Goal: Task Accomplishment & Management: Use online tool/utility

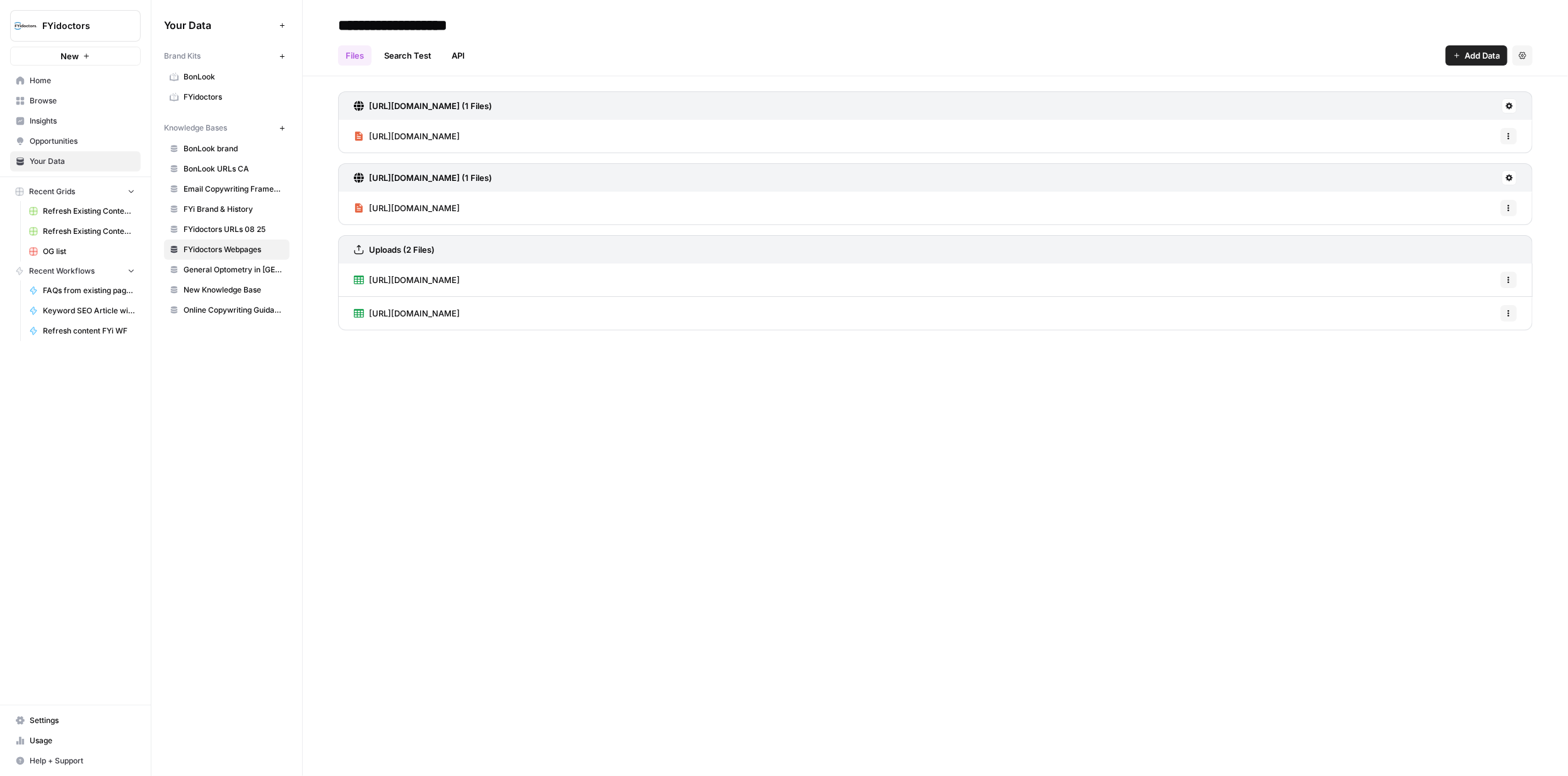
click at [82, 206] on span "Refresh Existing Content - FYidoctors" at bounding box center [89, 211] width 92 height 11
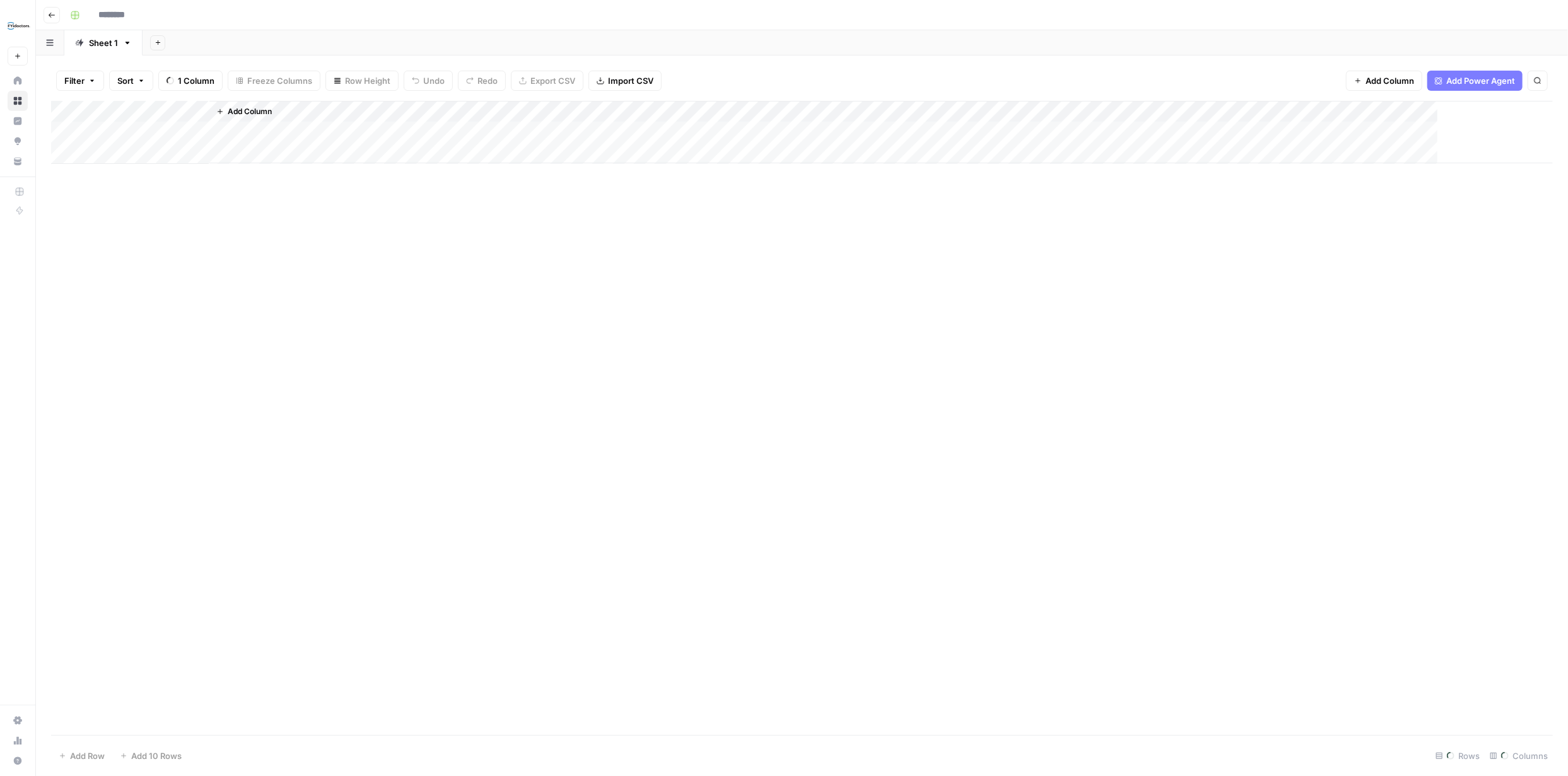
type input "**********"
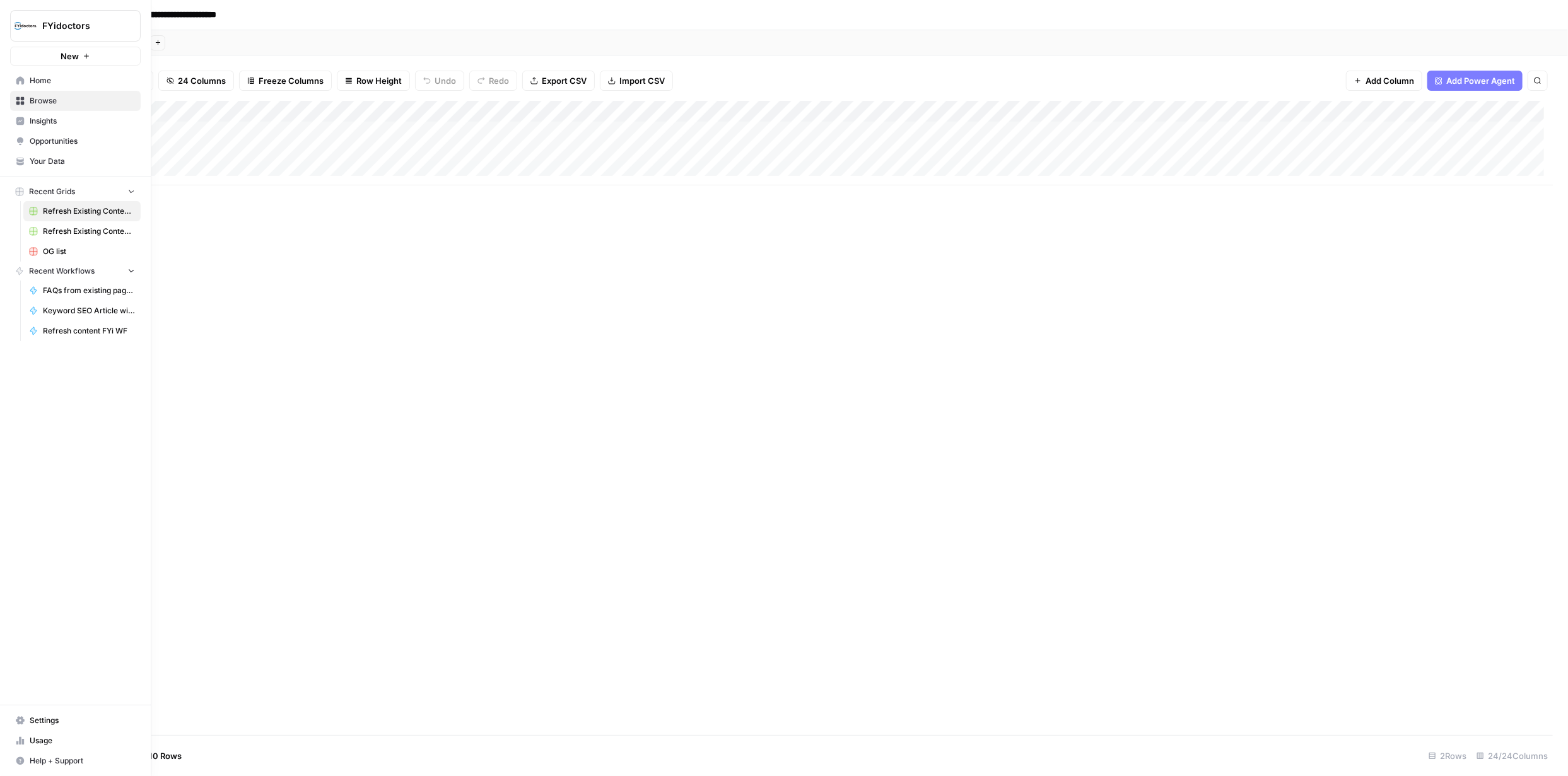
click at [21, 97] on icon at bounding box center [20, 101] width 8 height 8
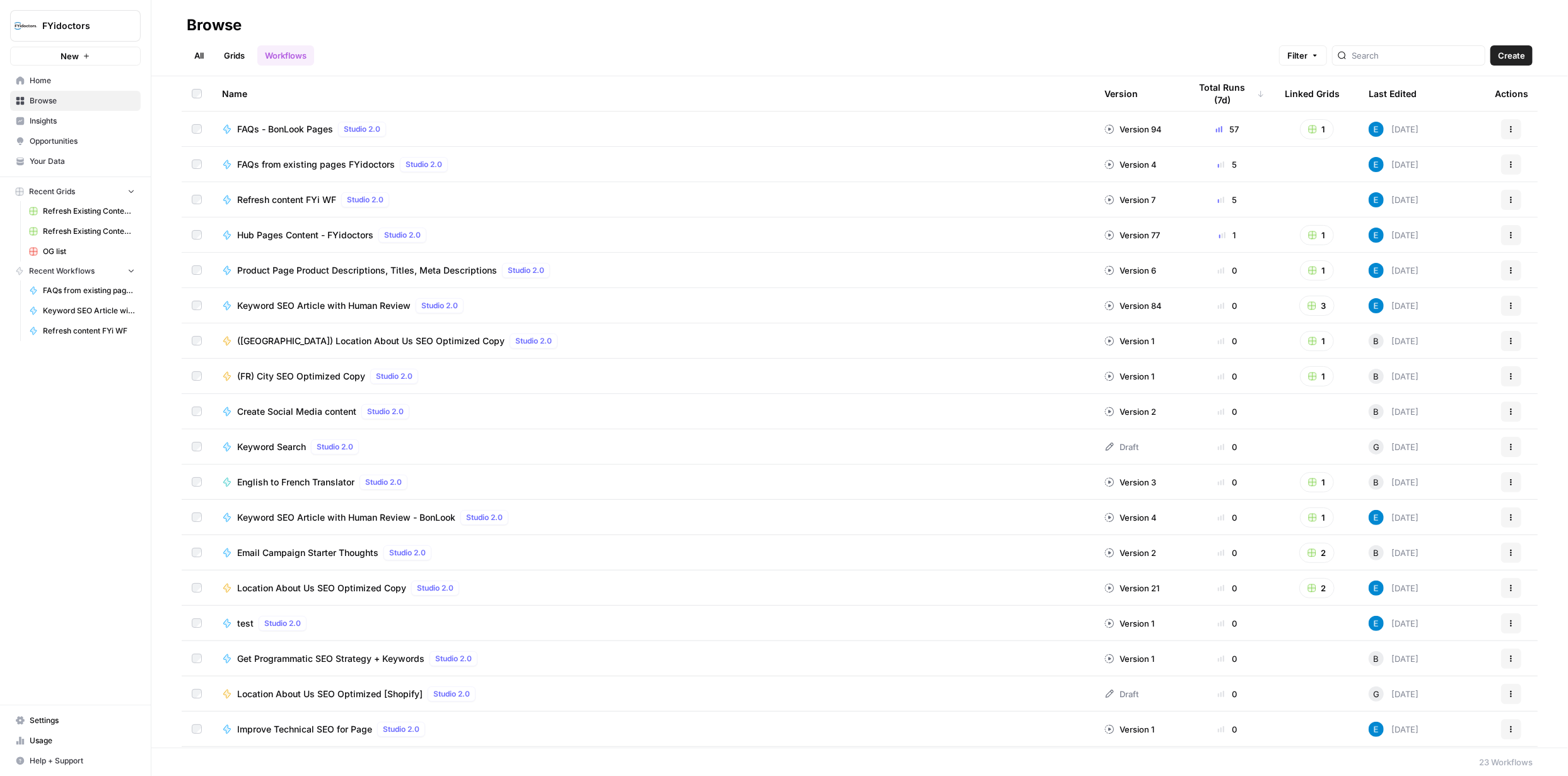
click at [308, 163] on span "FAQs from existing pages FYidoctors" at bounding box center [315, 164] width 157 height 12
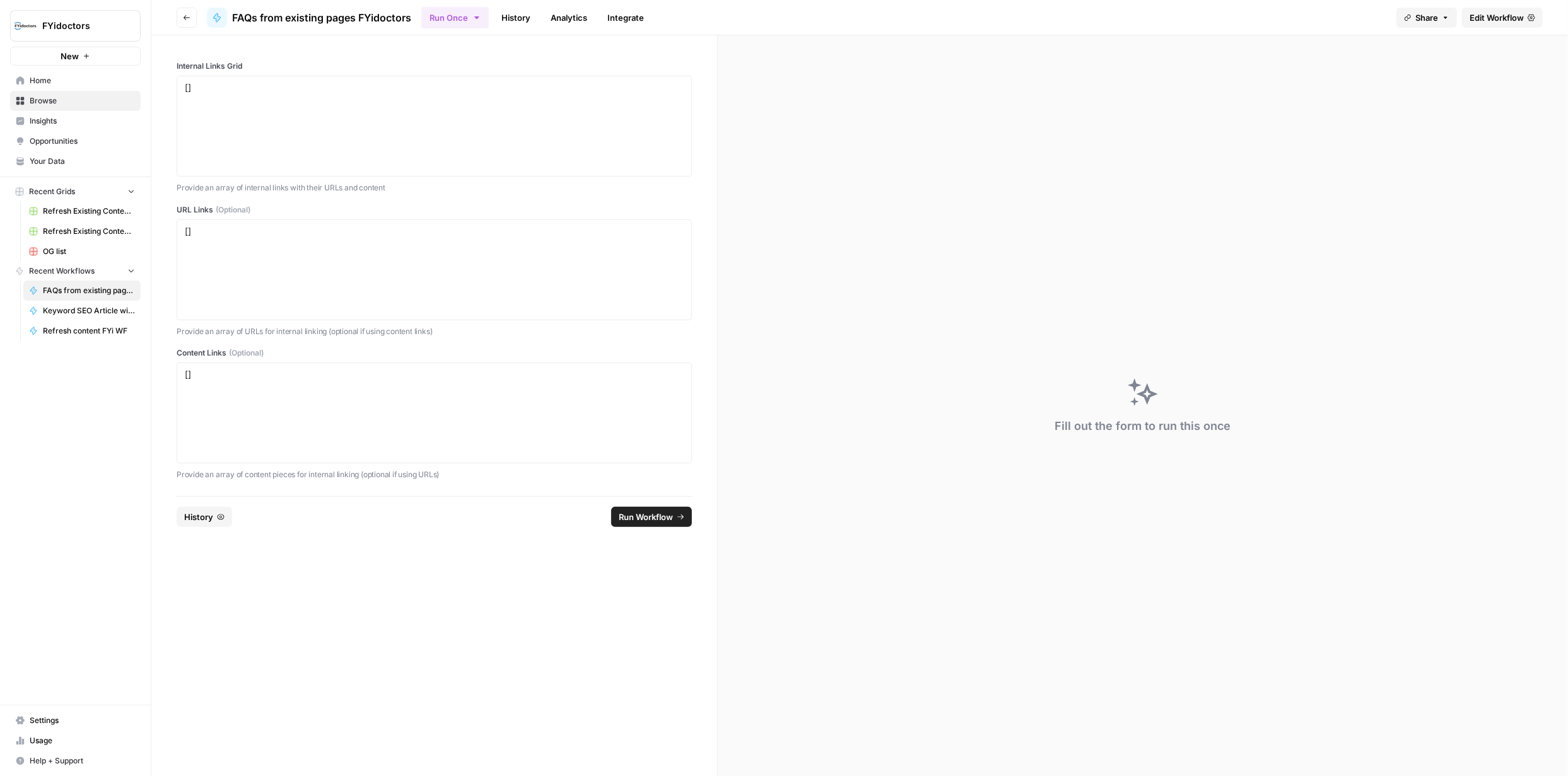
click at [36, 100] on span "Browse" at bounding box center [82, 101] width 105 height 11
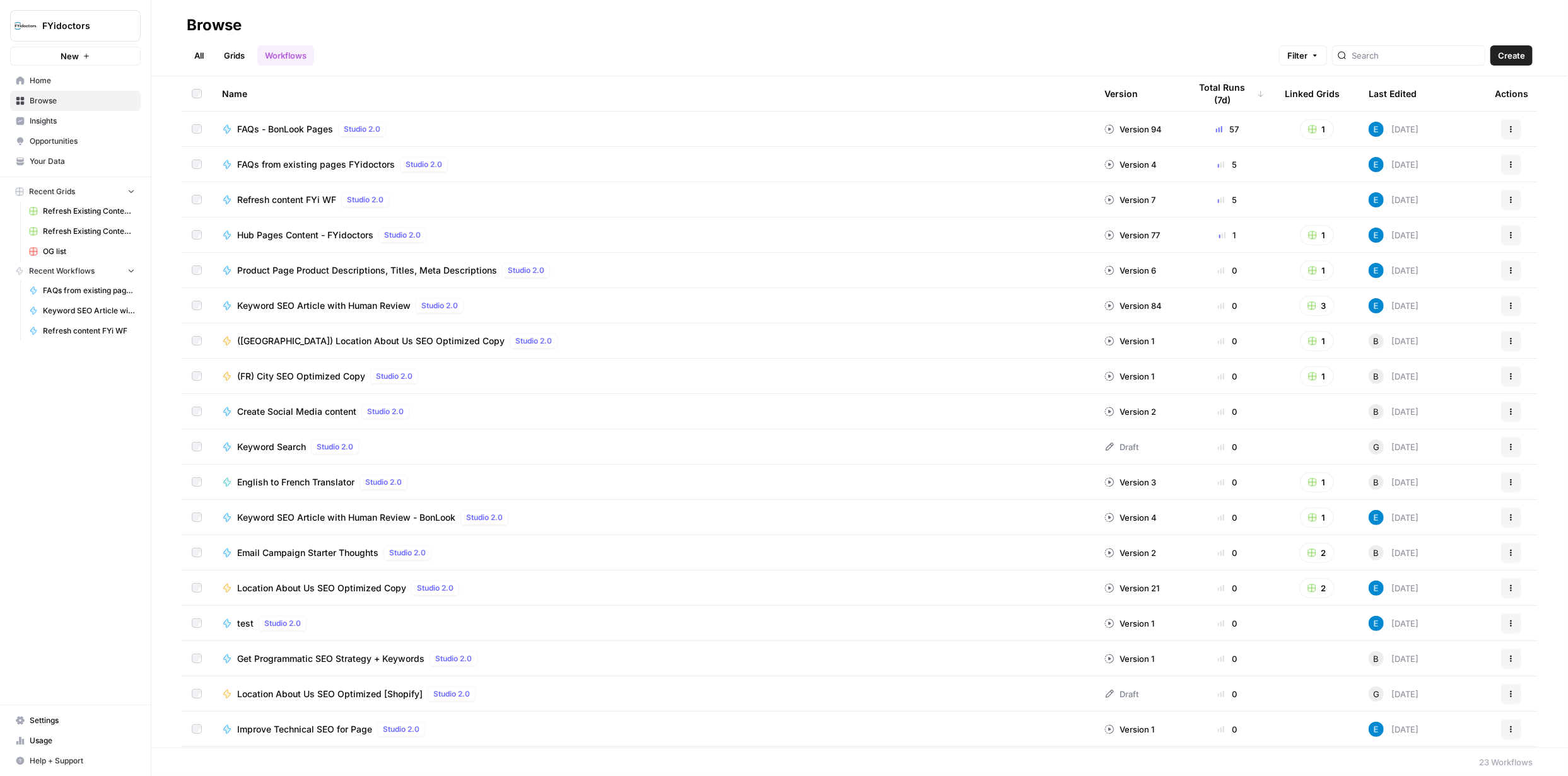
click at [190, 166] on td at bounding box center [197, 164] width 30 height 35
click at [328, 756] on icon "button" at bounding box center [327, 758] width 8 height 8
click at [360, 727] on span "Delete" at bounding box center [356, 728] width 31 height 12
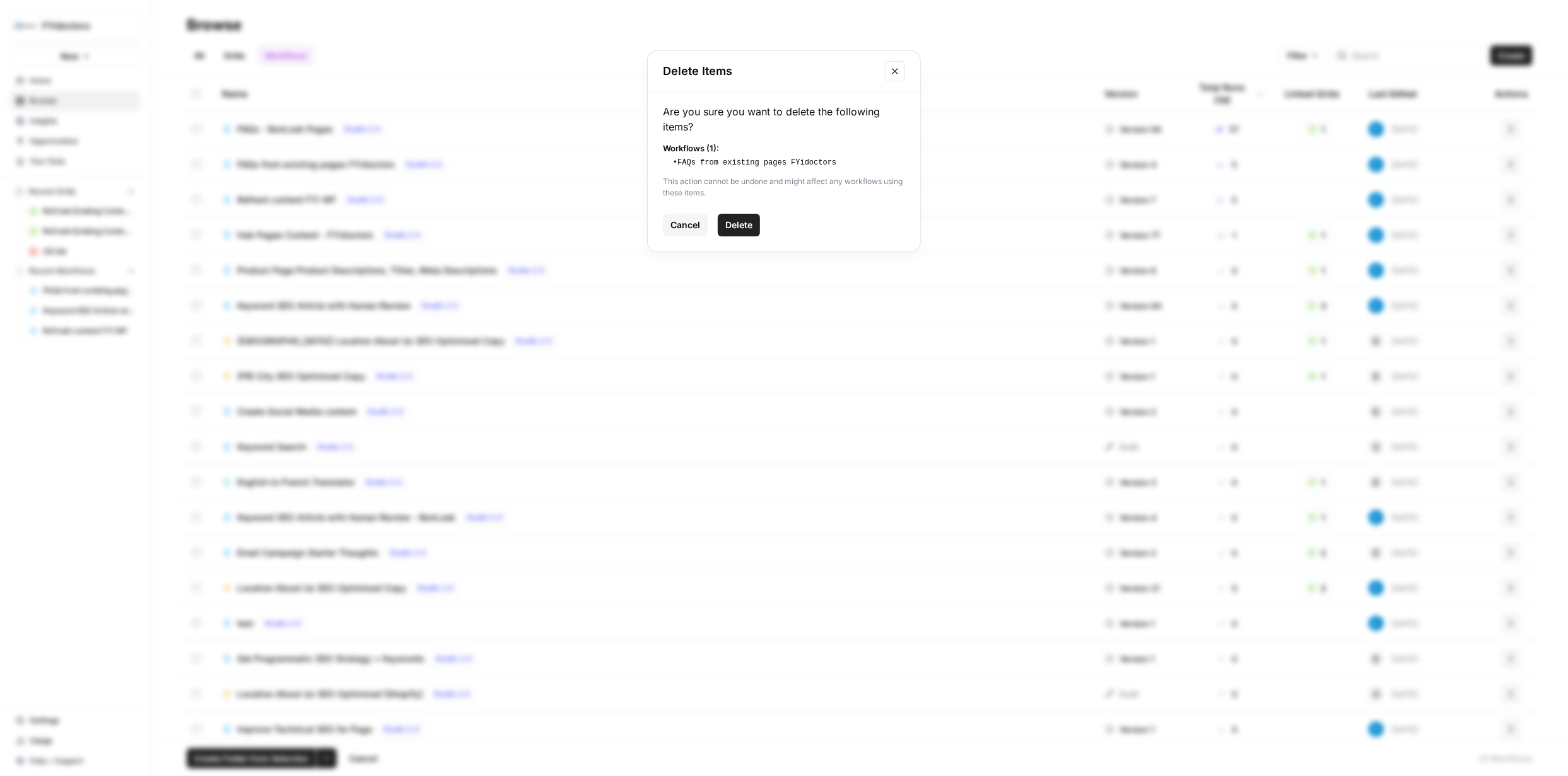
click at [739, 231] on span "Delete" at bounding box center [739, 225] width 27 height 12
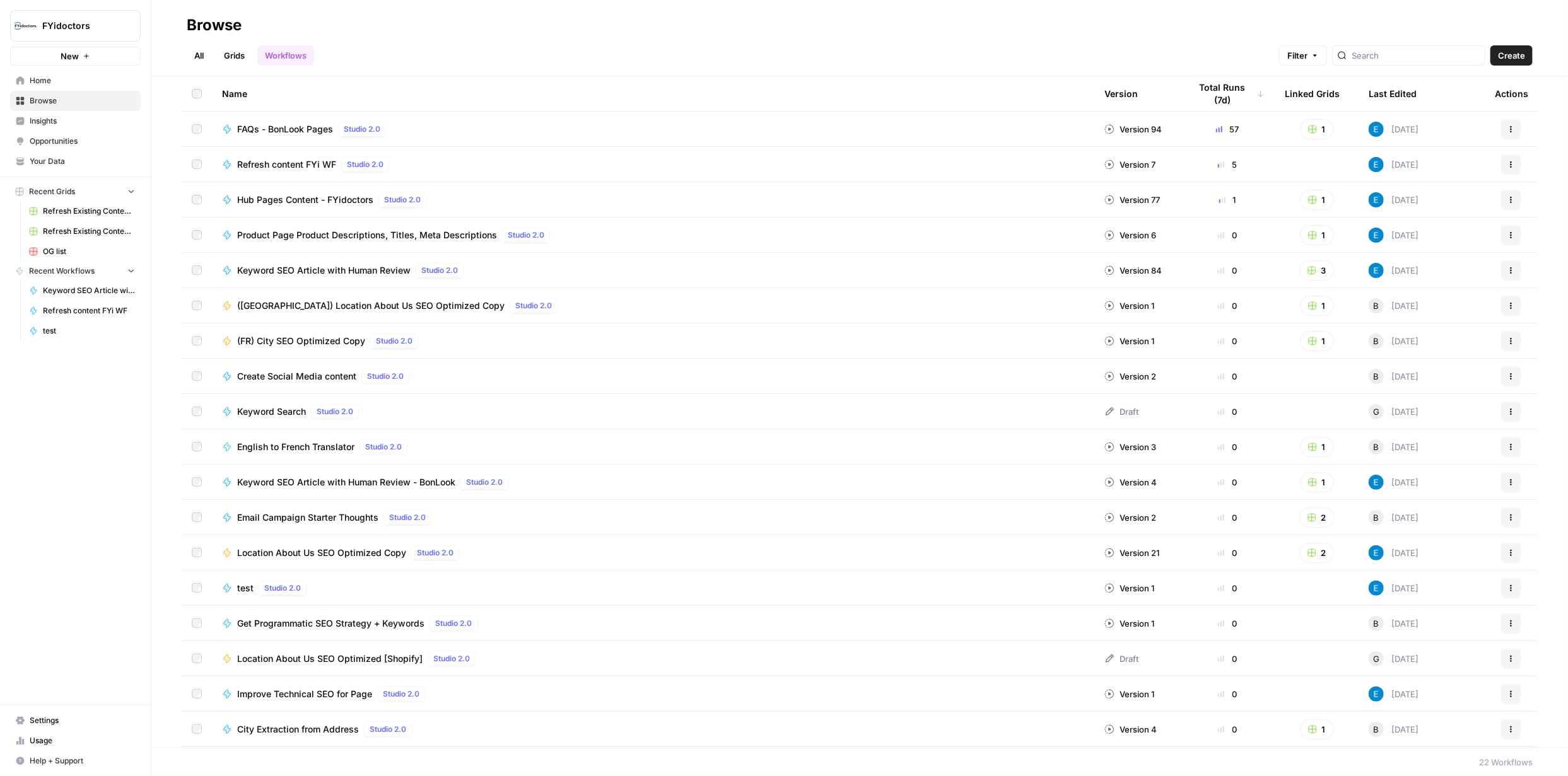
click at [304, 127] on span "FAQs - BonLook Pages" at bounding box center [285, 129] width 96 height 12
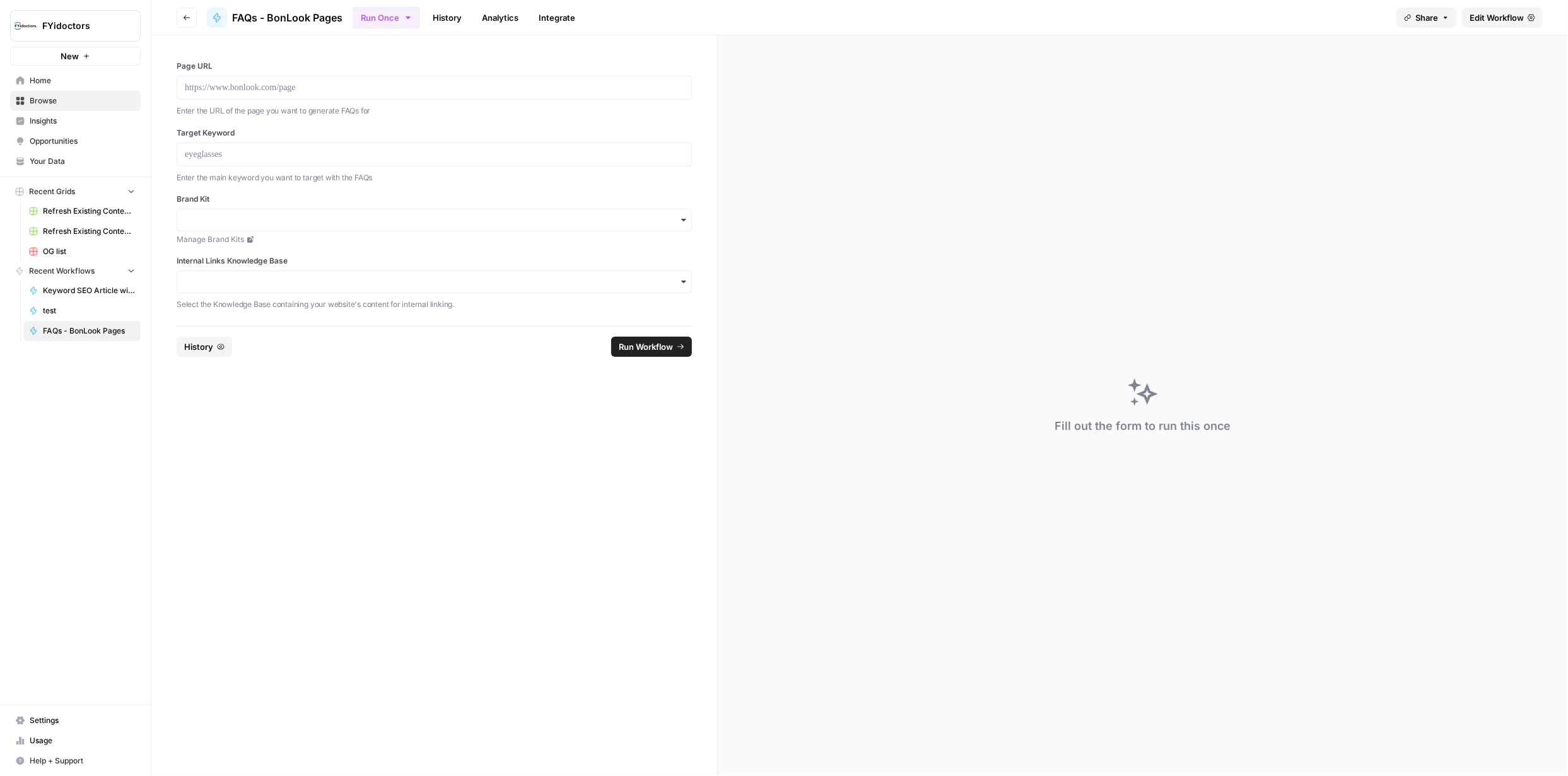
click at [1482, 17] on span "Edit Workflow" at bounding box center [1497, 17] width 54 height 12
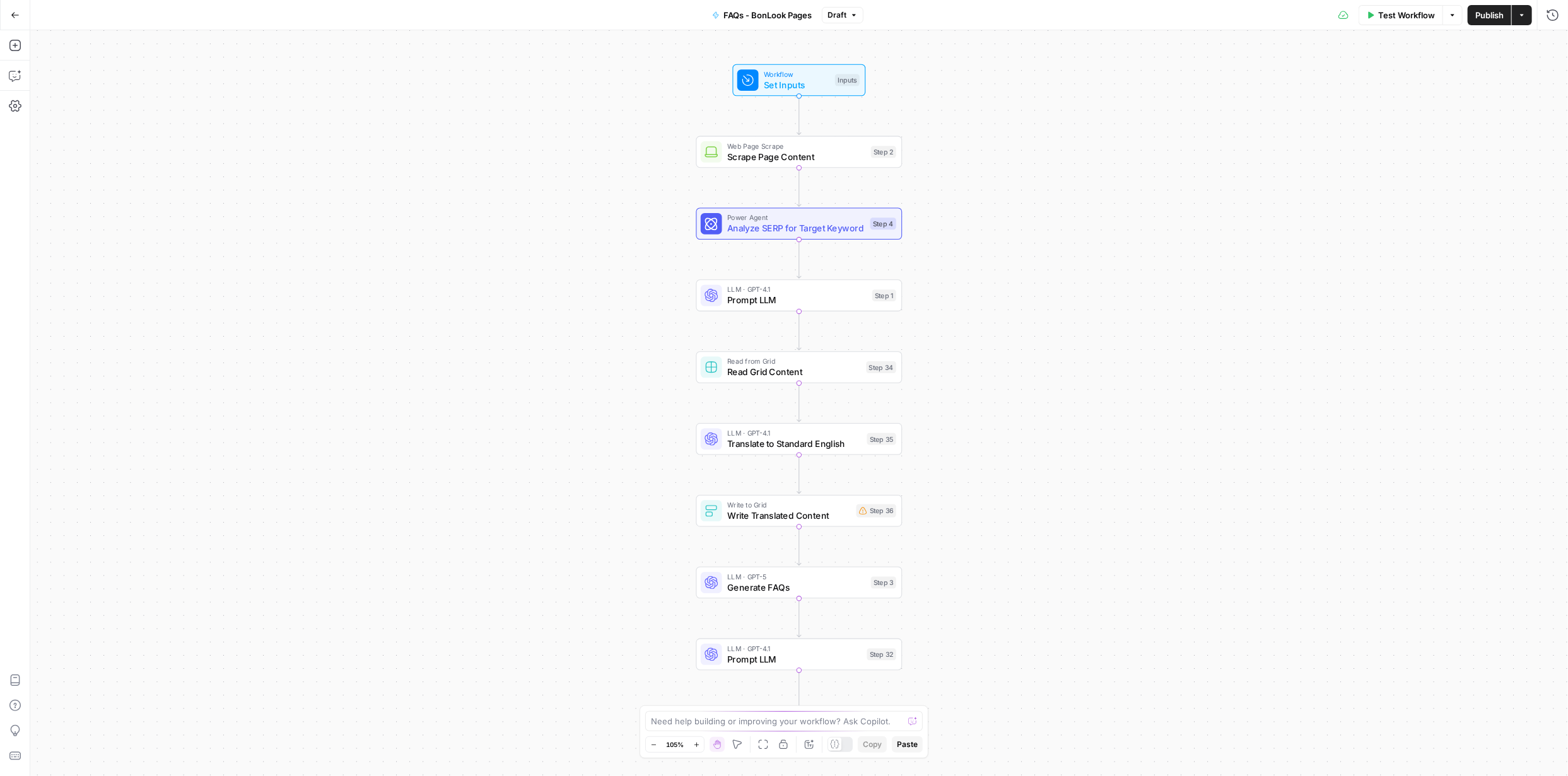
click at [18, 16] on icon "button" at bounding box center [15, 15] width 9 height 9
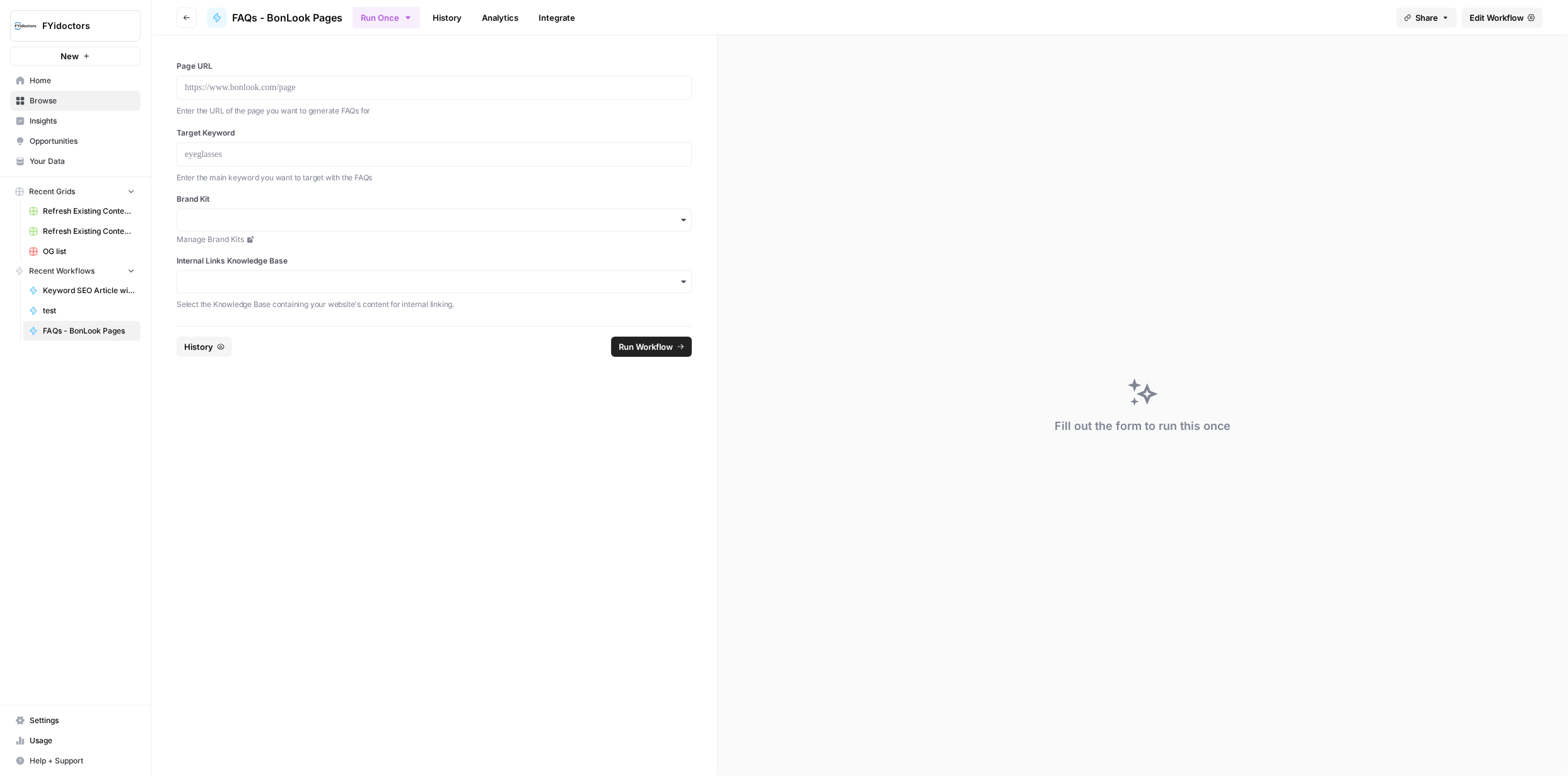
click at [53, 101] on span "Browse" at bounding box center [82, 101] width 105 height 11
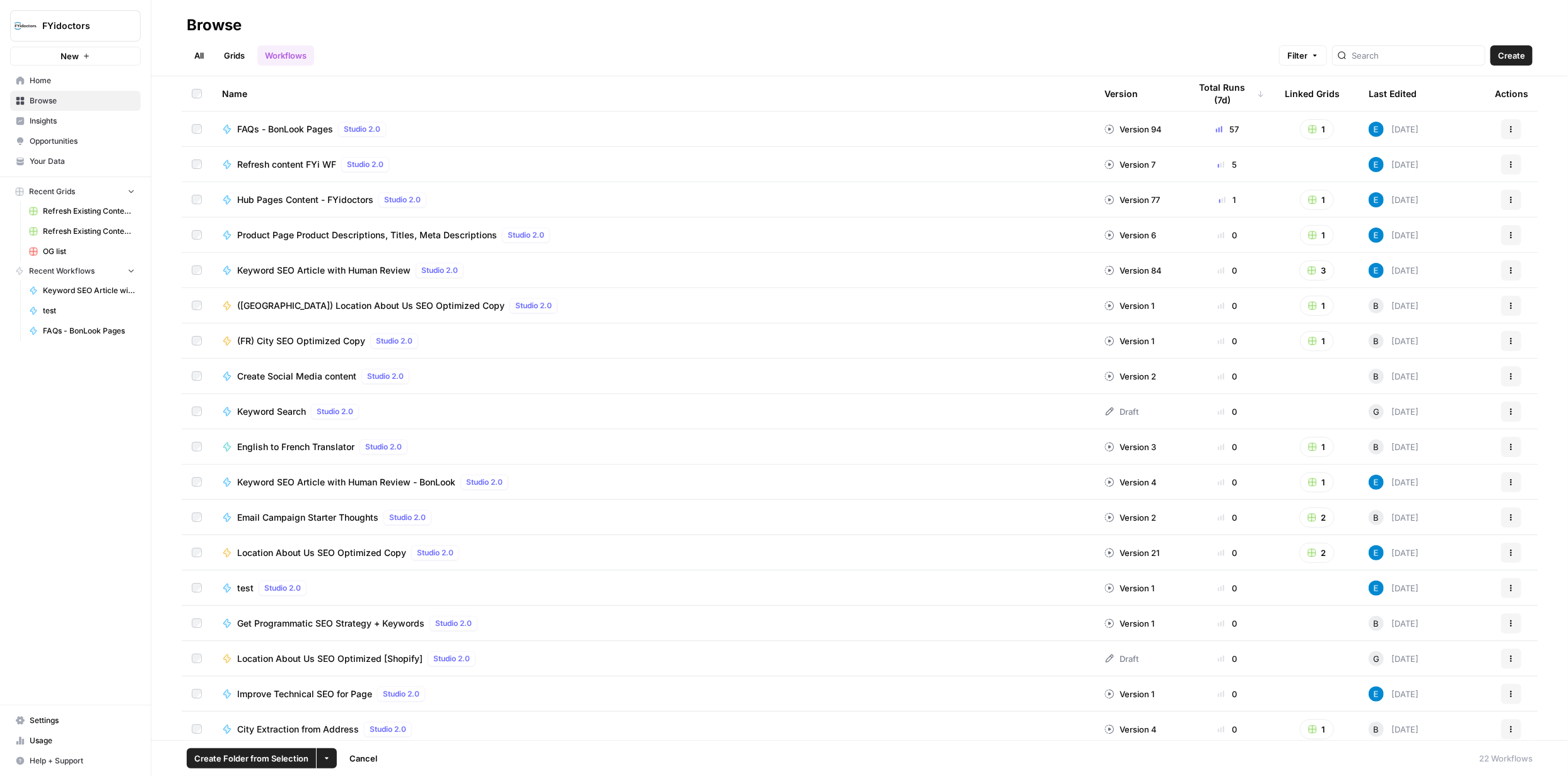
click at [1508, 126] on icon "button" at bounding box center [1512, 129] width 8 height 8
click at [1433, 258] on span "Duplicate" at bounding box center [1447, 256] width 101 height 12
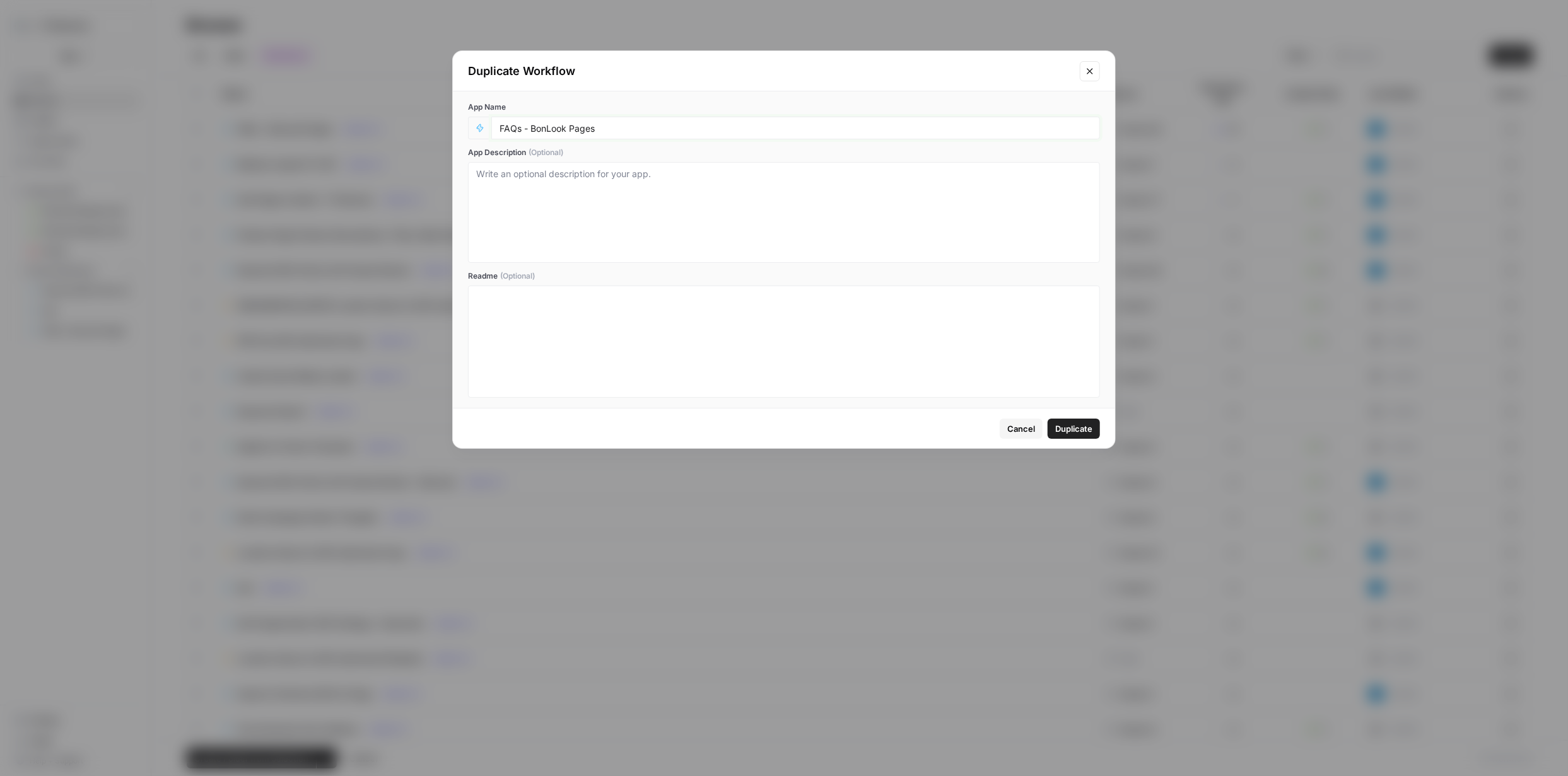
click at [680, 130] on input "FAQs - BonLook Pages" at bounding box center [795, 127] width 592 height 11
drag, startPoint x: 569, startPoint y: 129, endPoint x: 577, endPoint y: 133, distance: 8.9
click at [570, 127] on input "FAQs - BonLook Pages" at bounding box center [795, 127] width 592 height 11
type input "FAQs - FYi Pages"
click at [1074, 423] on span "Duplicate" at bounding box center [1074, 428] width 37 height 12
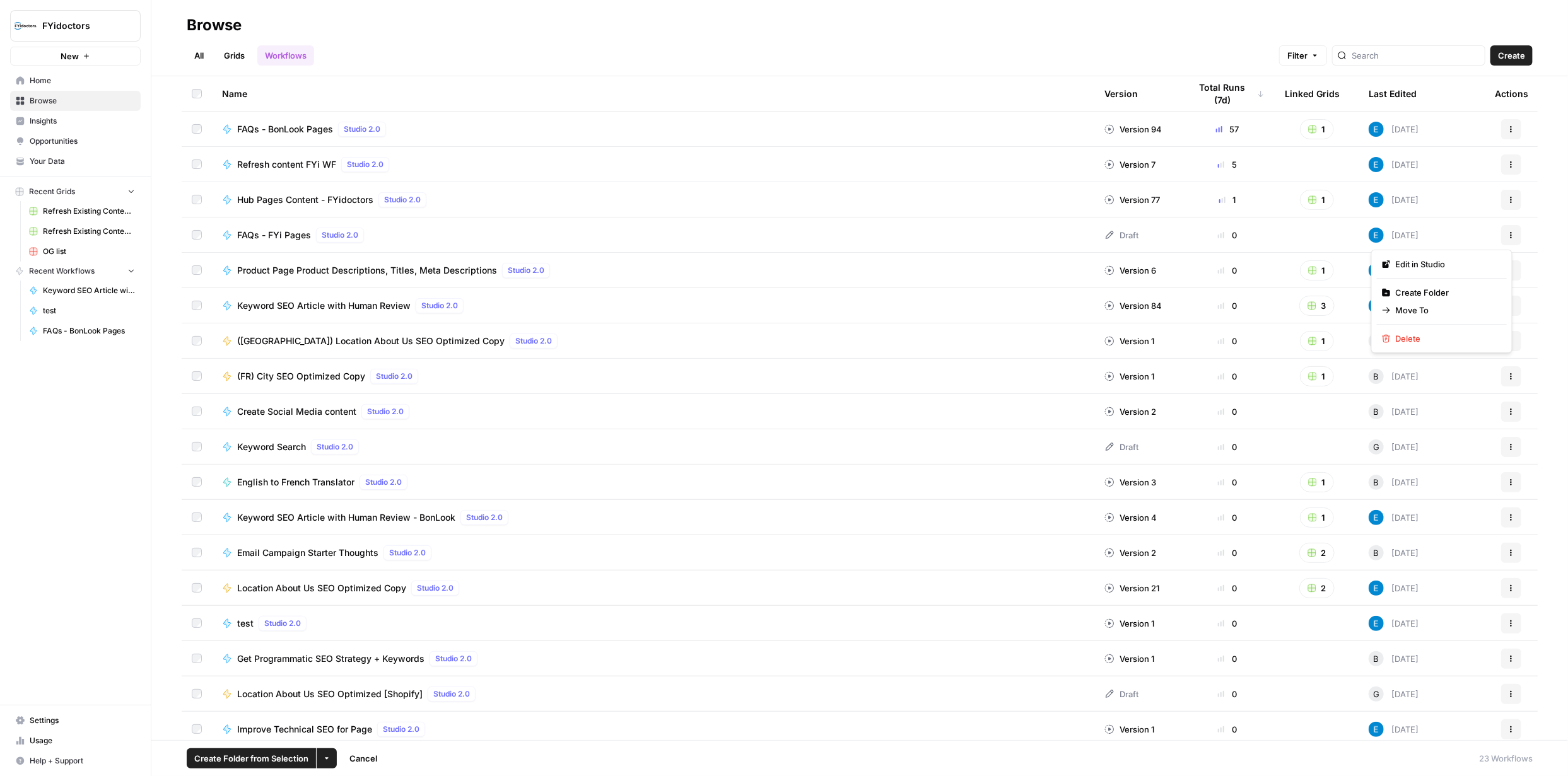
click at [1506, 230] on button "Actions" at bounding box center [1511, 235] width 20 height 20
click at [1420, 265] on span "Edit in Studio" at bounding box center [1447, 264] width 101 height 12
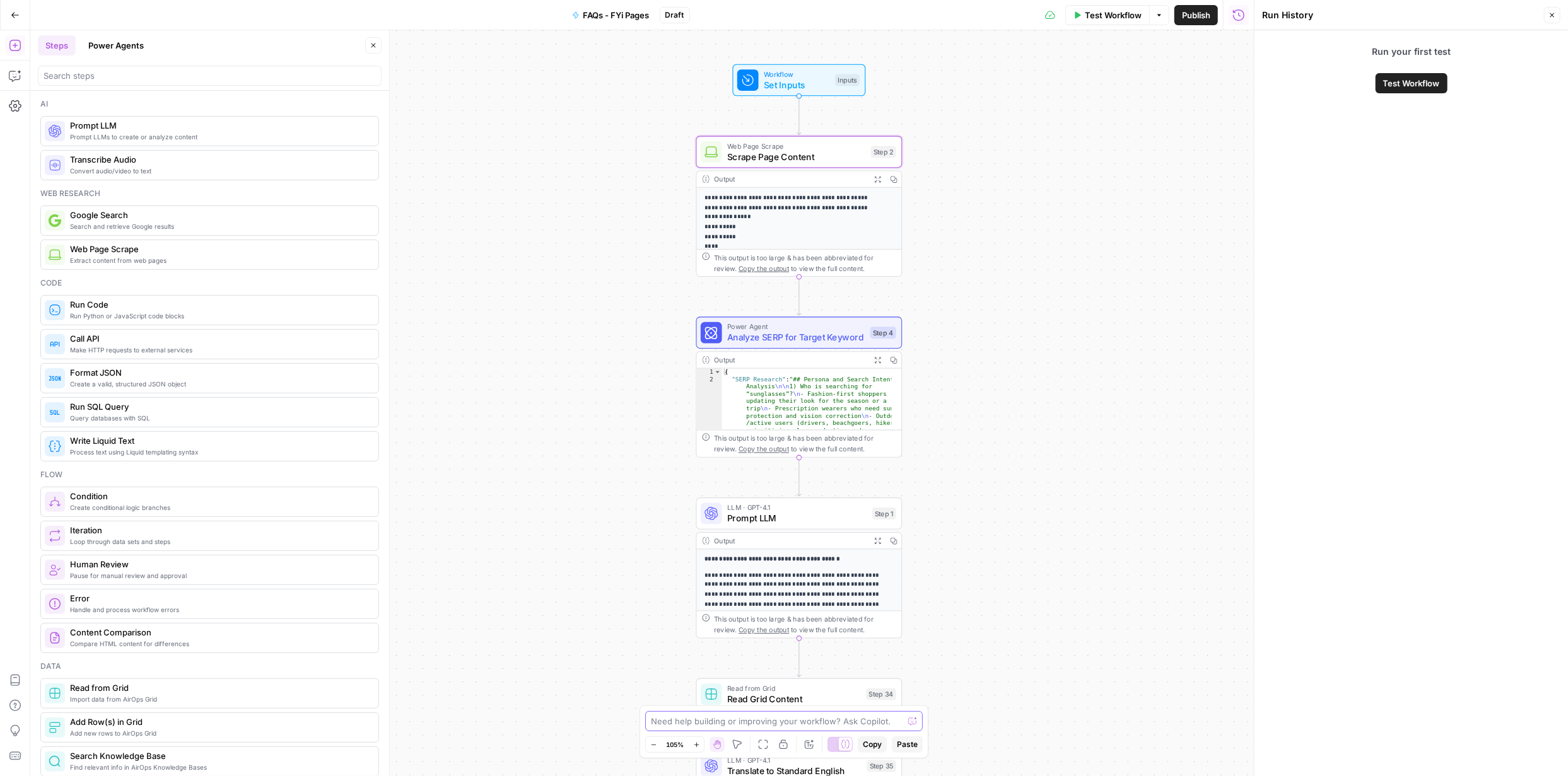
click at [683, 722] on textarea at bounding box center [777, 721] width 252 height 12
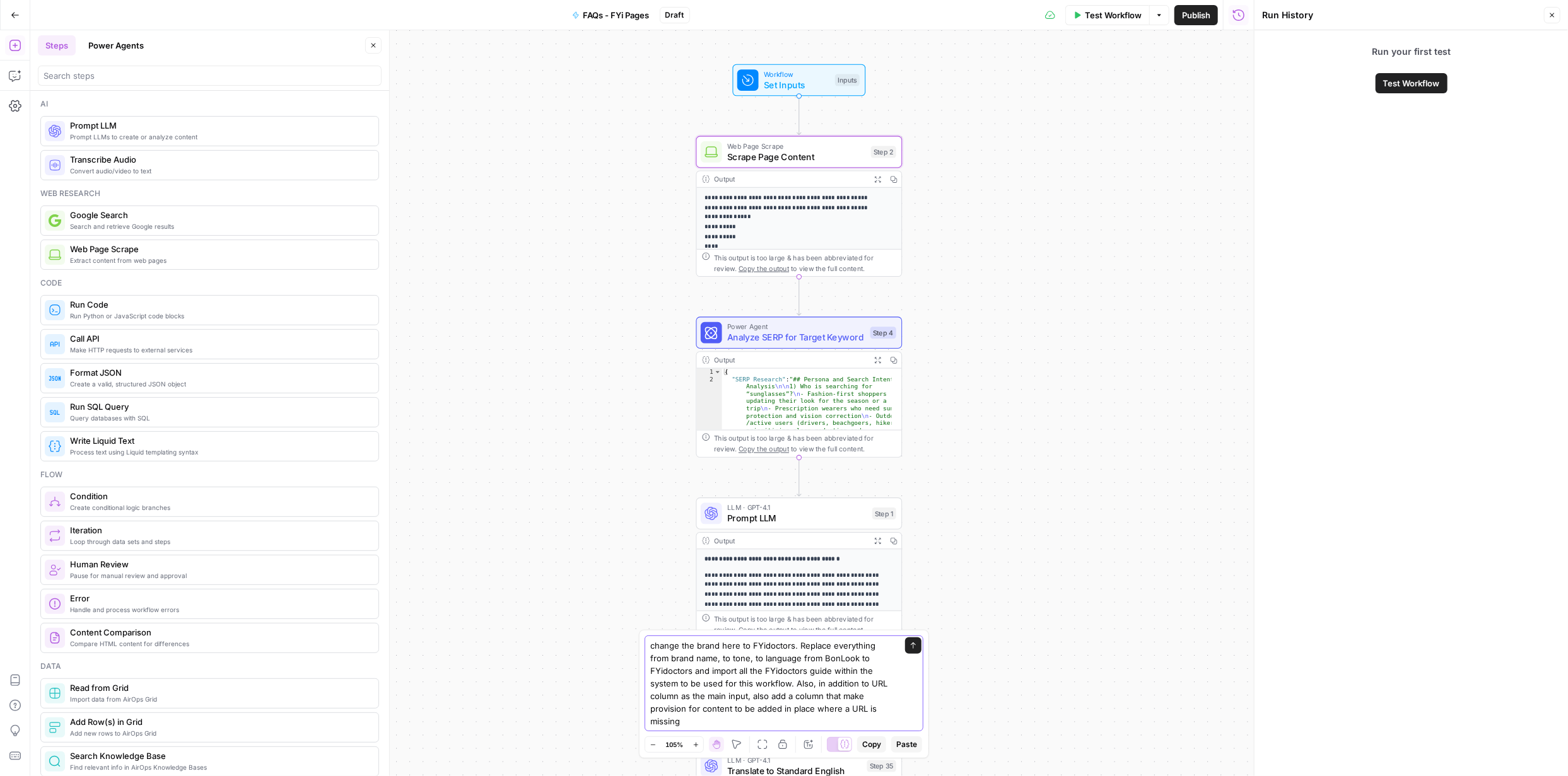
type textarea "change the brand here to FYidoctors. Replace everything from brand name, to ton…"
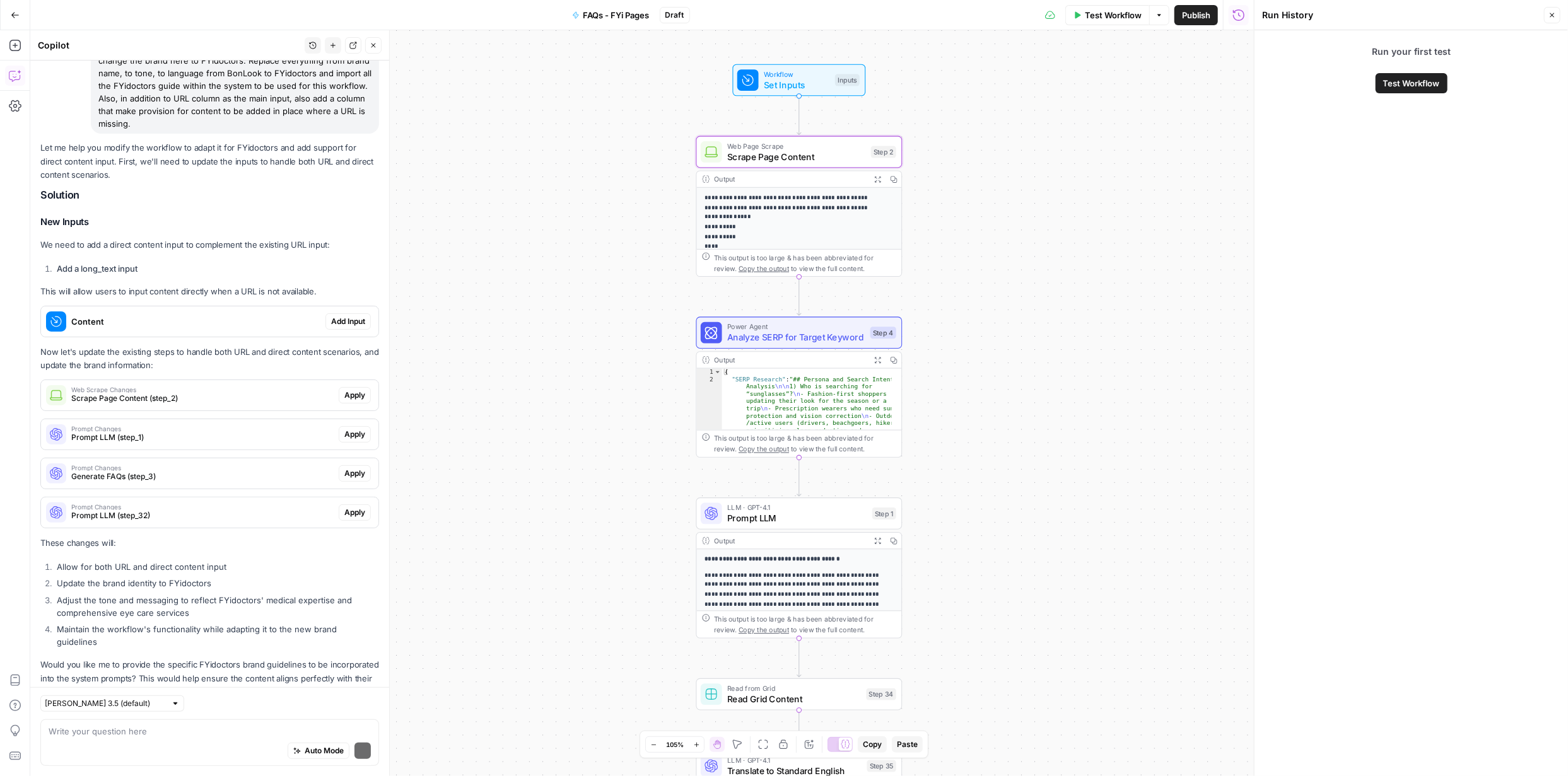
scroll to position [125, 0]
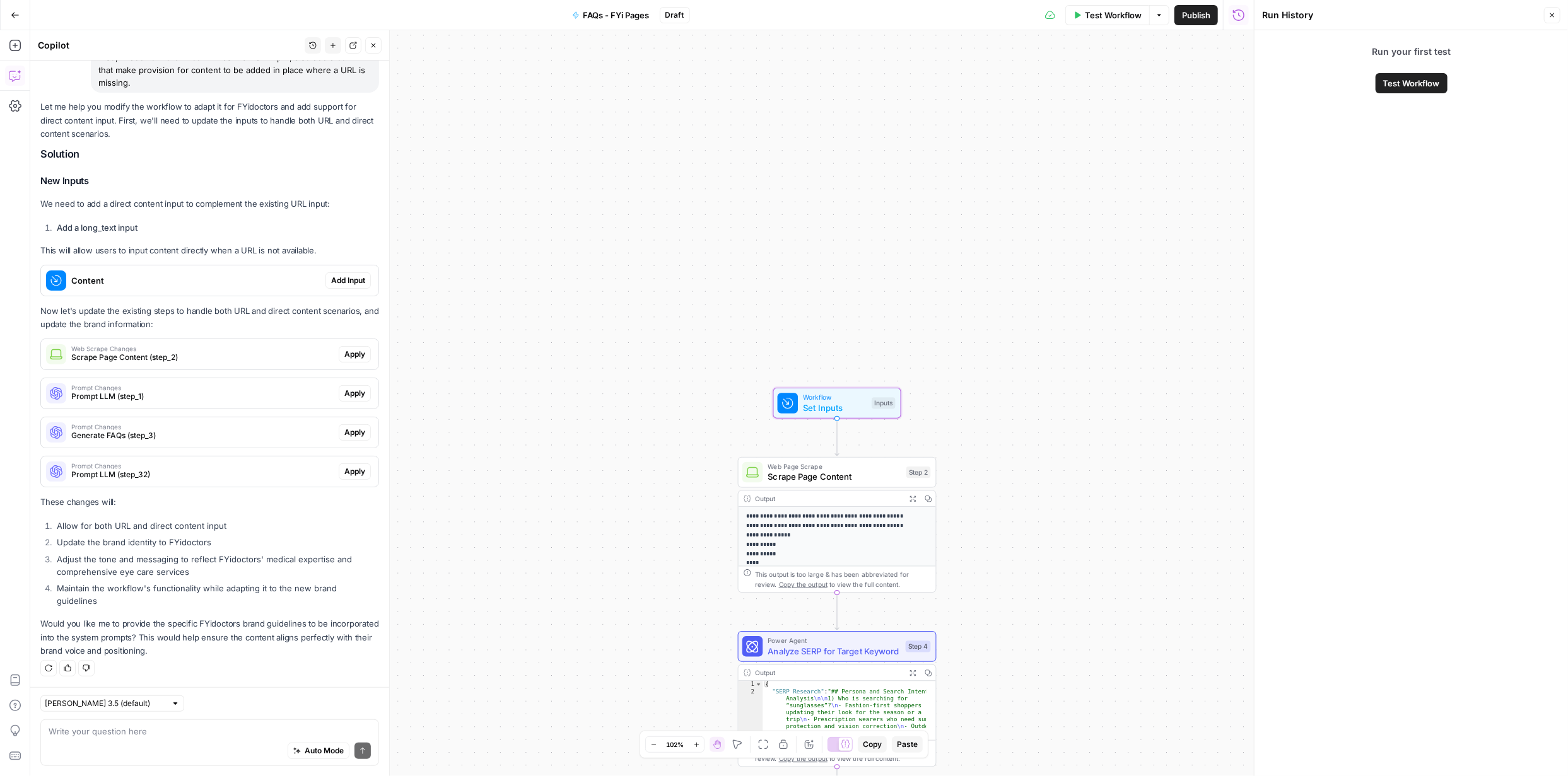
click at [340, 276] on span "Add Input" at bounding box center [348, 280] width 34 height 11
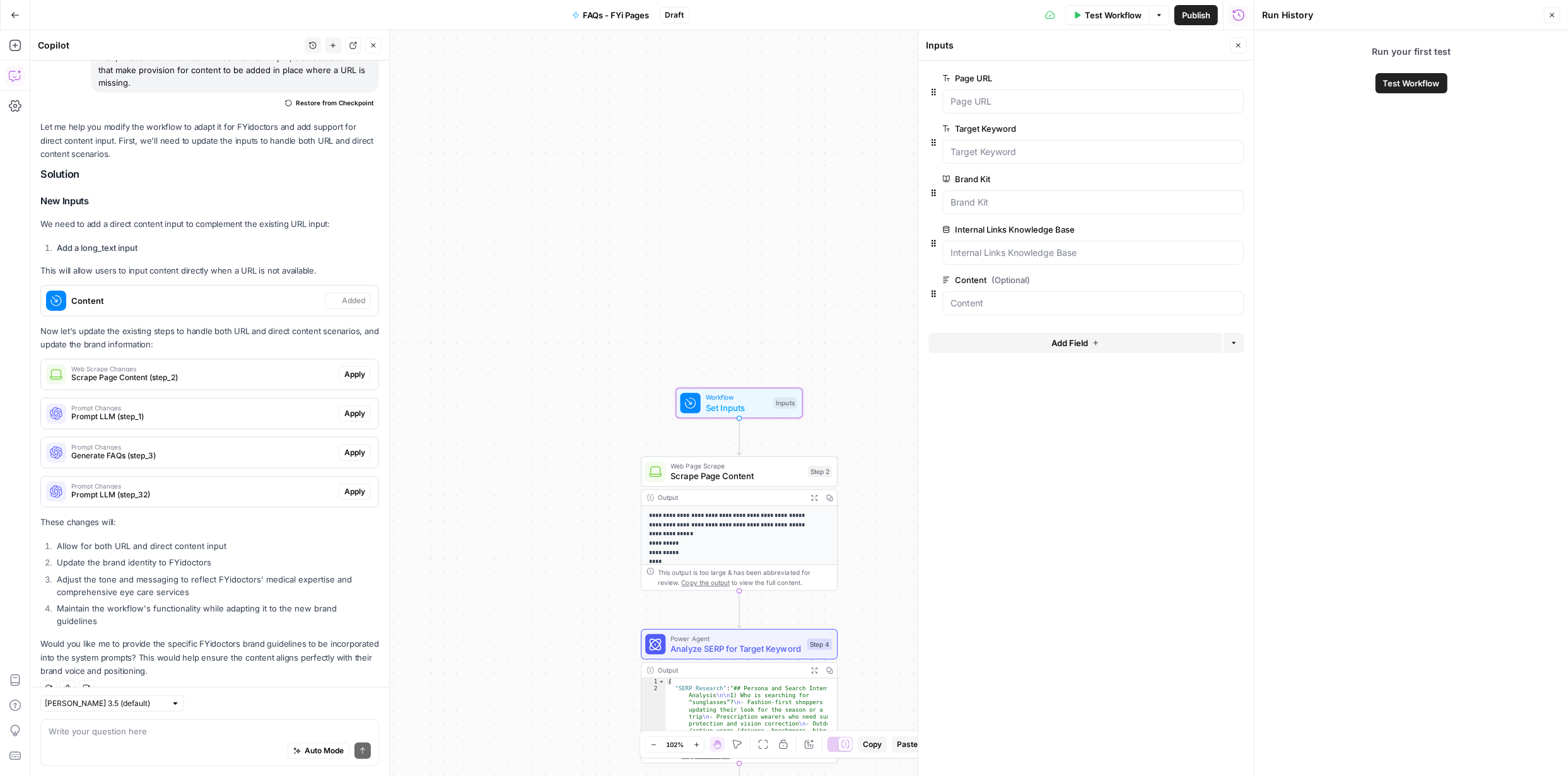
scroll to position [145, 0]
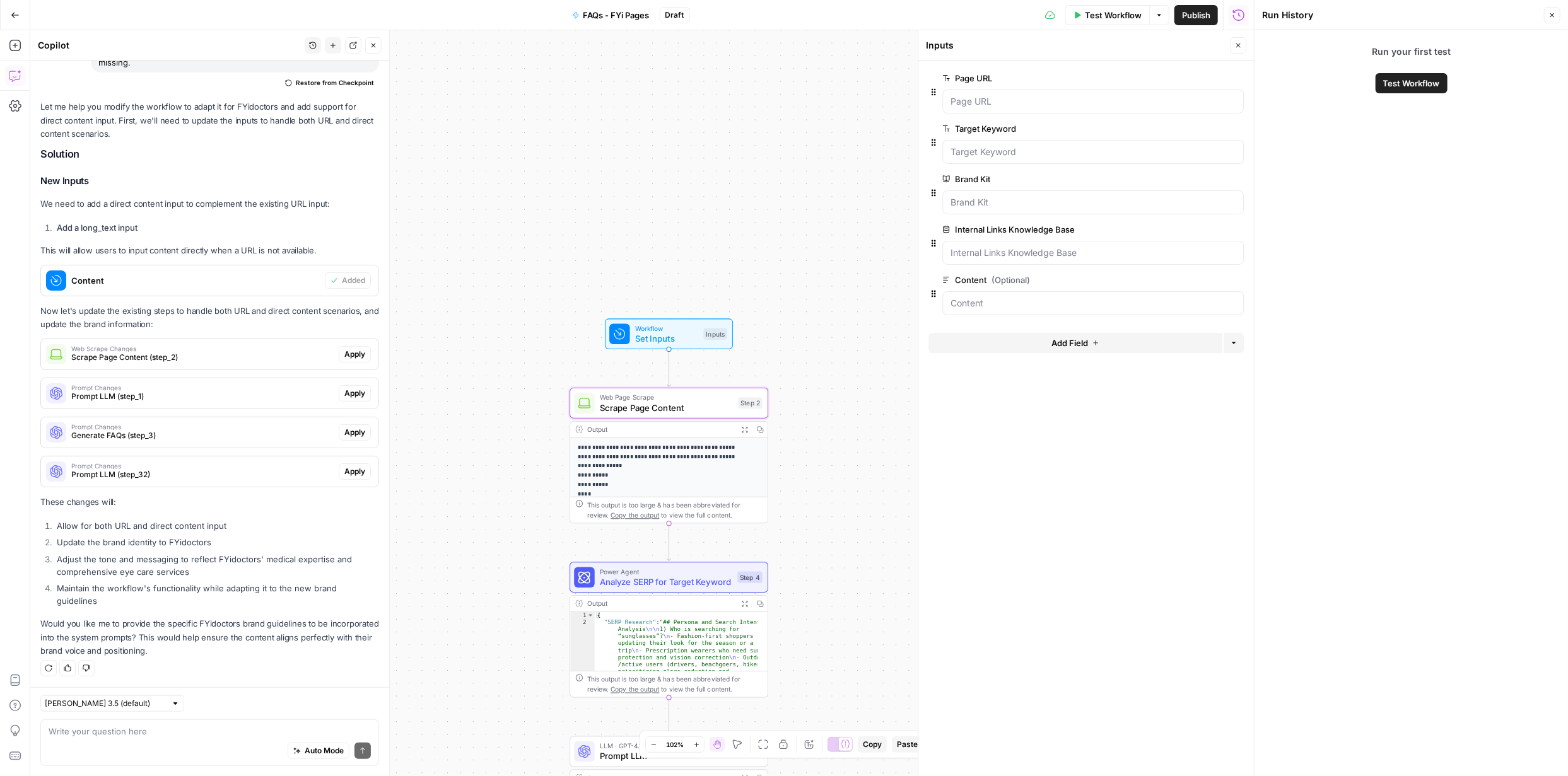
click at [344, 349] on span "Apply" at bounding box center [355, 354] width 21 height 11
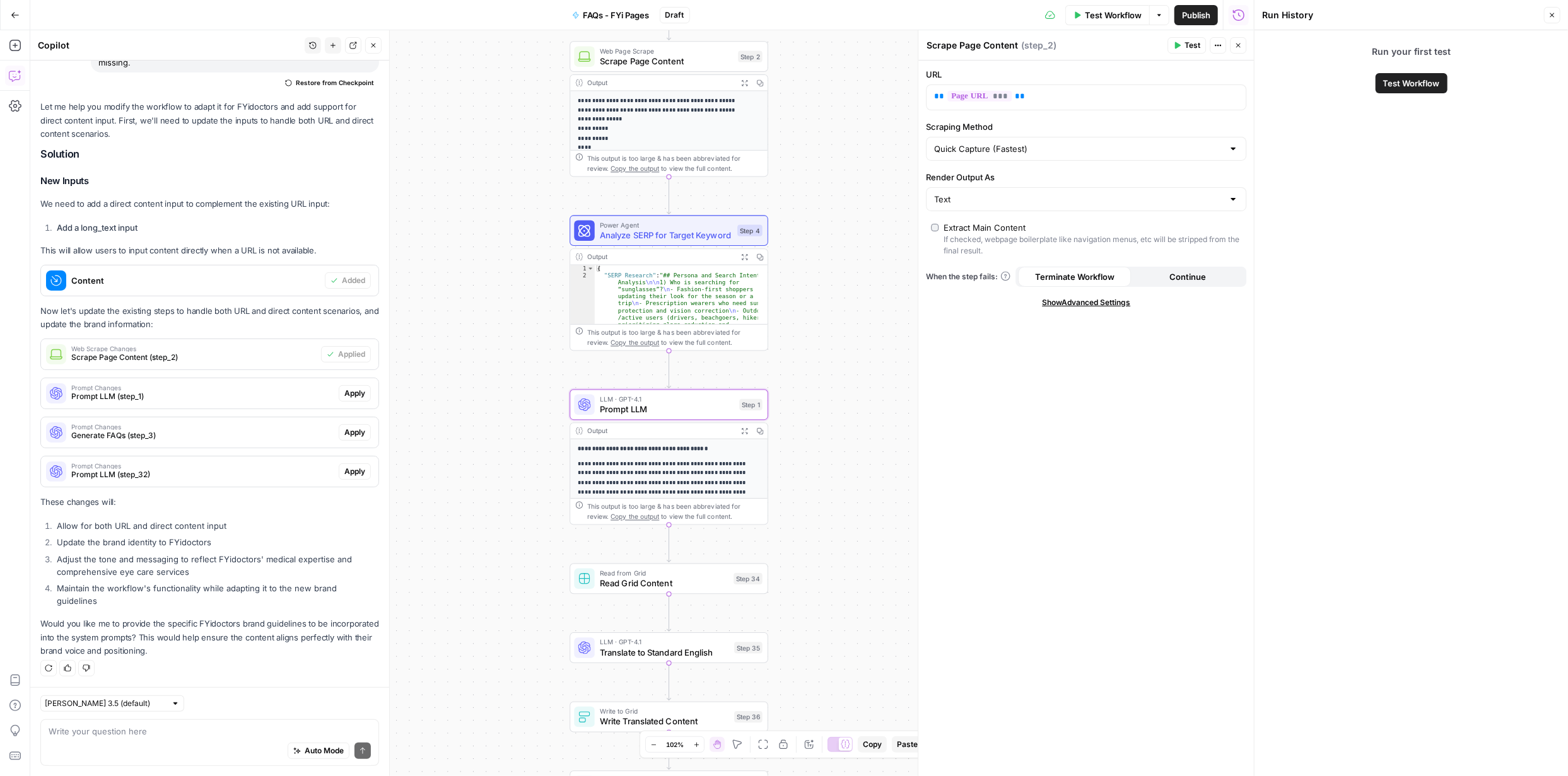
click at [344, 388] on span "Apply" at bounding box center [355, 393] width 21 height 11
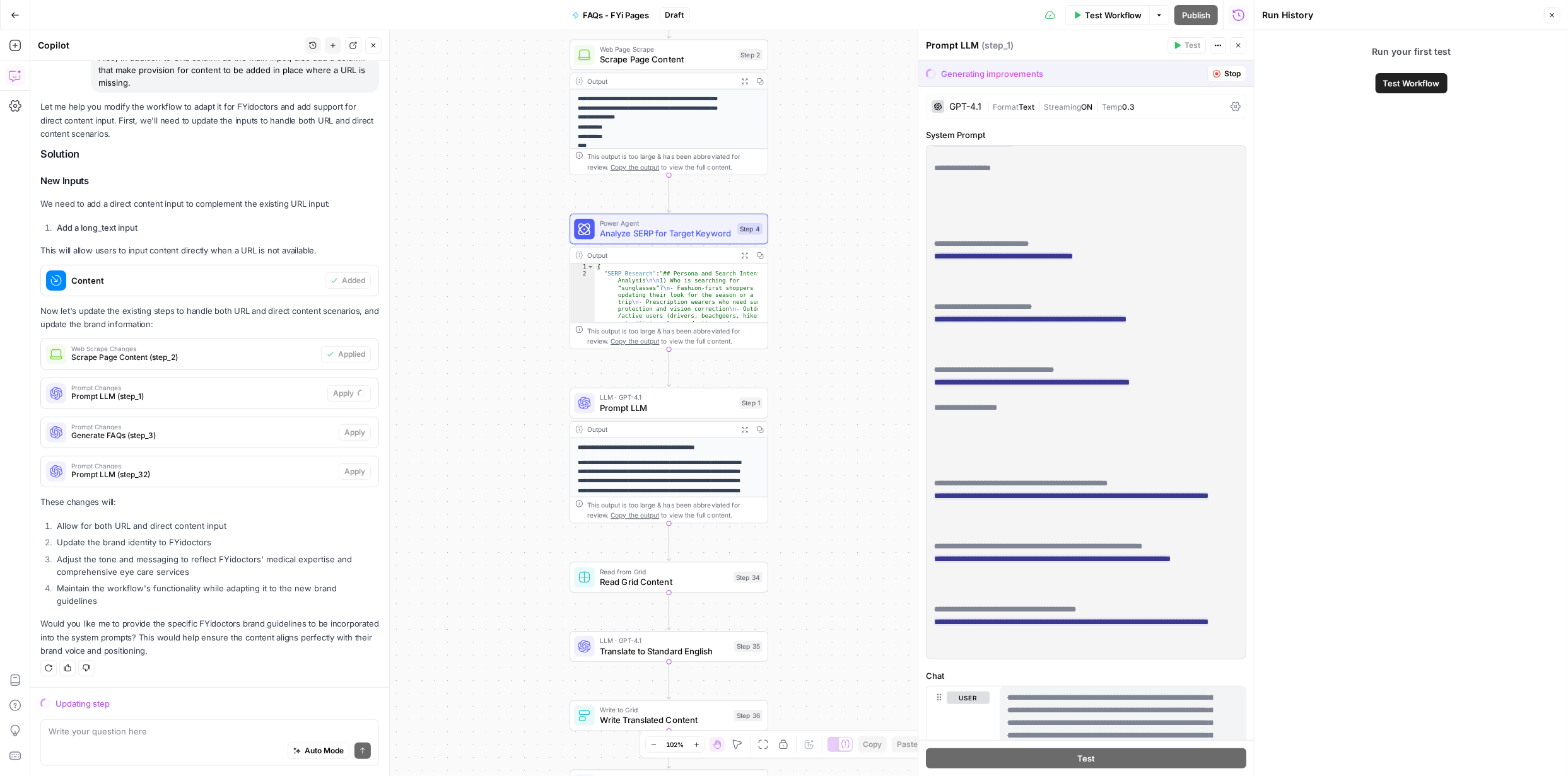
scroll to position [2483, 0]
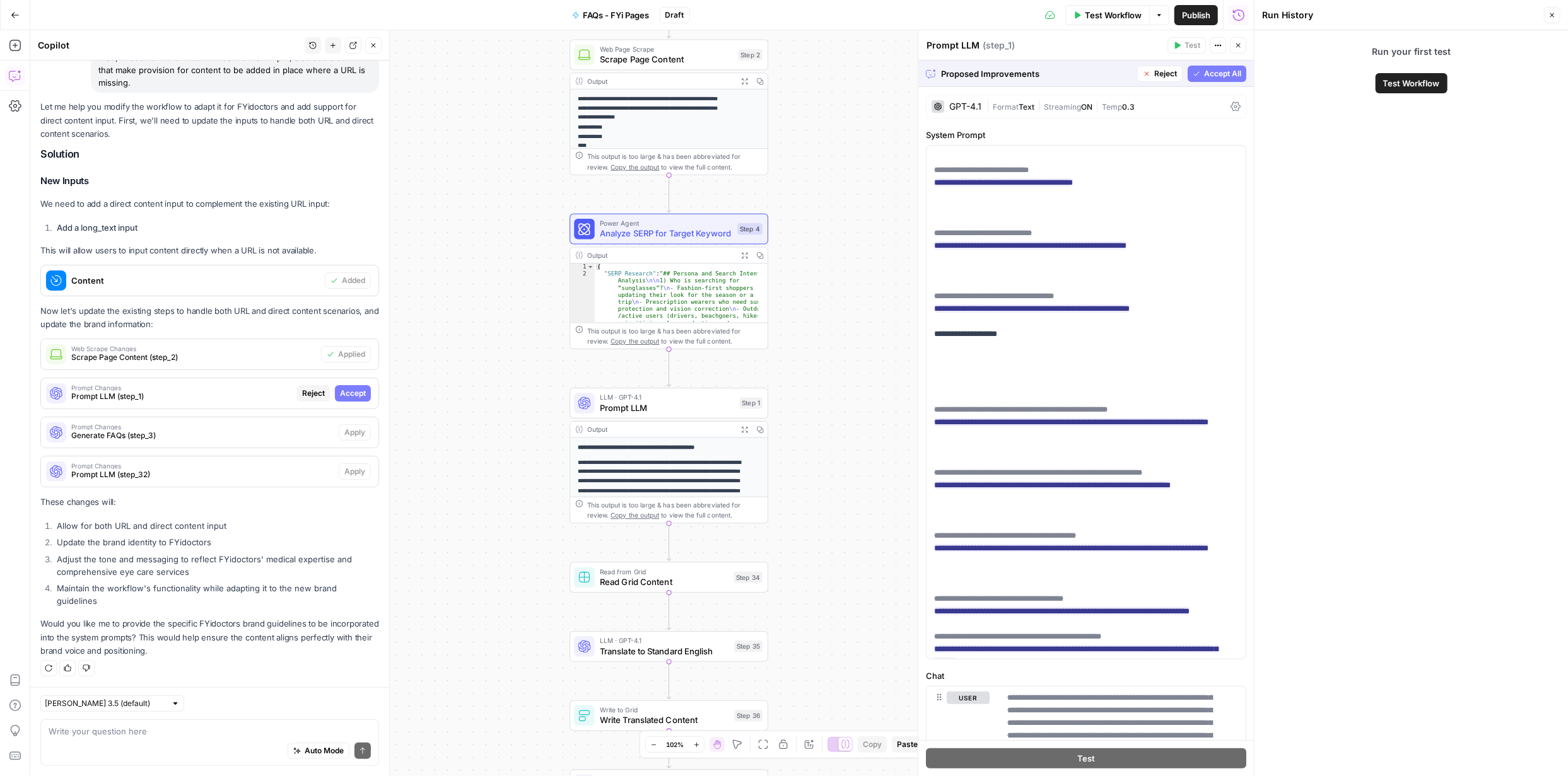
click at [1209, 74] on span "Accept All" at bounding box center [1223, 73] width 37 height 11
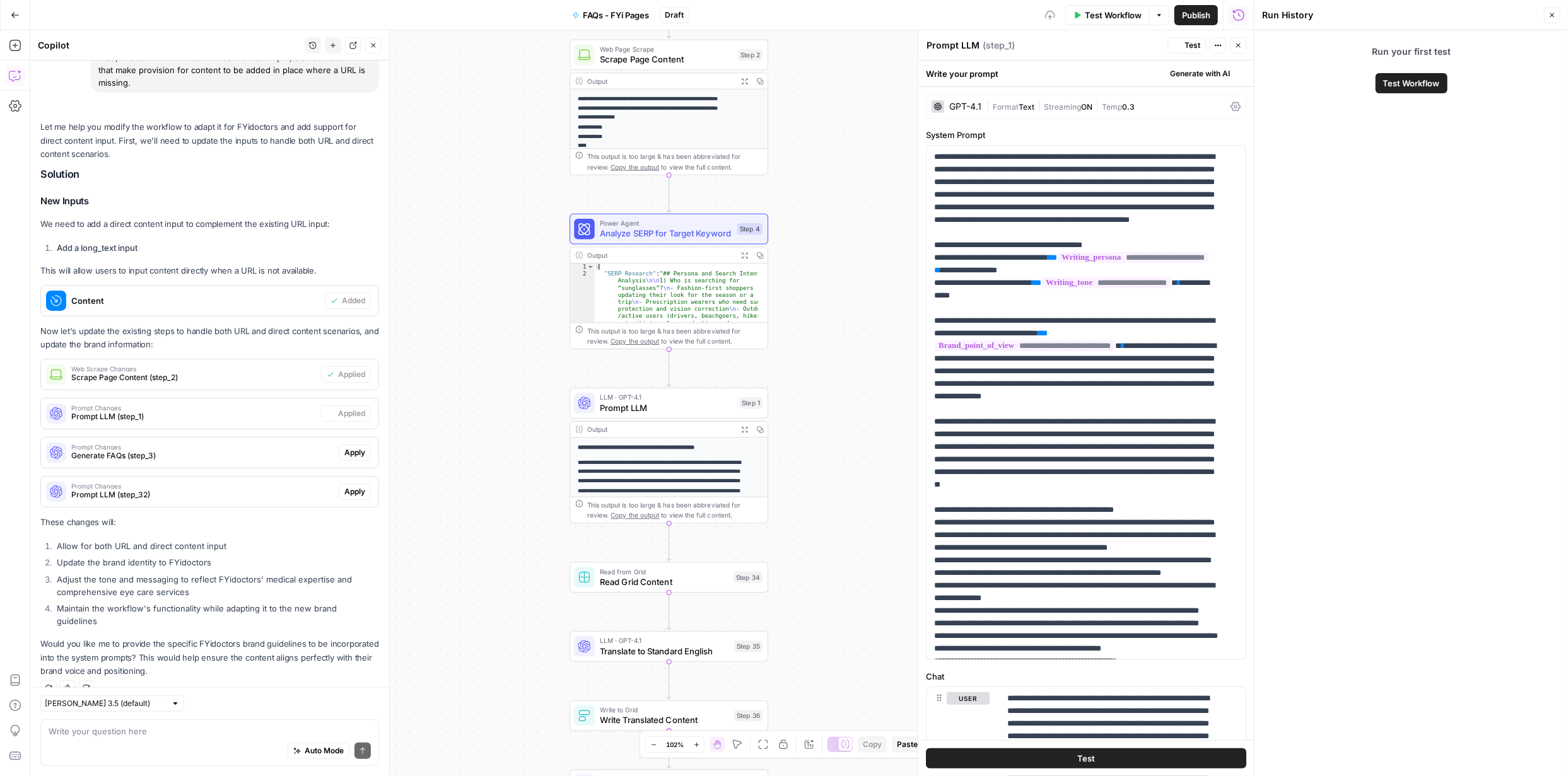
scroll to position [145, 0]
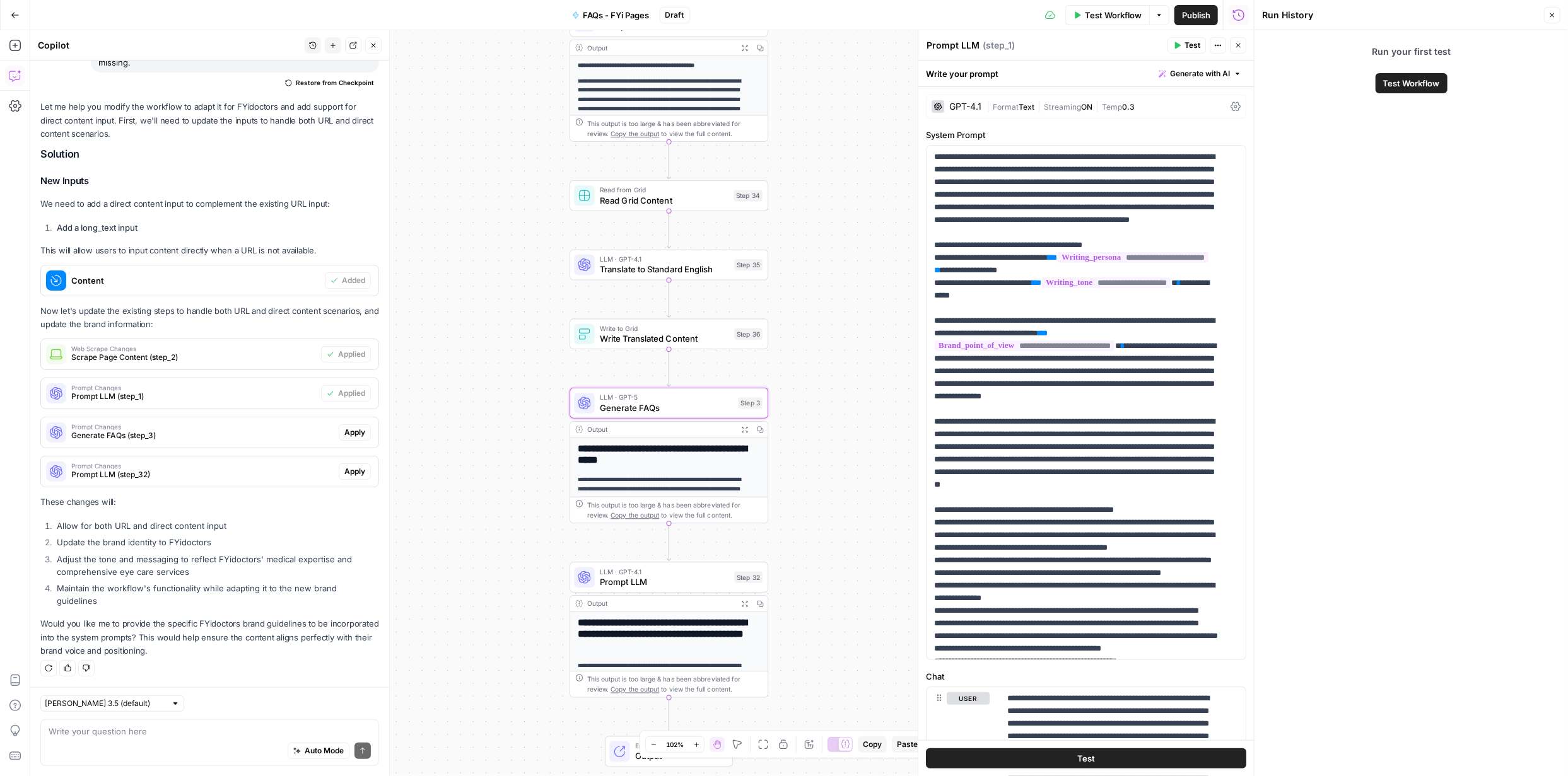
click at [350, 428] on span "Apply" at bounding box center [355, 432] width 21 height 11
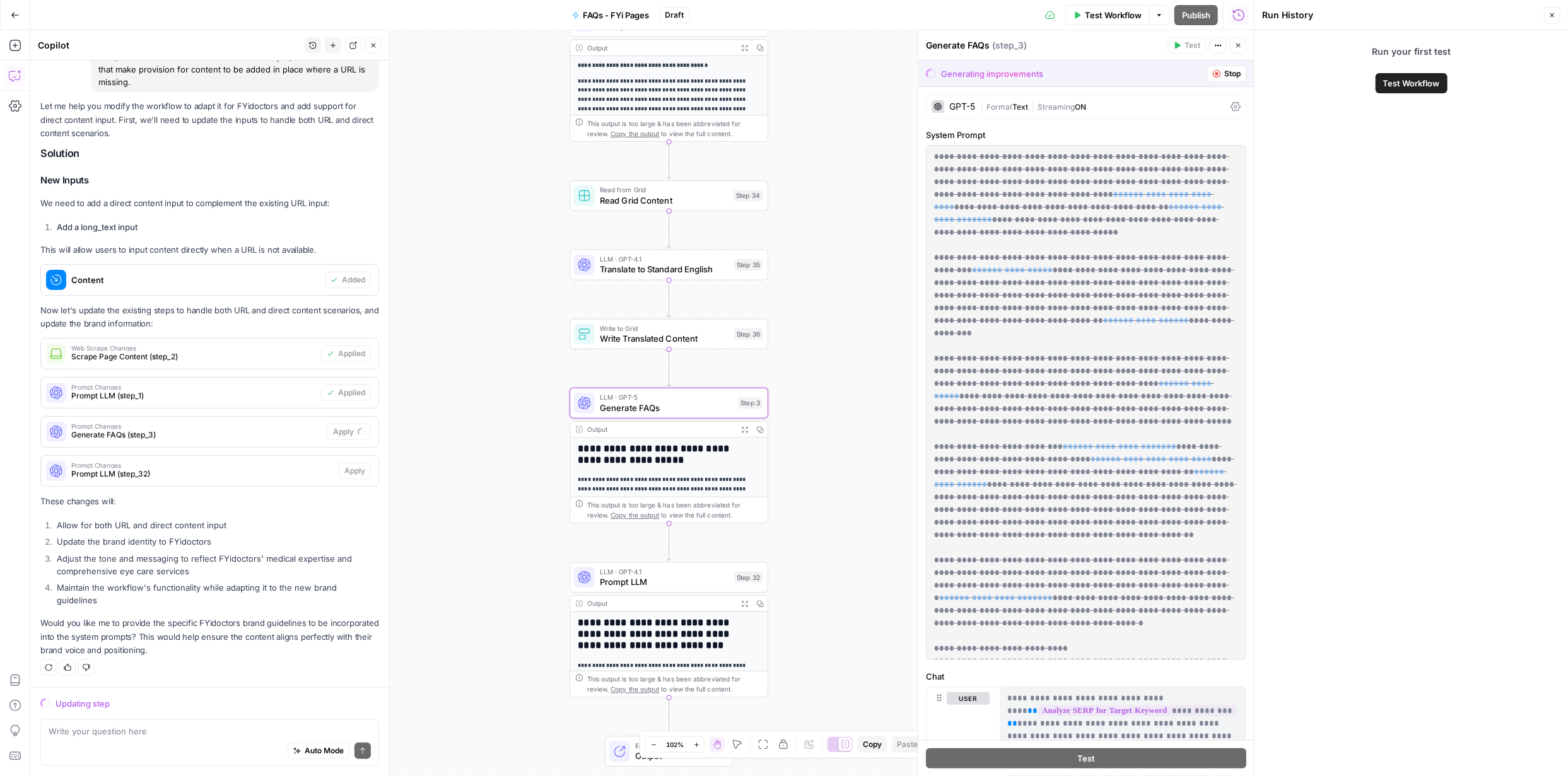
scroll to position [125, 0]
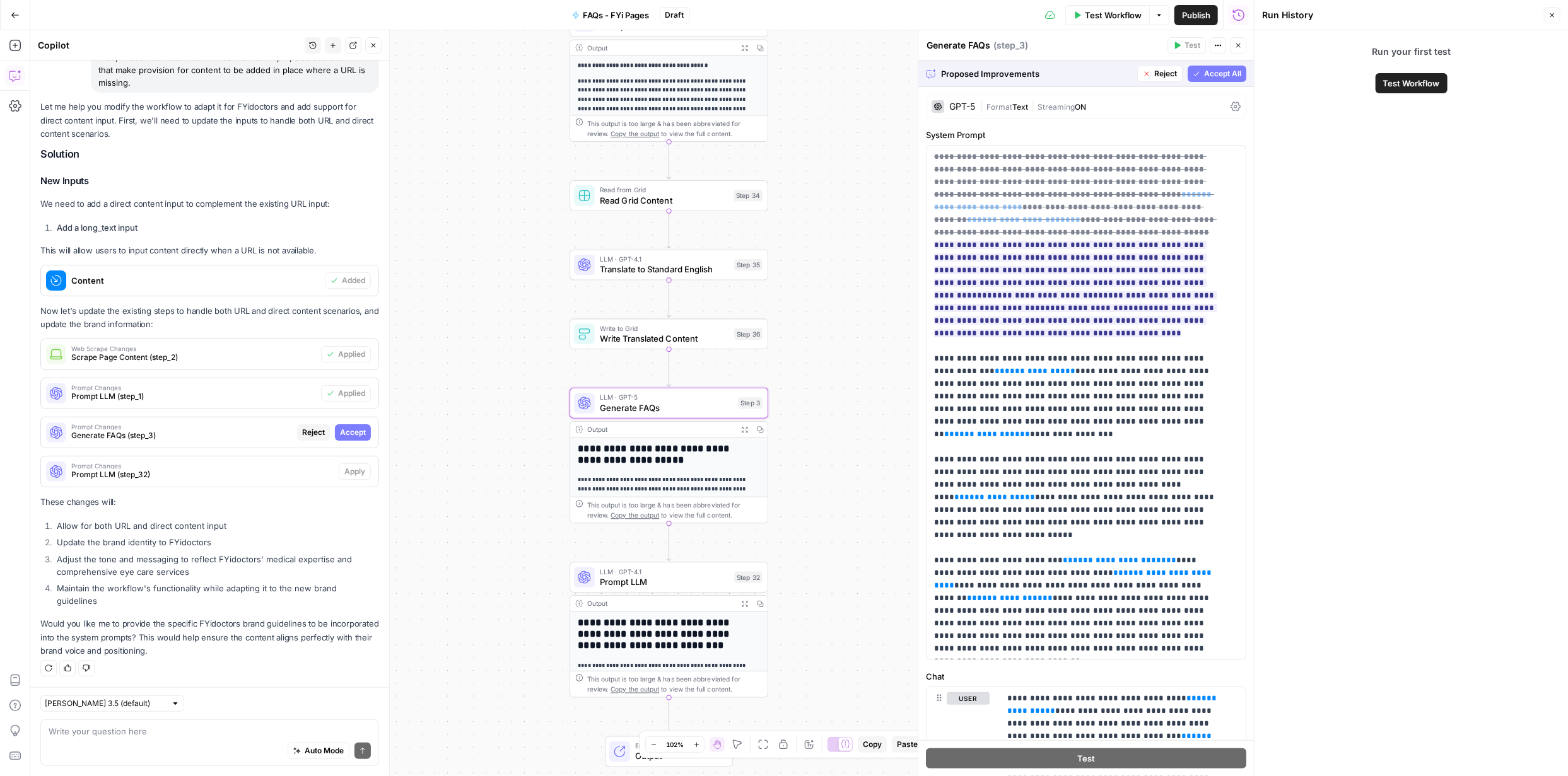
click at [340, 433] on span "Accept" at bounding box center [353, 432] width 26 height 11
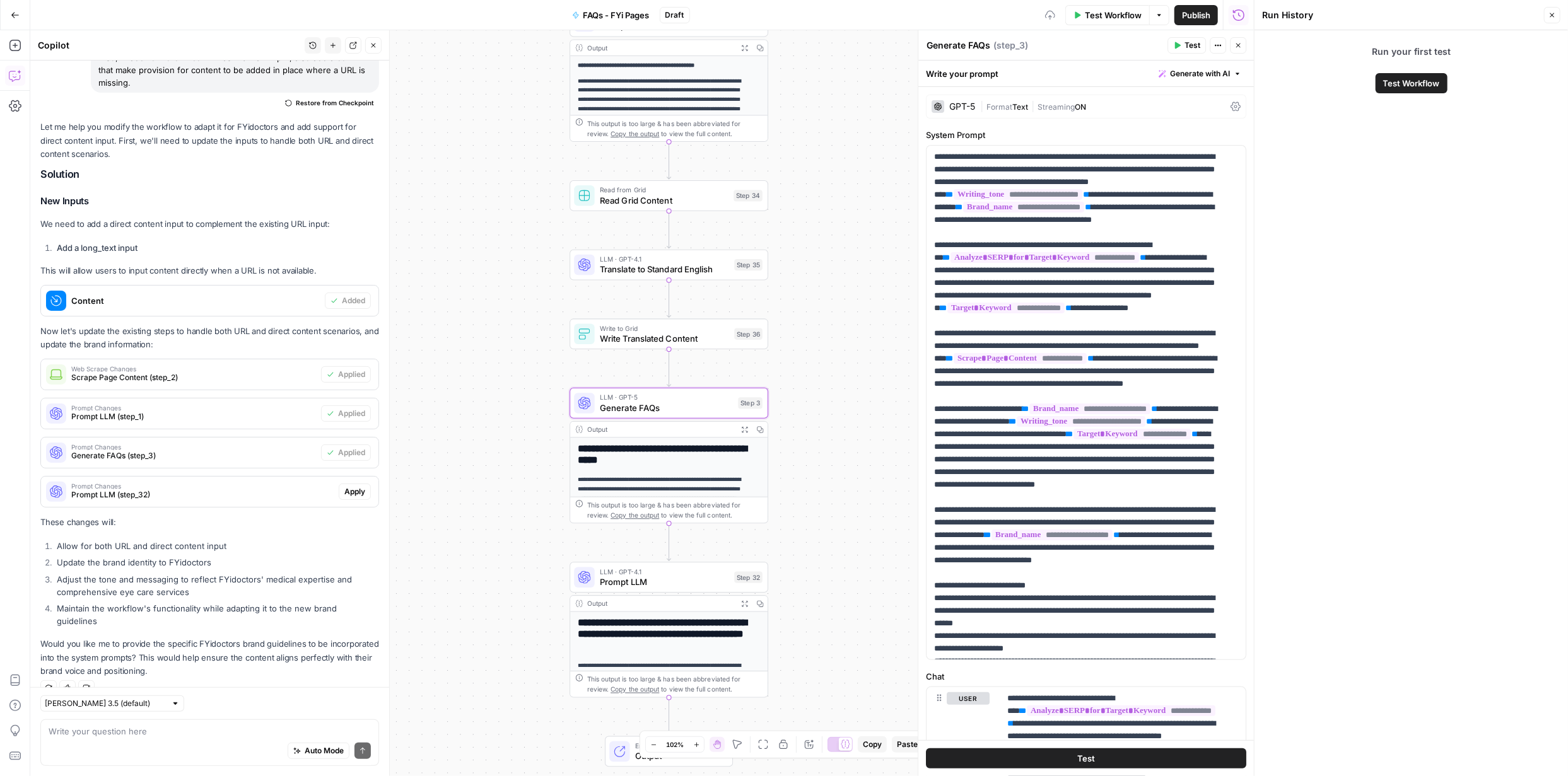
scroll to position [145, 0]
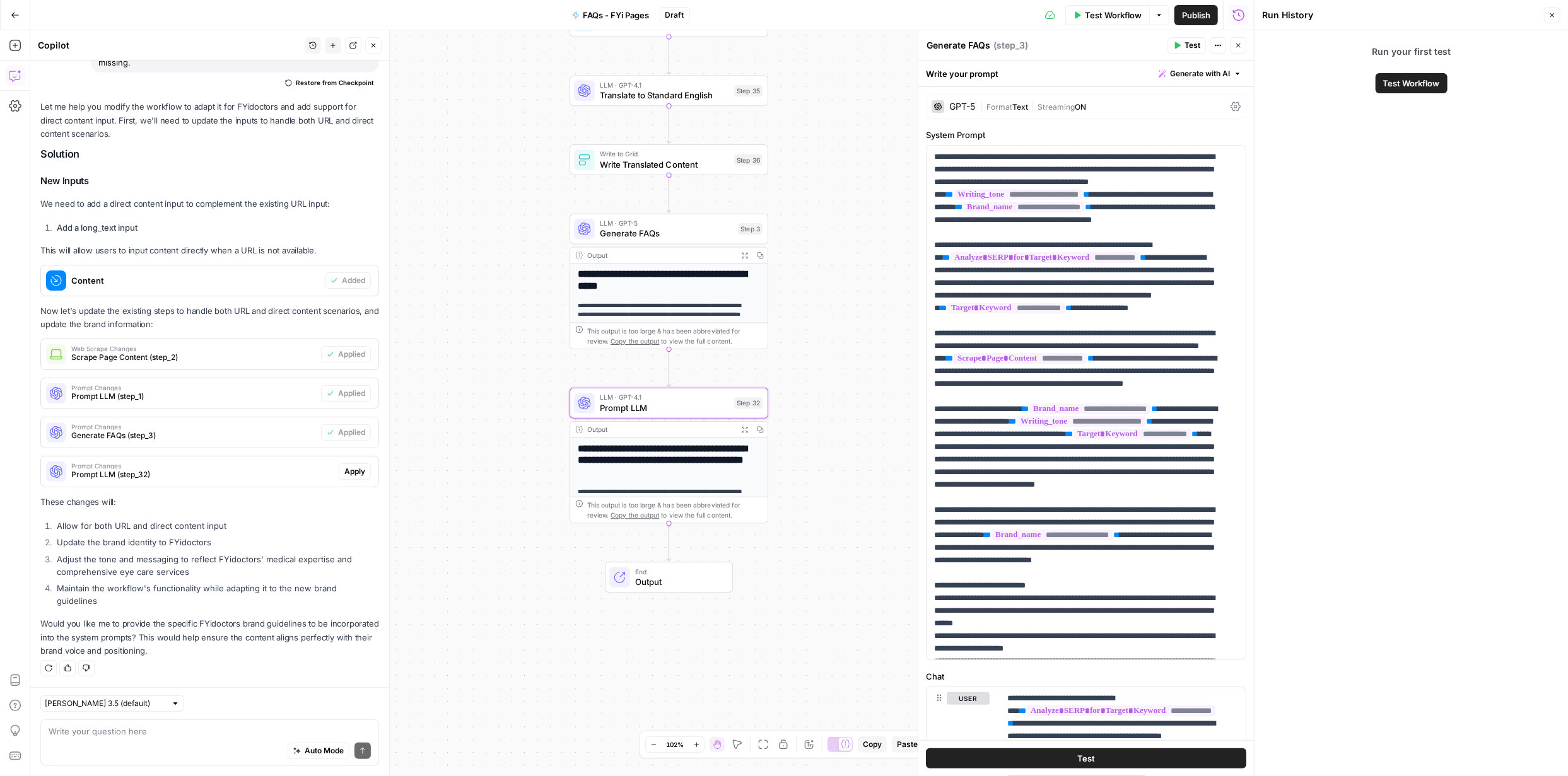
click at [344, 470] on span "Apply" at bounding box center [355, 471] width 21 height 11
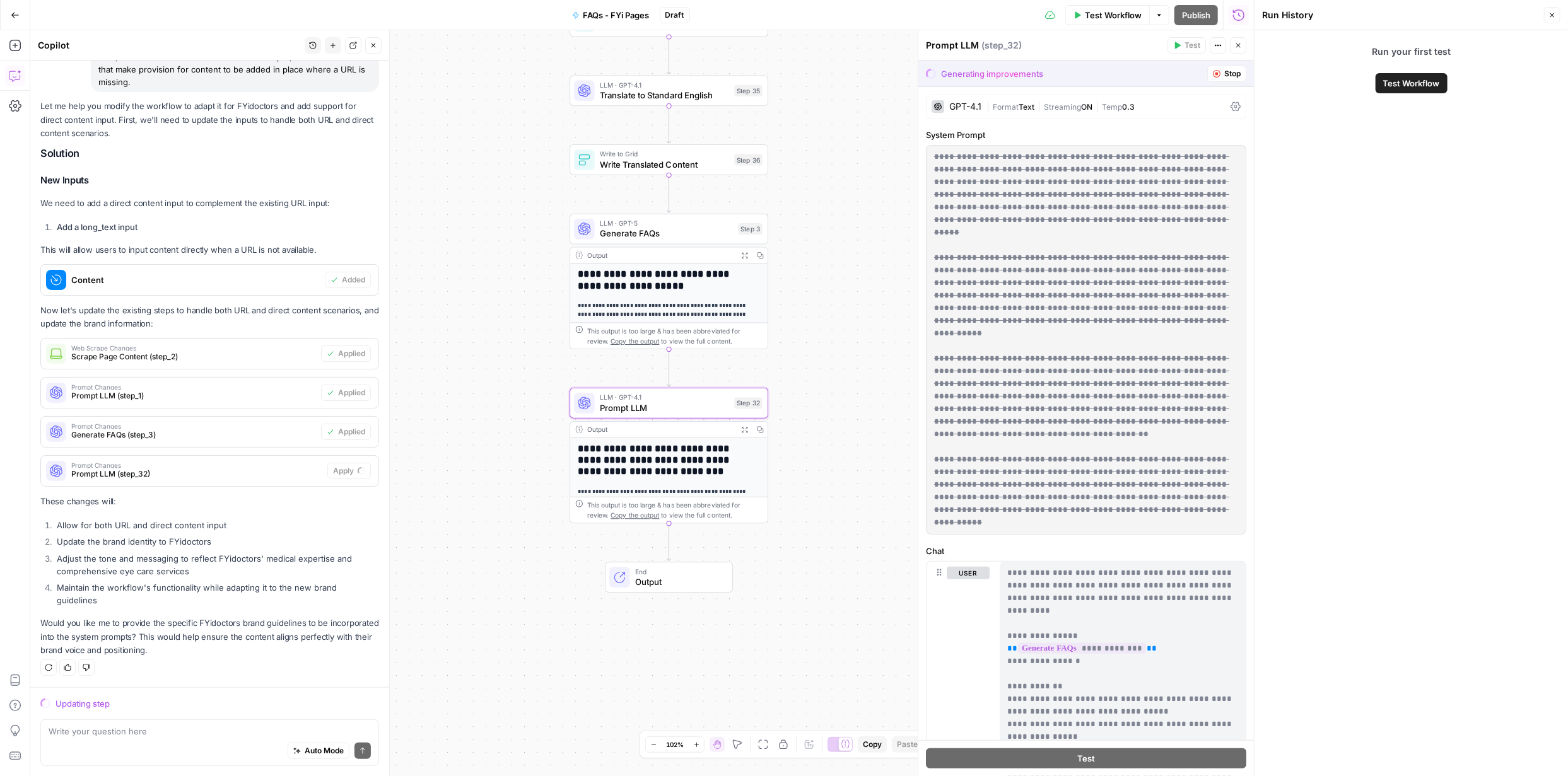
scroll to position [125, 0]
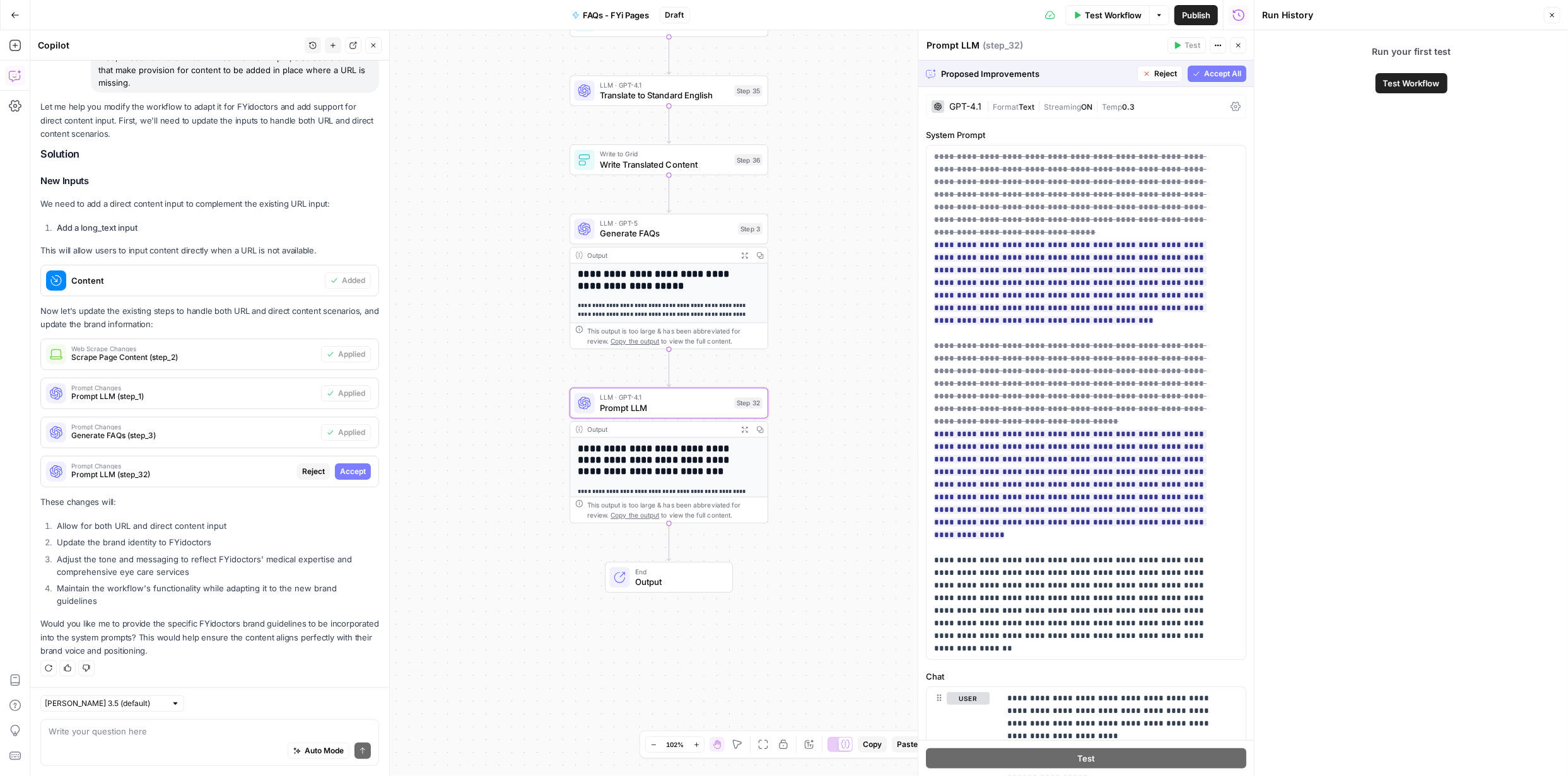
click at [340, 471] on span "Accept" at bounding box center [353, 471] width 26 height 11
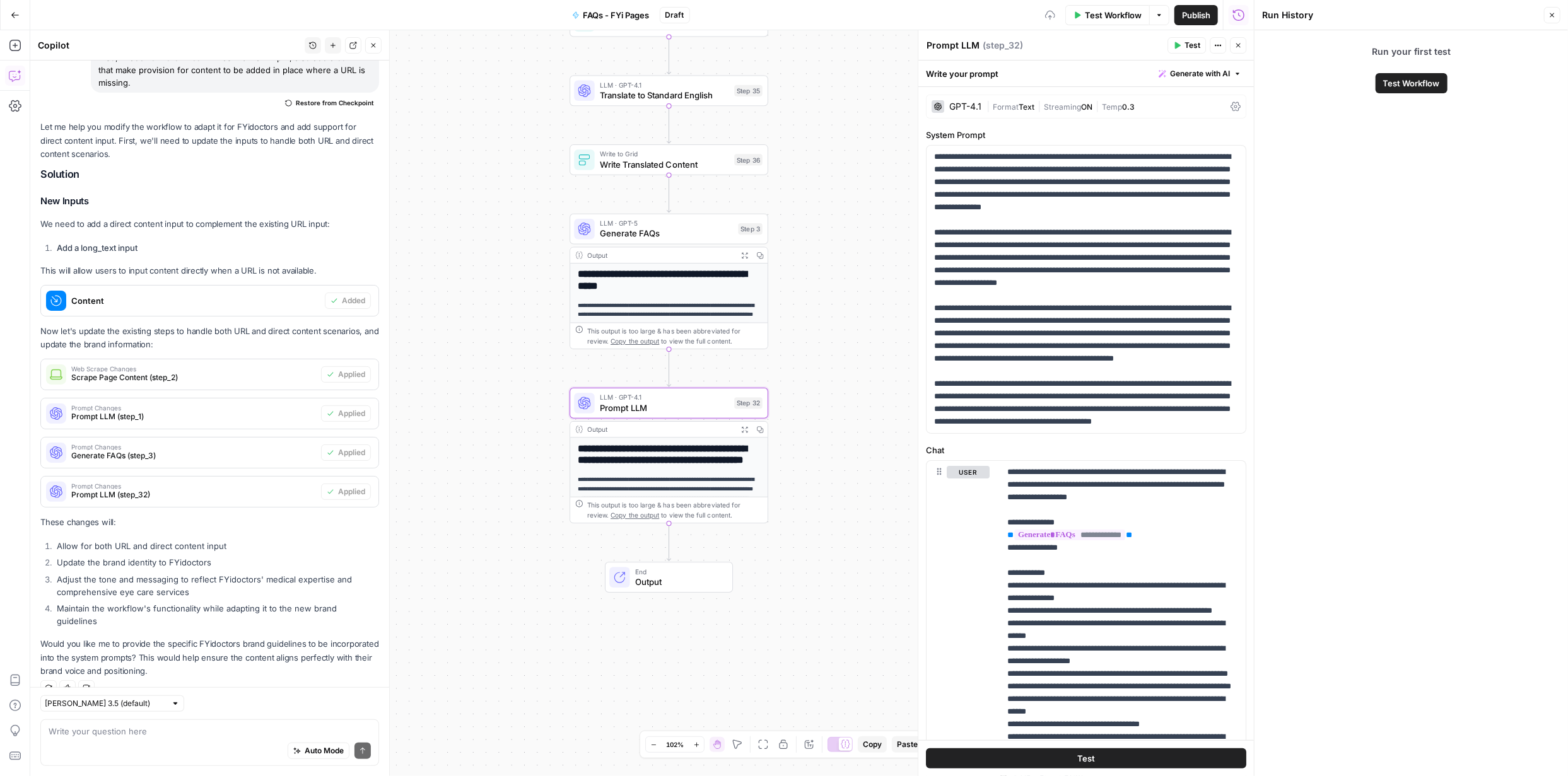
scroll to position [145, 0]
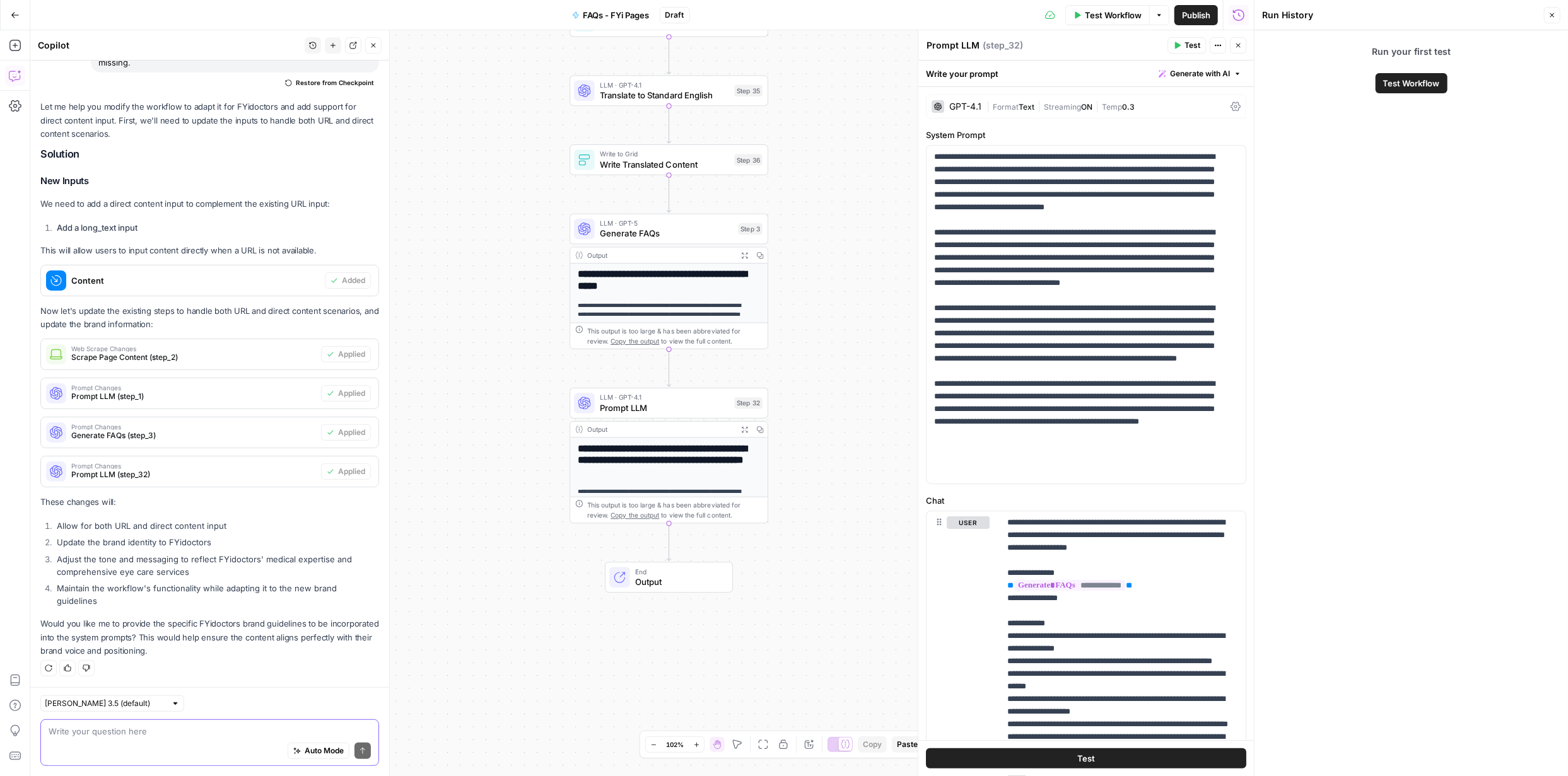
click at [187, 726] on textarea at bounding box center [210, 731] width 323 height 12
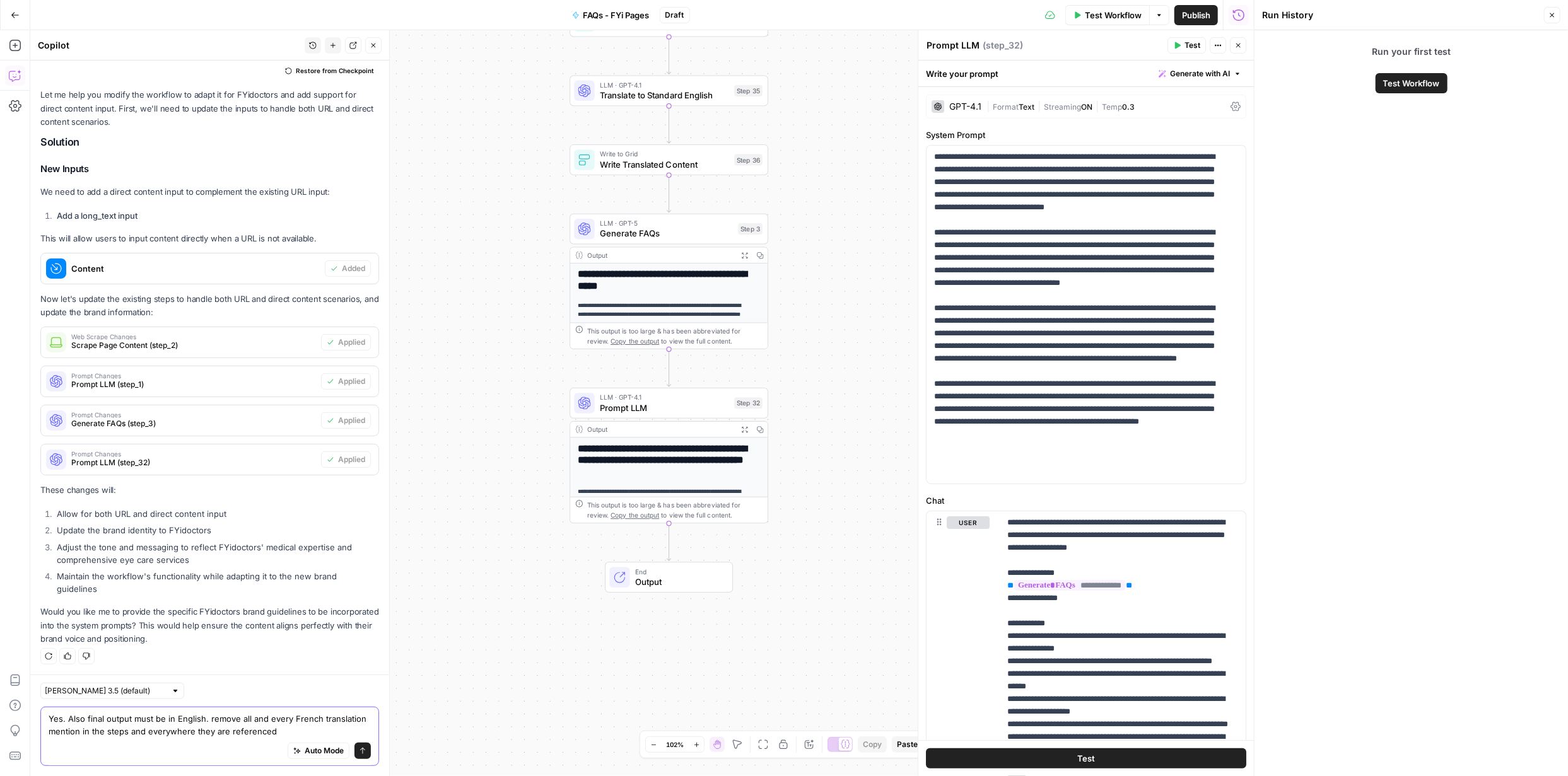
type textarea "Yes. Also final output must be in English. remove all and every French translat…"
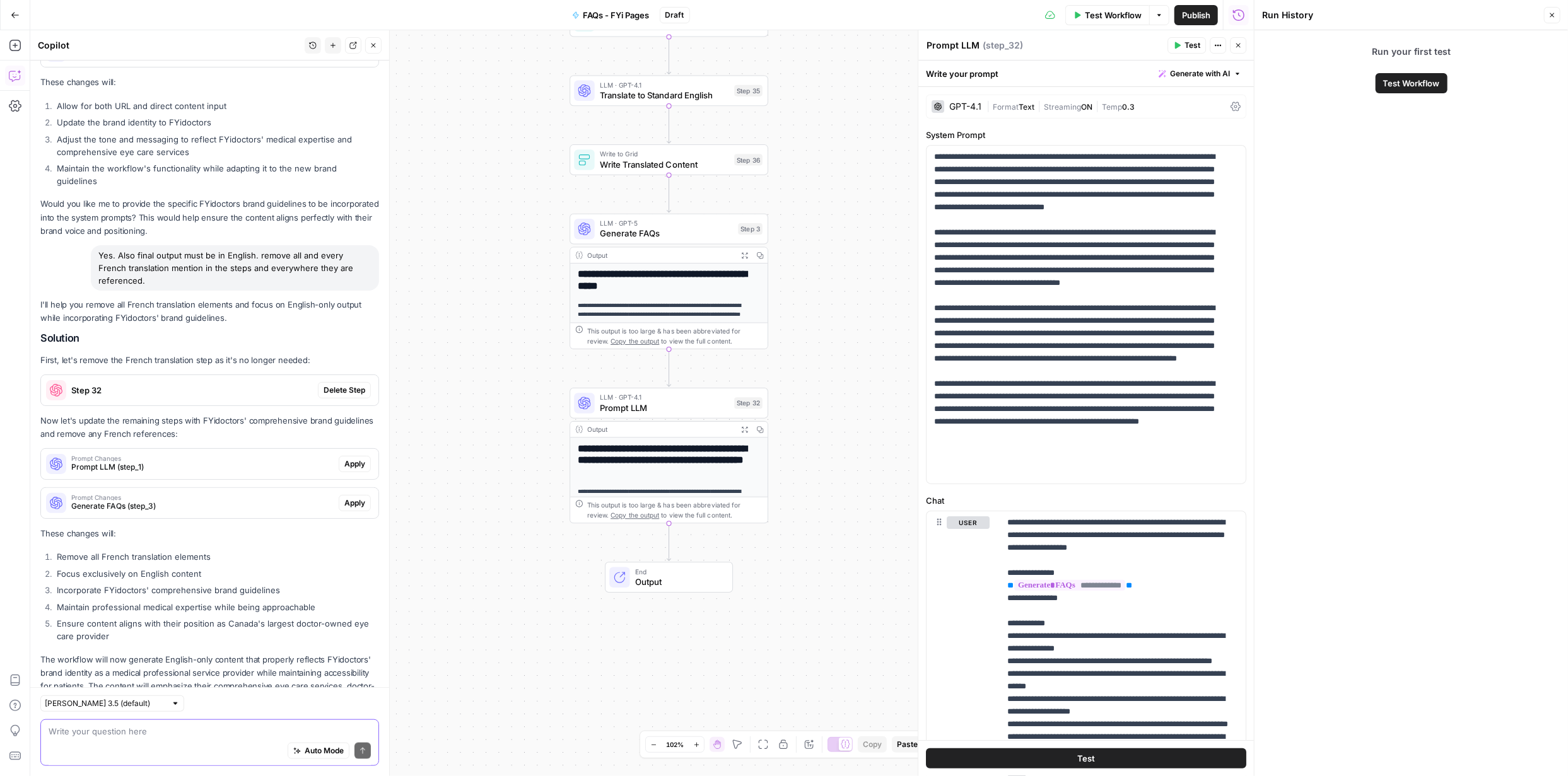
scroll to position [627, 0]
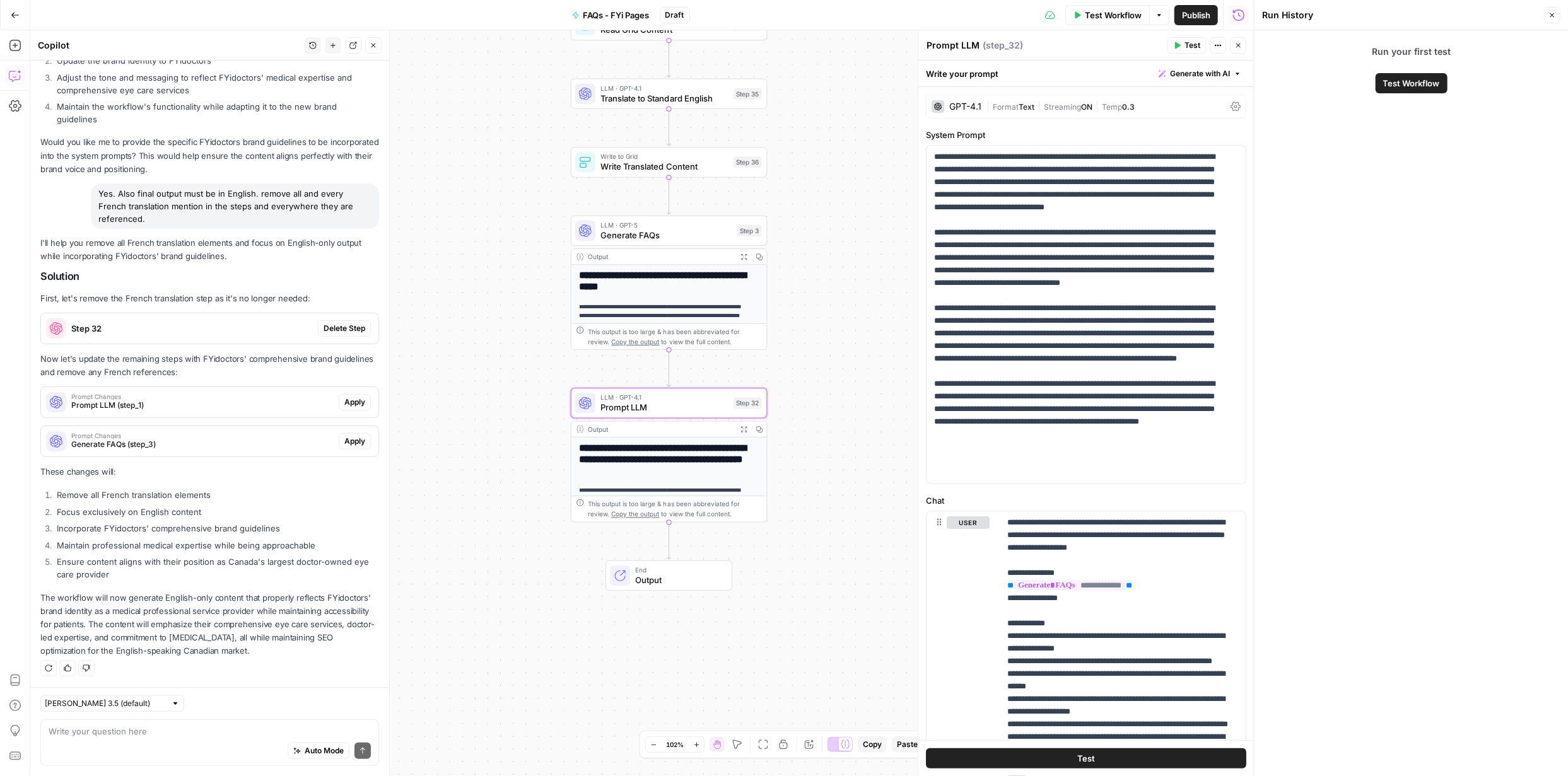
click at [338, 331] on span "Delete Step" at bounding box center [345, 328] width 42 height 11
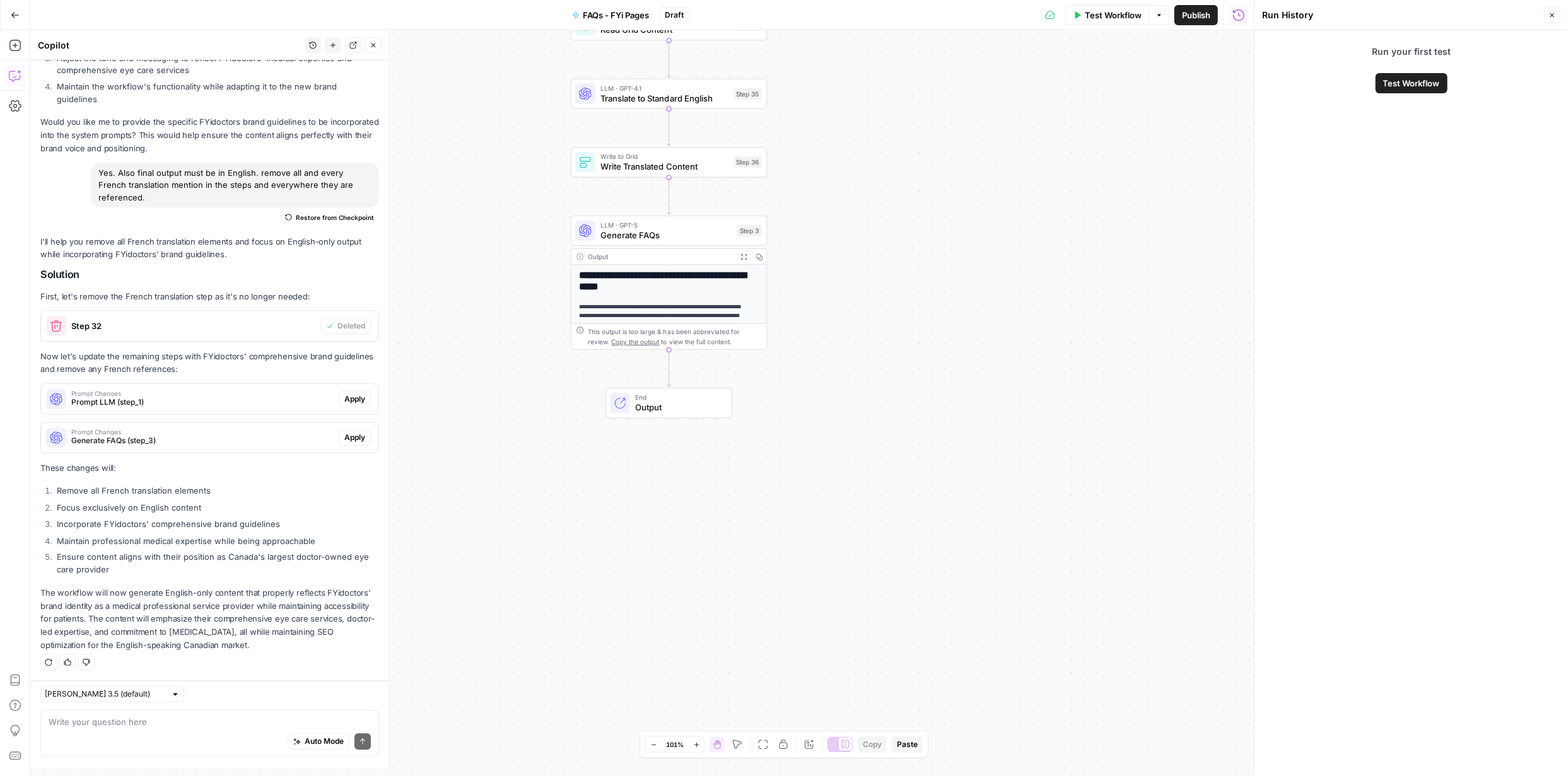
scroll to position [639, 0]
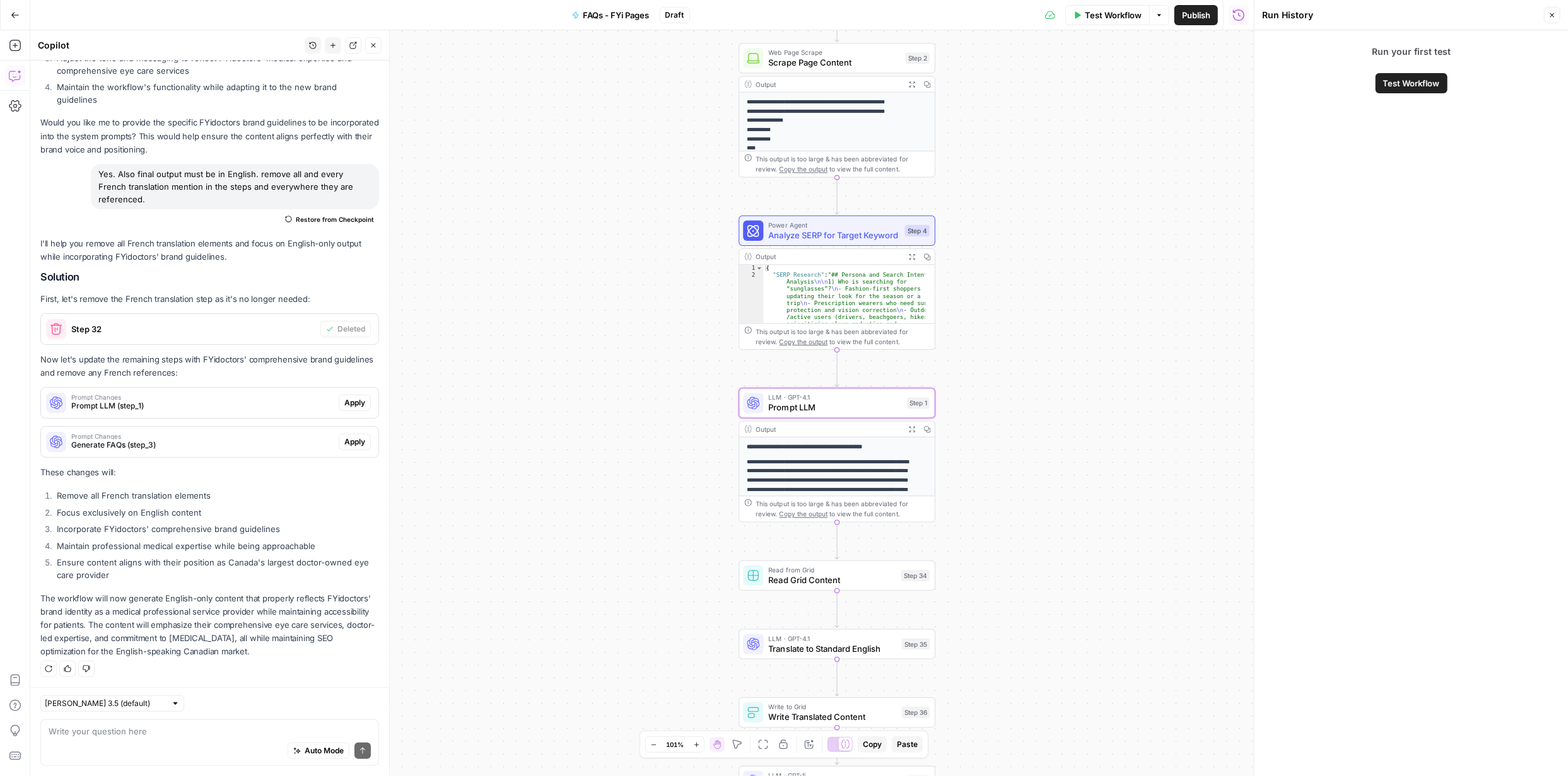
click at [348, 400] on span "Apply" at bounding box center [355, 403] width 21 height 11
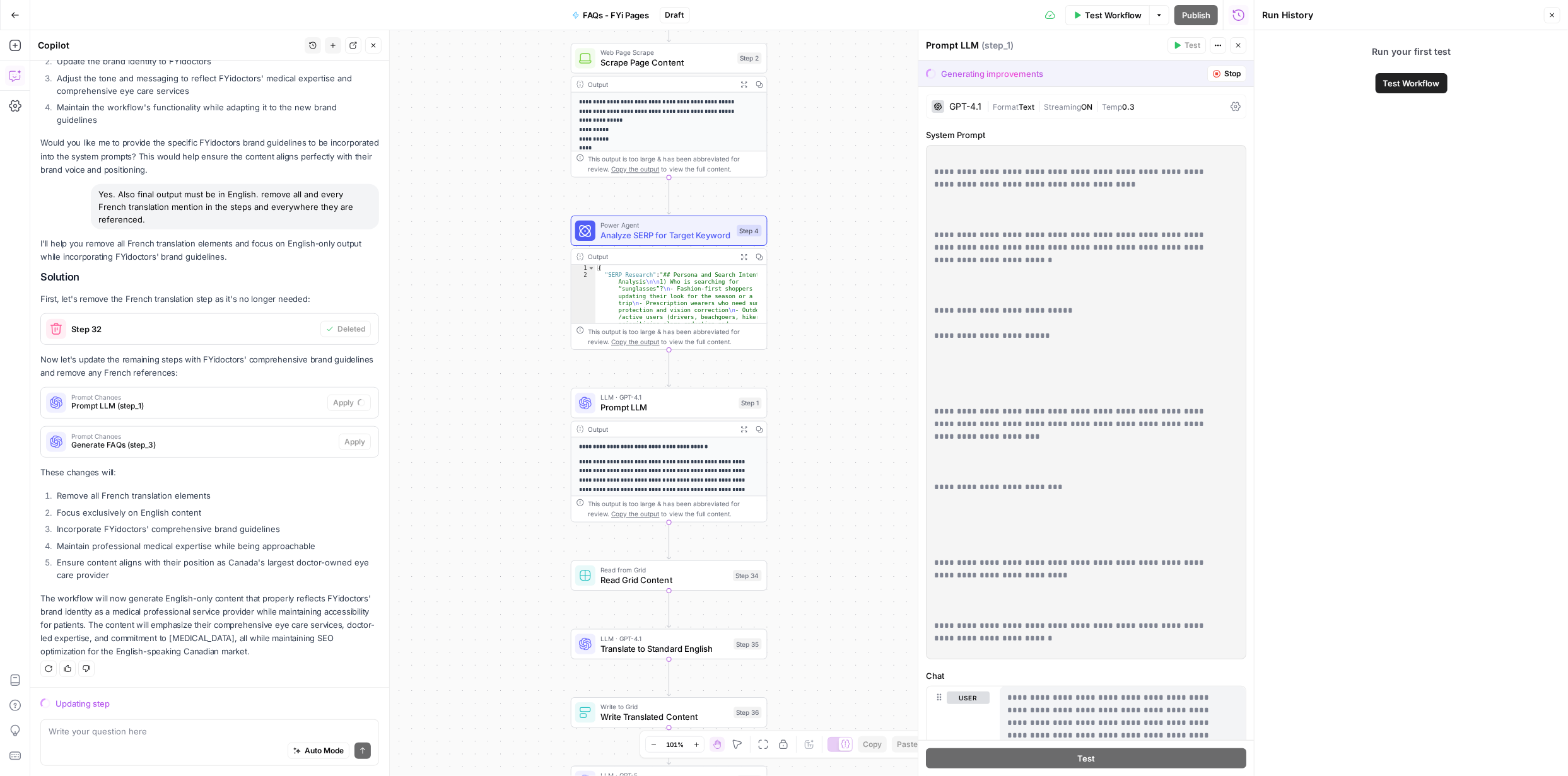
scroll to position [3094, 0]
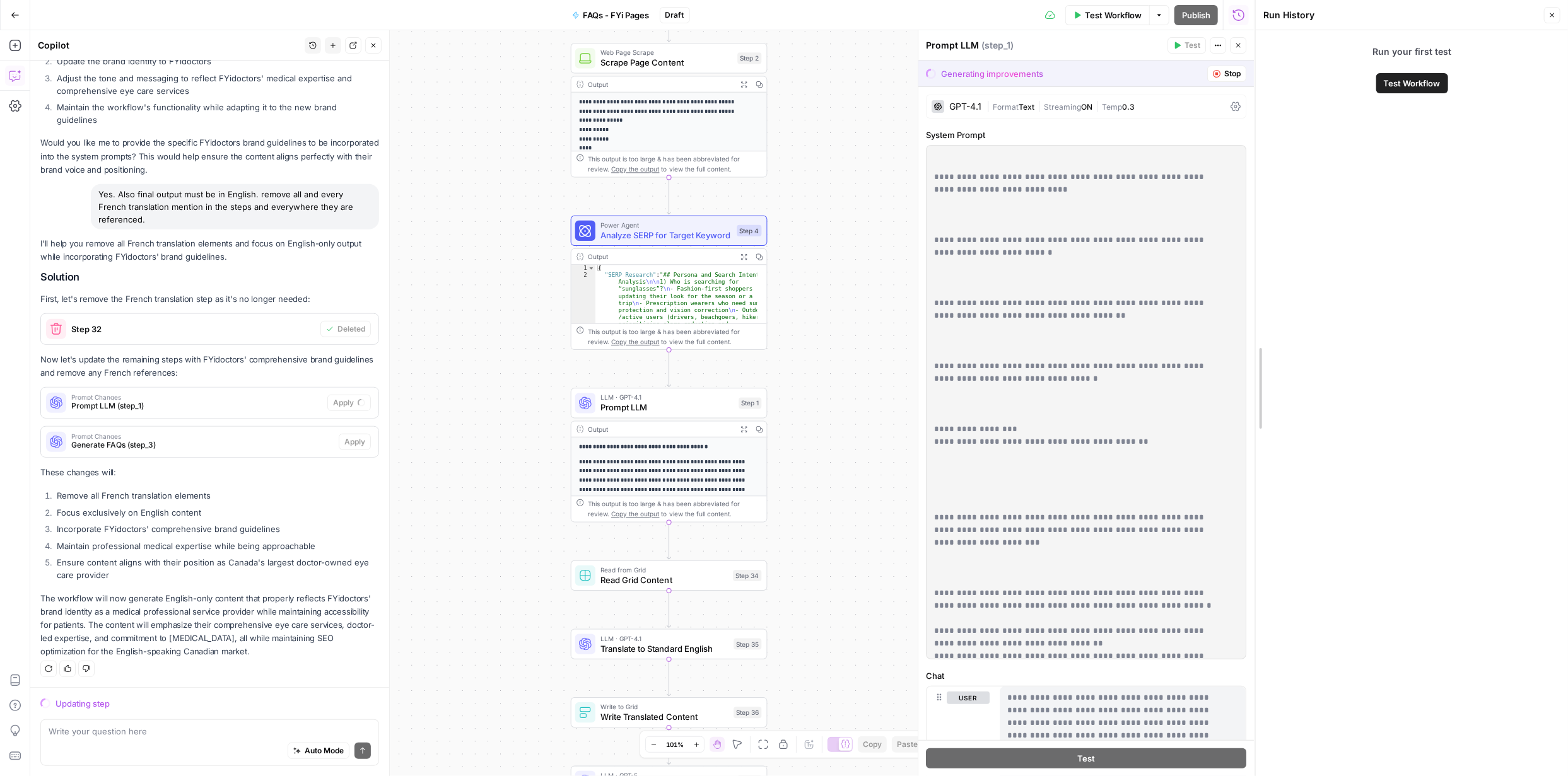
drag, startPoint x: 1249, startPoint y: 337, endPoint x: 1251, endPoint y: 406, distance: 69.0
click at [1251, 423] on div at bounding box center [1256, 388] width 12 height 776
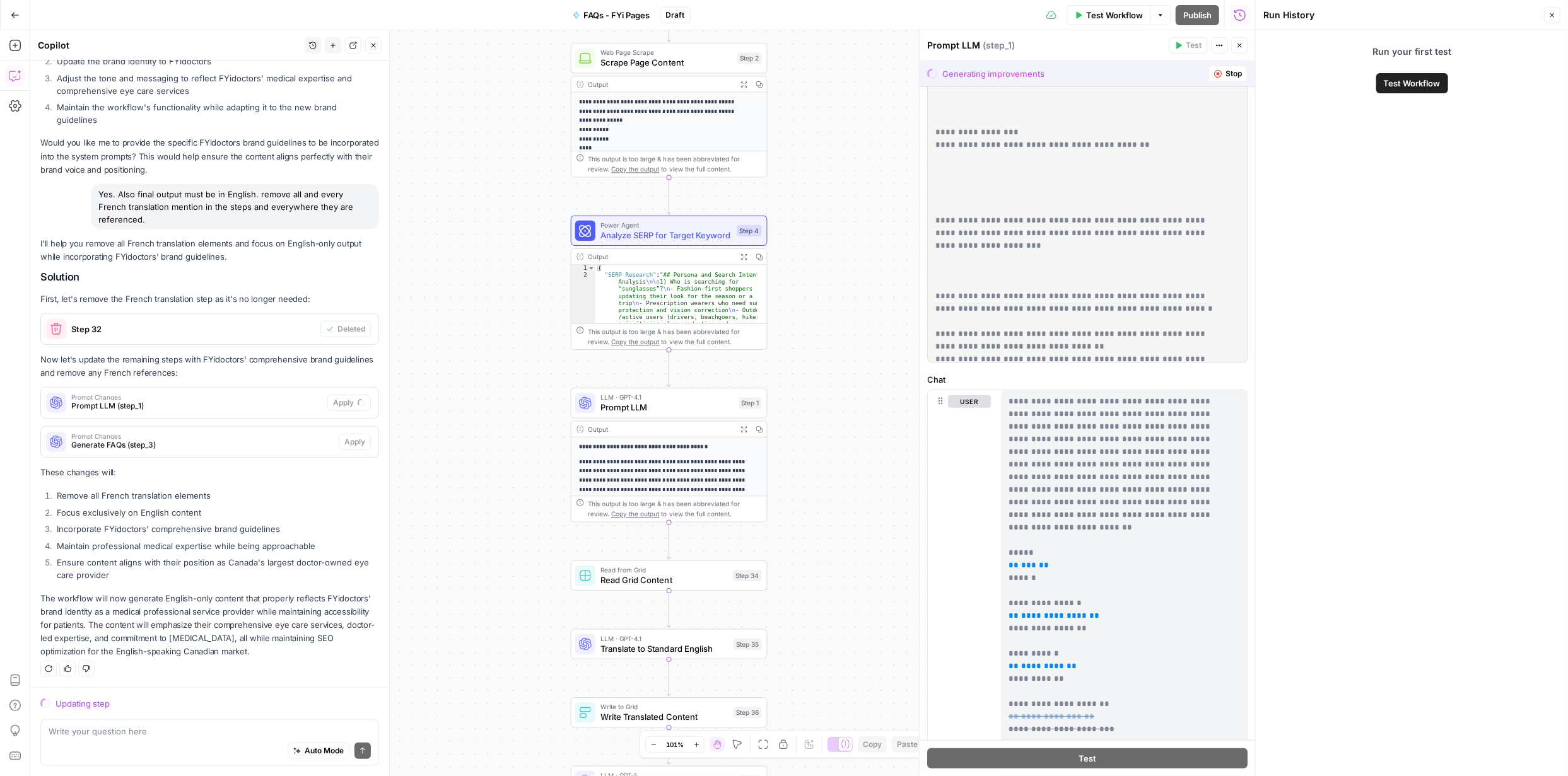
scroll to position [380, 0]
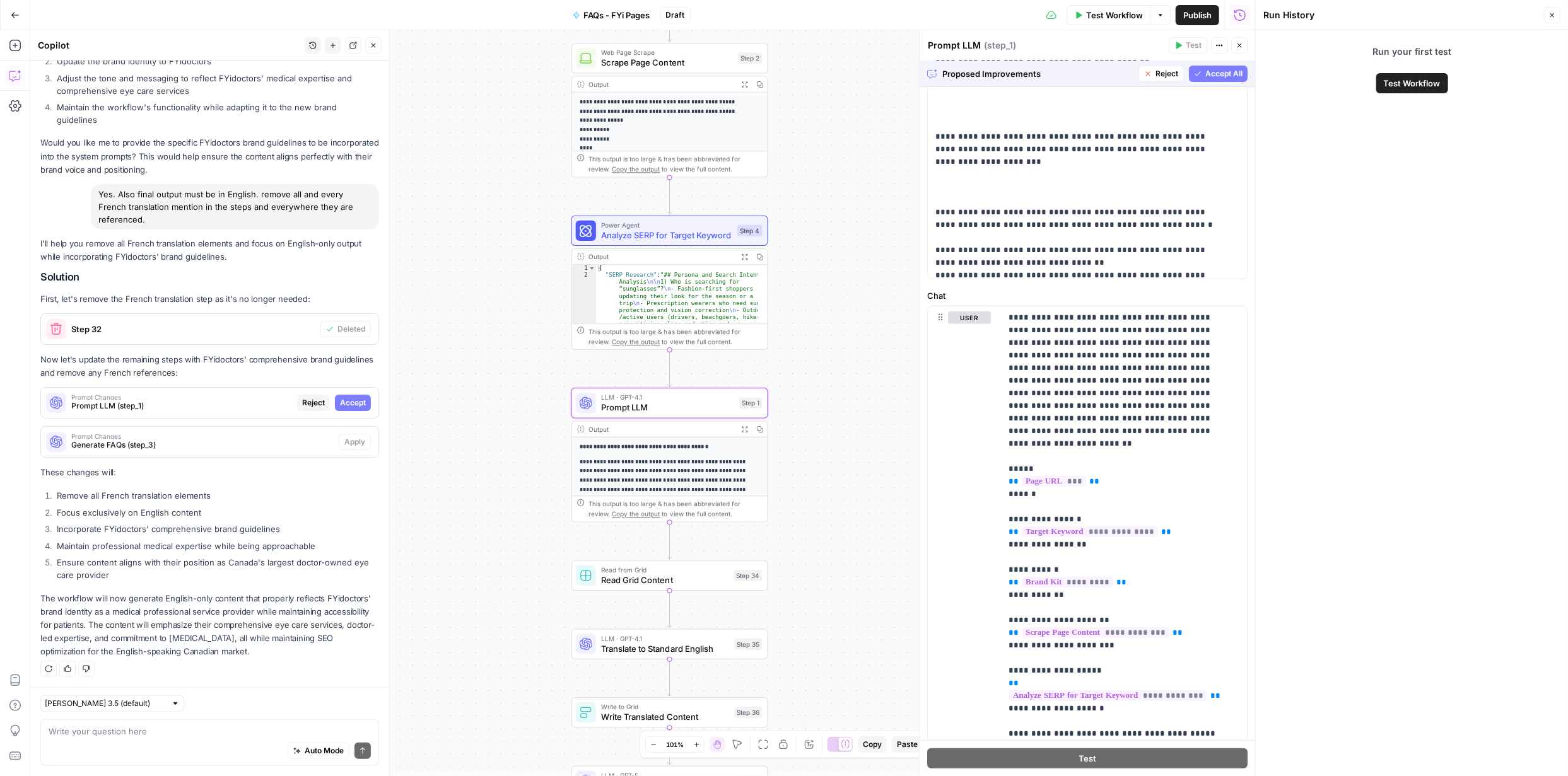
click at [344, 401] on span "Accept" at bounding box center [353, 403] width 26 height 11
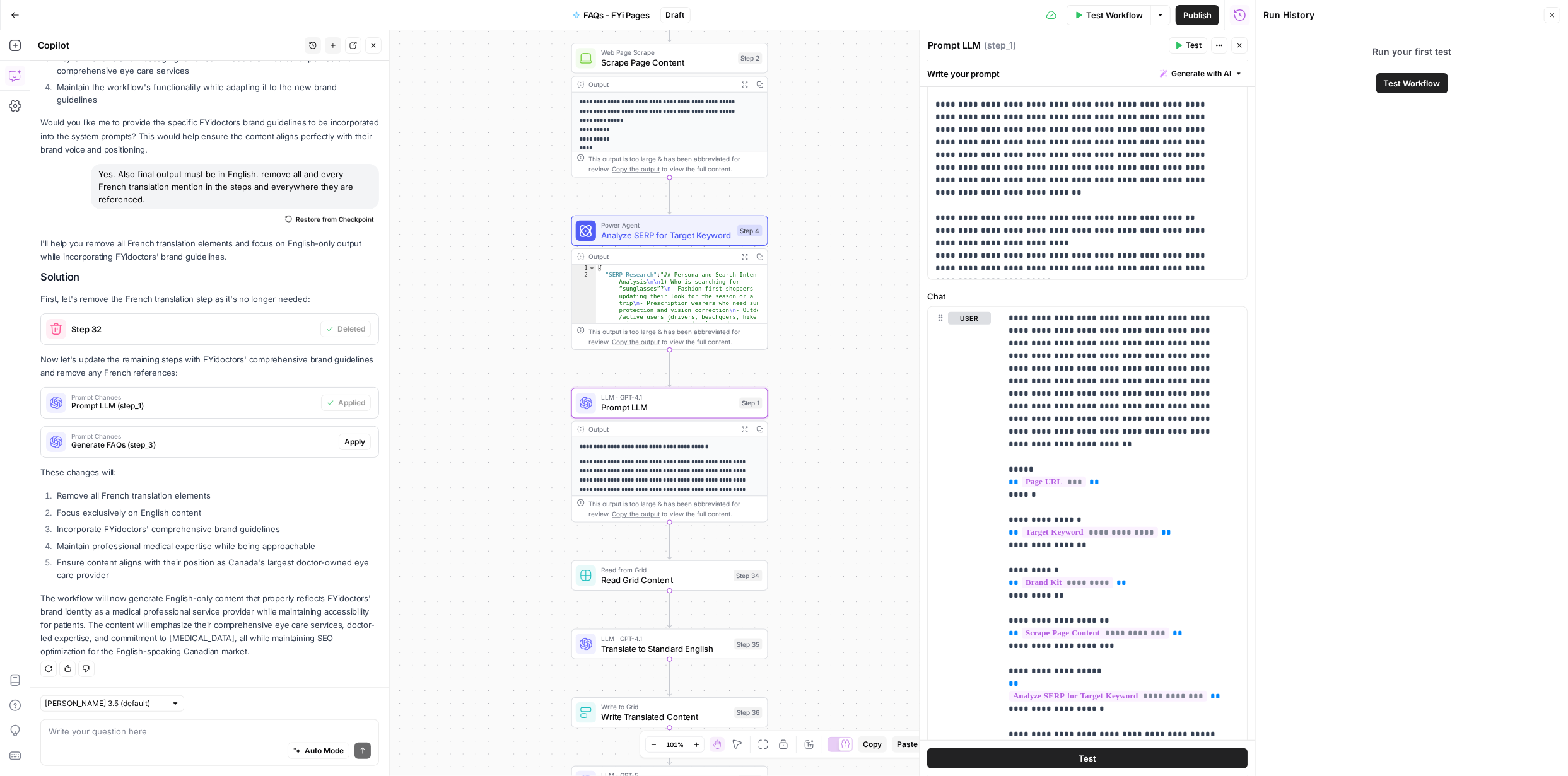
scroll to position [0, 0]
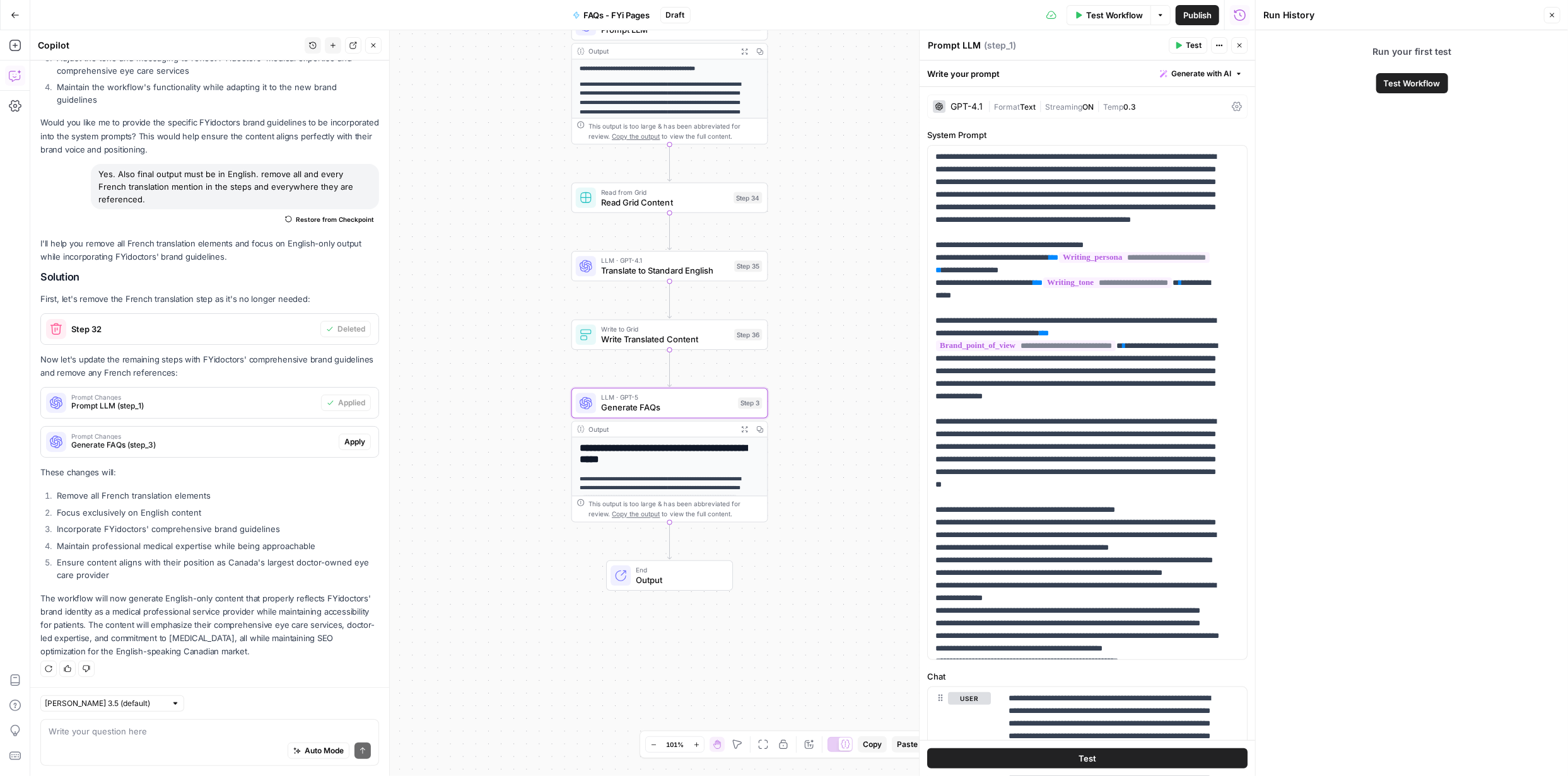
click at [345, 440] on span "Apply" at bounding box center [355, 441] width 21 height 11
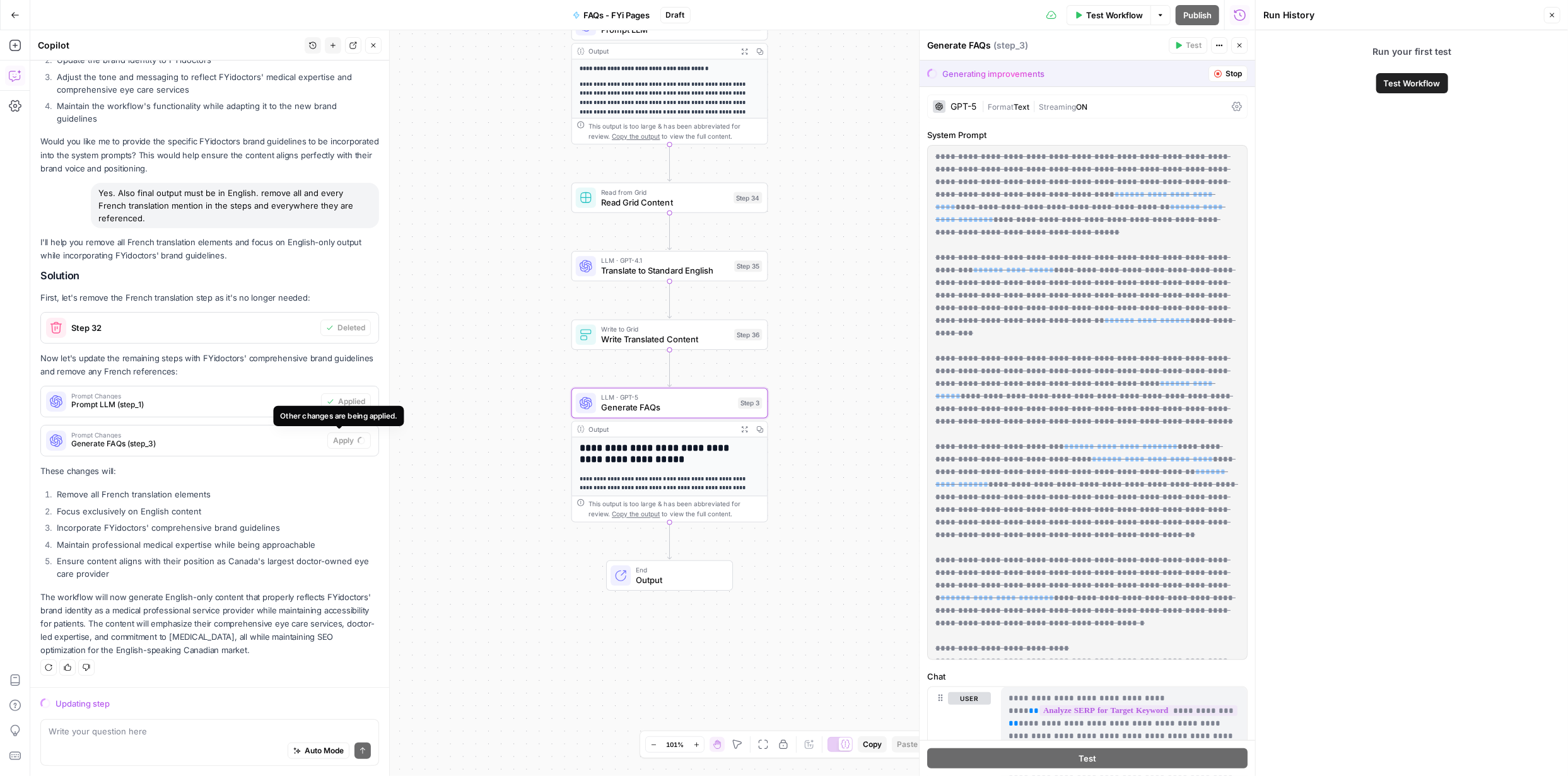
scroll to position [598, 0]
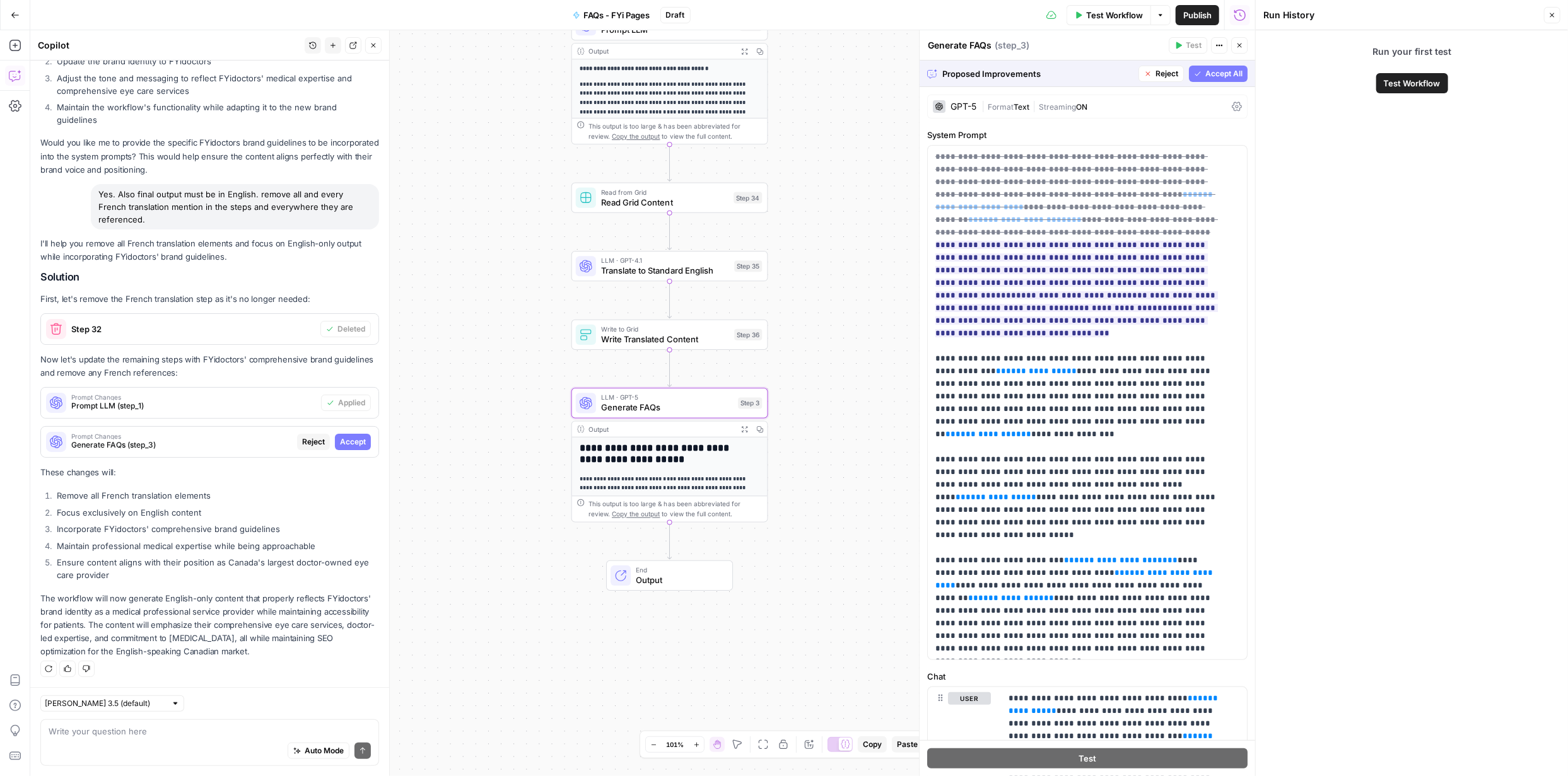
click at [347, 442] on span "Accept" at bounding box center [353, 441] width 26 height 11
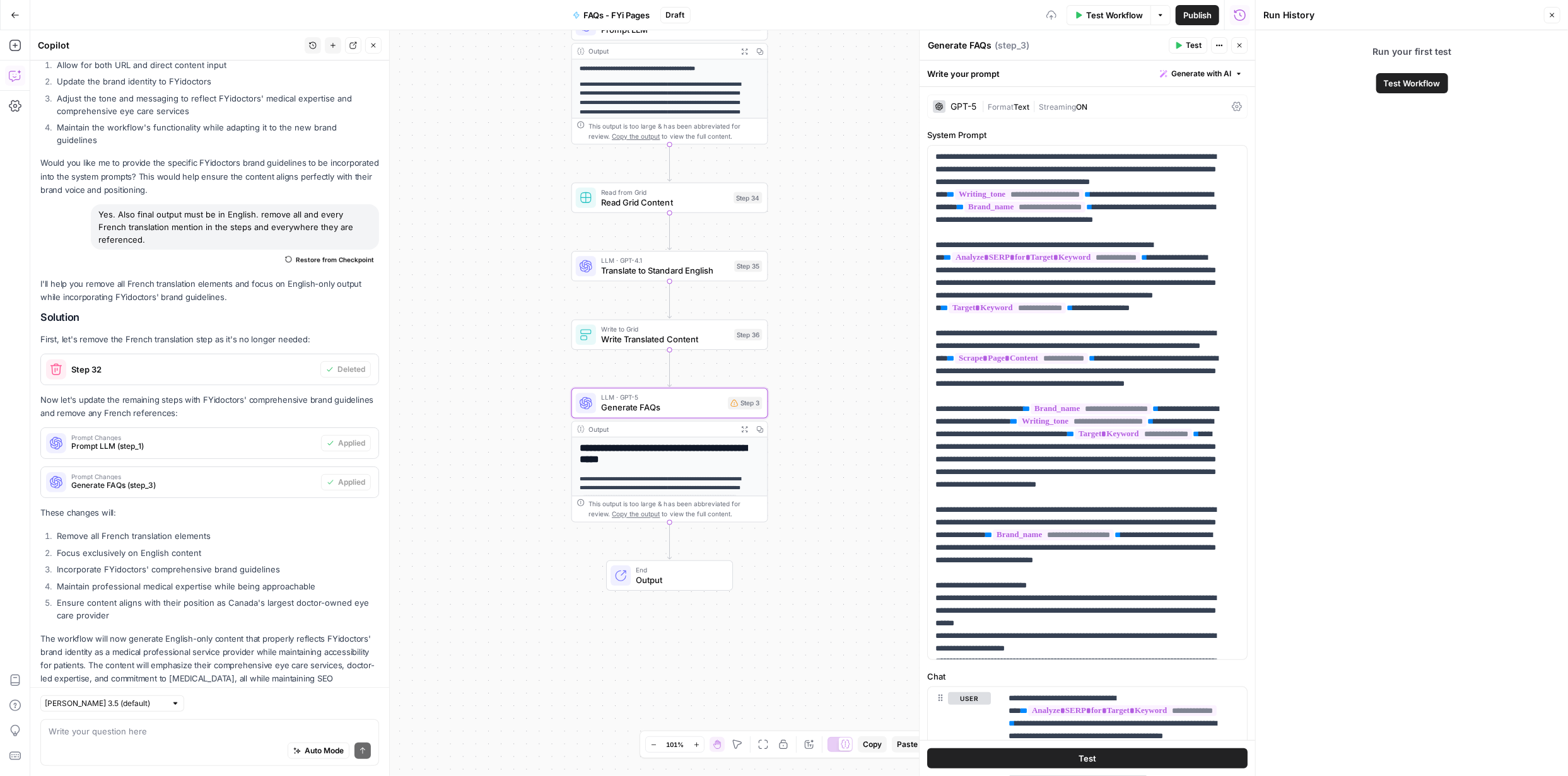
scroll to position [639, 0]
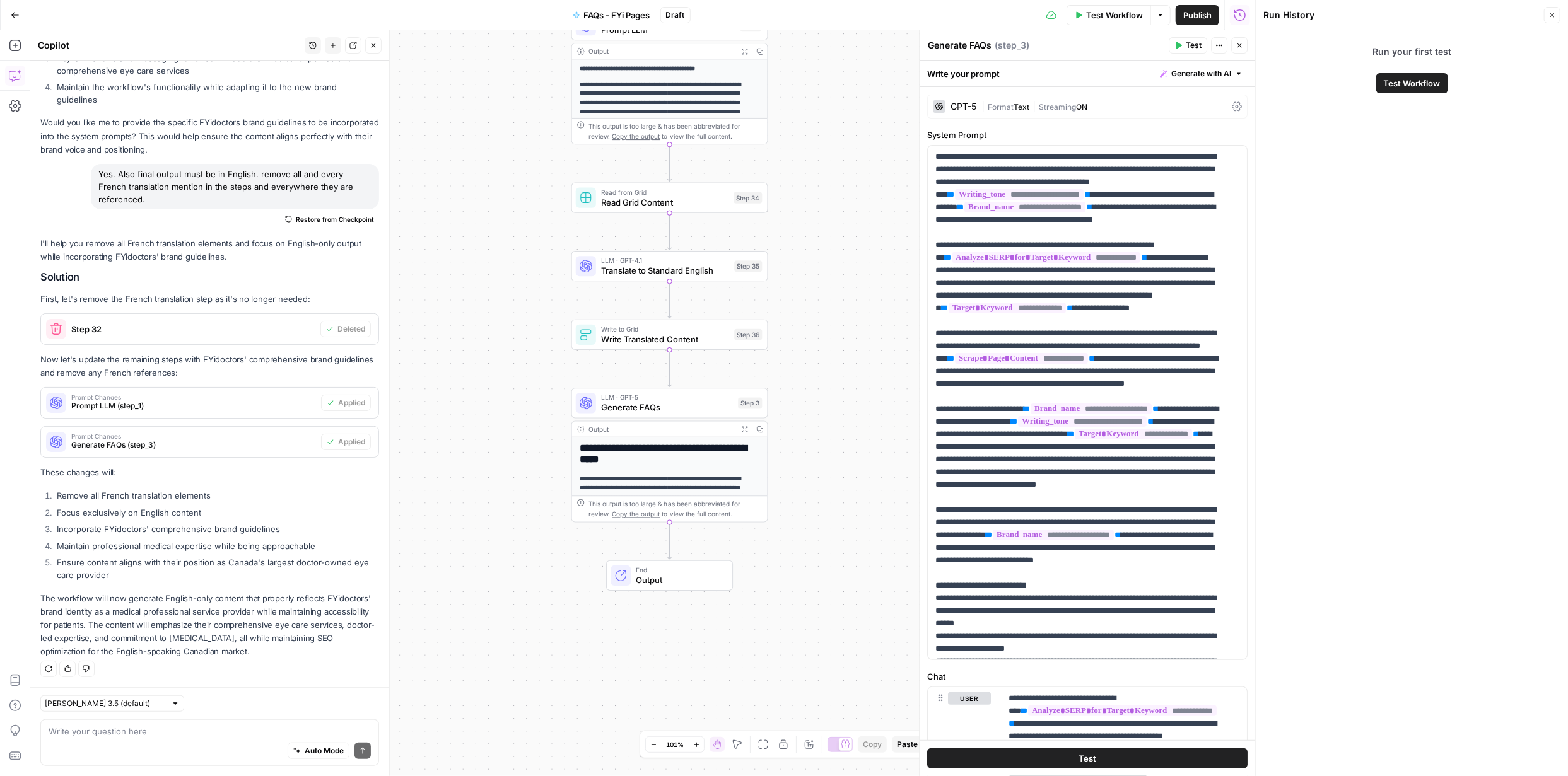
click at [1190, 13] on span "Publish" at bounding box center [1197, 15] width 28 height 12
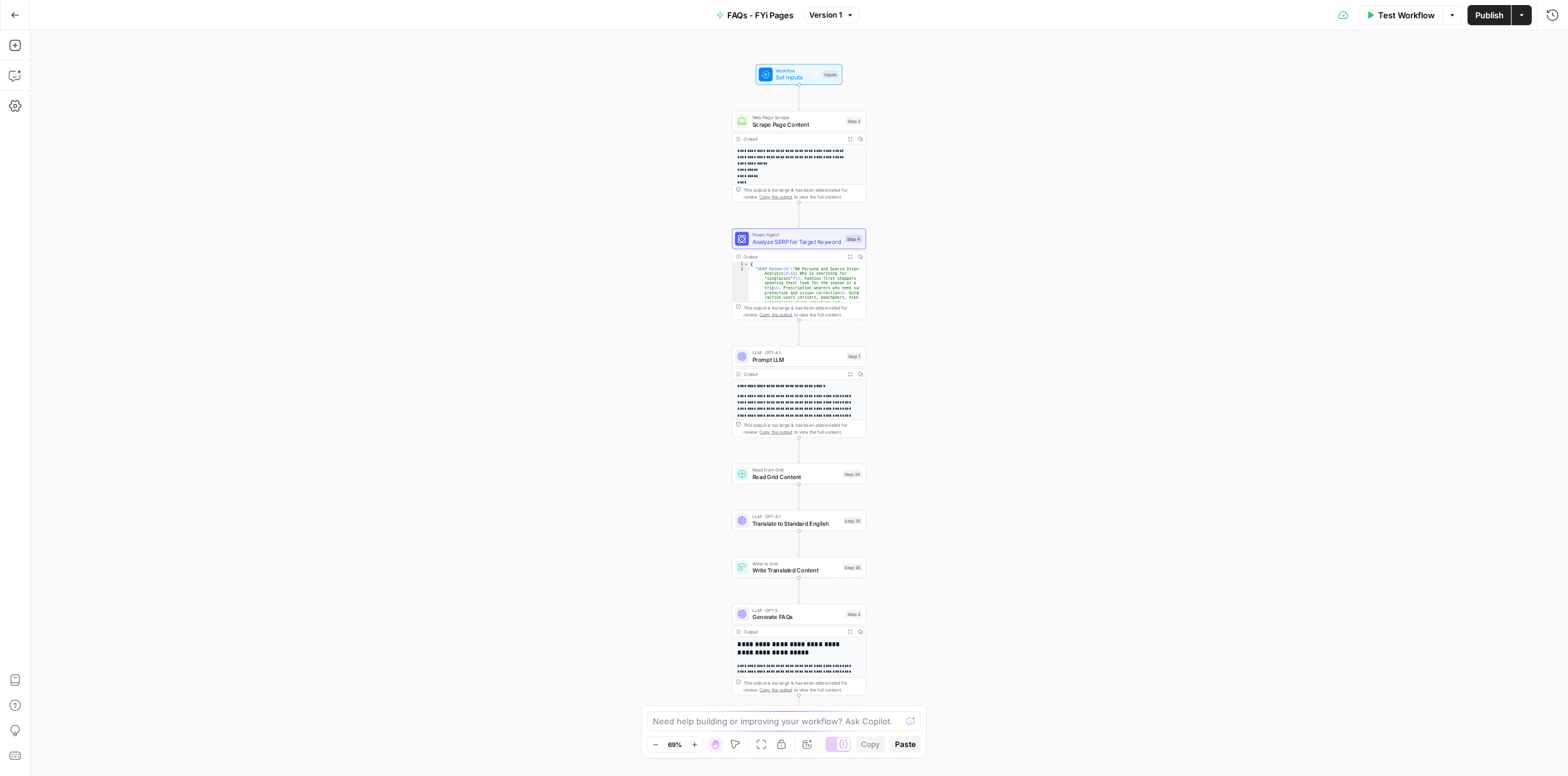
click at [694, 741] on icon "button" at bounding box center [695, 745] width 7 height 7
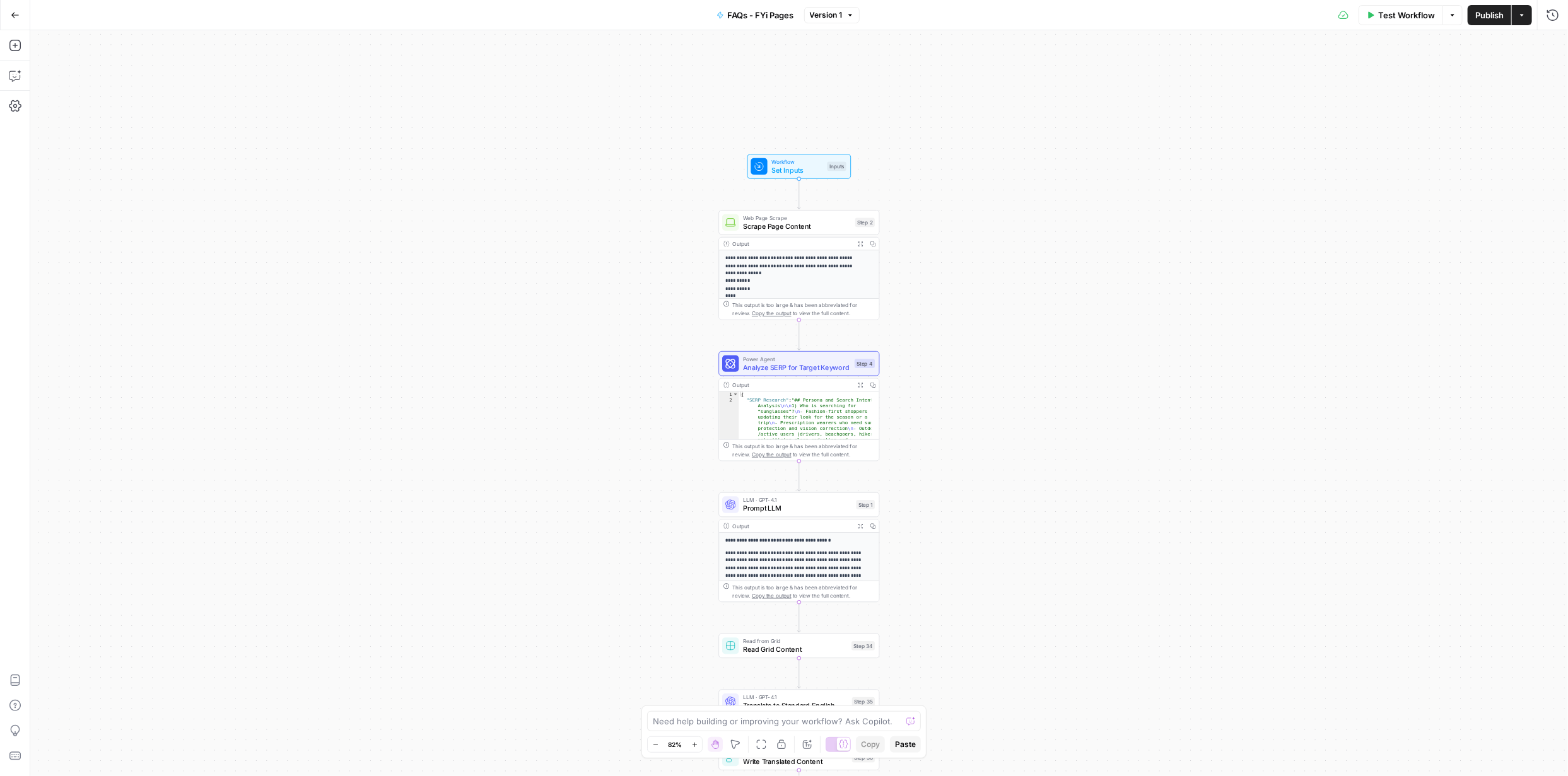
click at [1420, 14] on span "Test Workflow" at bounding box center [1407, 15] width 57 height 12
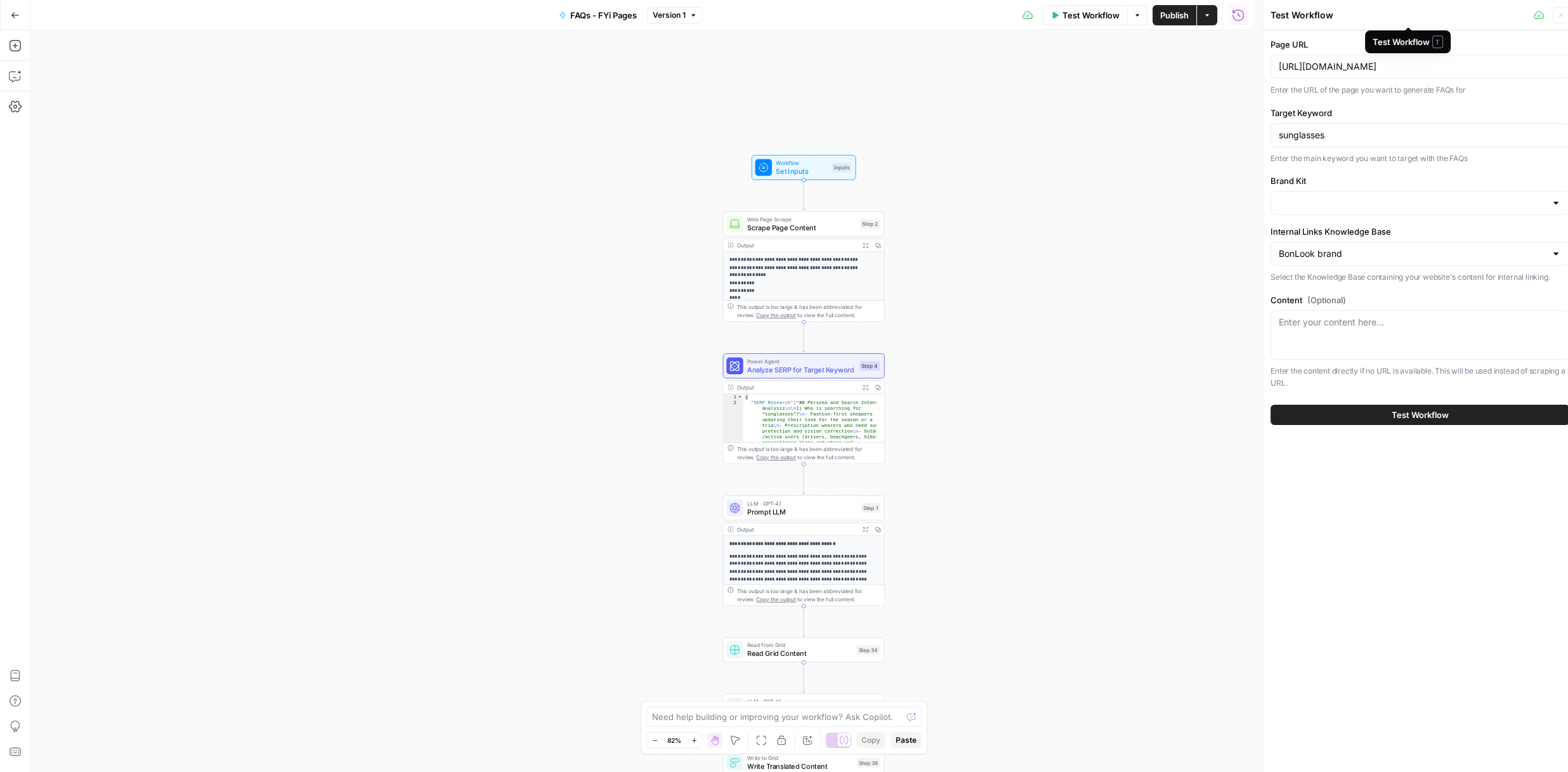
type input "BonLook brand"
type input "BonLook"
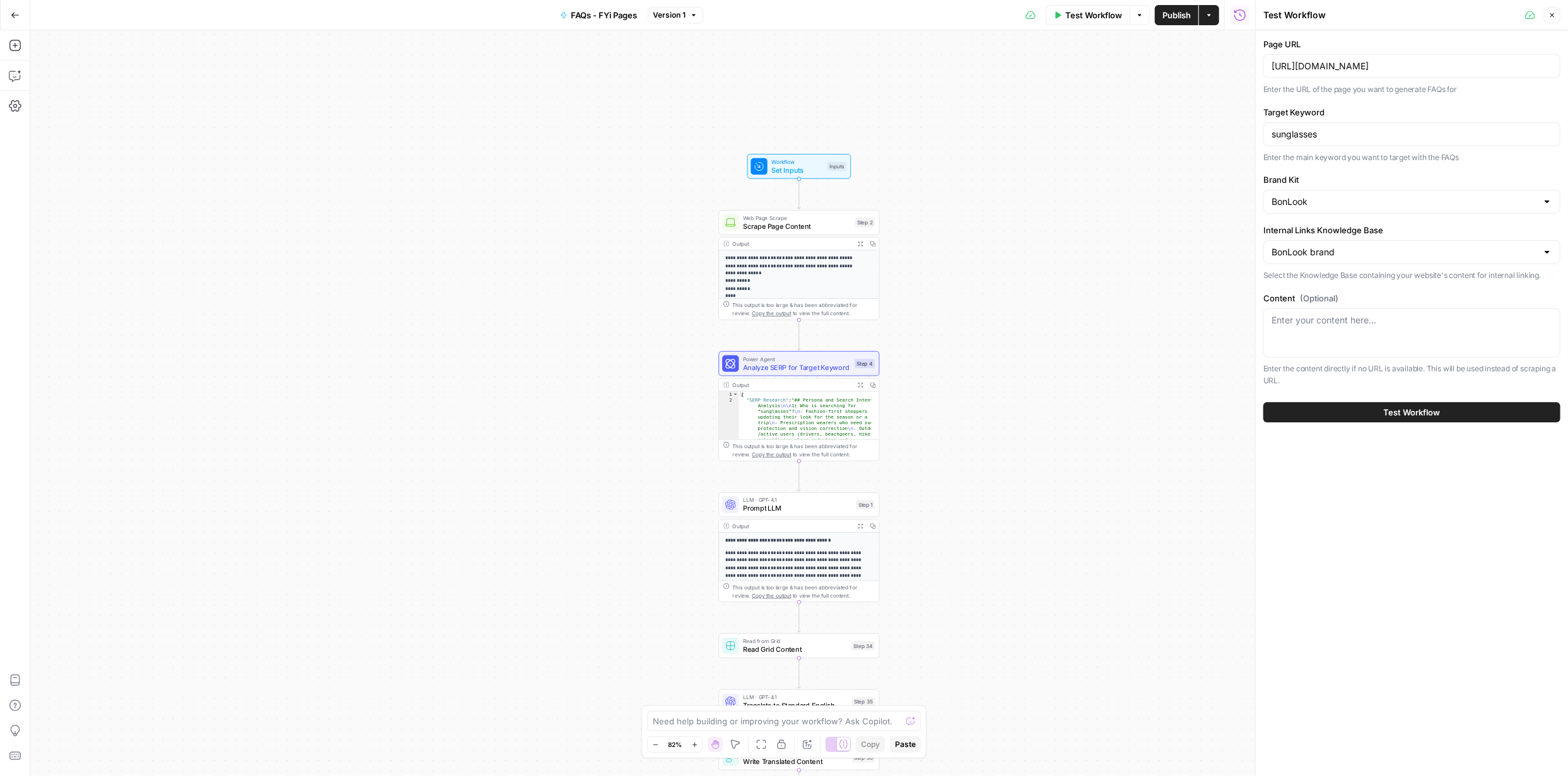
click at [1546, 197] on div at bounding box center [1547, 201] width 10 height 12
click at [1363, 234] on span "FYidoctors" at bounding box center [1409, 233] width 270 height 12
type input "FYidoctors"
click at [1543, 249] on div at bounding box center [1547, 252] width 10 height 12
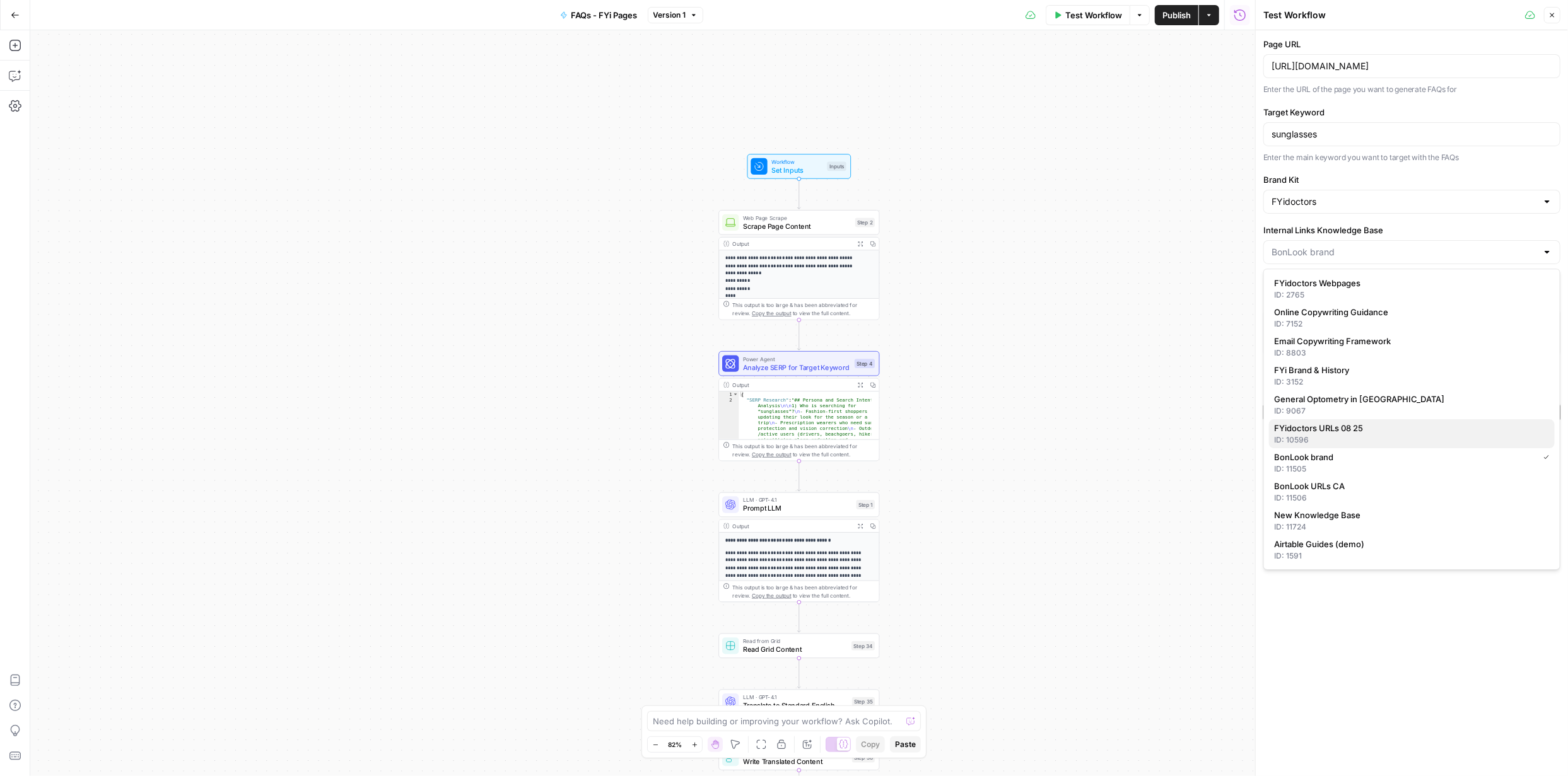
click at [1361, 426] on span "FYidoctors URLs 08 25" at bounding box center [1409, 427] width 270 height 12
type input "FYidoctors URLs 08 25"
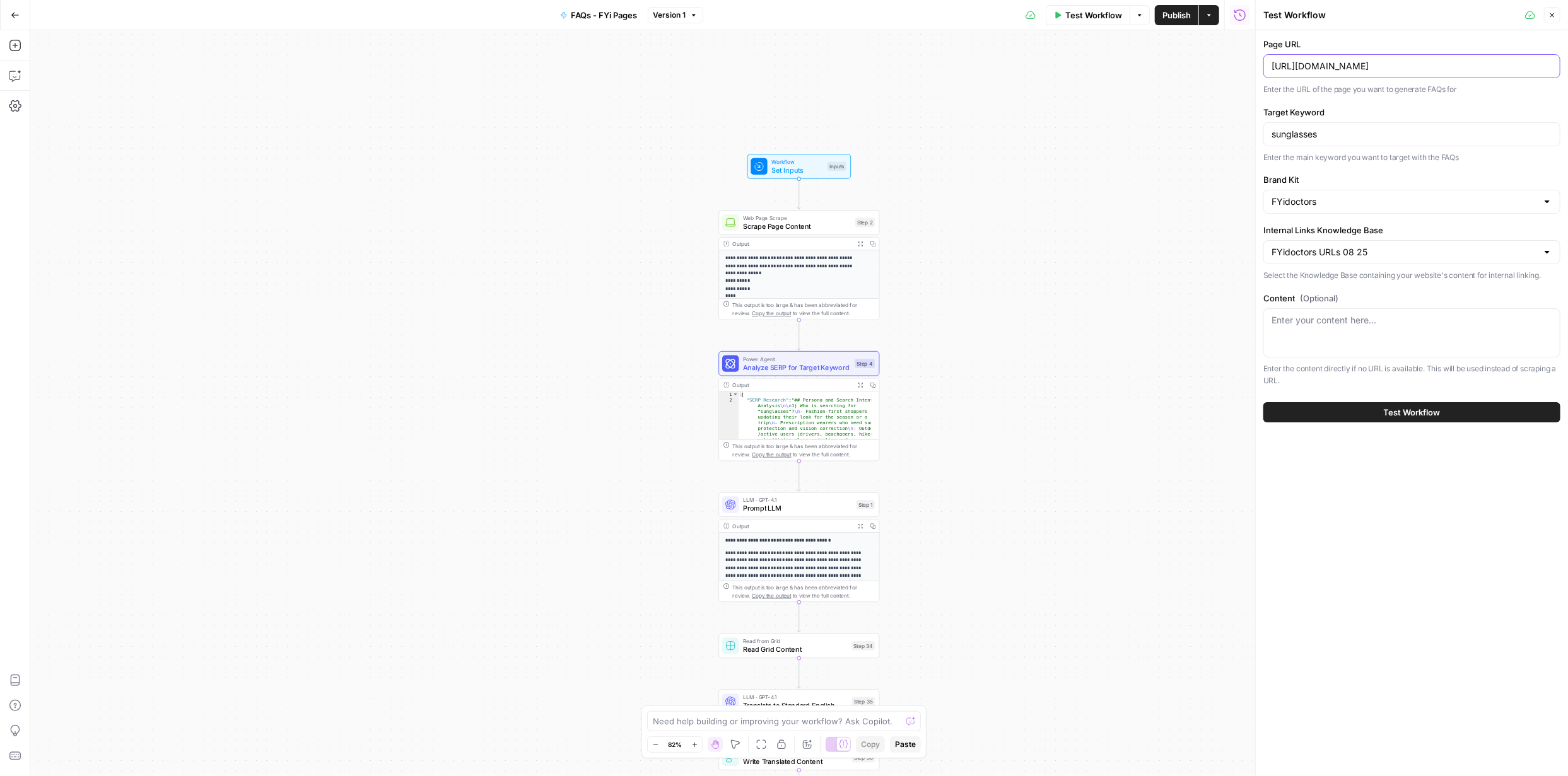
click at [1360, 67] on input "https://www.bonlook.ca/collections/sunglasses" at bounding box center [1412, 66] width 281 height 12
paste input "fyidoctors.com/collections/"
type input "https://fyidoctors.com/collections/glasses"
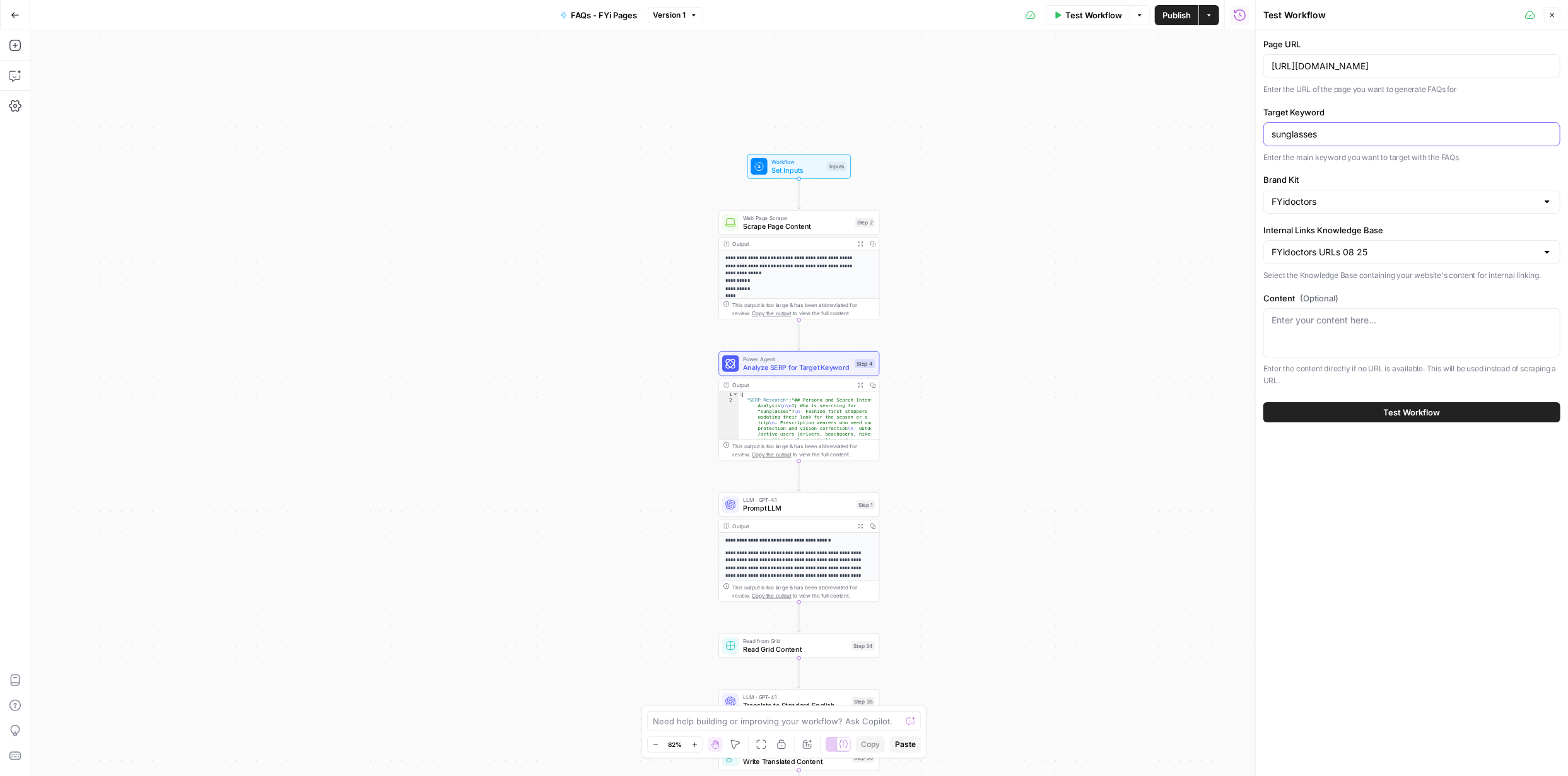
click at [1289, 135] on input "sunglasses" at bounding box center [1412, 134] width 281 height 12
type input "glasses"
click at [1408, 414] on span "Test Workflow" at bounding box center [1412, 412] width 57 height 12
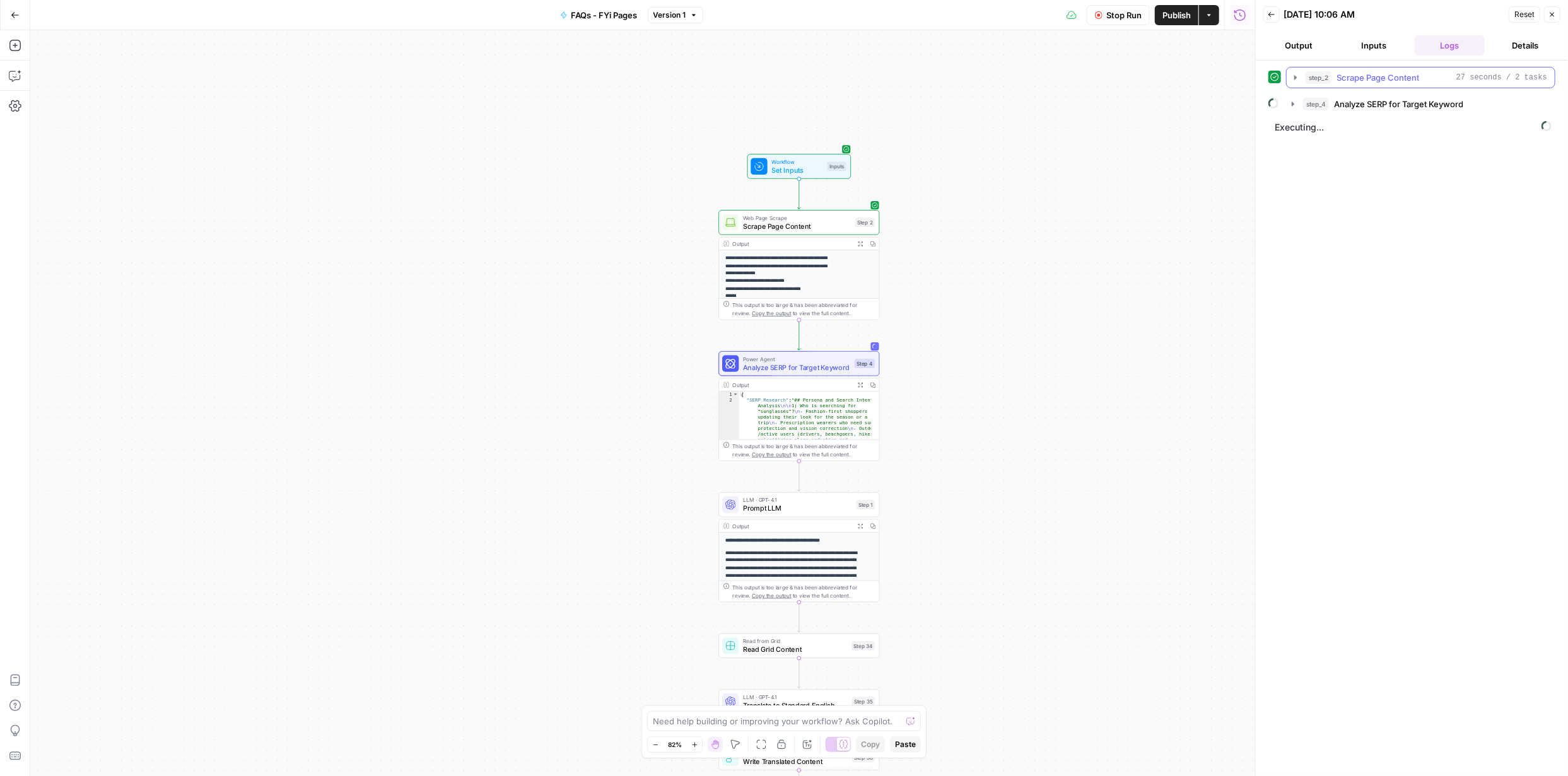
click at [1296, 77] on icon "button" at bounding box center [1296, 77] width 3 height 5
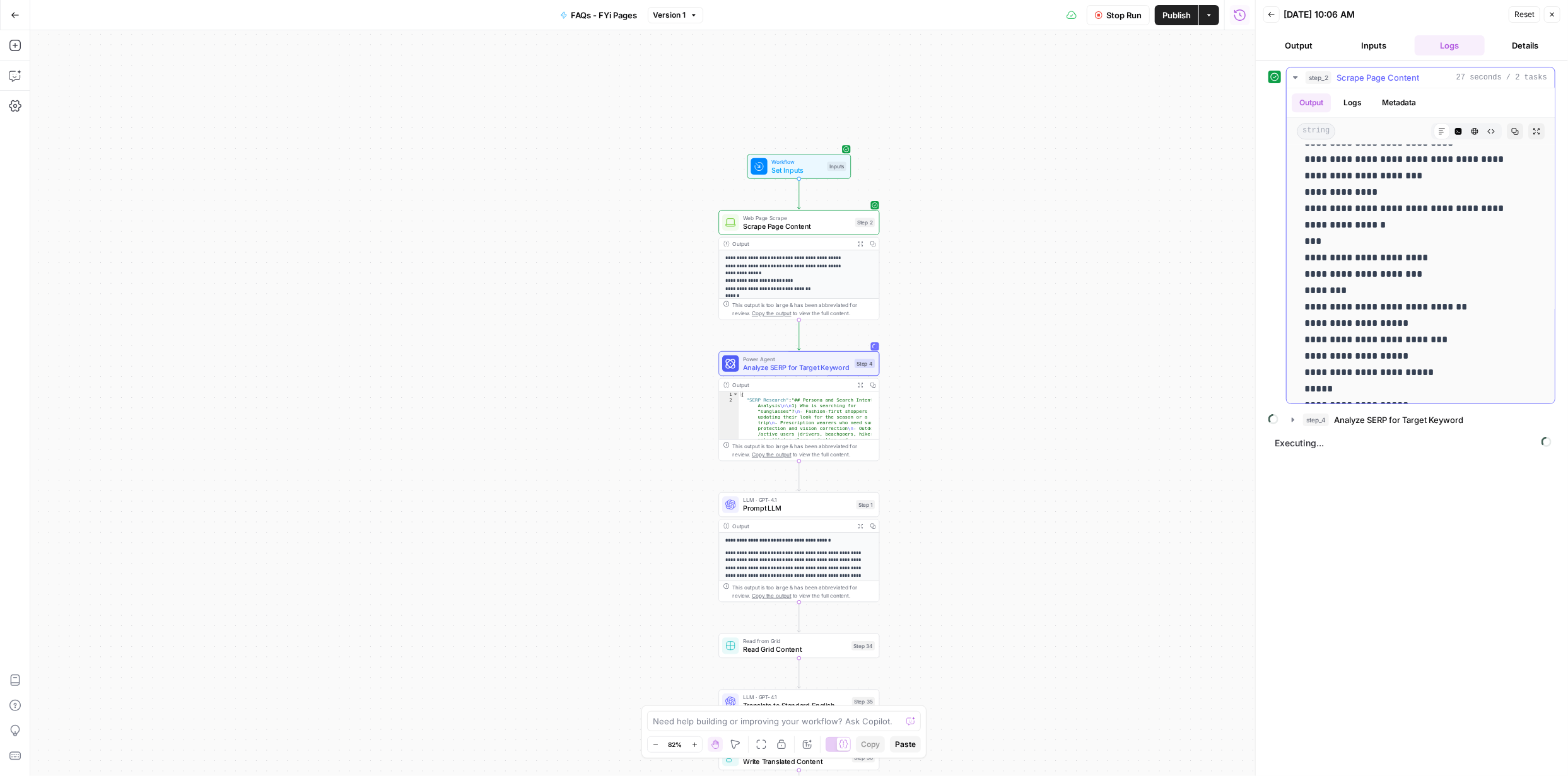
scroll to position [6393, 0]
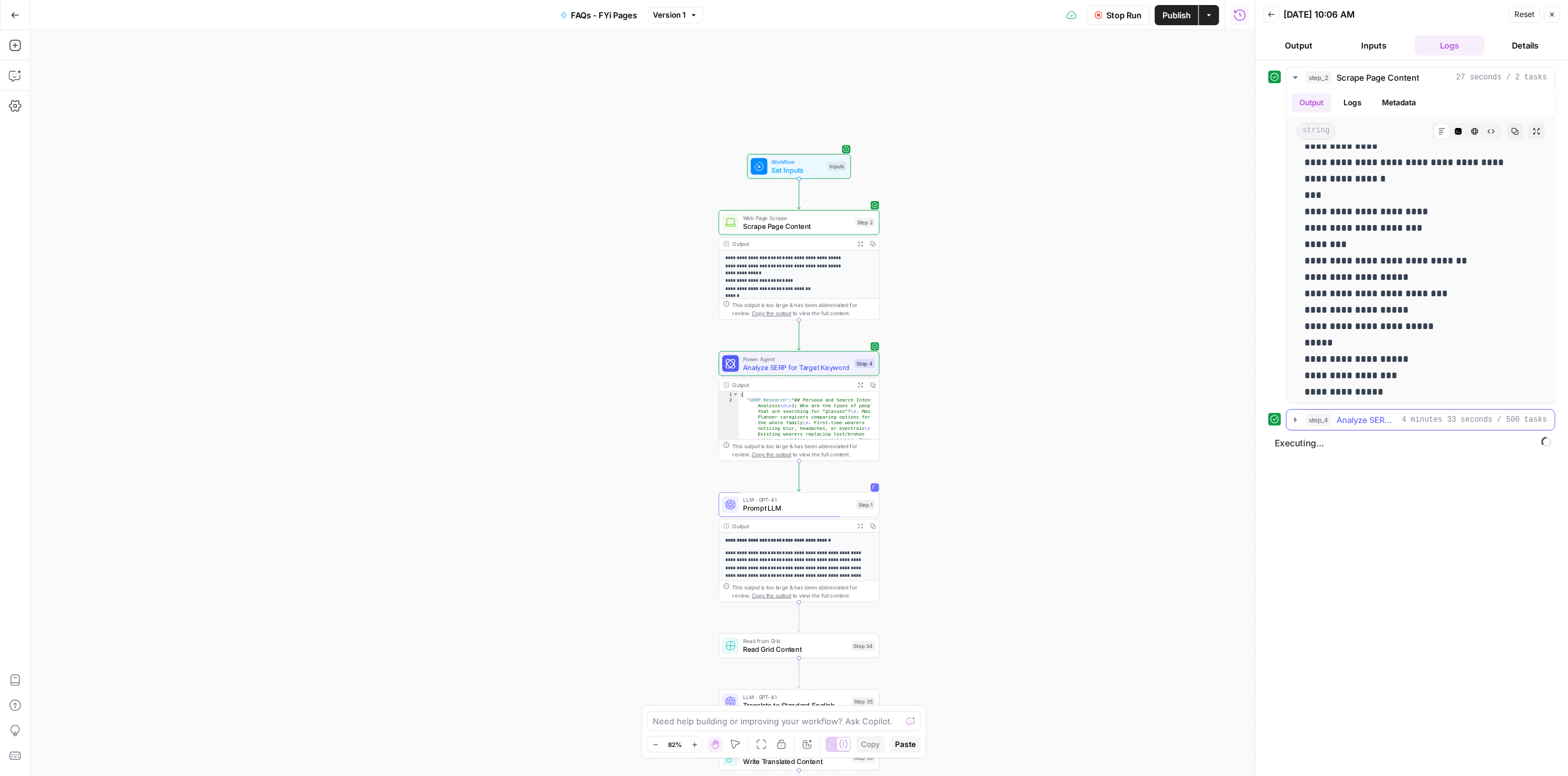
click at [1299, 418] on icon "button" at bounding box center [1295, 420] width 10 height 10
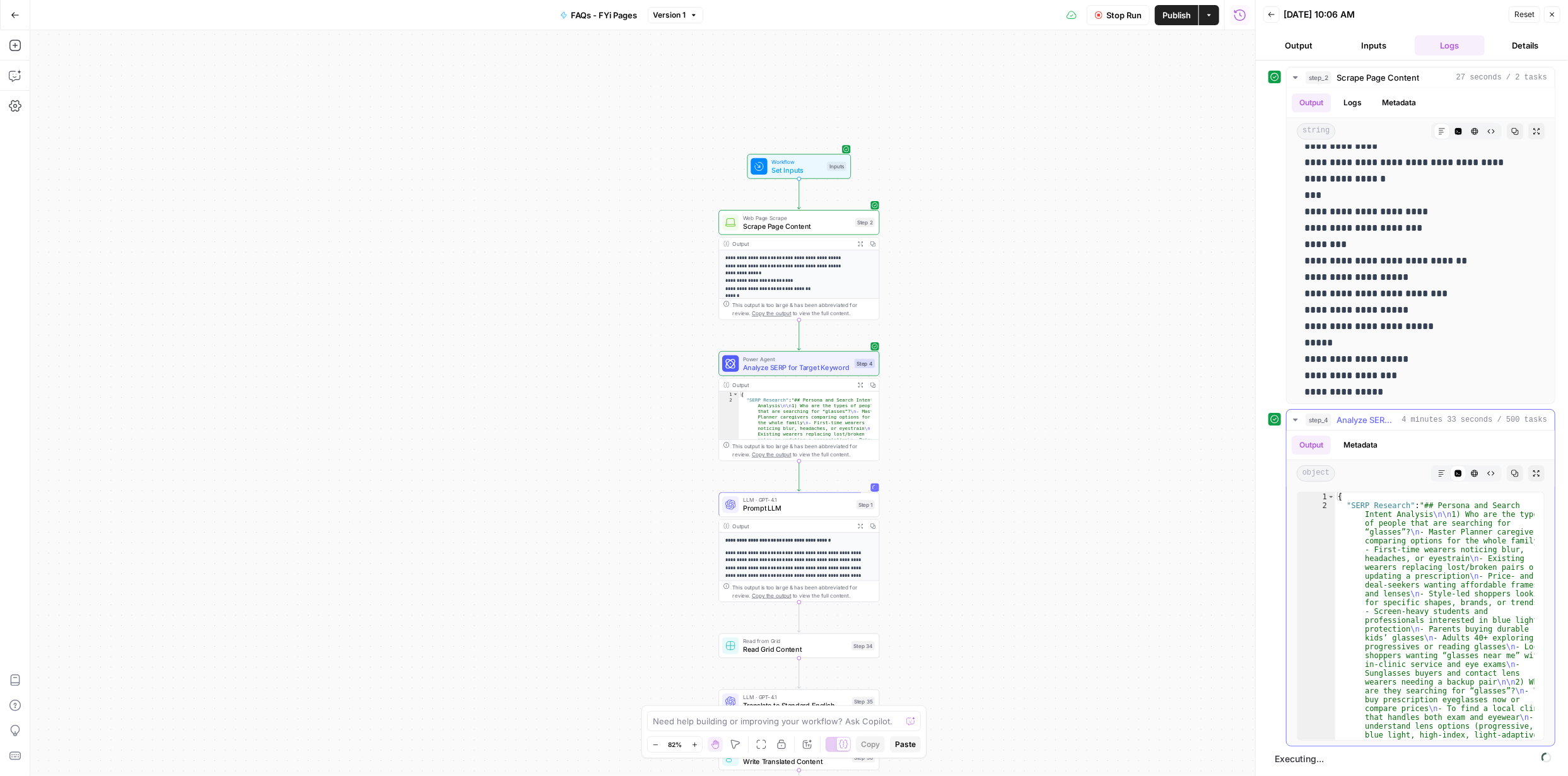
click at [1440, 472] on icon "button" at bounding box center [1442, 474] width 7 height 7
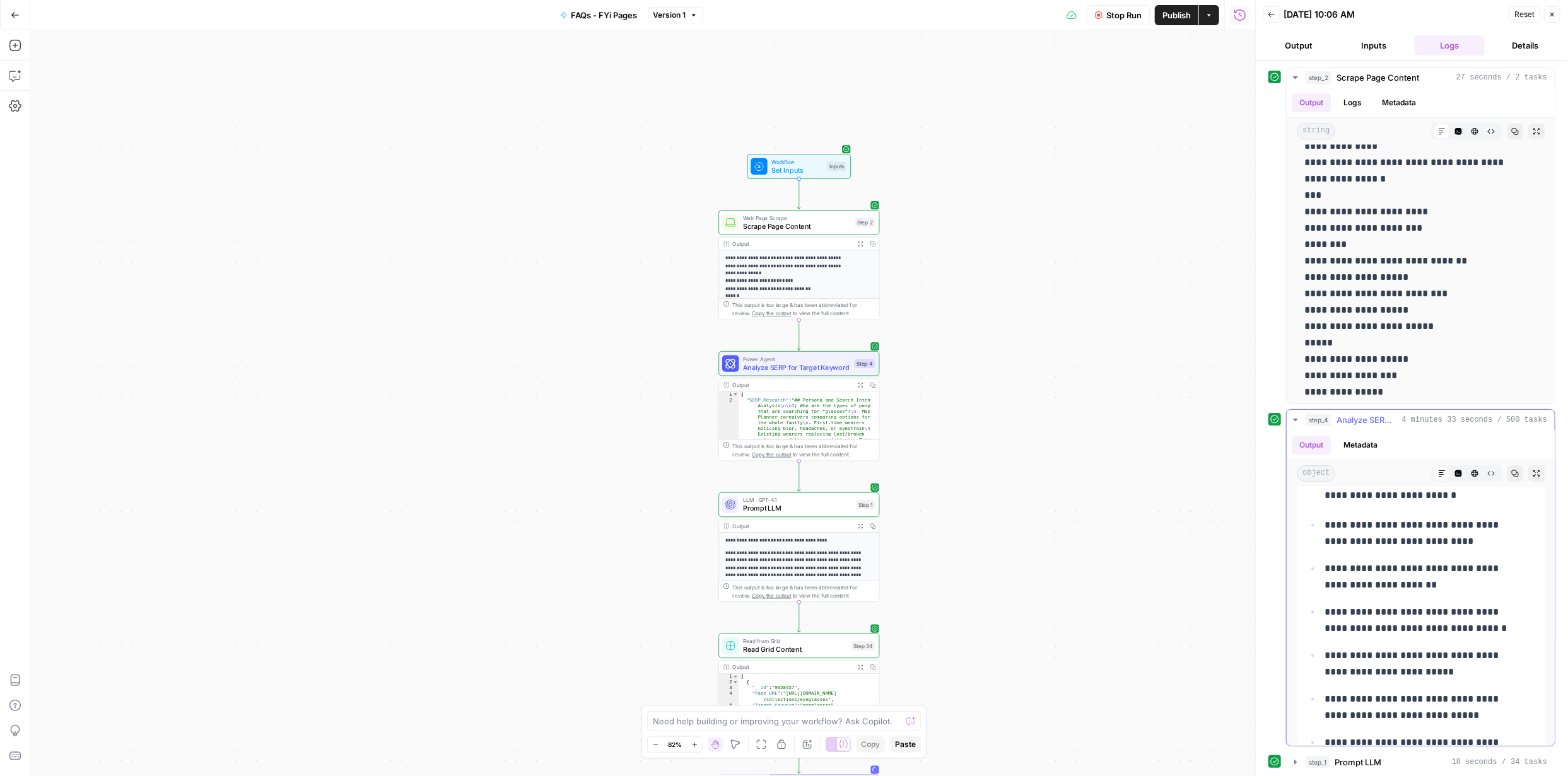
scroll to position [400, 0]
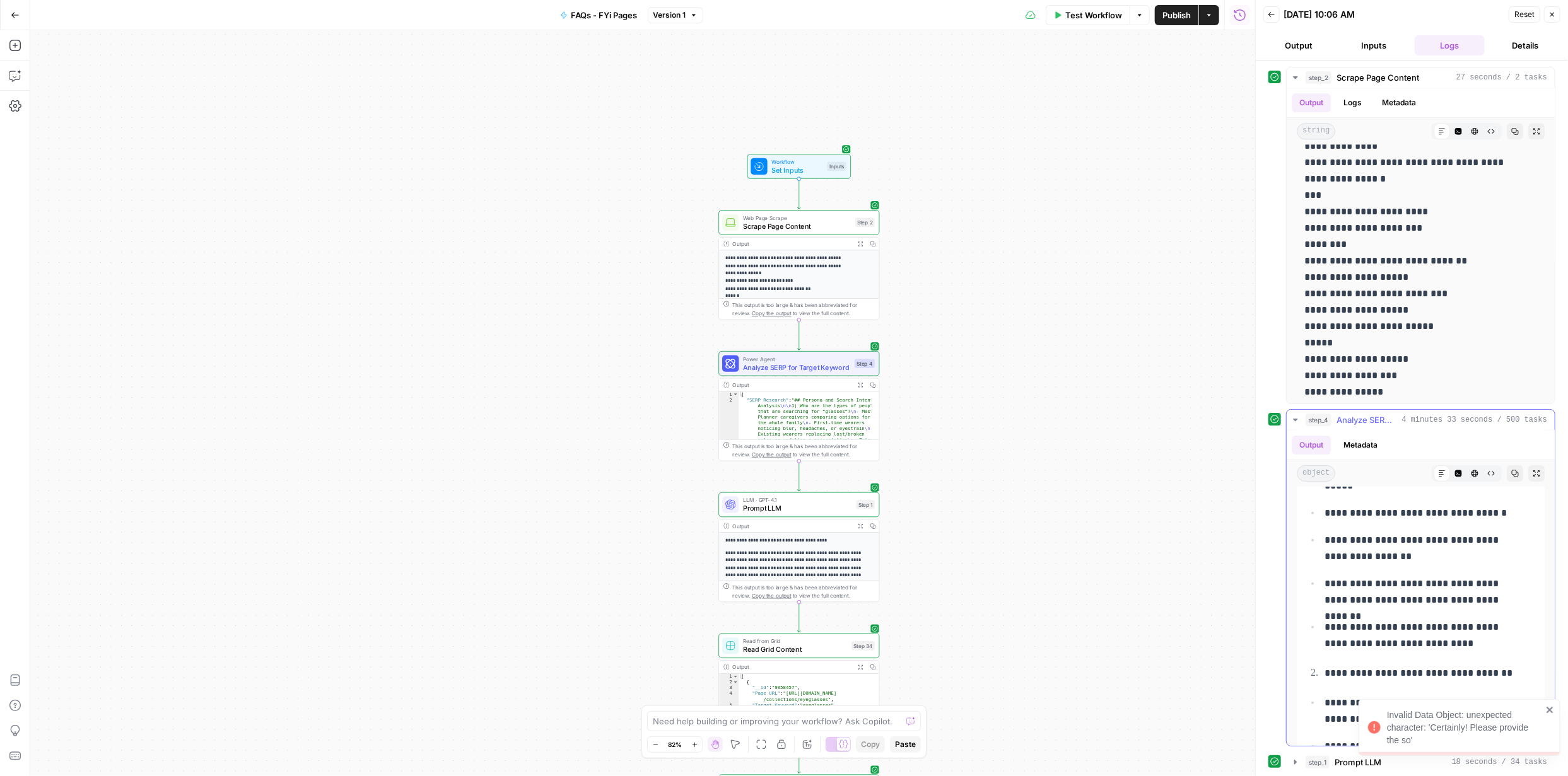
click at [1294, 418] on icon "button" at bounding box center [1295, 420] width 5 height 3
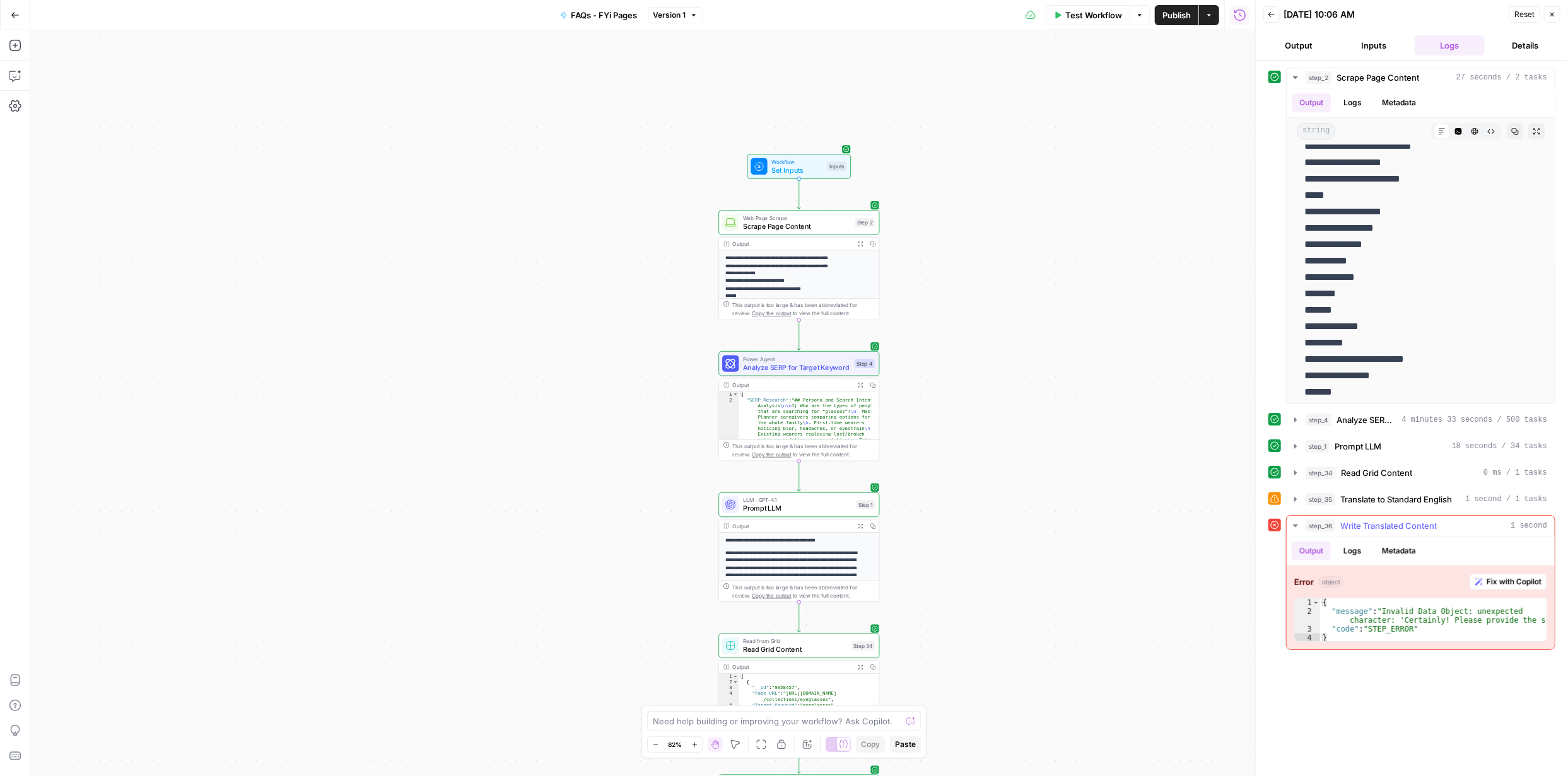
click at [1519, 584] on span "Fix with Copilot" at bounding box center [1514, 582] width 55 height 11
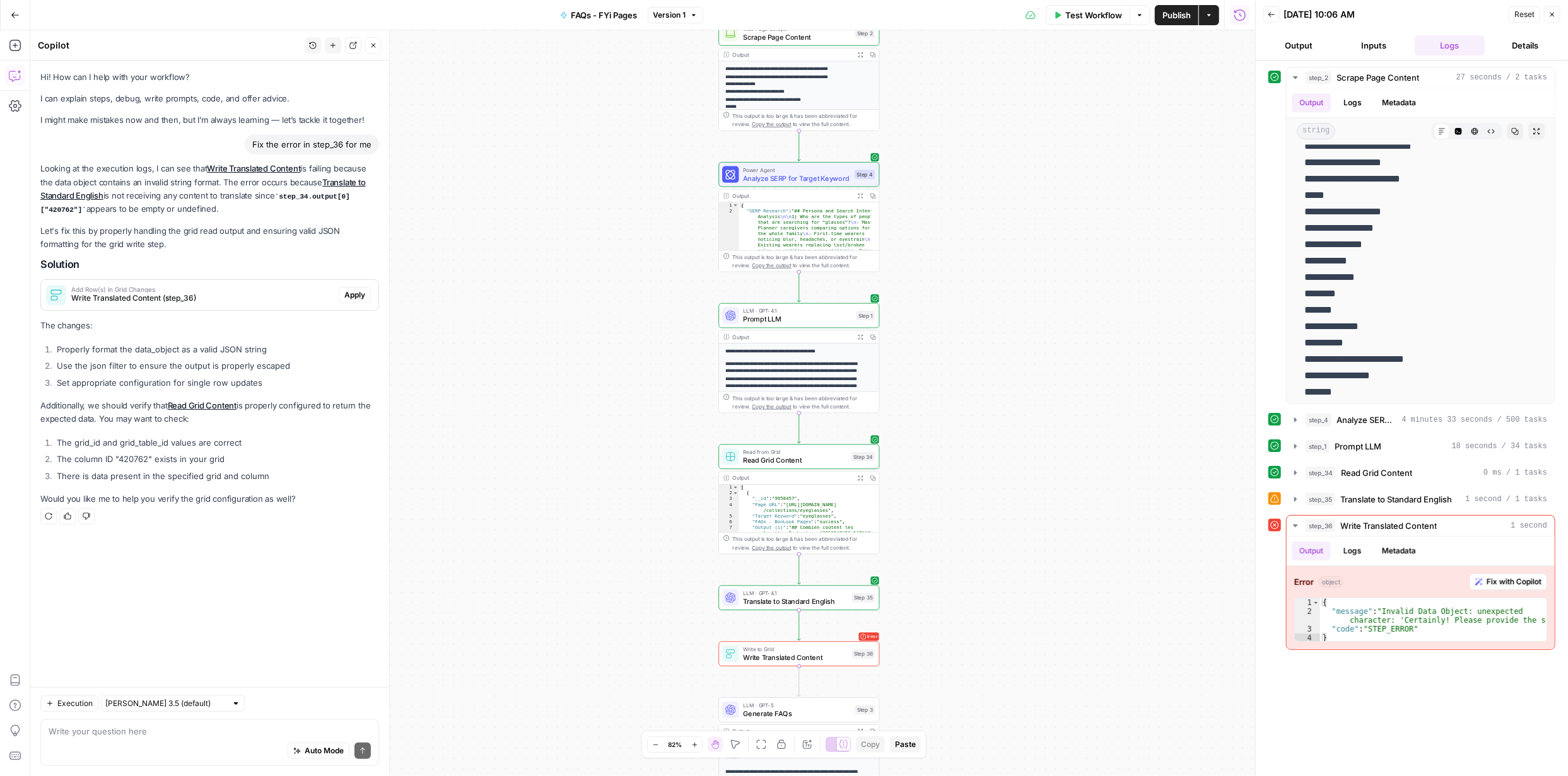
click at [172, 727] on textarea at bounding box center [210, 731] width 323 height 12
type textarea "remove every form of translation from the steps or wherever it is referenced."
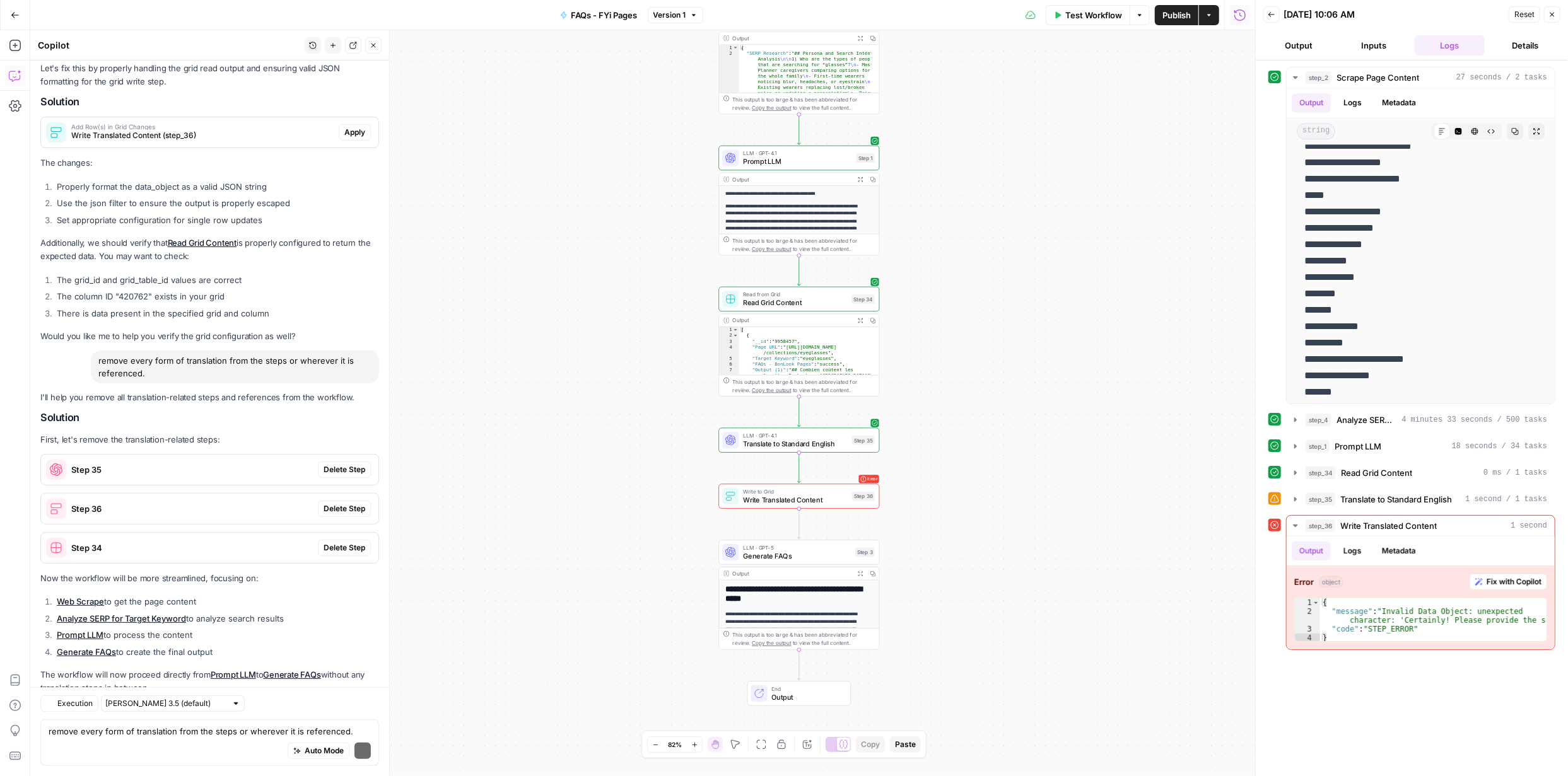
scroll to position [199, 0]
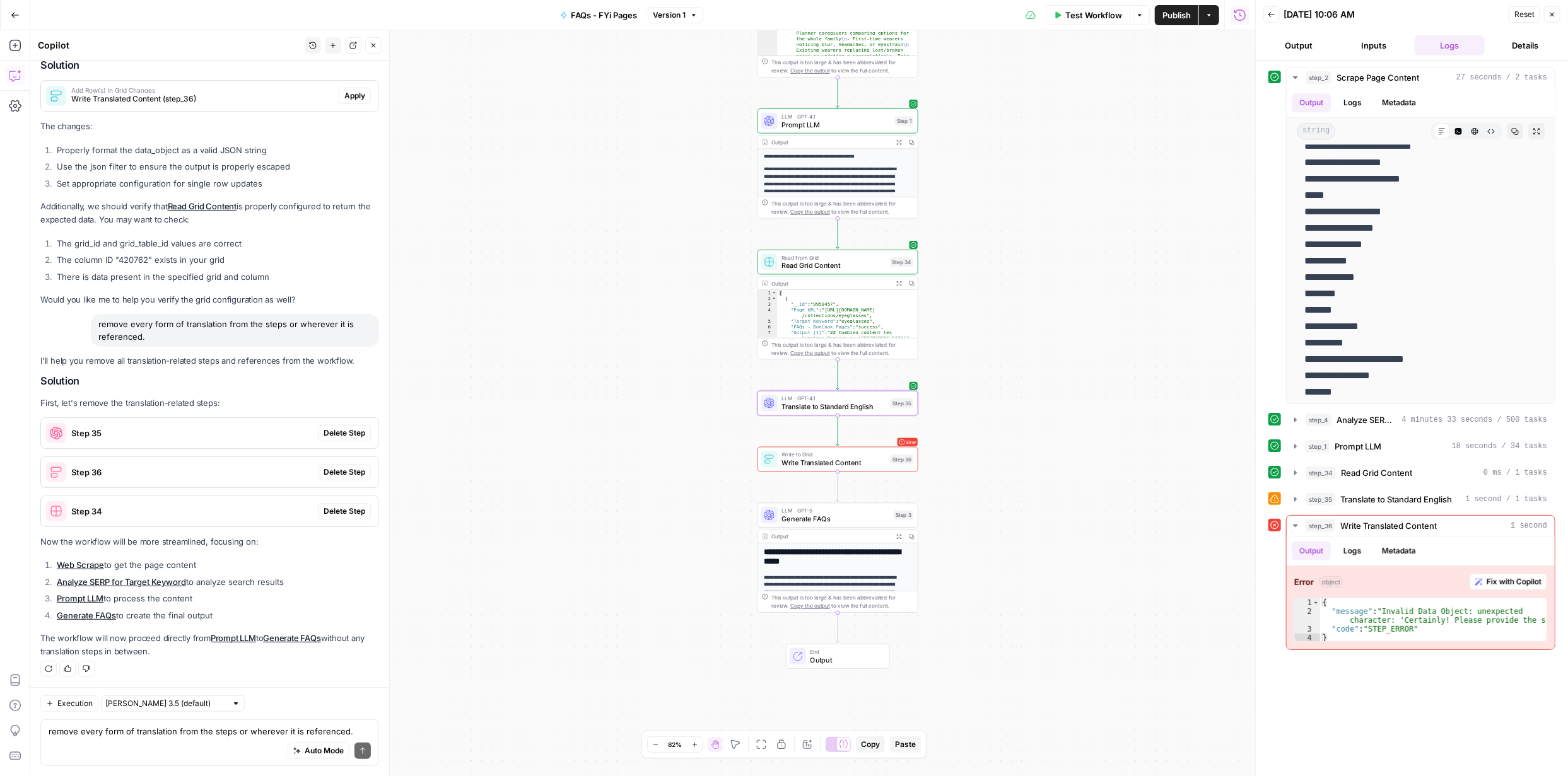
click at [344, 429] on span "Delete Step" at bounding box center [345, 433] width 42 height 11
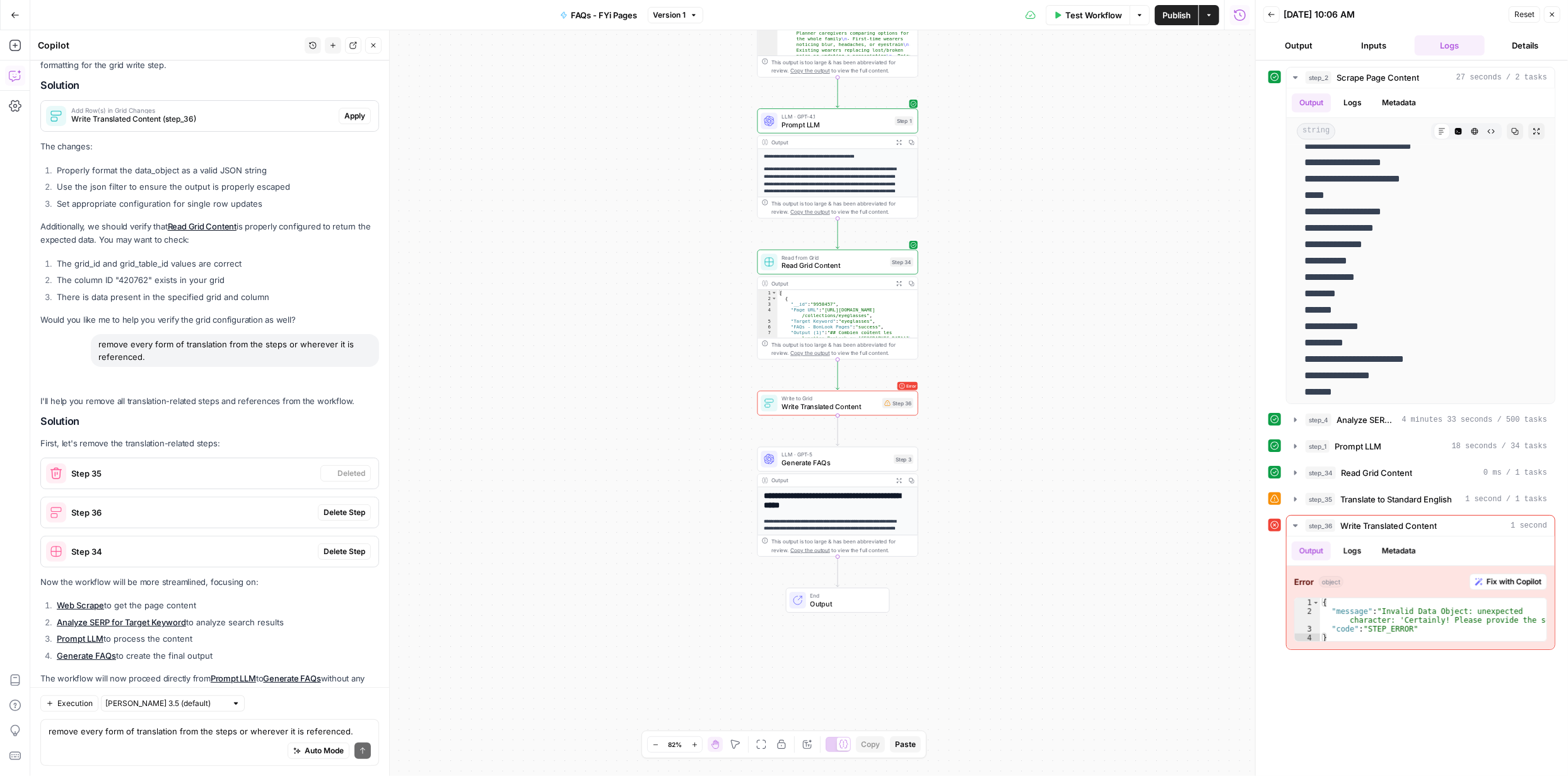
scroll to position [240, 0]
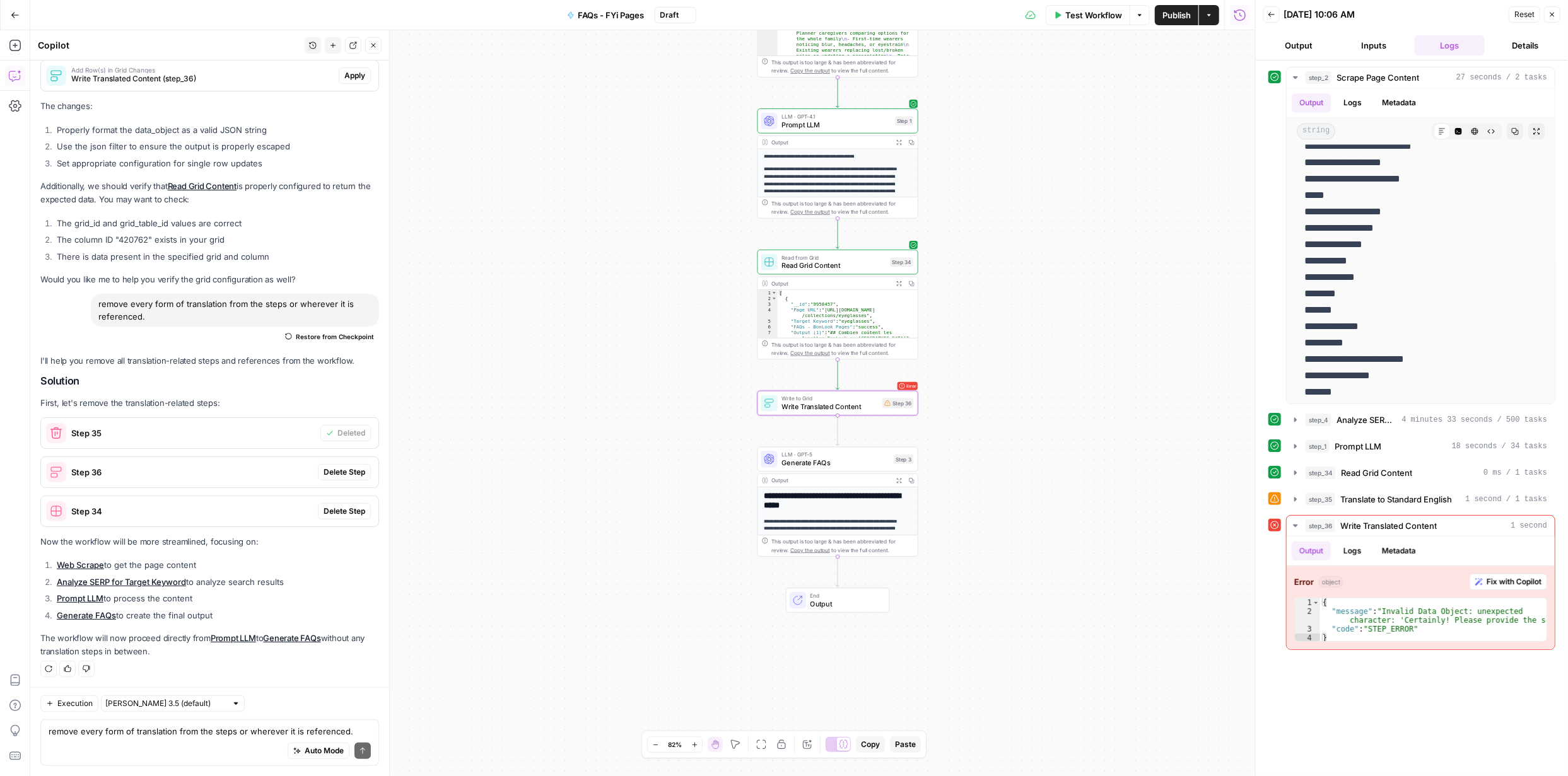
click at [344, 469] on span "Delete Step" at bounding box center [345, 472] width 42 height 11
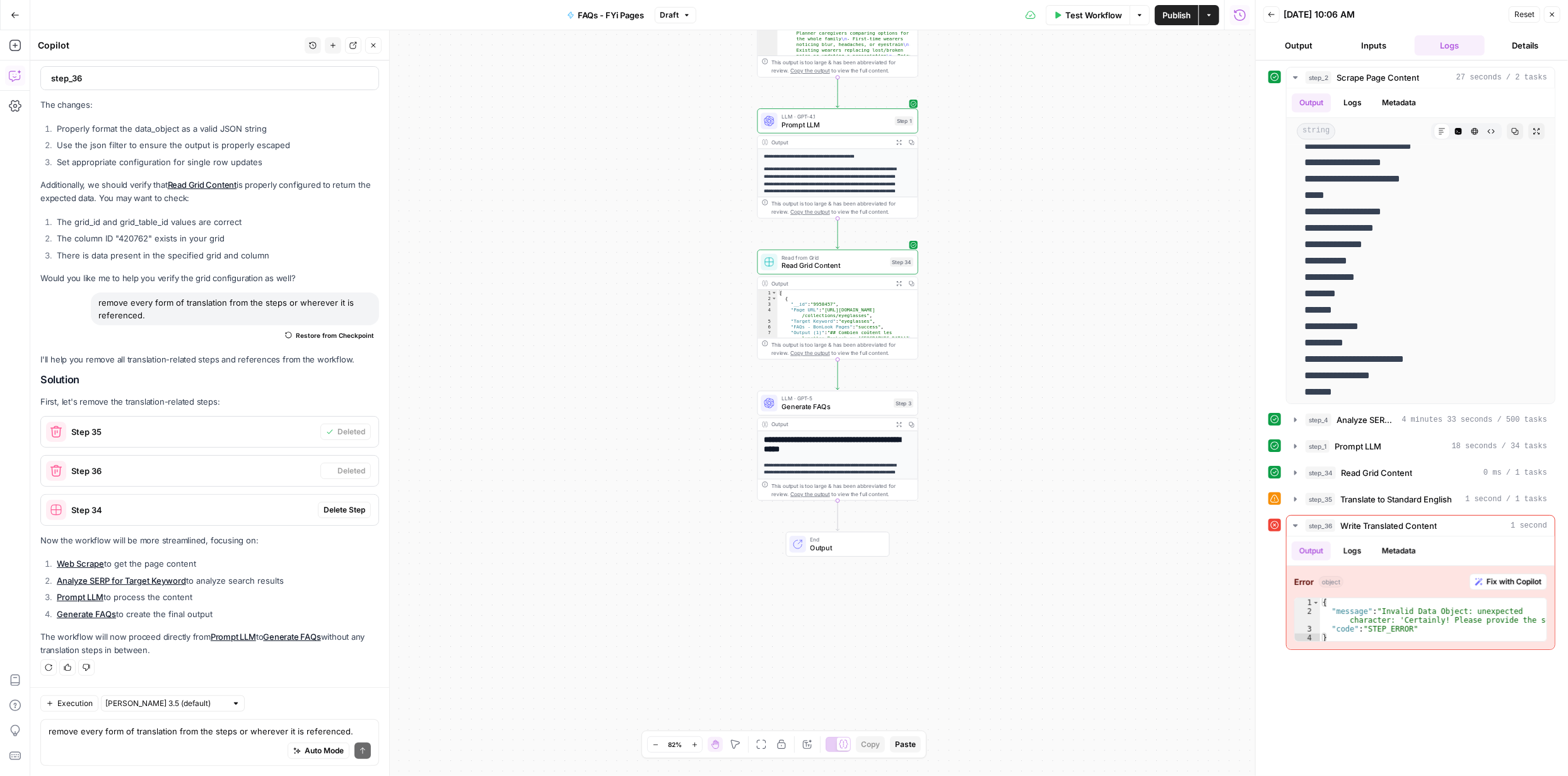
scroll to position [232, 0]
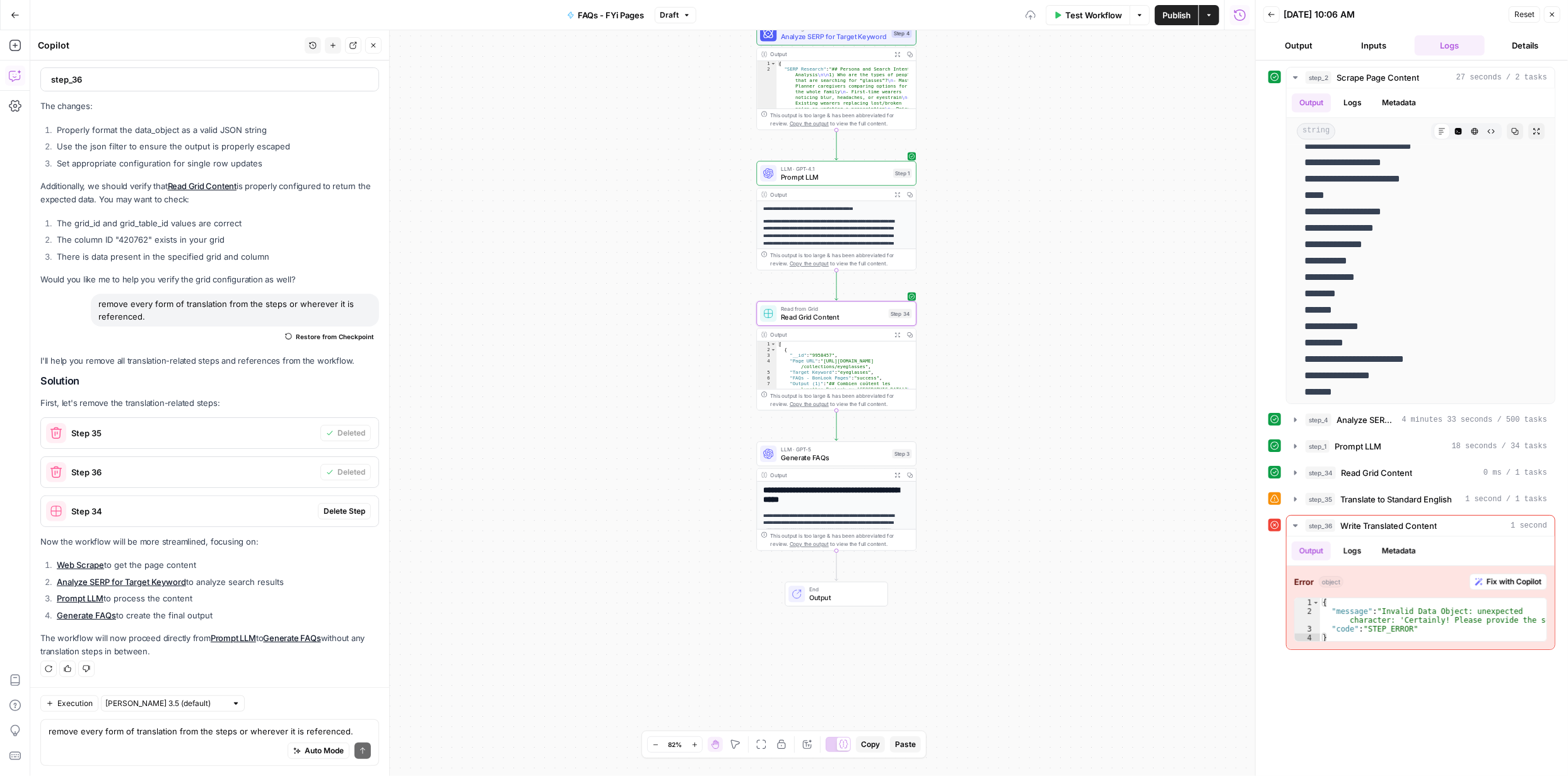
click at [346, 507] on span "Delete Step" at bounding box center [345, 511] width 42 height 11
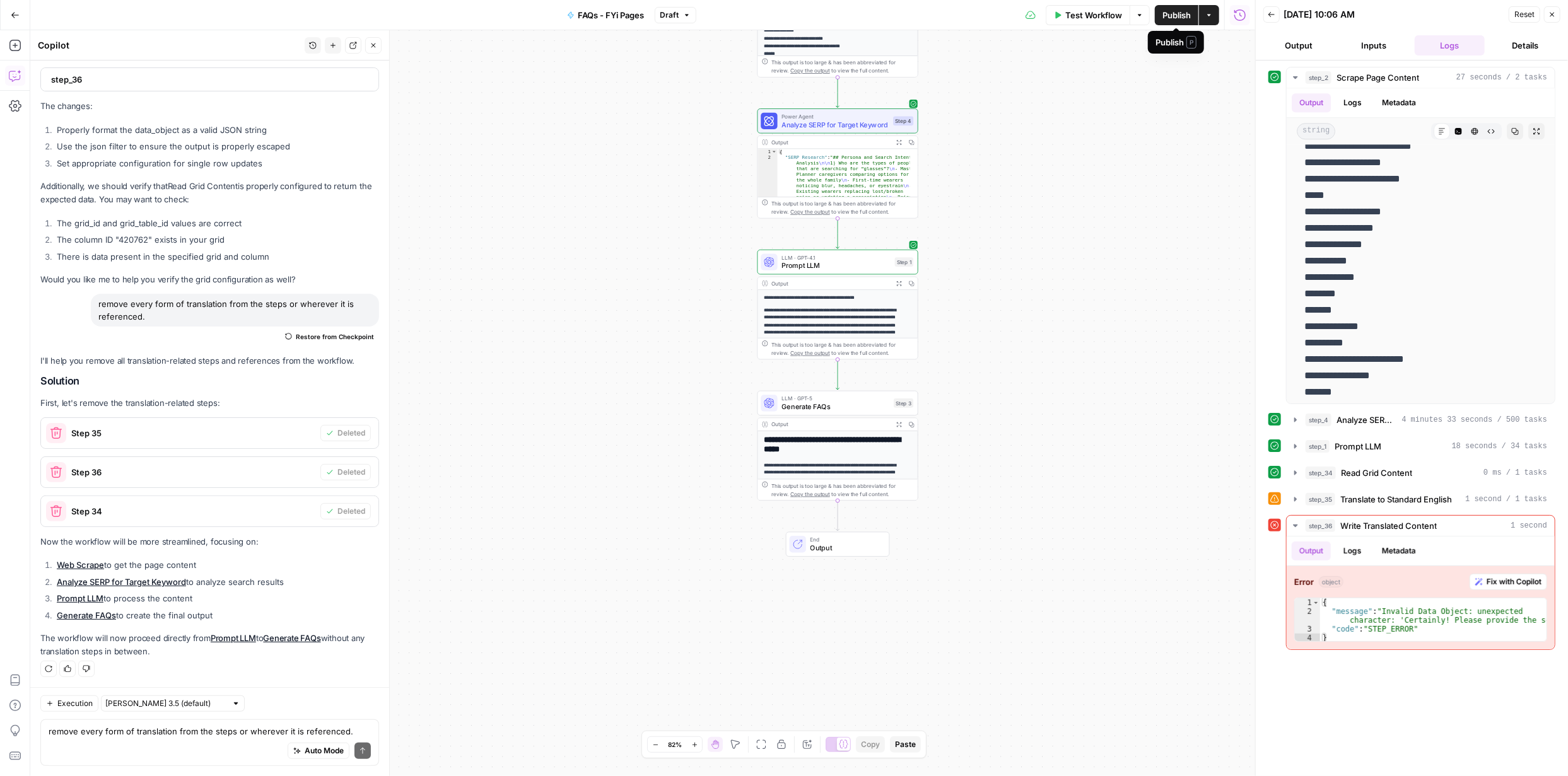
click at [1183, 16] on span "Publish" at bounding box center [1176, 15] width 28 height 12
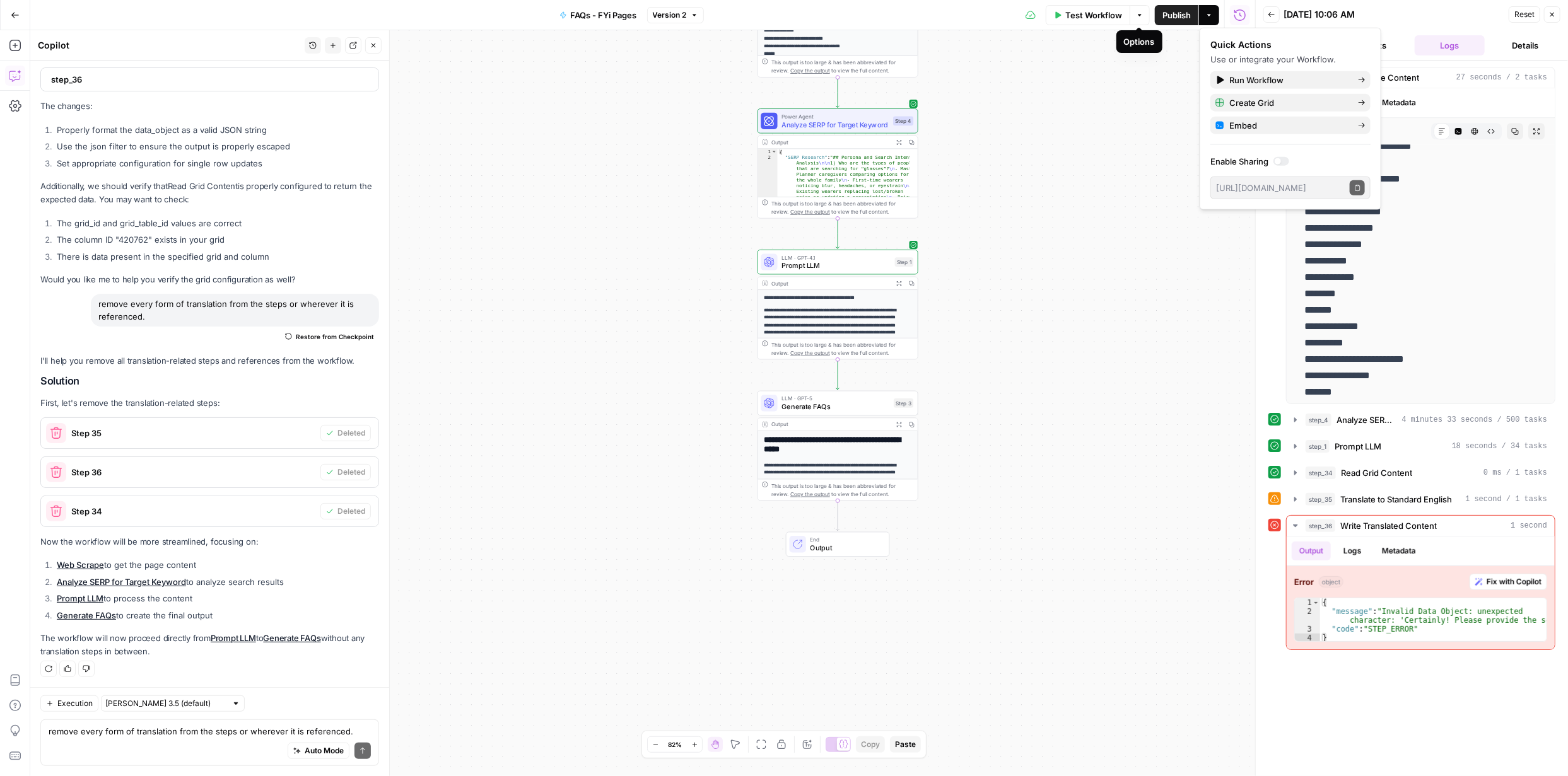
click at [1113, 14] on span "Test Workflow" at bounding box center [1094, 15] width 57 height 12
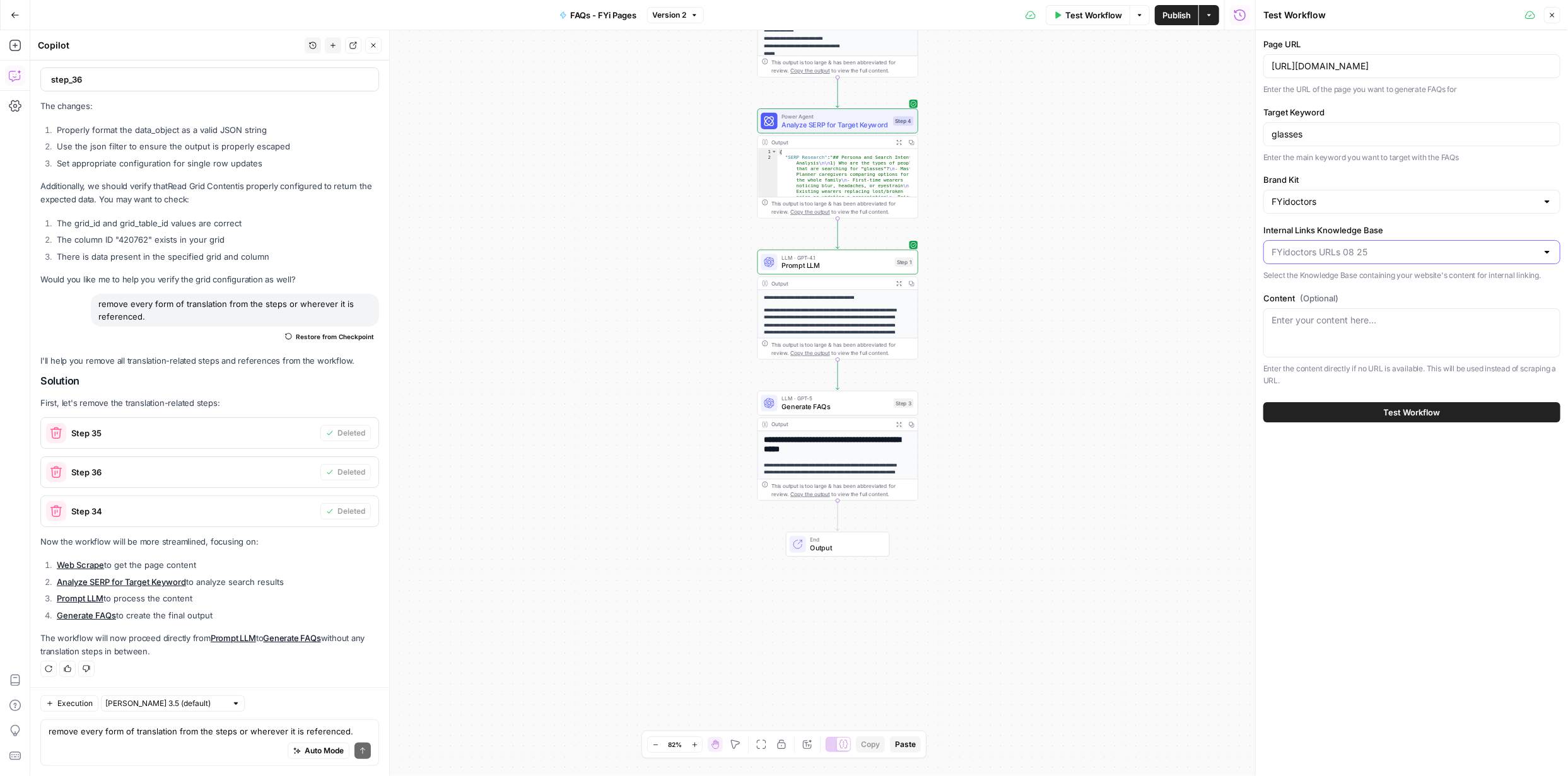
click at [1386, 252] on input "Internal Links Knowledge Base" at bounding box center [1404, 252] width 266 height 12
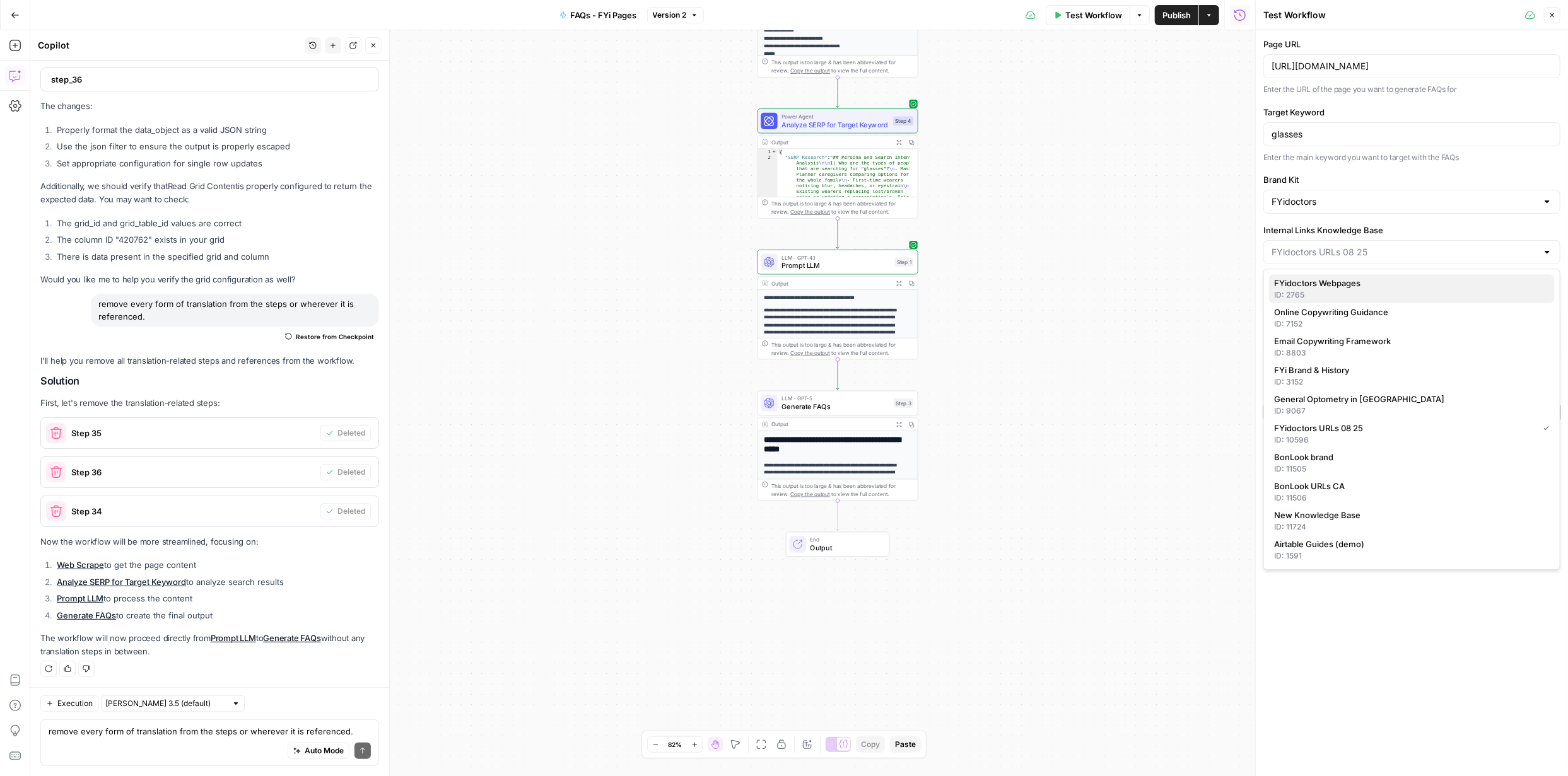
click at [1362, 281] on span "FYidoctors Webpages" at bounding box center [1409, 283] width 270 height 12
type input "FYidoctors Webpages"
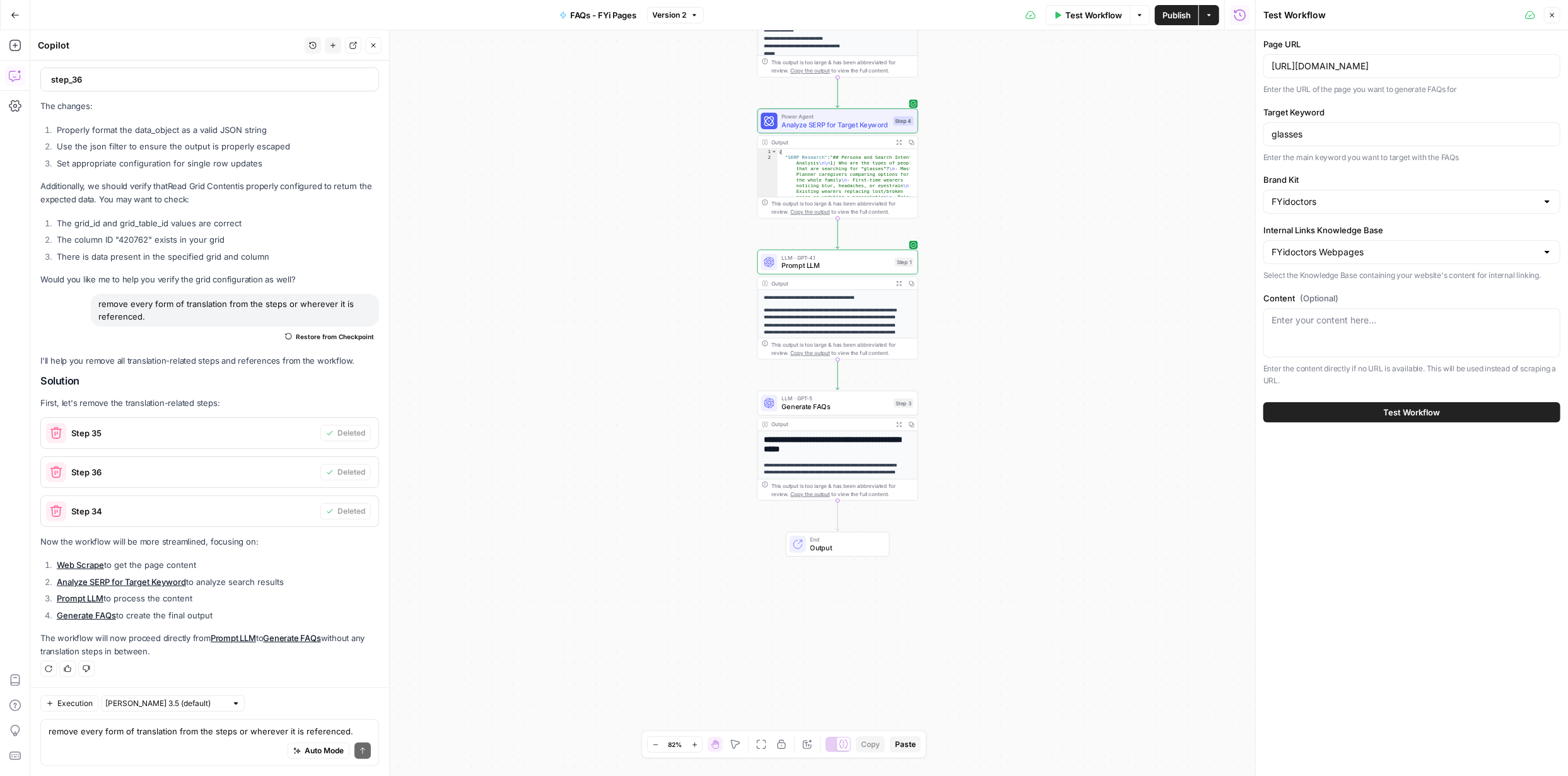
click at [1416, 416] on span "Test Workflow" at bounding box center [1412, 412] width 57 height 12
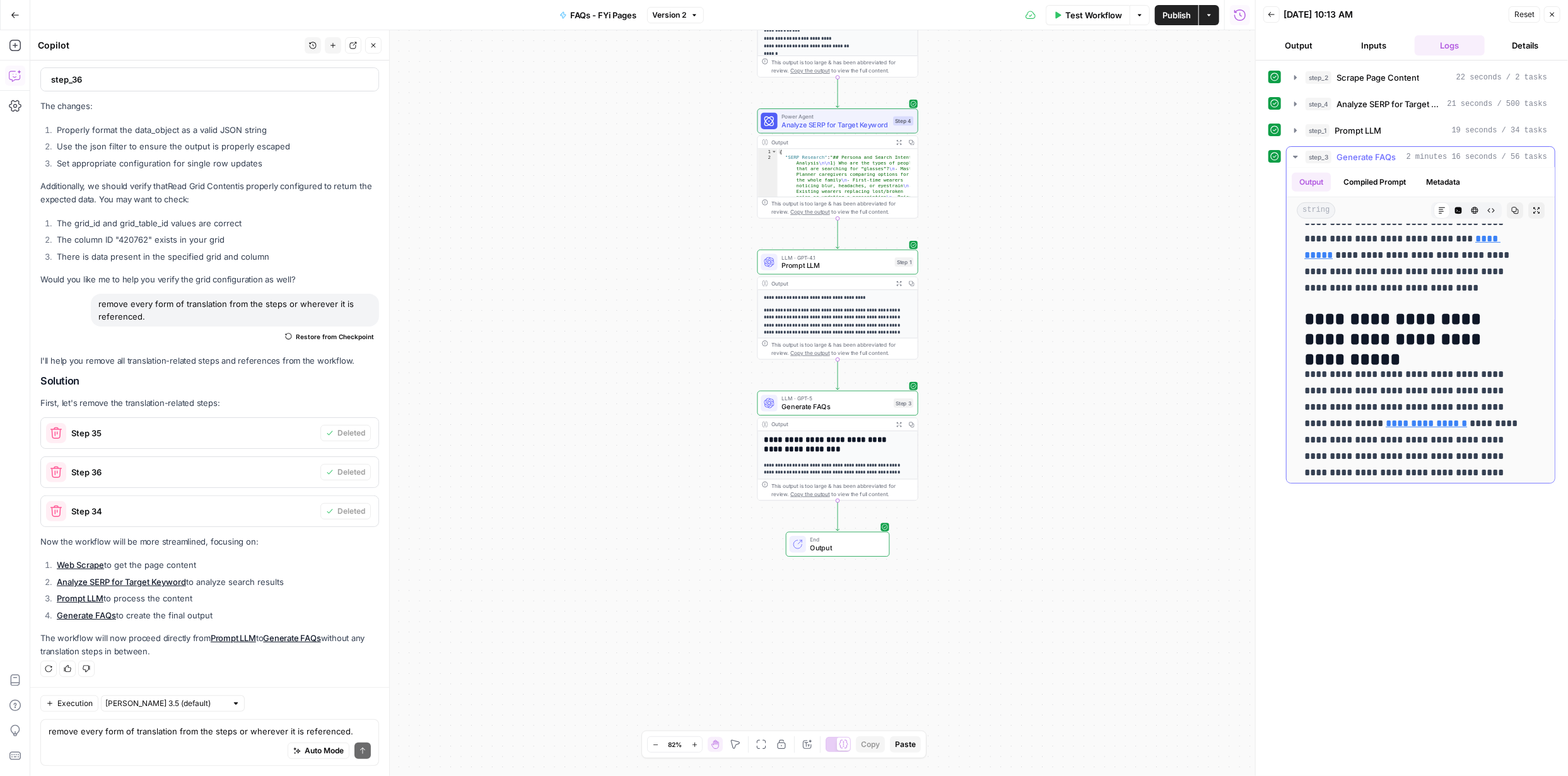
scroll to position [657, 0]
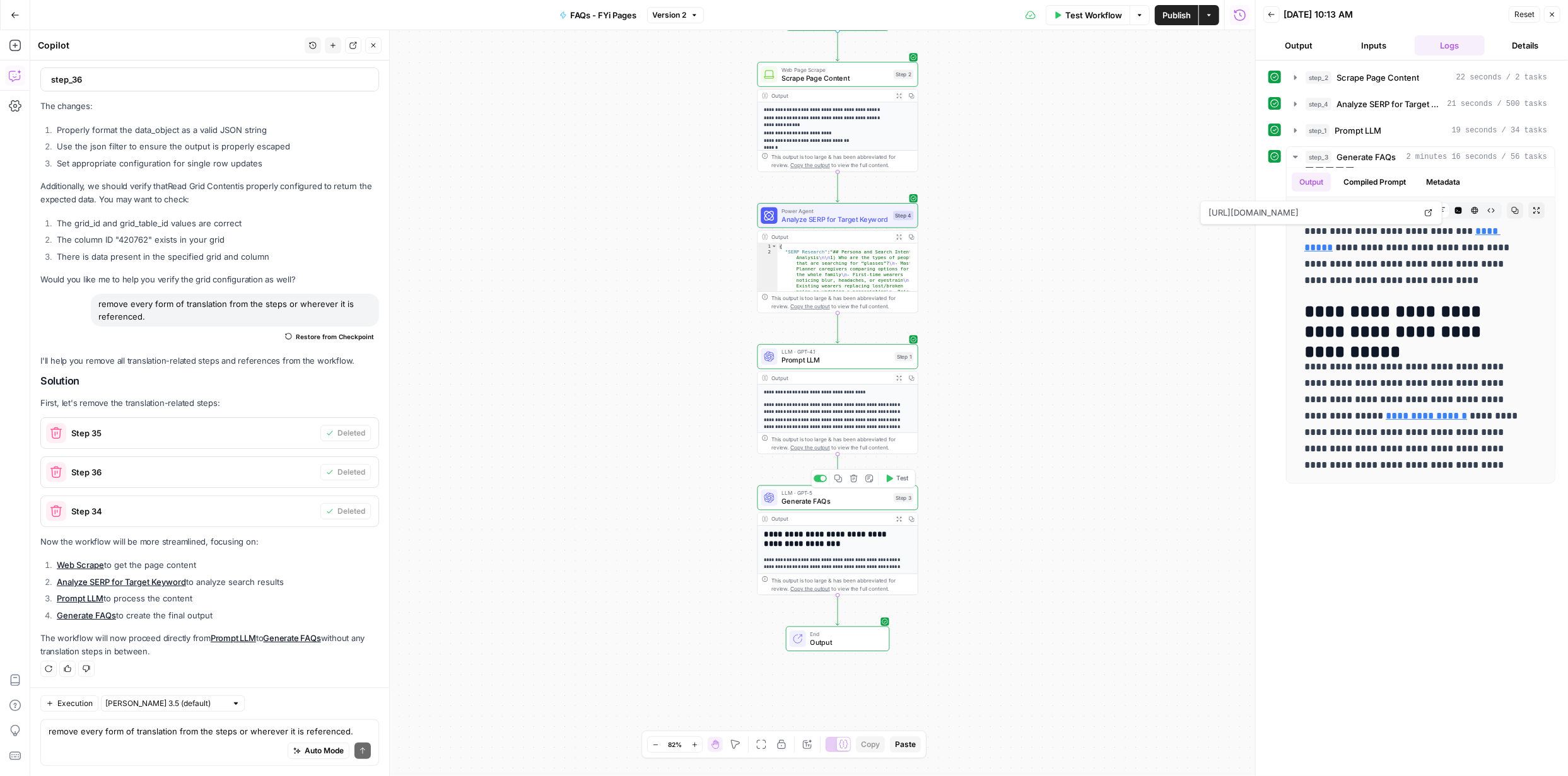
click at [839, 500] on span "Generate FAQs" at bounding box center [835, 501] width 108 height 10
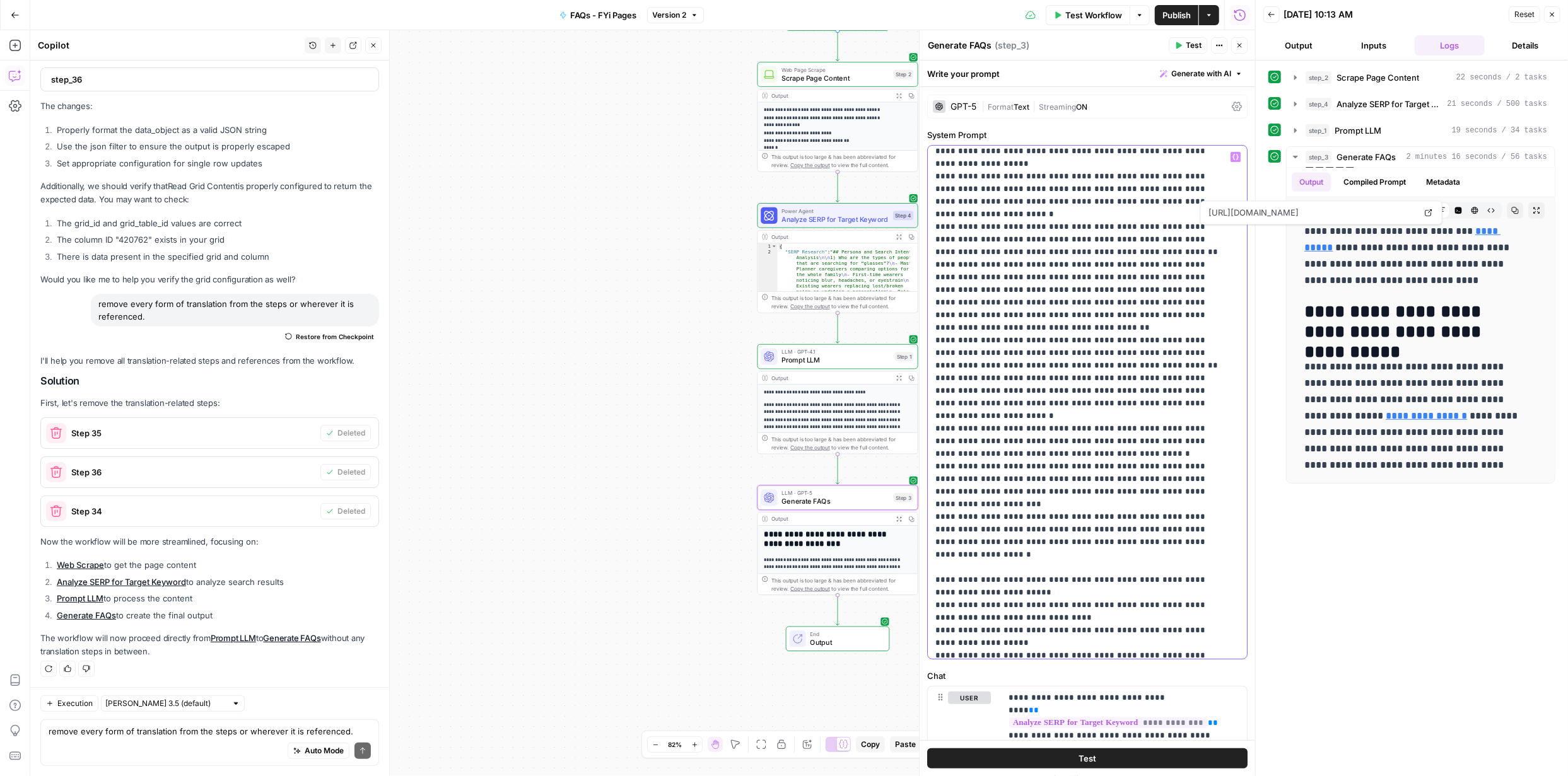
scroll to position [2554, 0]
drag, startPoint x: 935, startPoint y: 342, endPoint x: 1095, endPoint y: 450, distance: 193.0
copy p "**********"
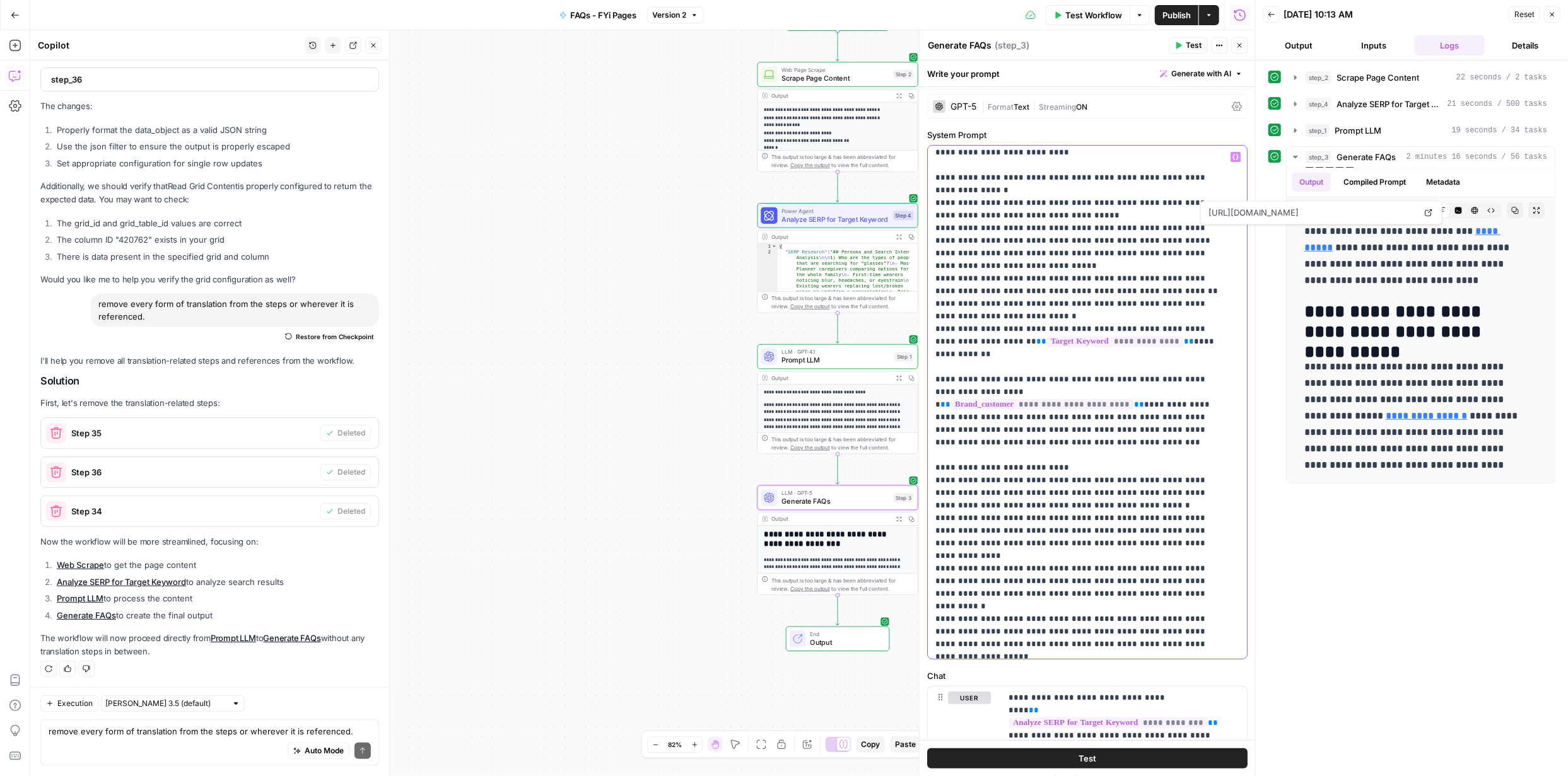
scroll to position [1160, 0]
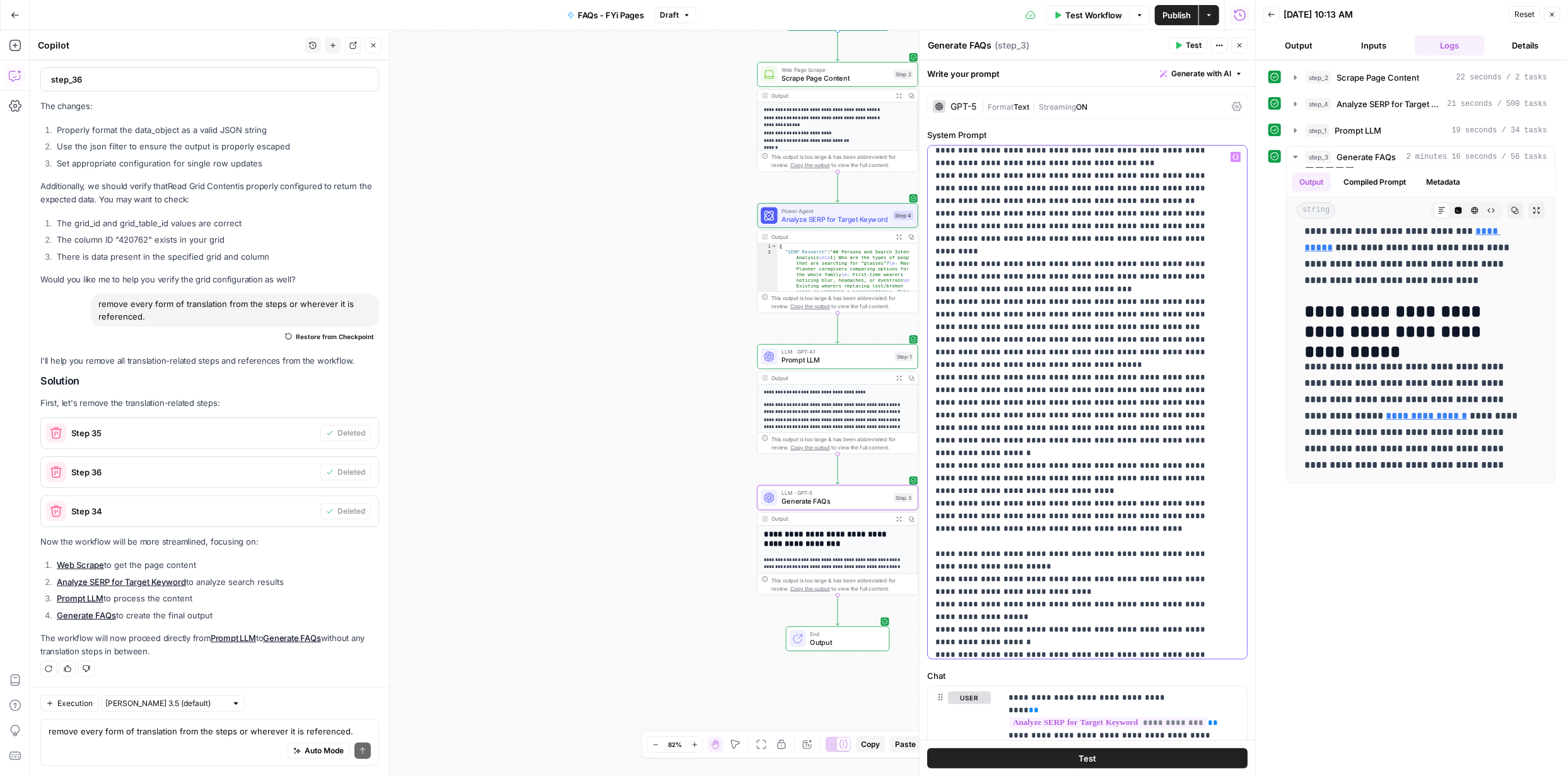
scroll to position [1626, 0]
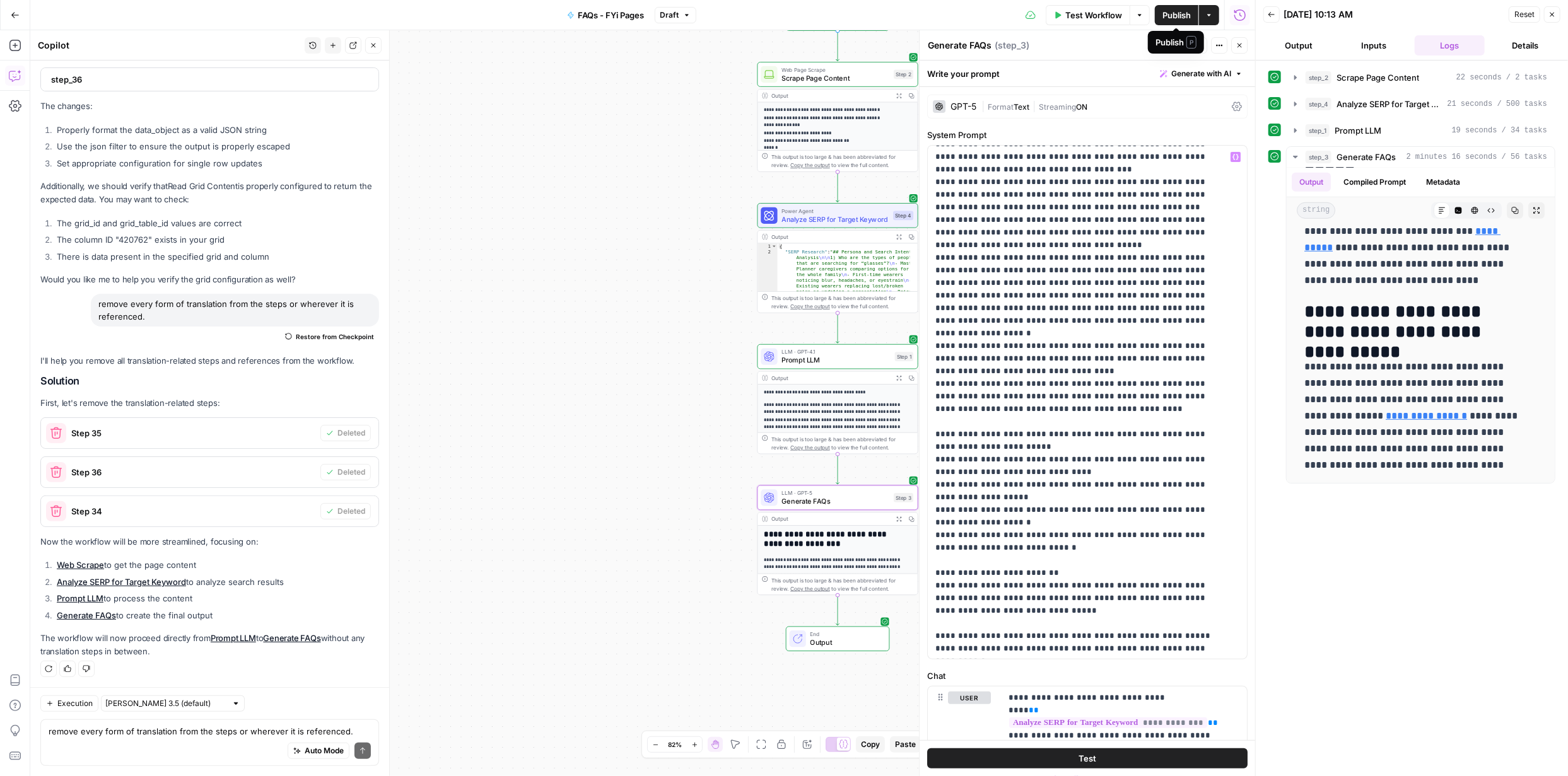
click at [1177, 14] on span "Publish" at bounding box center [1176, 15] width 28 height 12
click at [1451, 577] on div "**********" at bounding box center [1413, 418] width 287 height 703
click at [1191, 44] on span "Test" at bounding box center [1194, 45] width 16 height 11
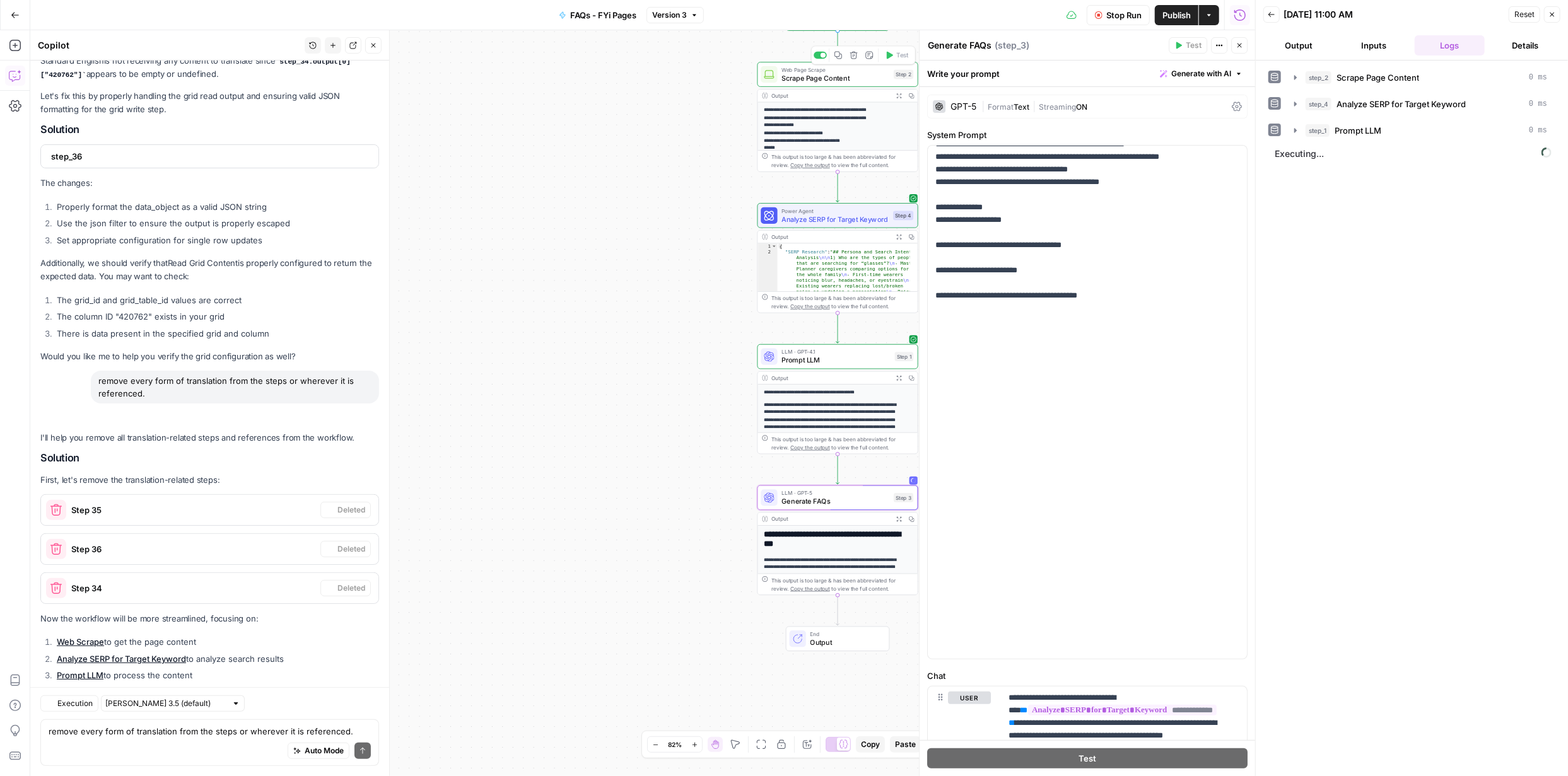
scroll to position [232, 0]
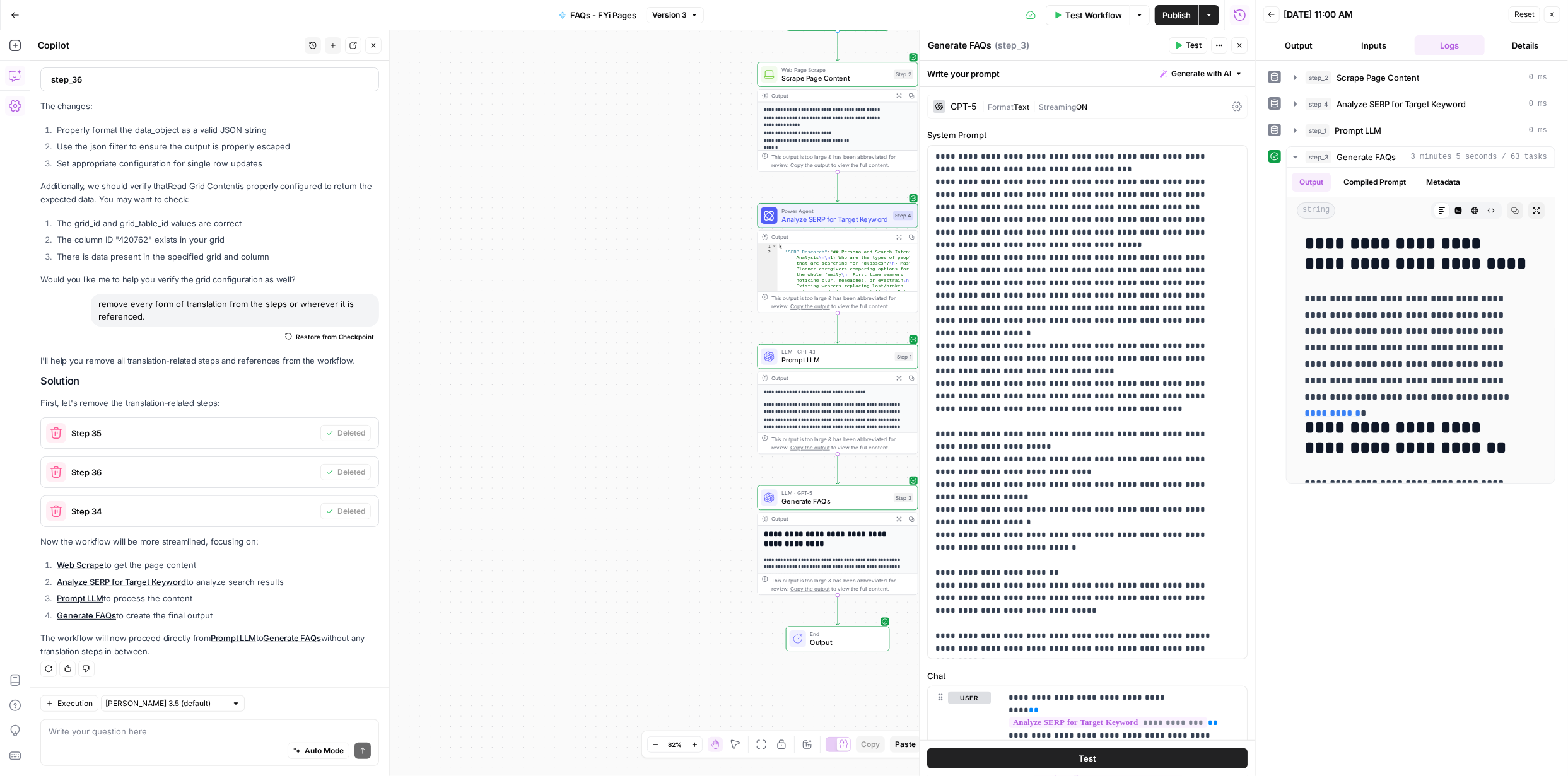
click at [841, 407] on p "**********" at bounding box center [834, 420] width 140 height 38
click at [814, 359] on span "Prompt LLM" at bounding box center [836, 360] width 109 height 10
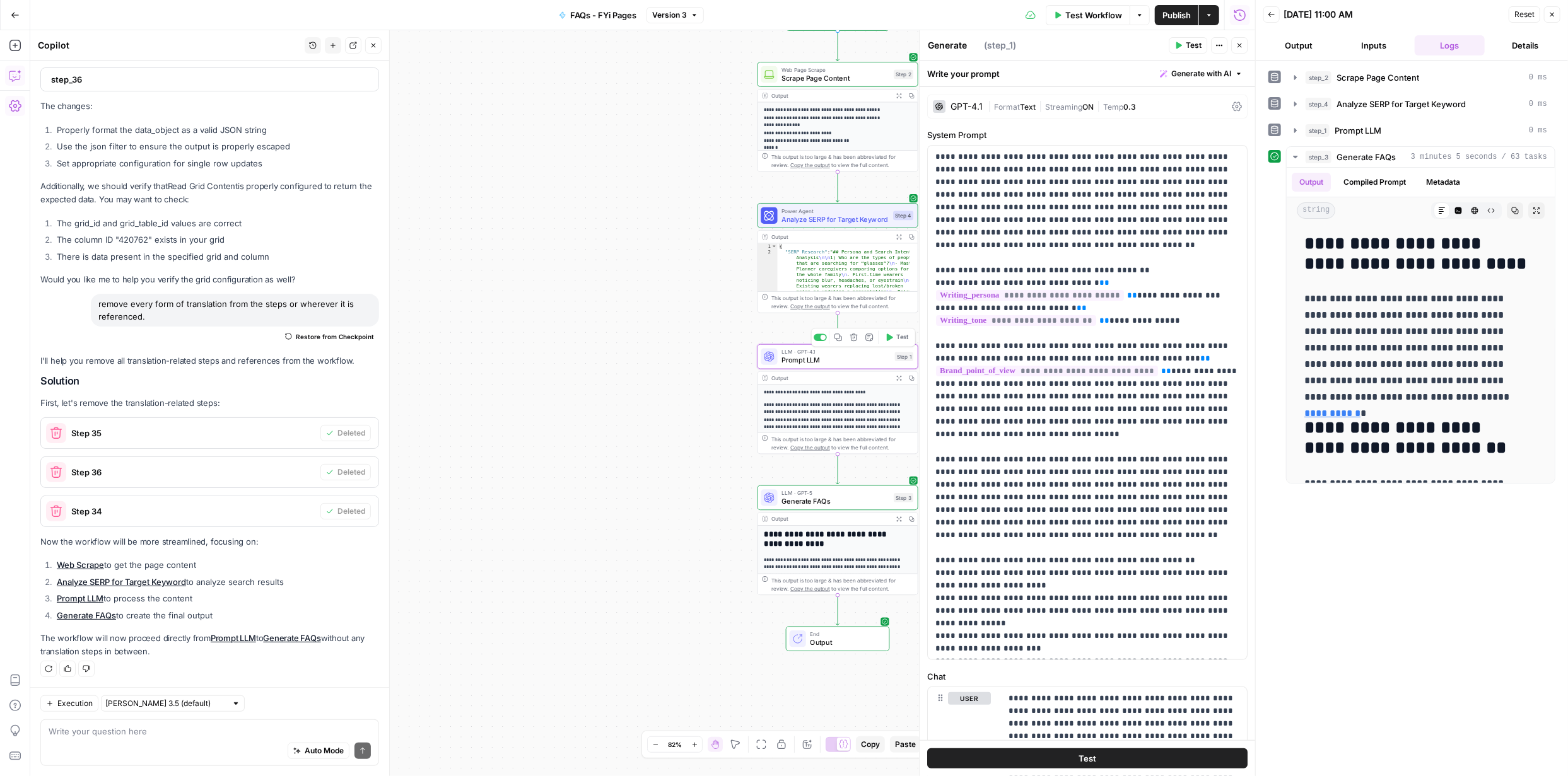
type textarea "Prompt LLM"
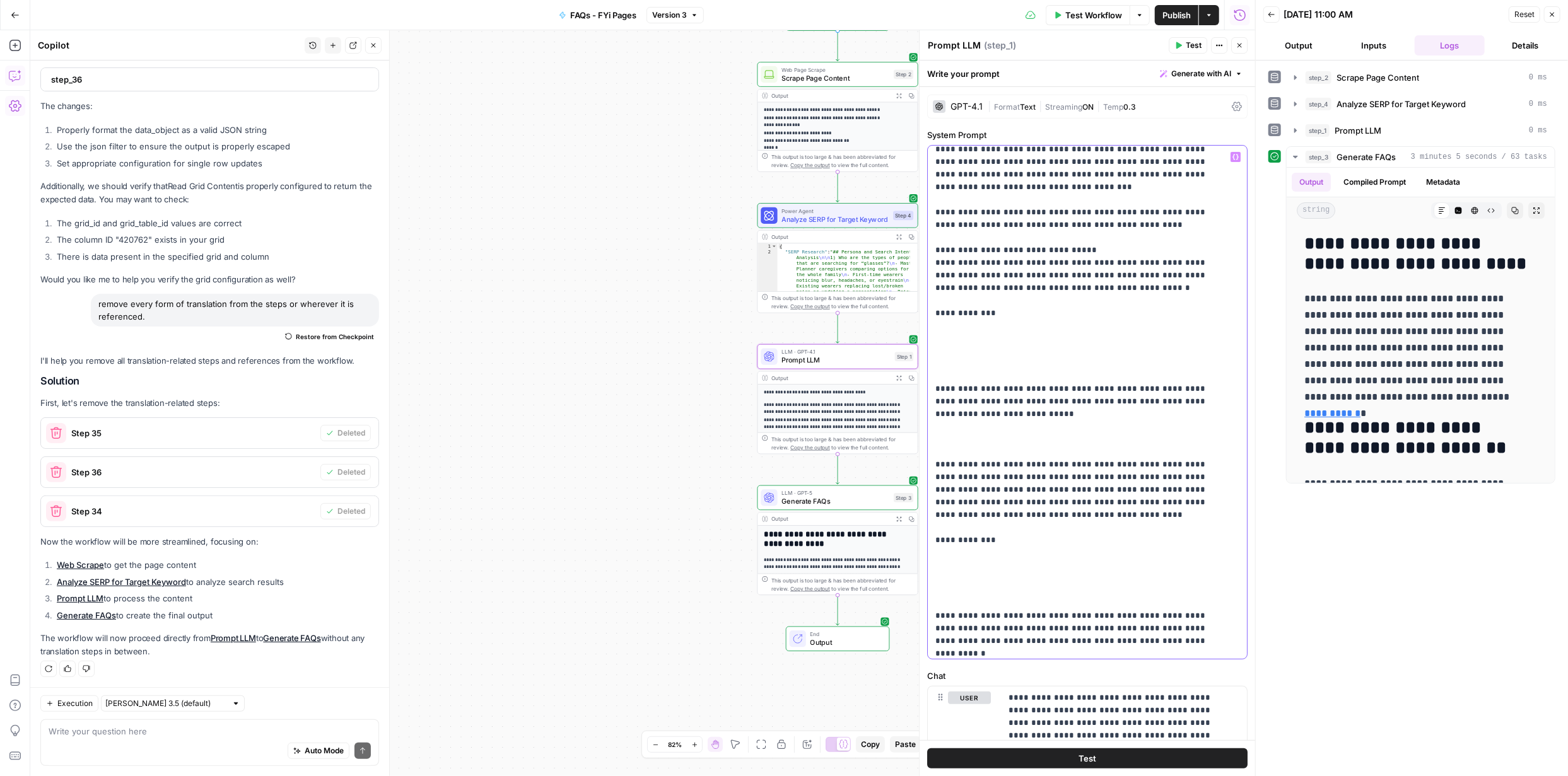
scroll to position [744, 0]
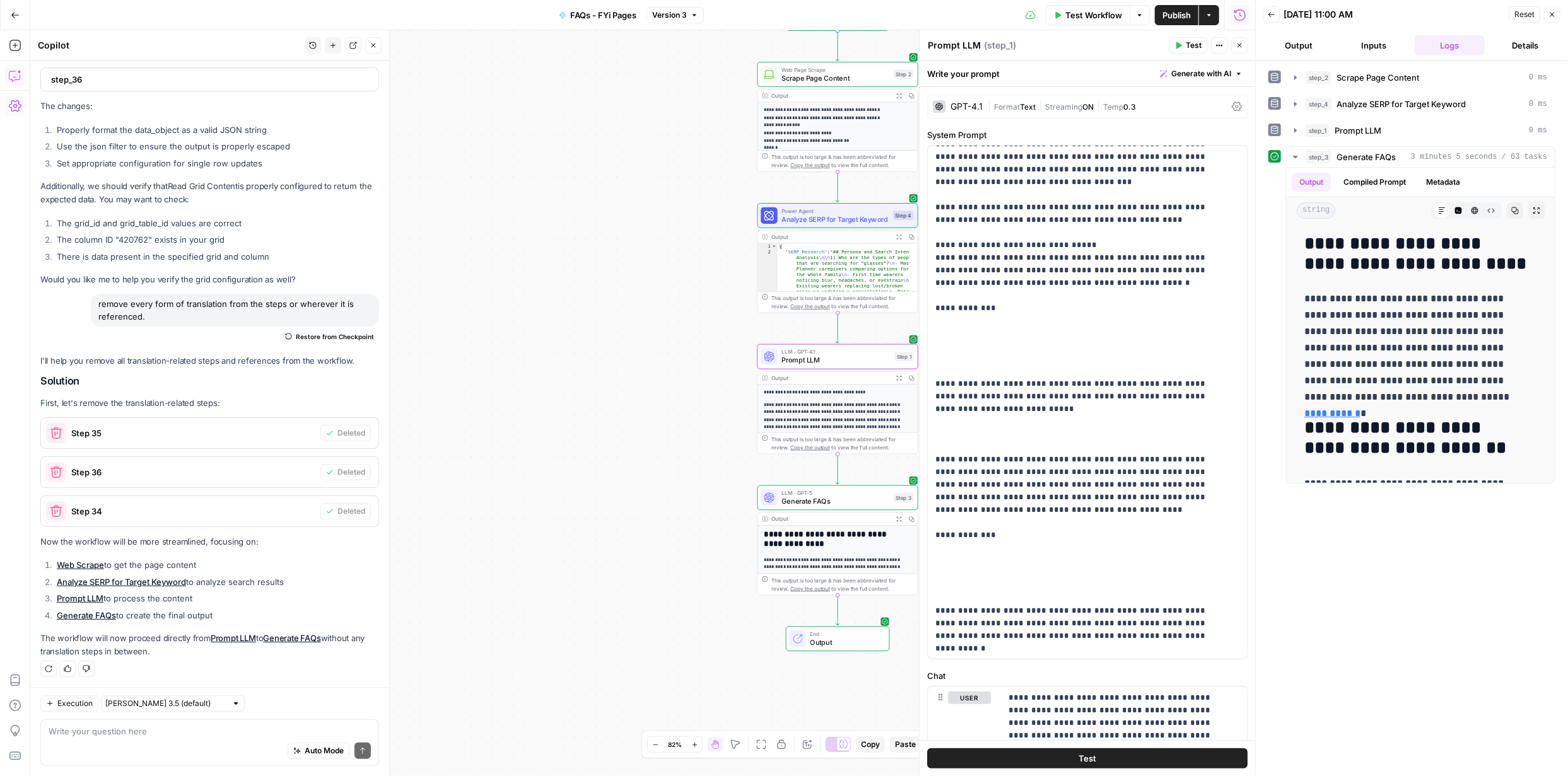
click at [1213, 15] on icon "button" at bounding box center [1209, 15] width 8 height 8
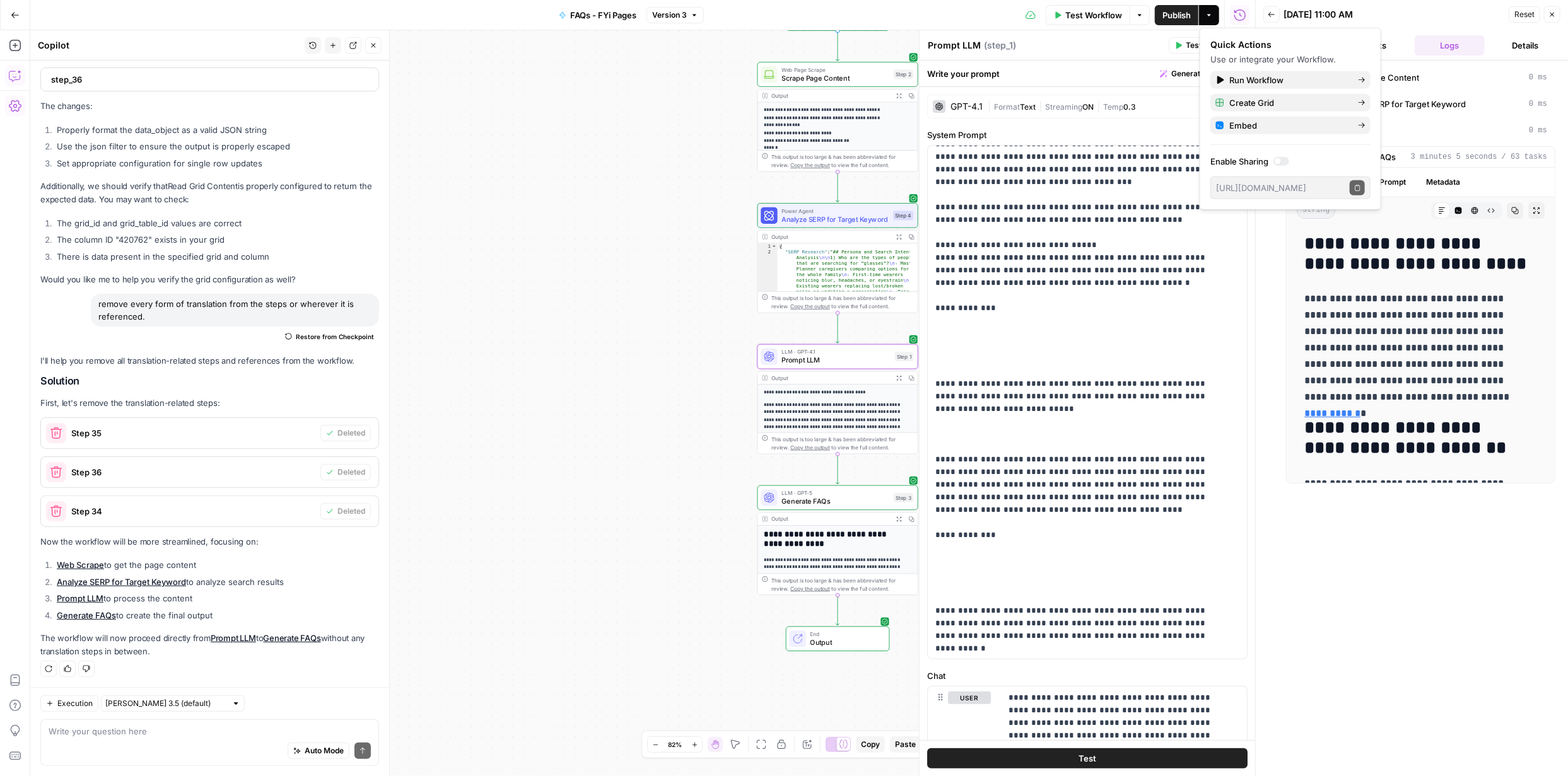
click at [1180, 12] on span "Publish" at bounding box center [1176, 15] width 28 height 12
click at [1264, 102] on span "Create Grid" at bounding box center [1289, 102] width 119 height 12
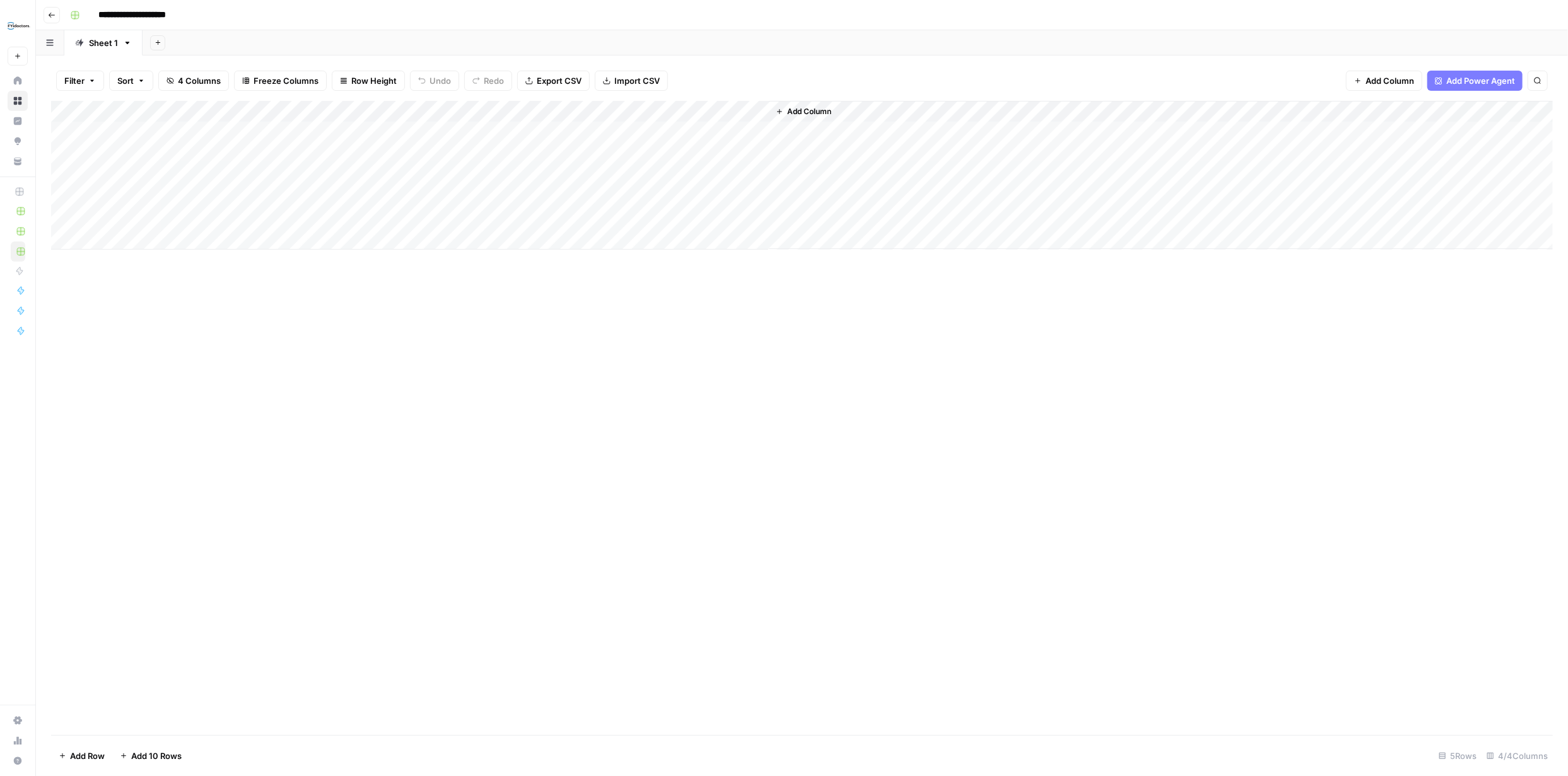
click at [372, 120] on div "Add Column" at bounding box center [802, 176] width 1502 height 149
click at [496, 134] on div "Add Column" at bounding box center [802, 176] width 1502 height 149
type textarea "**********"
click at [566, 127] on div "Add Column" at bounding box center [802, 176] width 1502 height 149
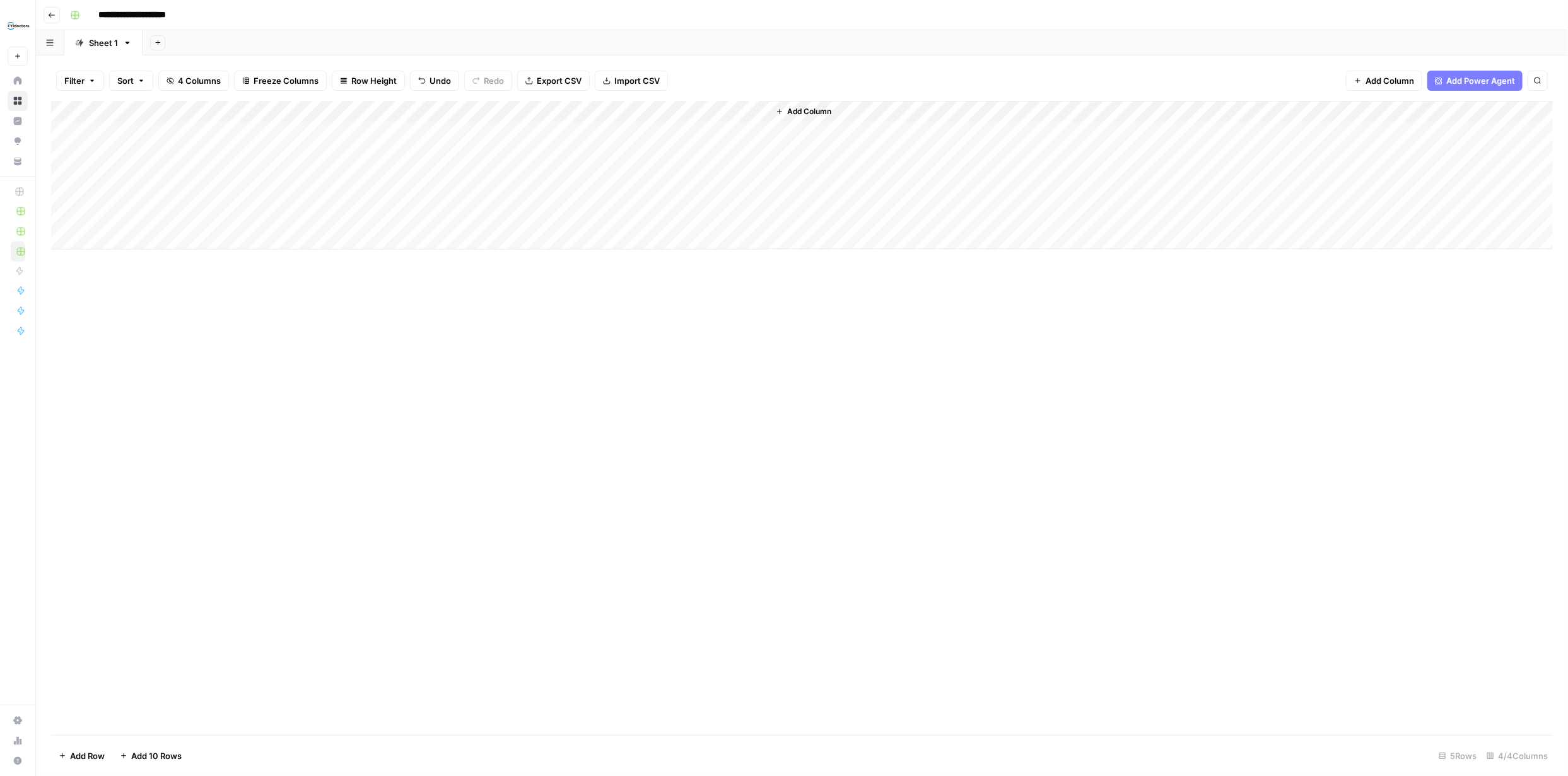
click at [566, 129] on div "Add Column" at bounding box center [802, 176] width 1502 height 149
click at [473, 244] on textarea "**********" at bounding box center [584, 189] width 252 height 131
paste textarea "**********"
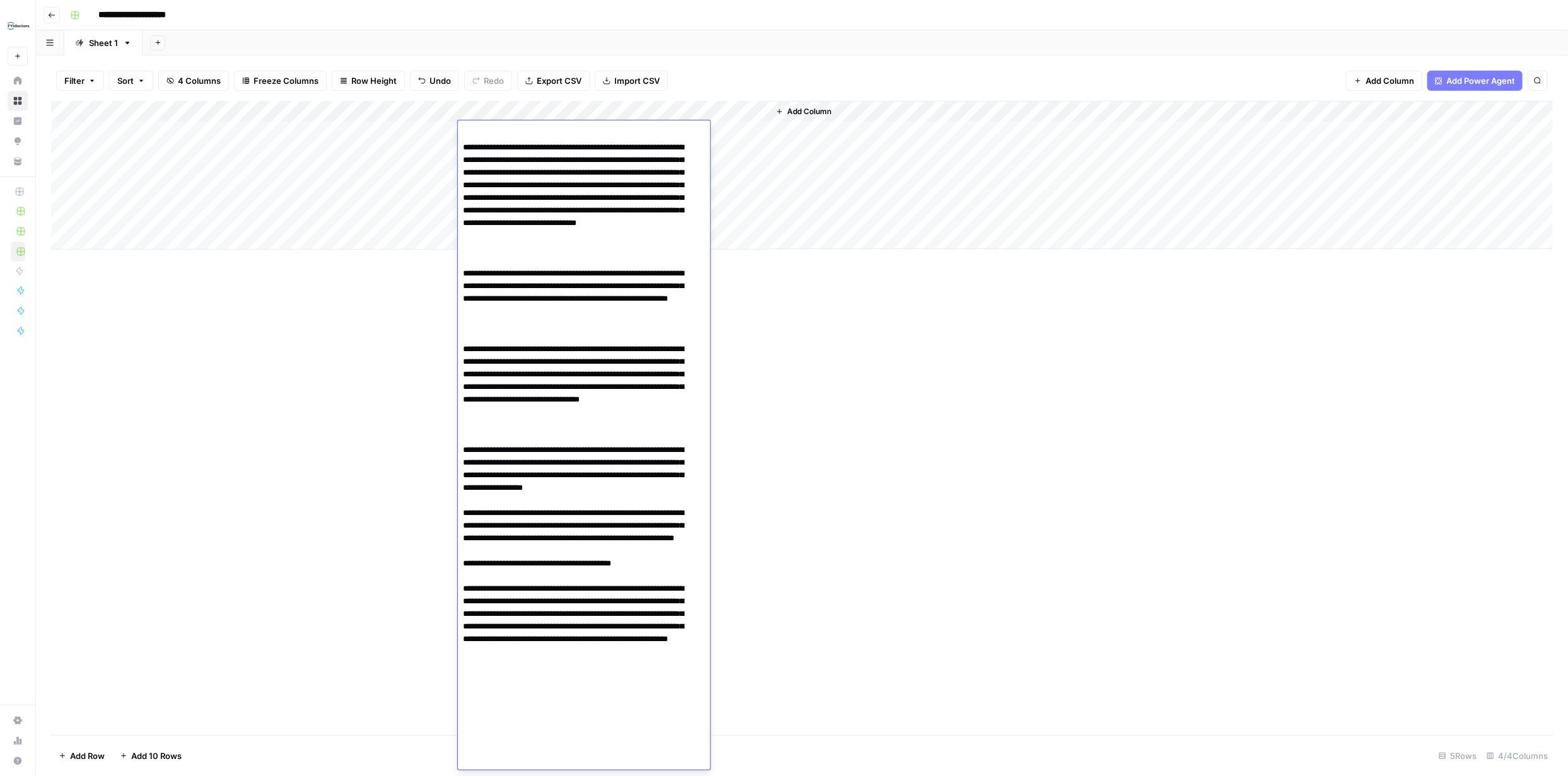
scroll to position [149, 0]
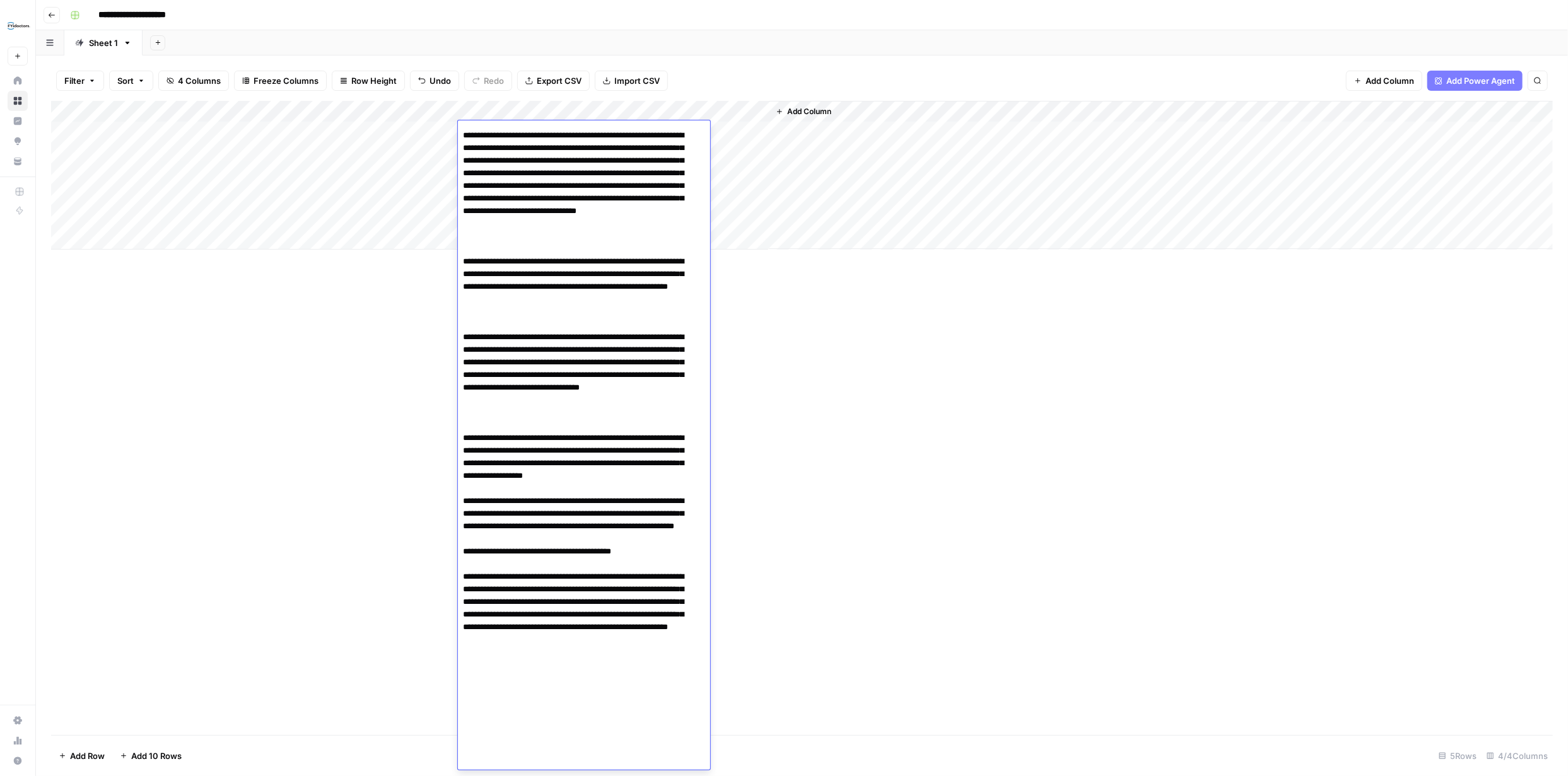
click at [580, 758] on textarea at bounding box center [579, 375] width 243 height 799
paste textarea "**********"
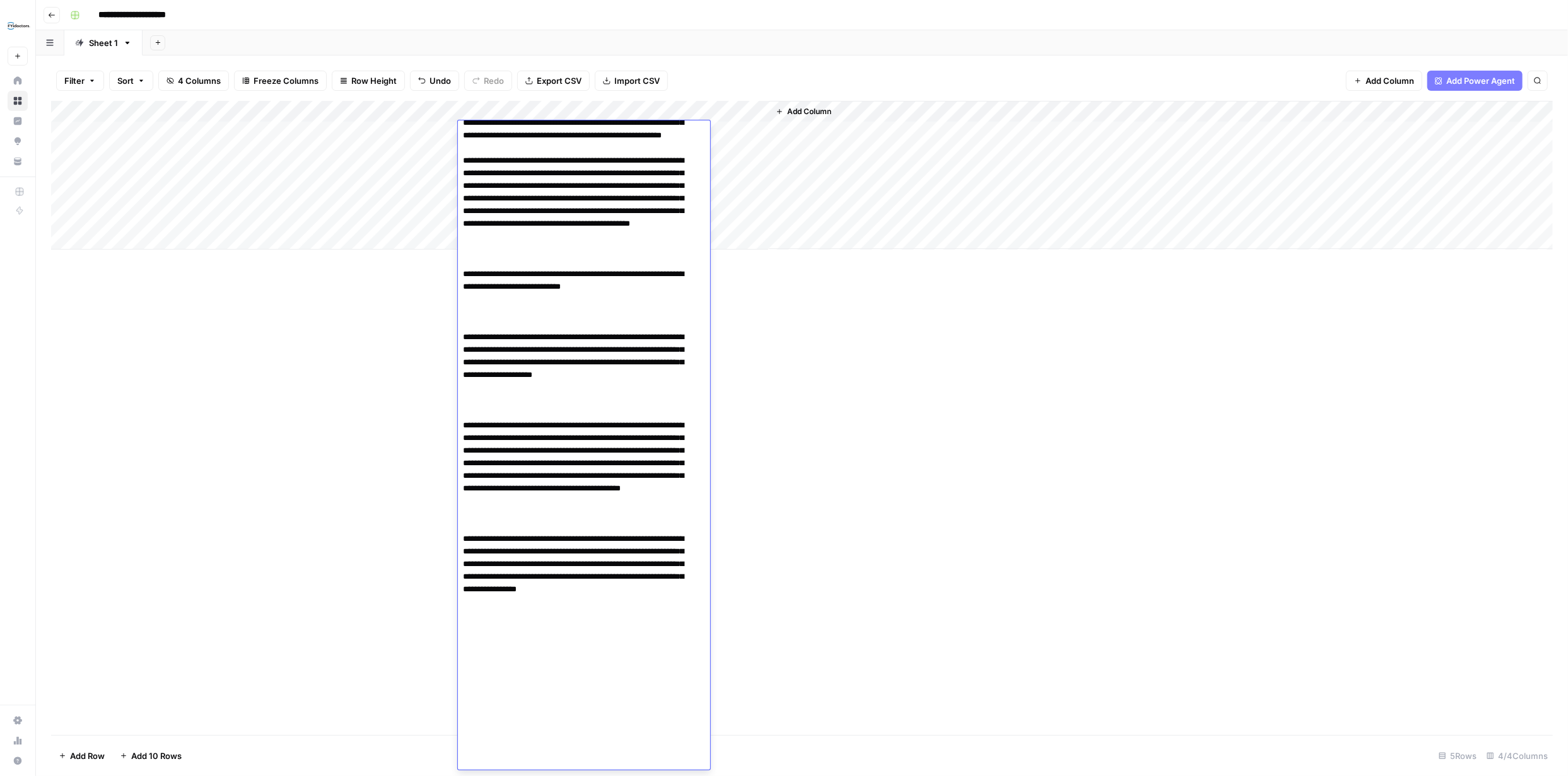
scroll to position [653, 0]
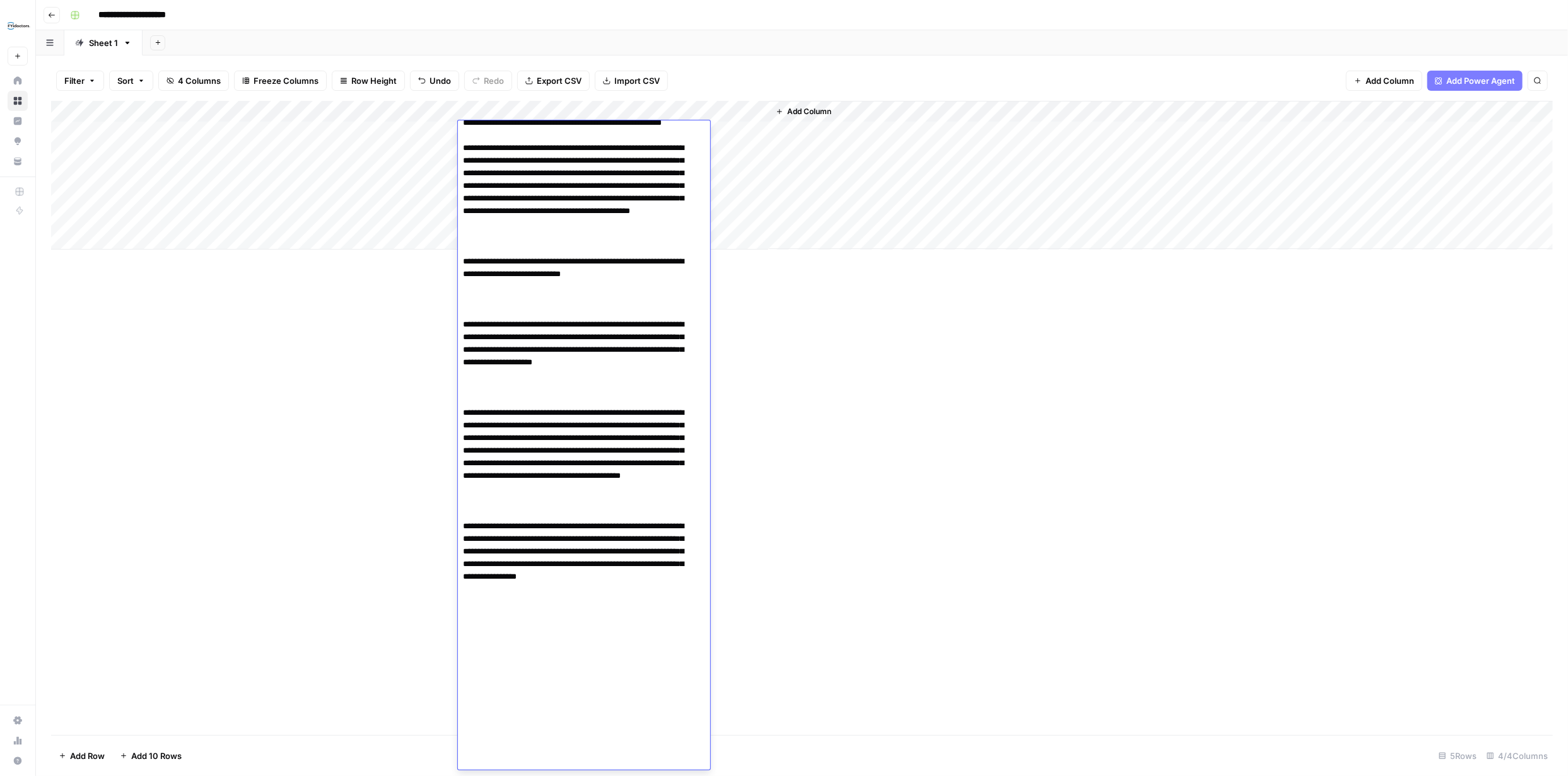
click at [521, 757] on textarea at bounding box center [579, 129] width 243 height 1316
paste textarea "**********"
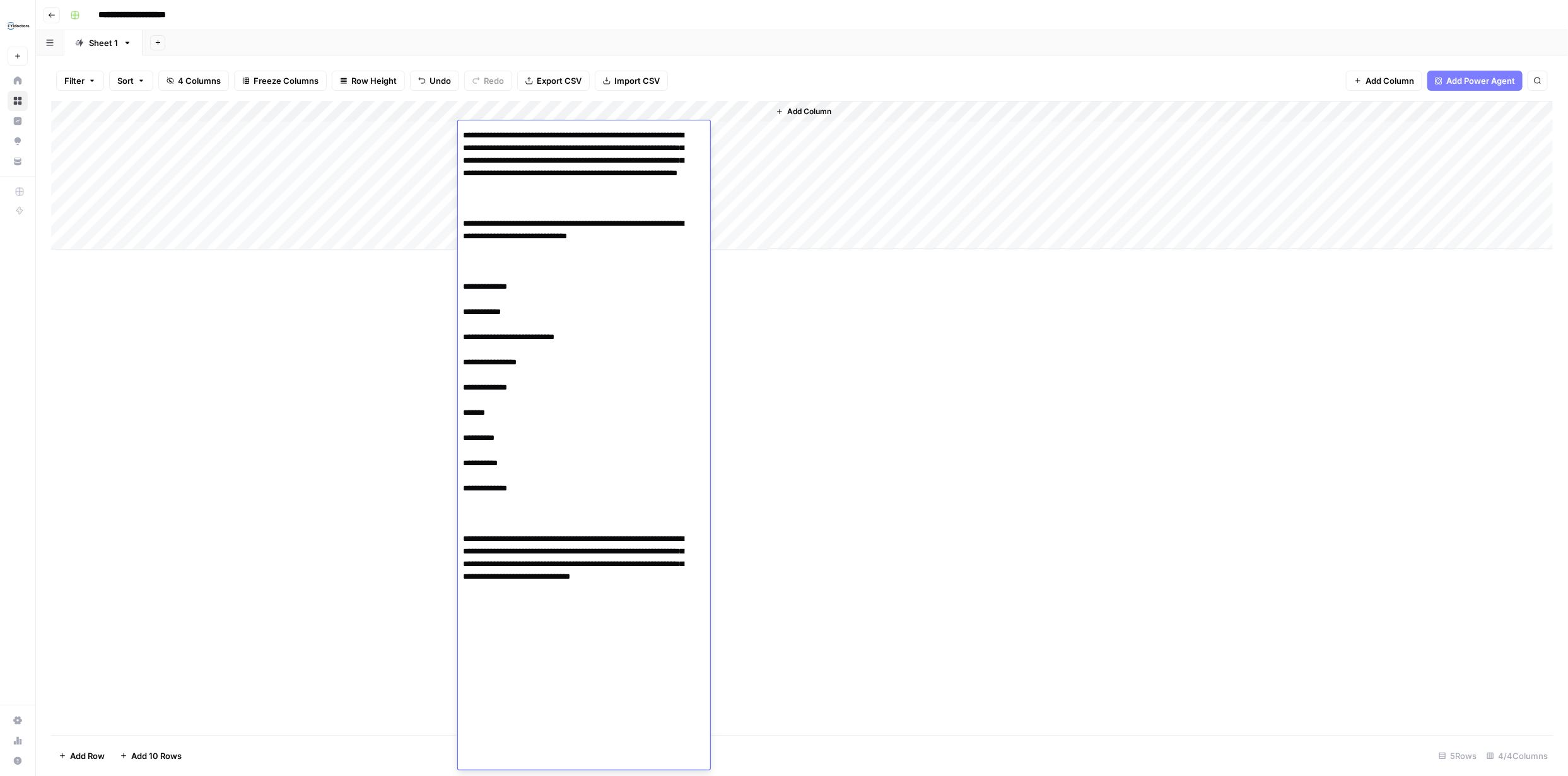
scroll to position [1296, 0]
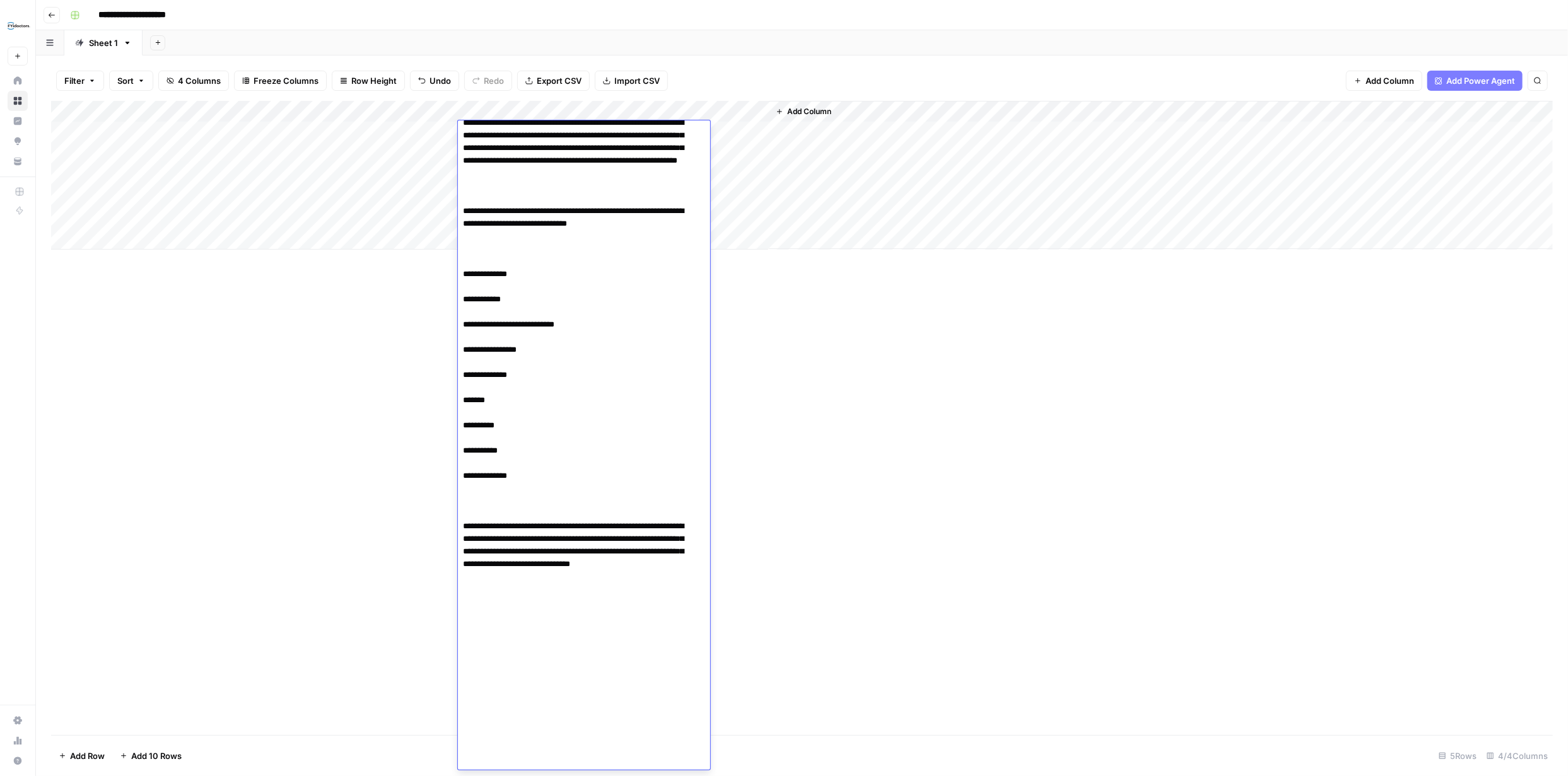
paste textarea "**********"
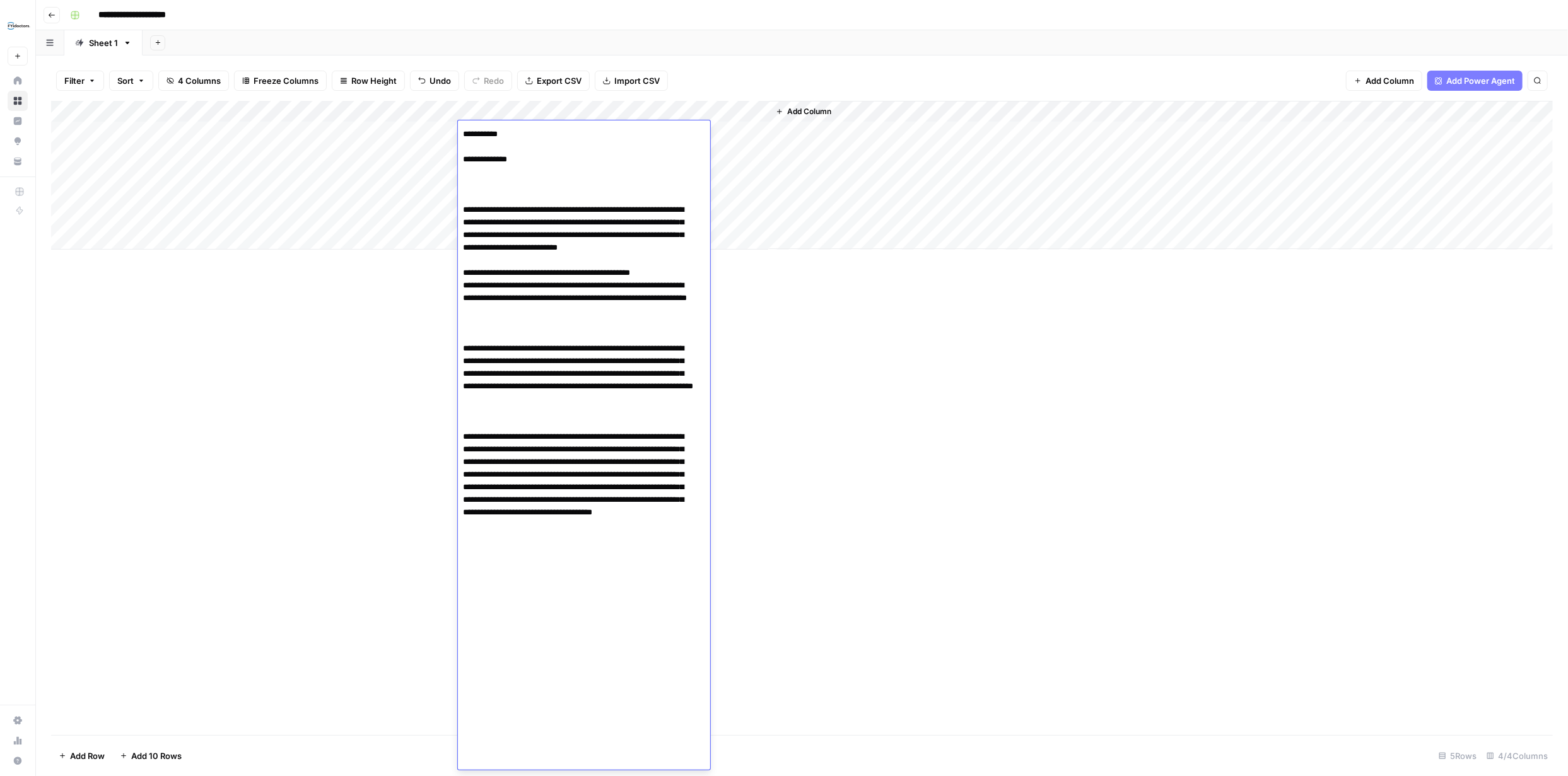
scroll to position [1615, 0]
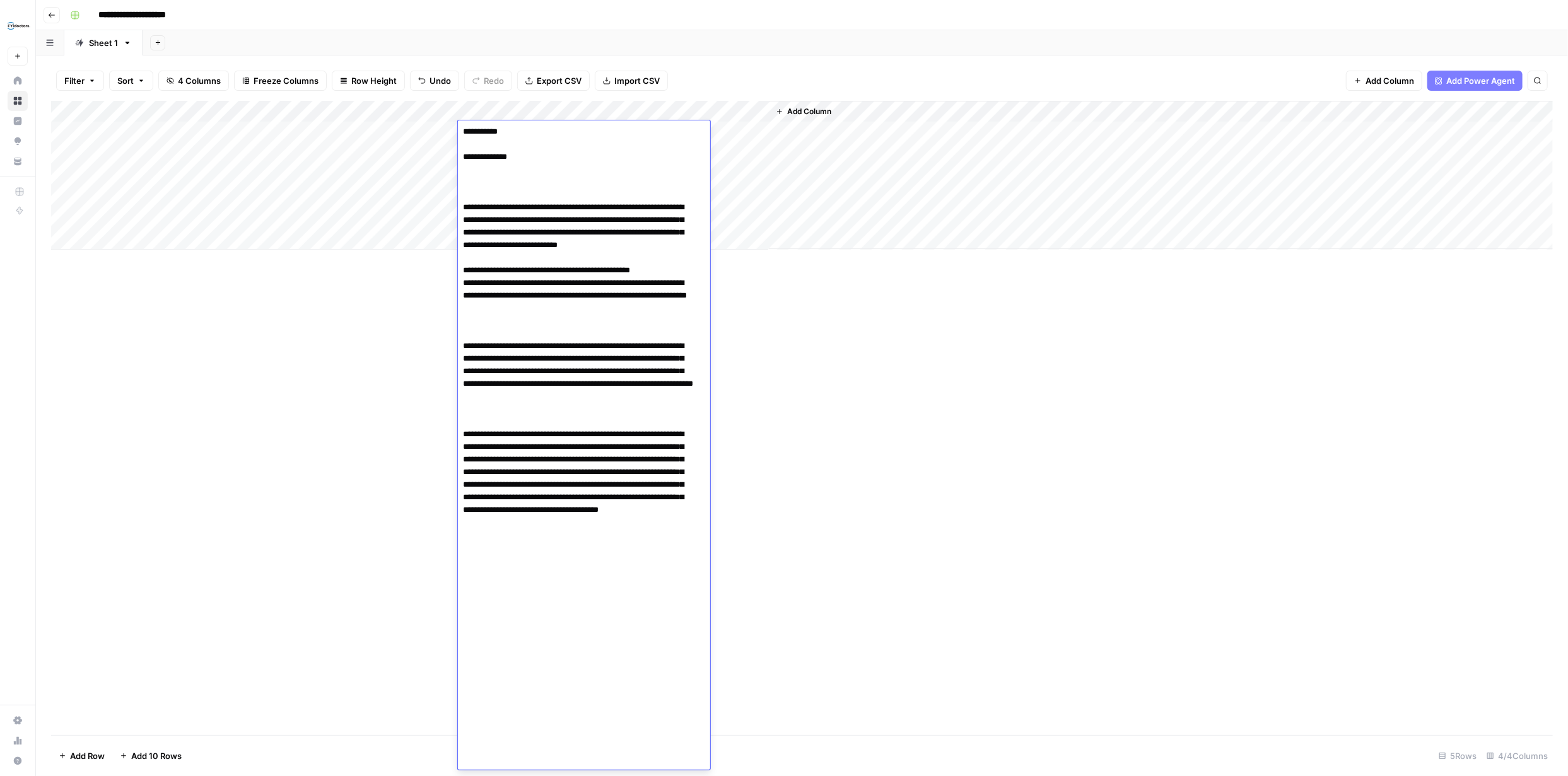
paste textarea "**********"
type textarea "**********"
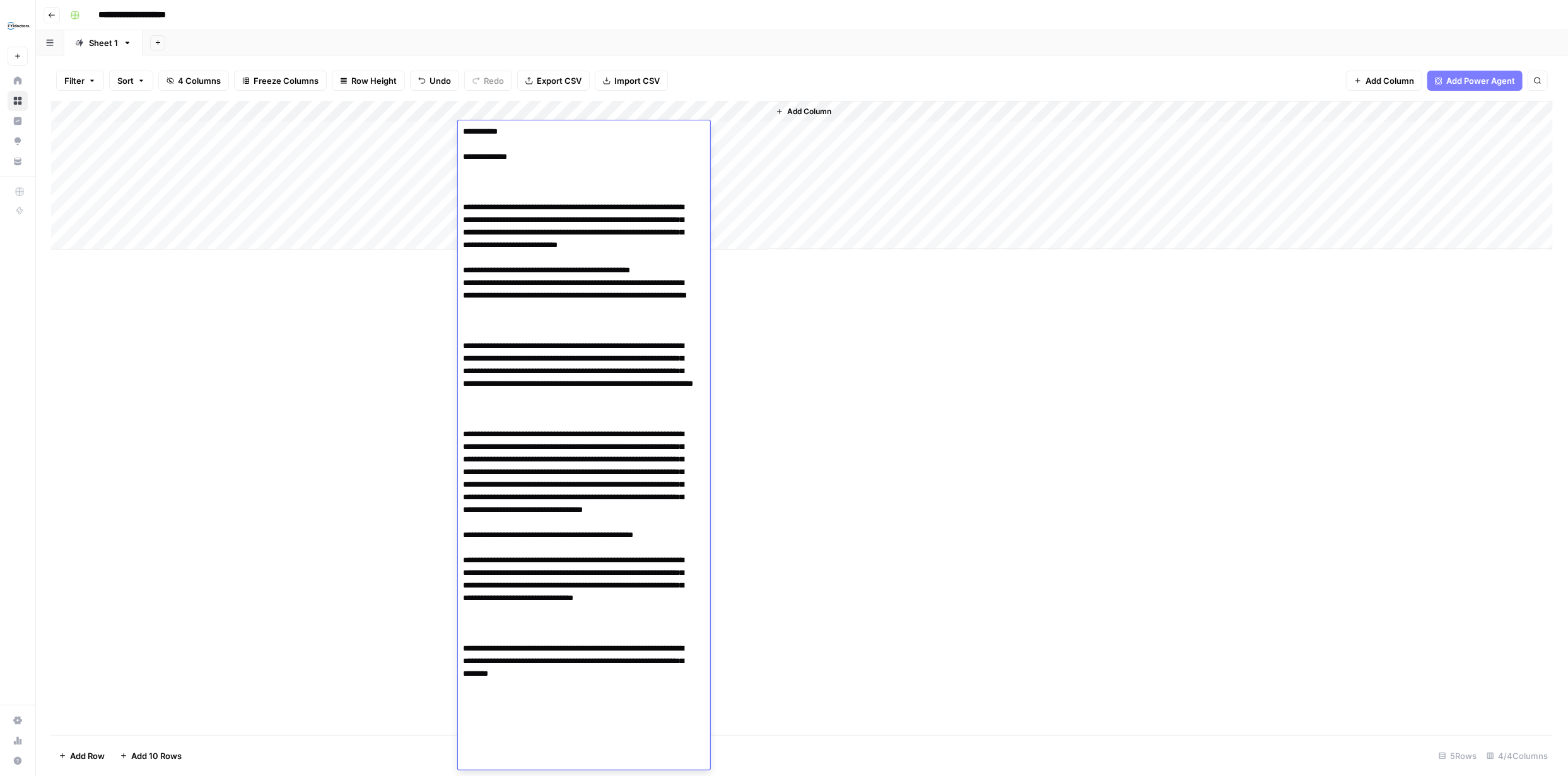
scroll to position [1750, 0]
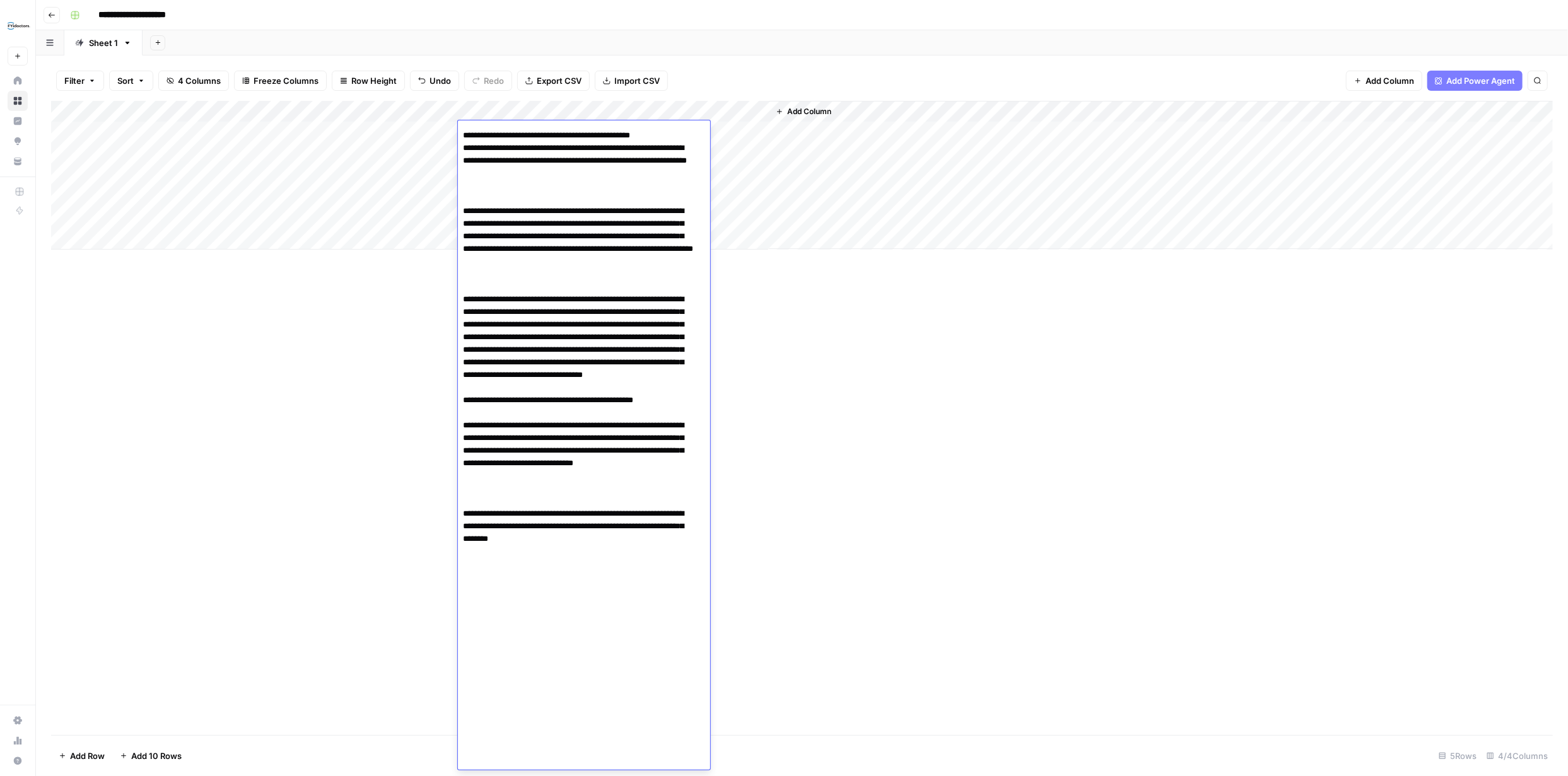
click at [976, 554] on div "Add Column" at bounding box center [802, 418] width 1502 height 634
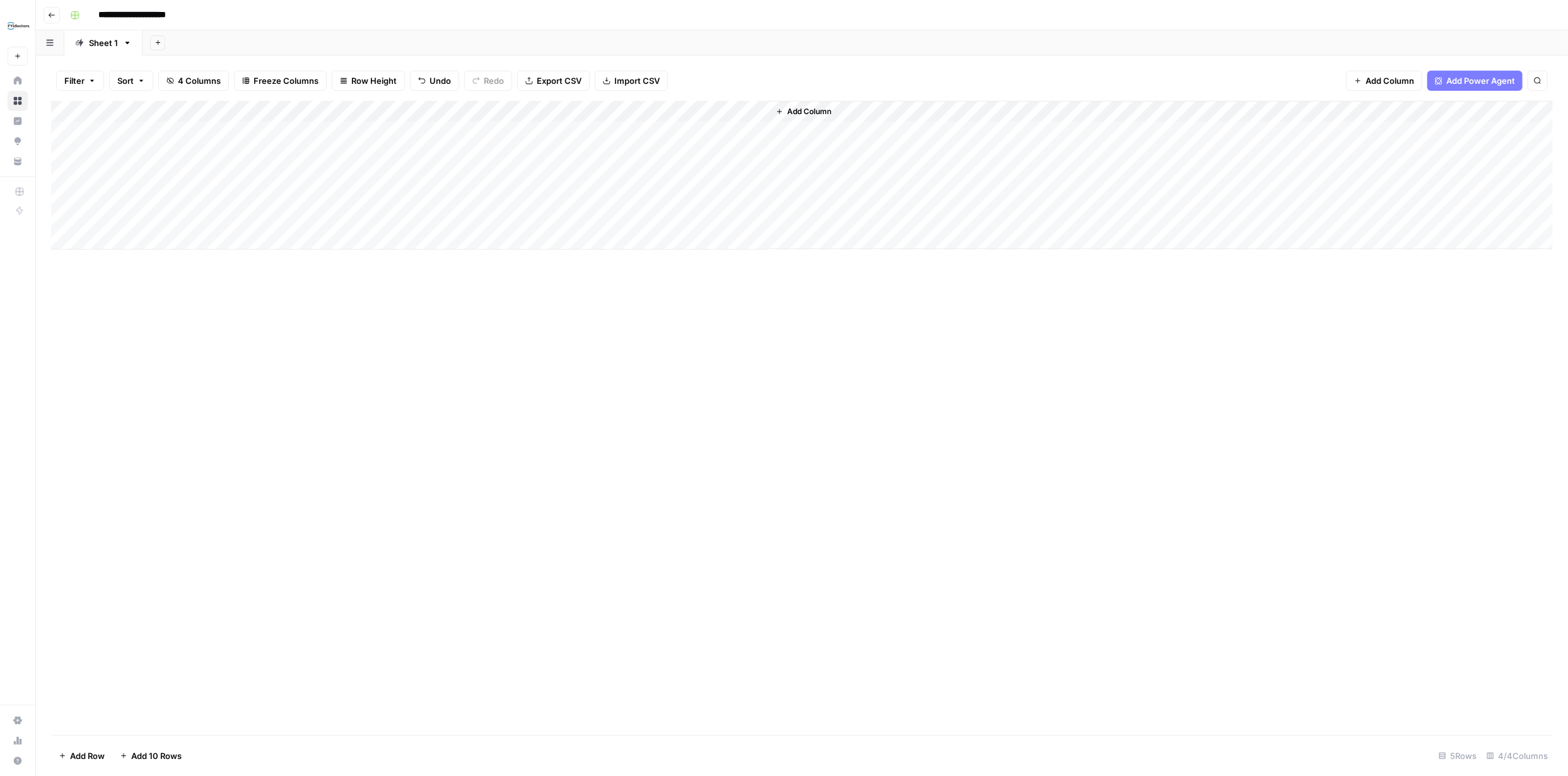
click at [704, 133] on div "Add Column" at bounding box center [802, 176] width 1502 height 149
click at [743, 112] on div "Add Column" at bounding box center [802, 176] width 1502 height 149
click at [705, 215] on span "Configure Inputs" at bounding box center [720, 217] width 110 height 12
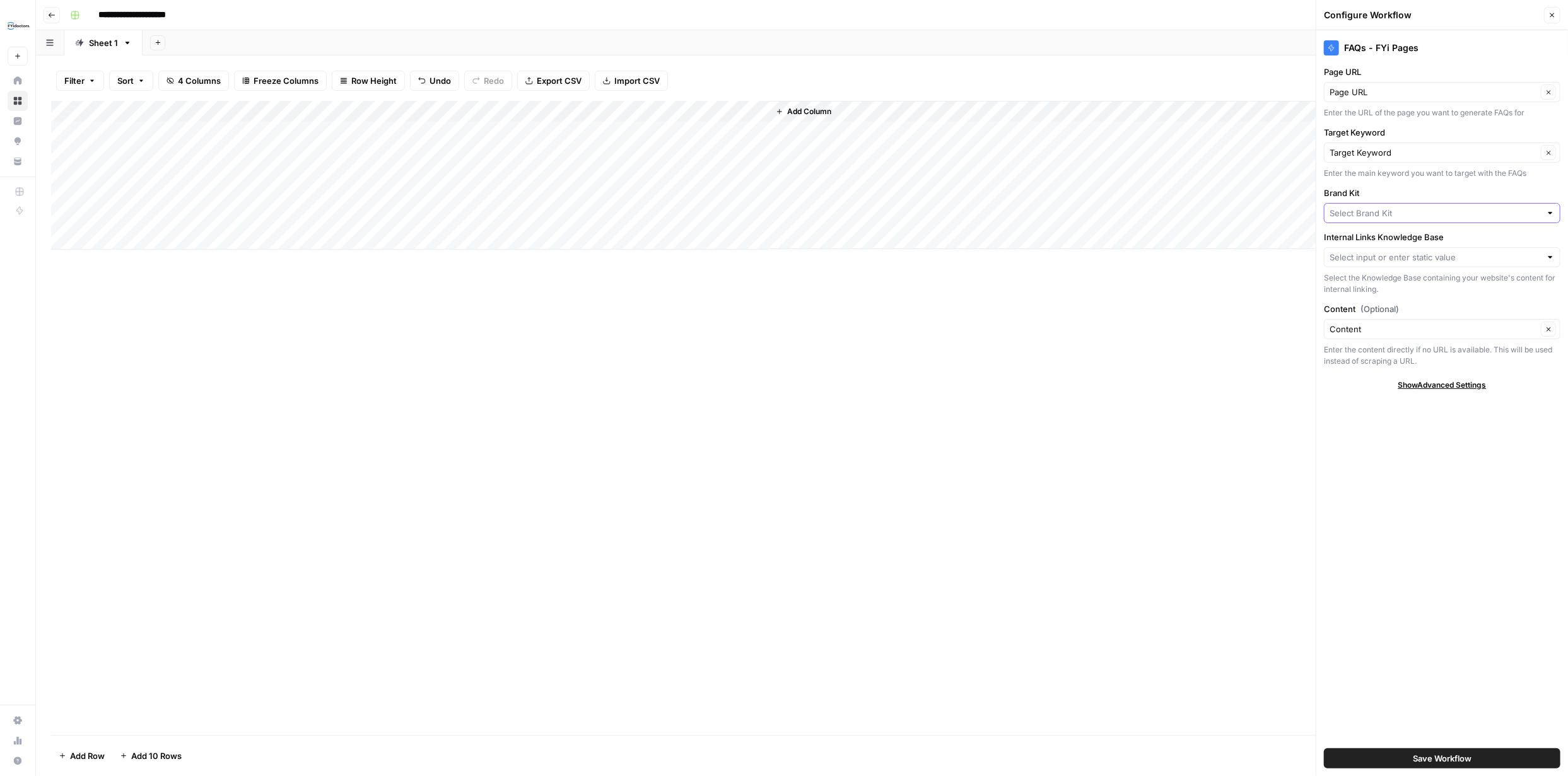
click at [1526, 213] on input "Brand Kit" at bounding box center [1435, 213] width 212 height 12
click at [1429, 241] on span "FYidoctors" at bounding box center [1440, 242] width 210 height 12
type input "FYidoctors"
click at [1464, 330] on input "Content (Optional)" at bounding box center [1433, 329] width 208 height 12
click at [1463, 331] on input "Content (Optional)" at bounding box center [1433, 329] width 208 height 12
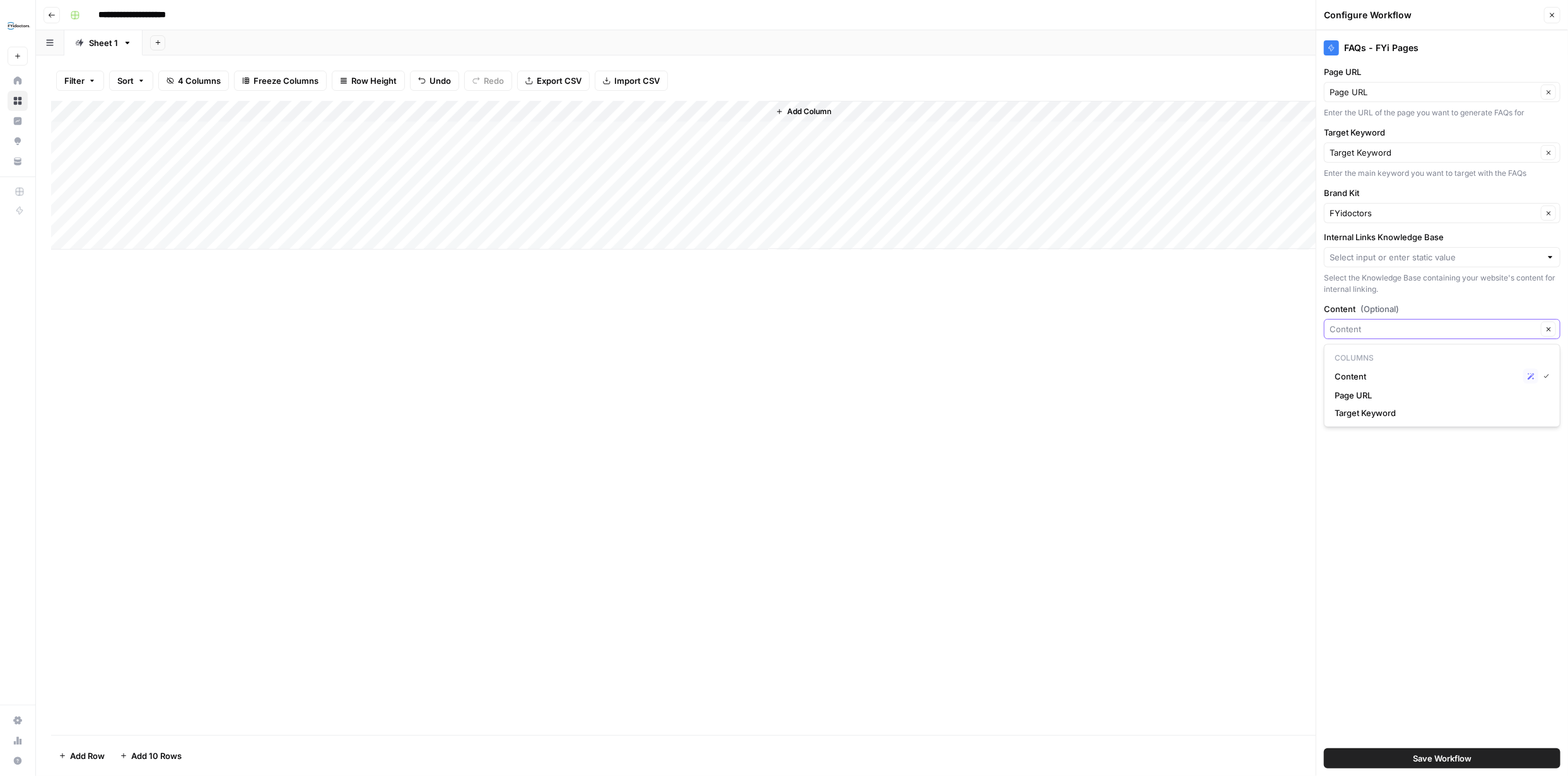
paste input "What to look for when shopping for children’s glasses FYidoctors offers a wide …"
type input "What to look for when shopping for children’s glasses FYidoctors offers a wide …"
type input "Content"
click at [602, 132] on div "Add Column" at bounding box center [802, 176] width 1502 height 149
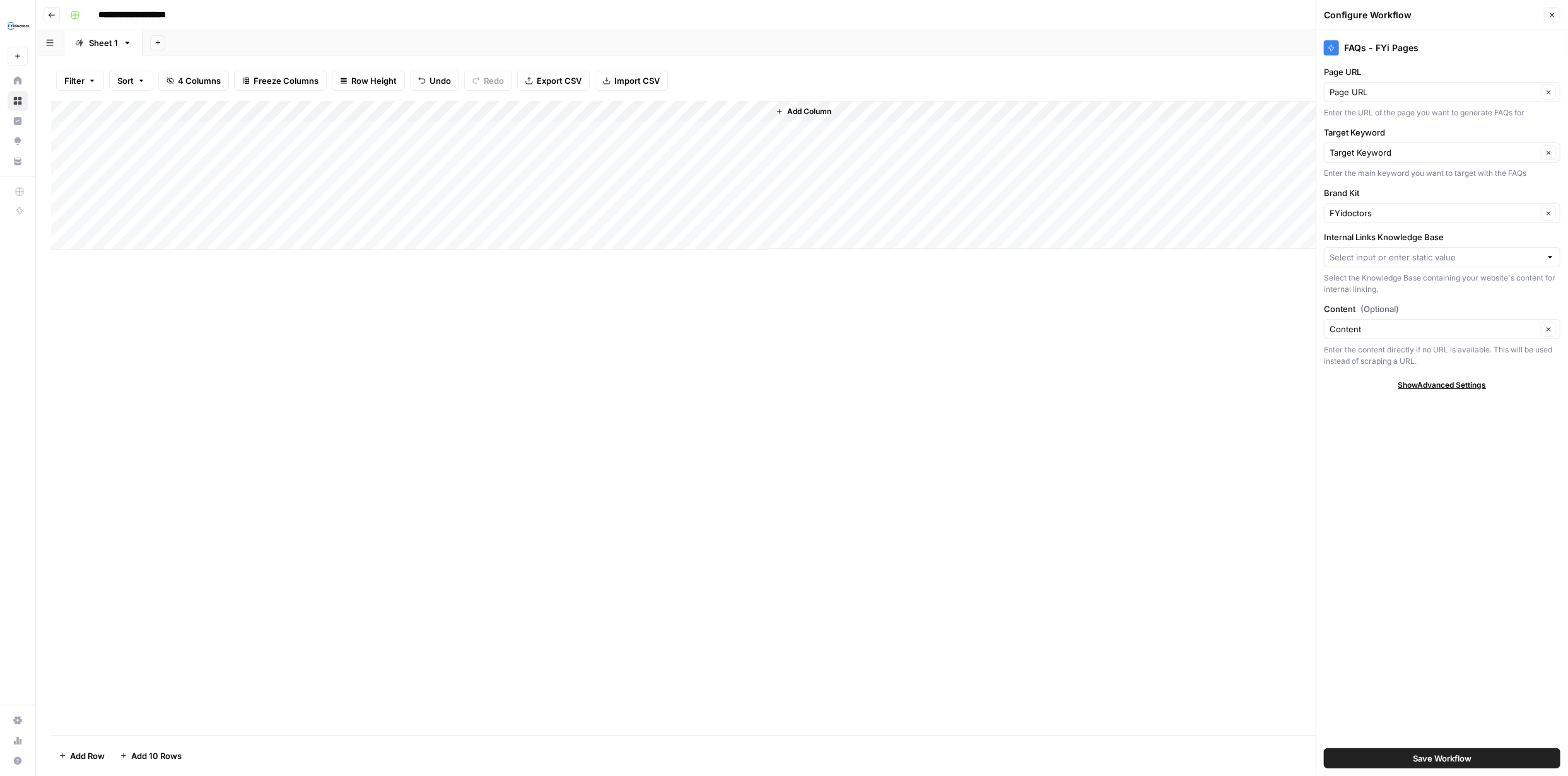
click at [604, 132] on div "Add Column" at bounding box center [802, 176] width 1502 height 149
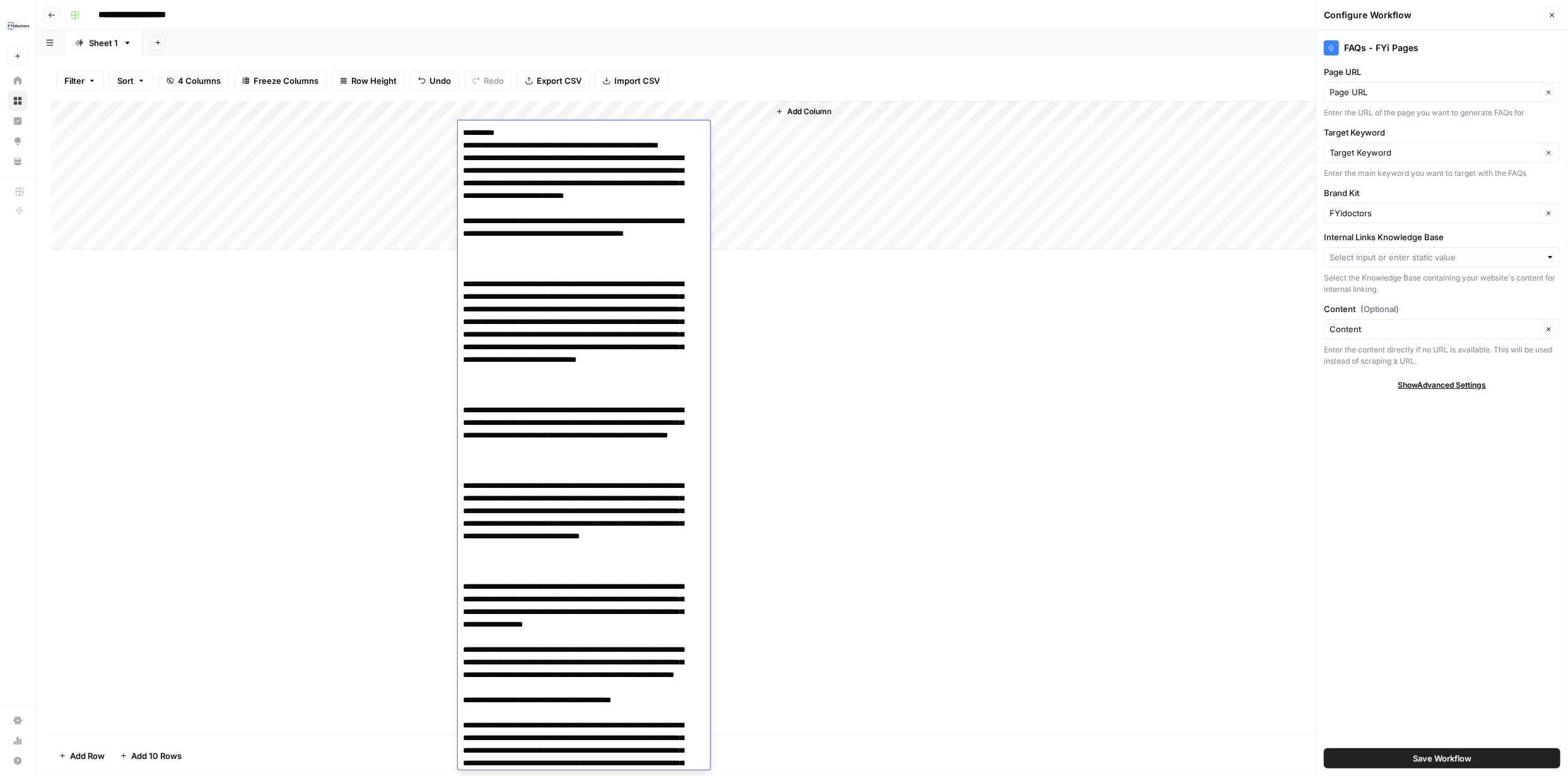
scroll to position [1792, 0]
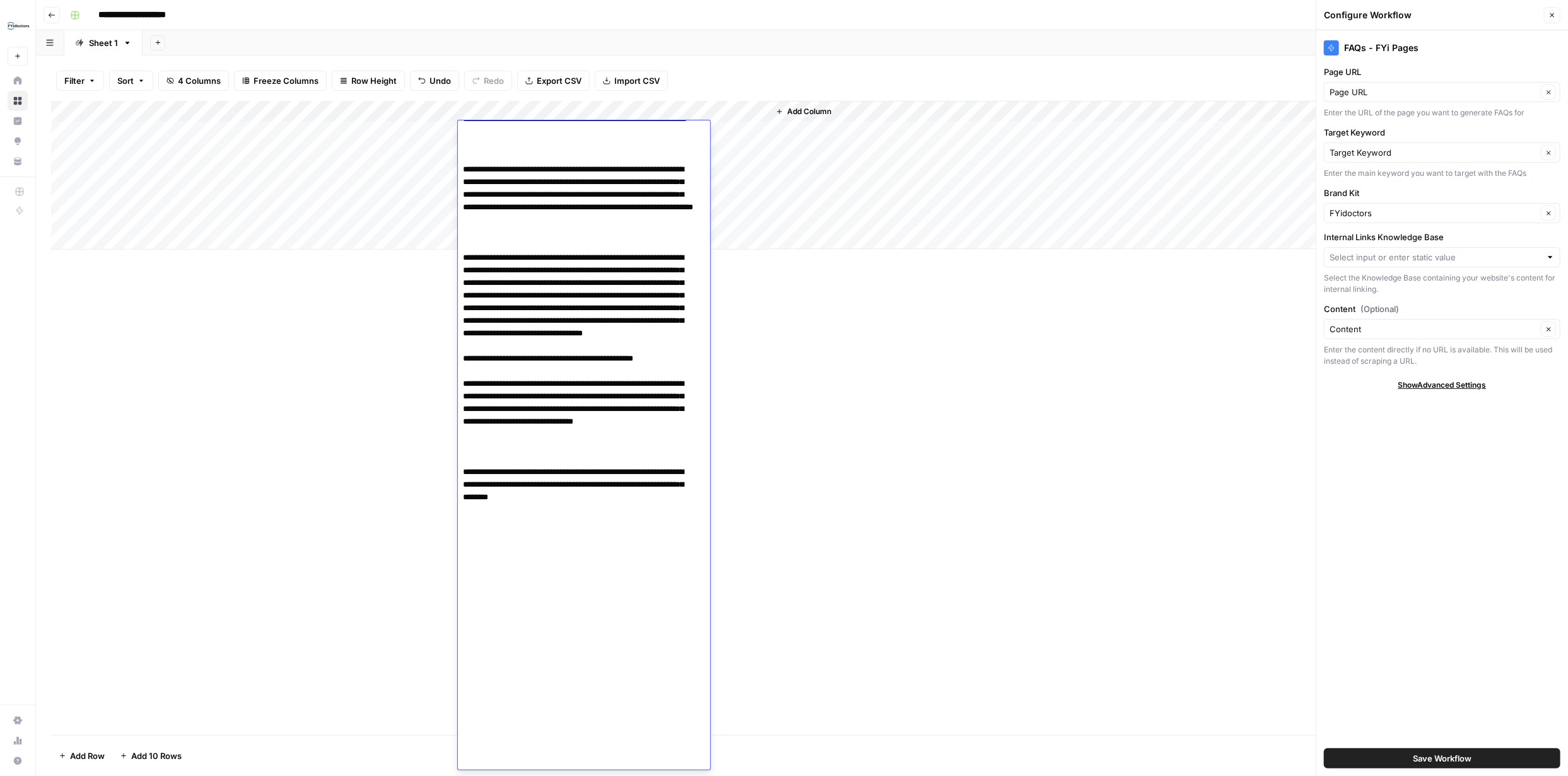
click at [1437, 328] on input "Content (Optional)" at bounding box center [1433, 329] width 208 height 12
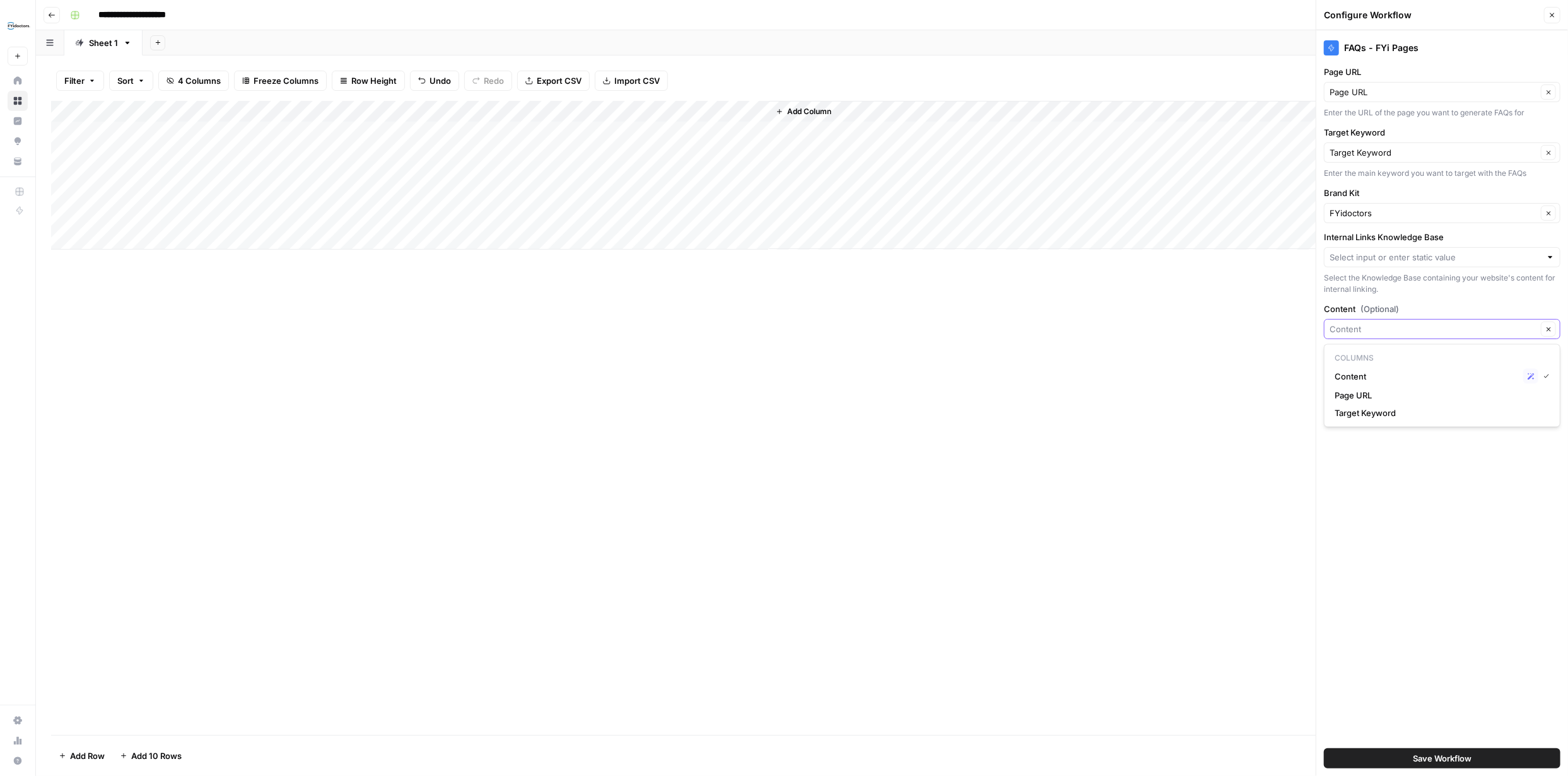
paste input "Eye health When should kids have their first eye exam and why it matters? Child…"
click at [1341, 358] on span "↵" at bounding box center [1341, 358] width 12 height 12
type input "Eye health When should kids have their first eye exam and why it matters? Child…"
click at [1465, 753] on span "Save Workflow" at bounding box center [1443, 758] width 59 height 12
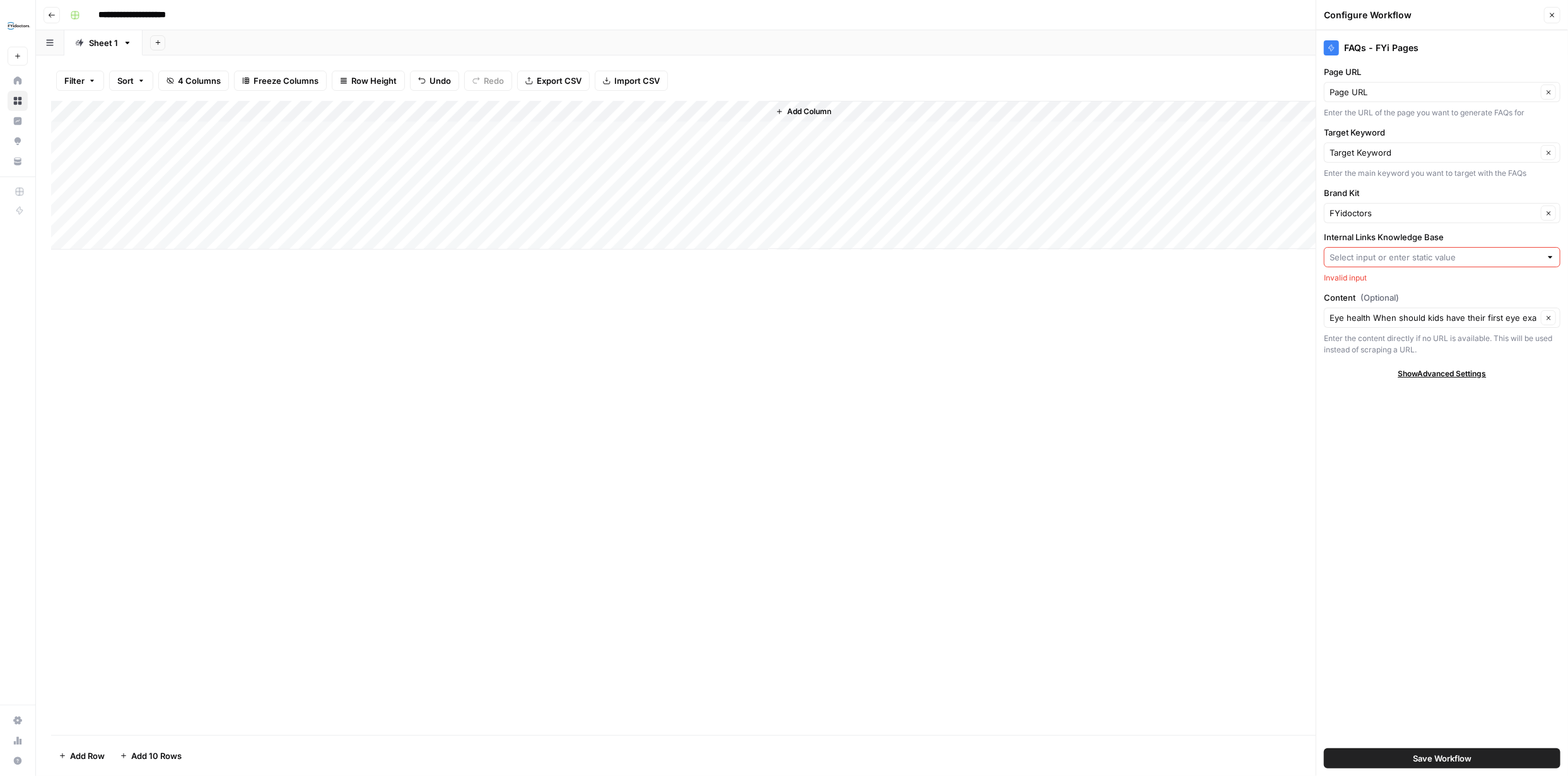
click at [1504, 259] on input "Internal Links Knowledge Base" at bounding box center [1435, 256] width 212 height 12
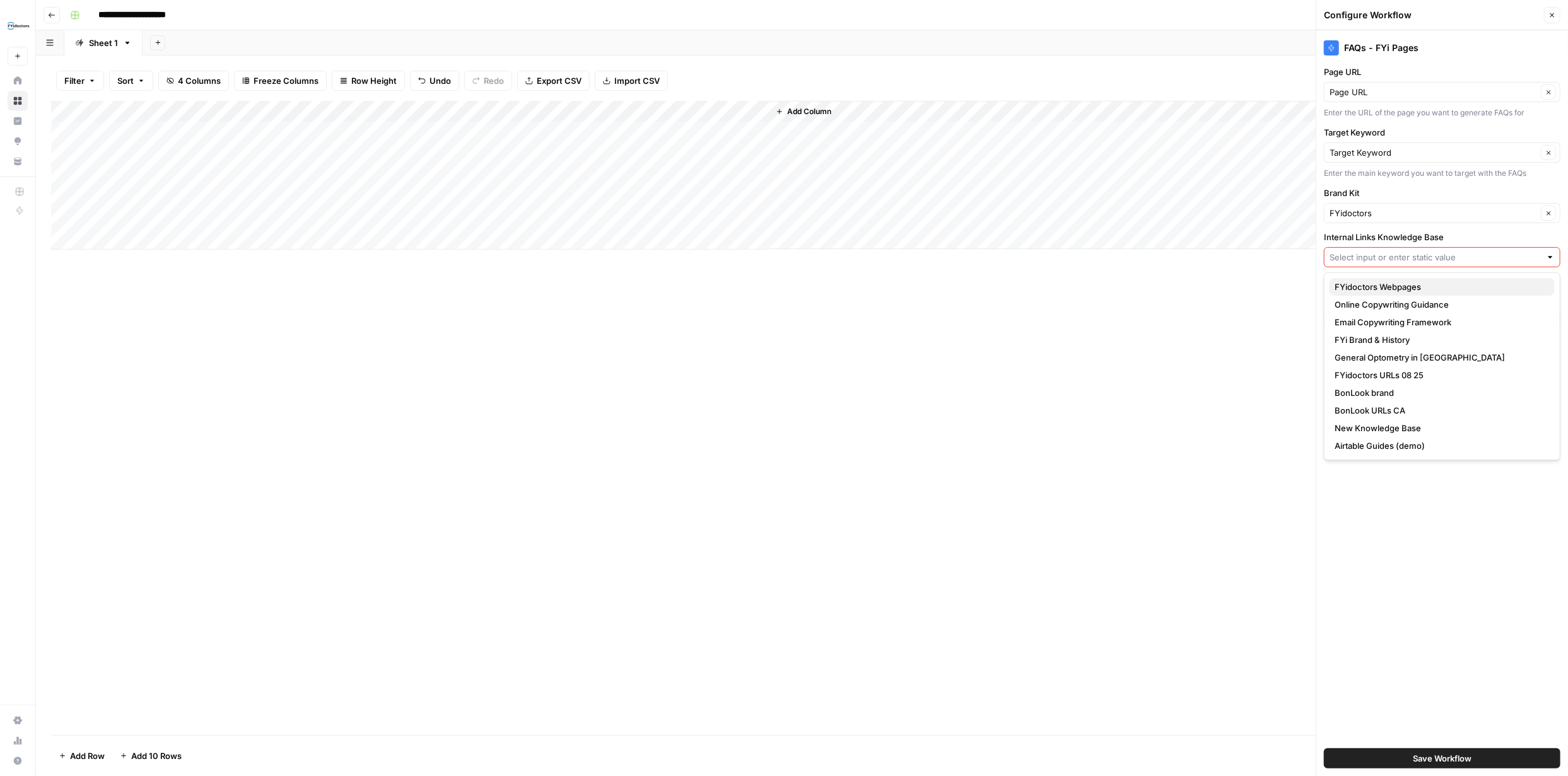
click at [1396, 289] on span "FYidoctors Webpages" at bounding box center [1440, 287] width 210 height 12
type input "FYidoctors Webpages"
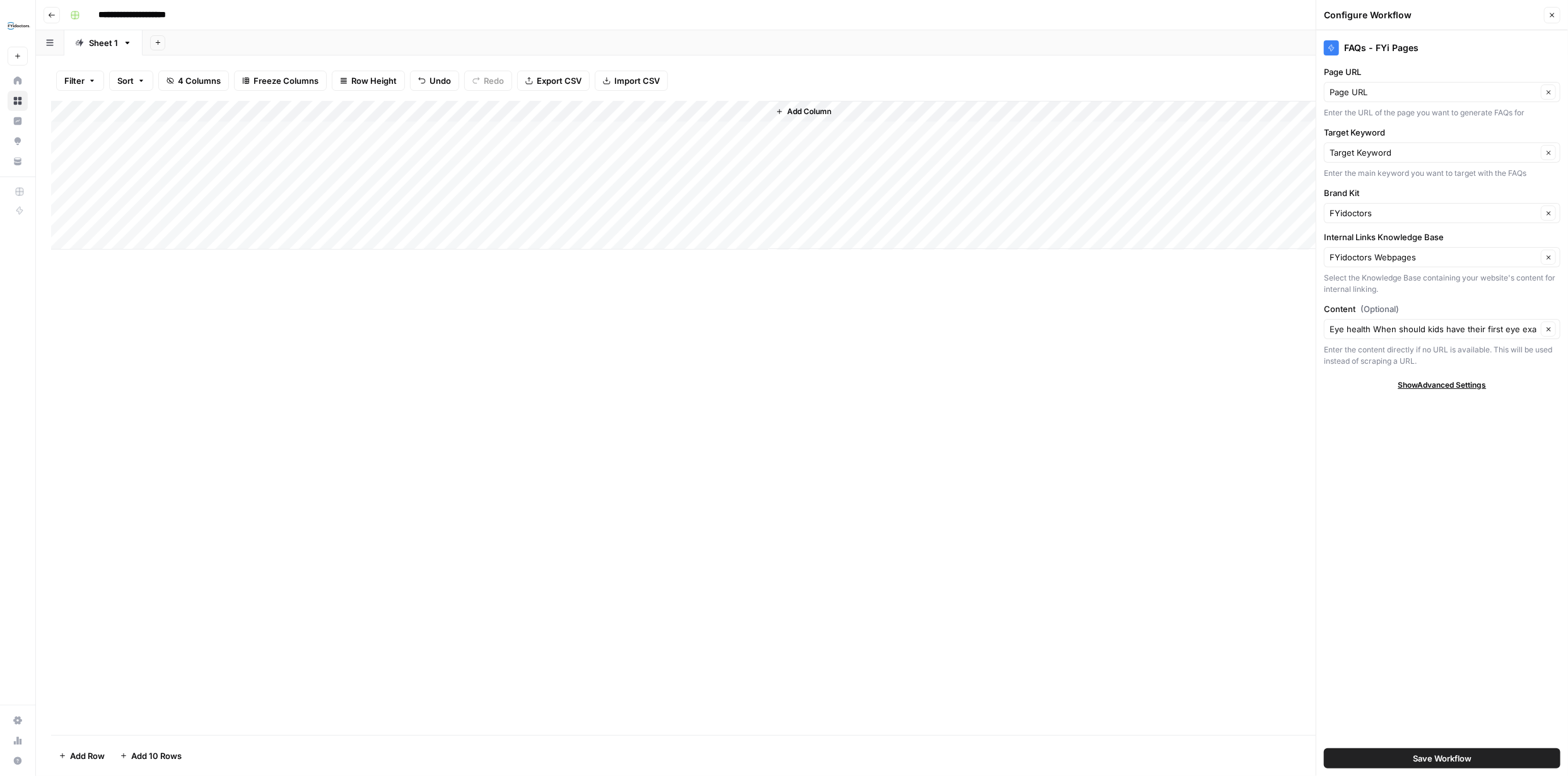
click at [1452, 760] on span "Save Workflow" at bounding box center [1443, 758] width 59 height 12
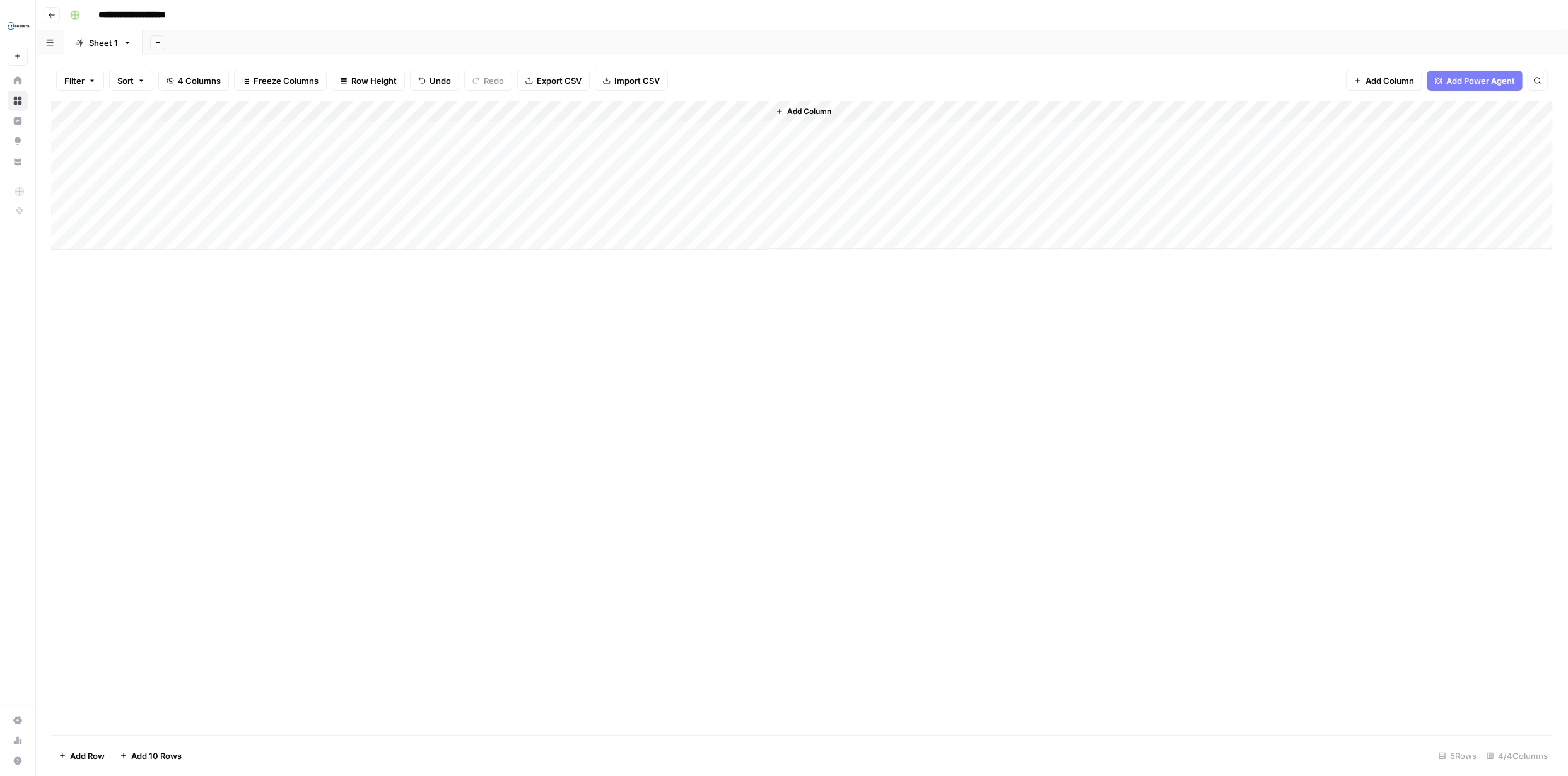
click at [701, 133] on div "Add Column" at bounding box center [802, 176] width 1502 height 149
click at [223, 134] on div "Add Column" at bounding box center [802, 176] width 1502 height 149
type textarea "**********"
click at [351, 136] on div "Add Column" at bounding box center [802, 176] width 1502 height 149
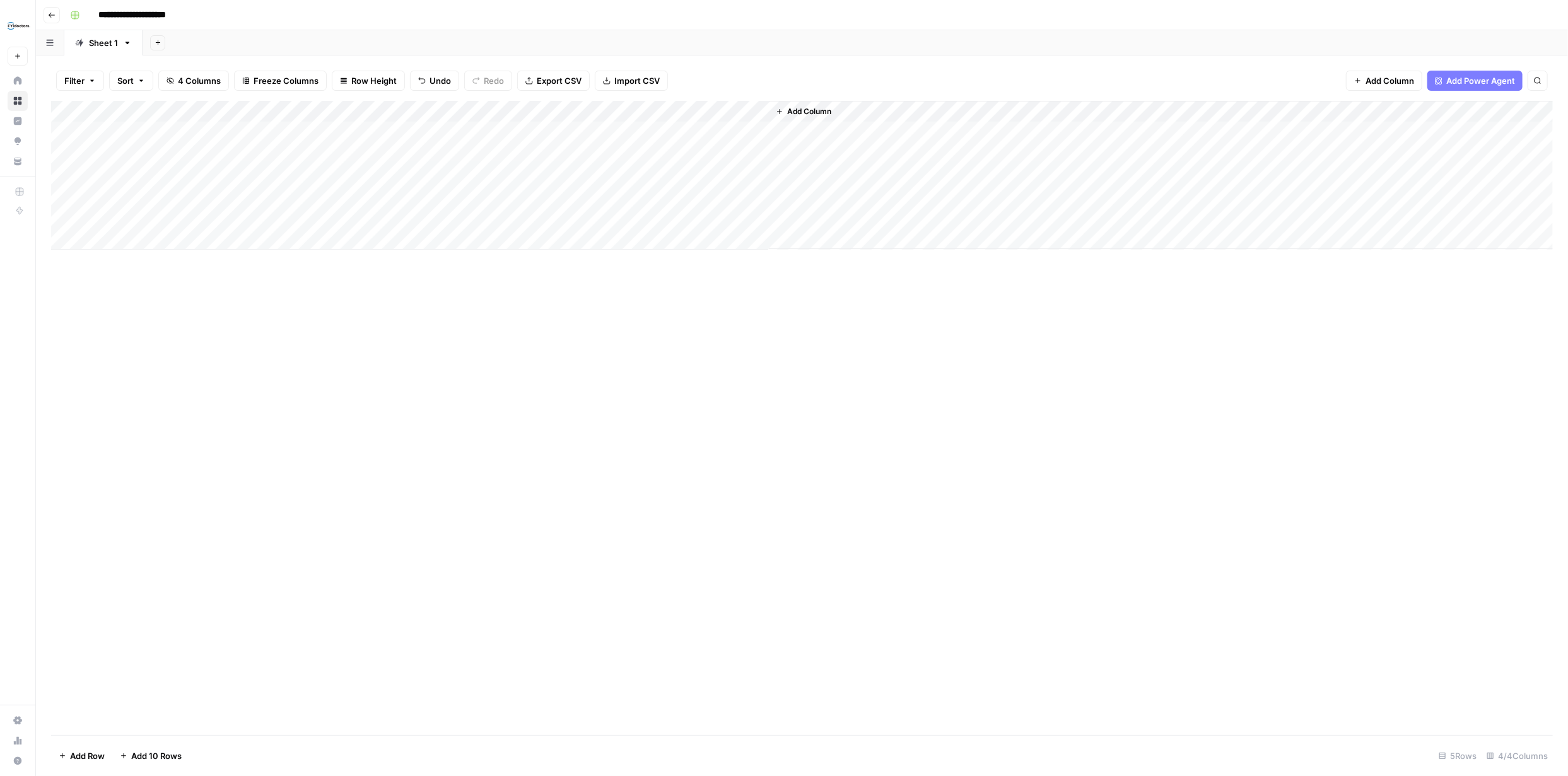
click at [358, 137] on div "Add Column" at bounding box center [802, 176] width 1502 height 149
type textarea "**********"
click at [475, 337] on div "Add Column" at bounding box center [802, 418] width 1502 height 634
click at [703, 131] on div "Add Column" at bounding box center [802, 176] width 1502 height 149
click at [737, 132] on div "Add Column" at bounding box center [802, 176] width 1502 height 149
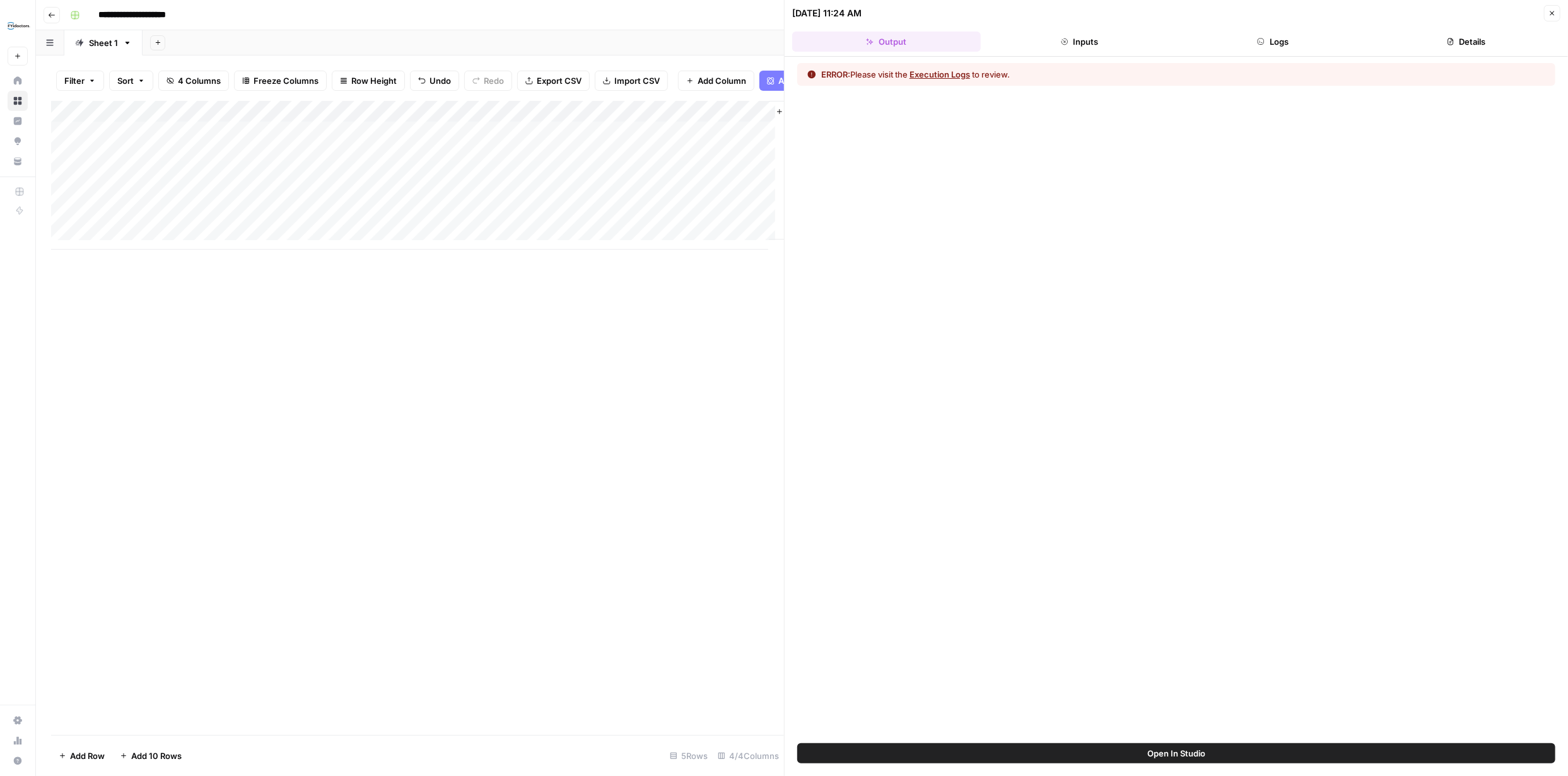
click at [940, 73] on button "Execution Logs" at bounding box center [940, 74] width 61 height 12
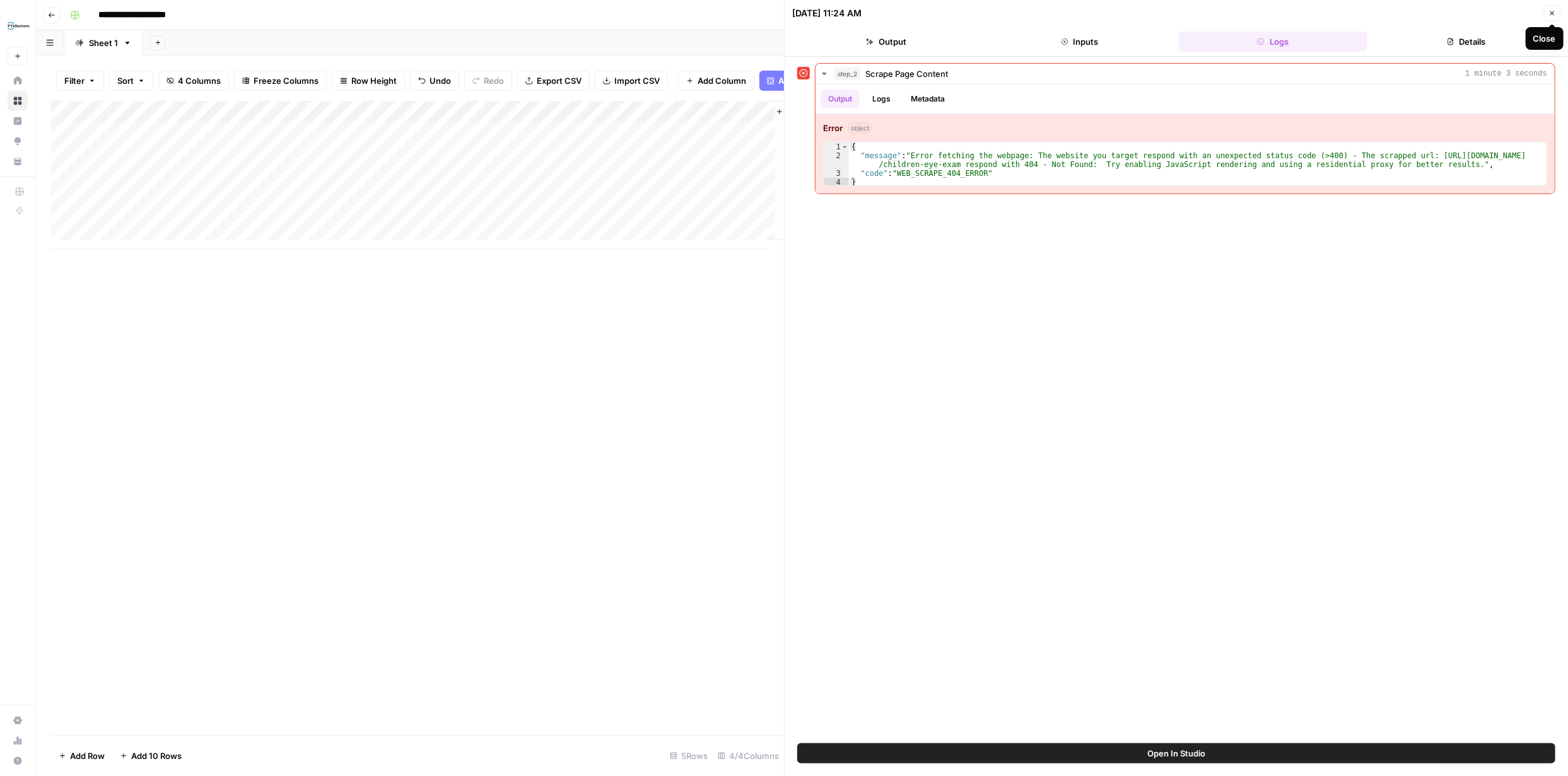
click at [1551, 16] on icon "button" at bounding box center [1552, 13] width 8 height 8
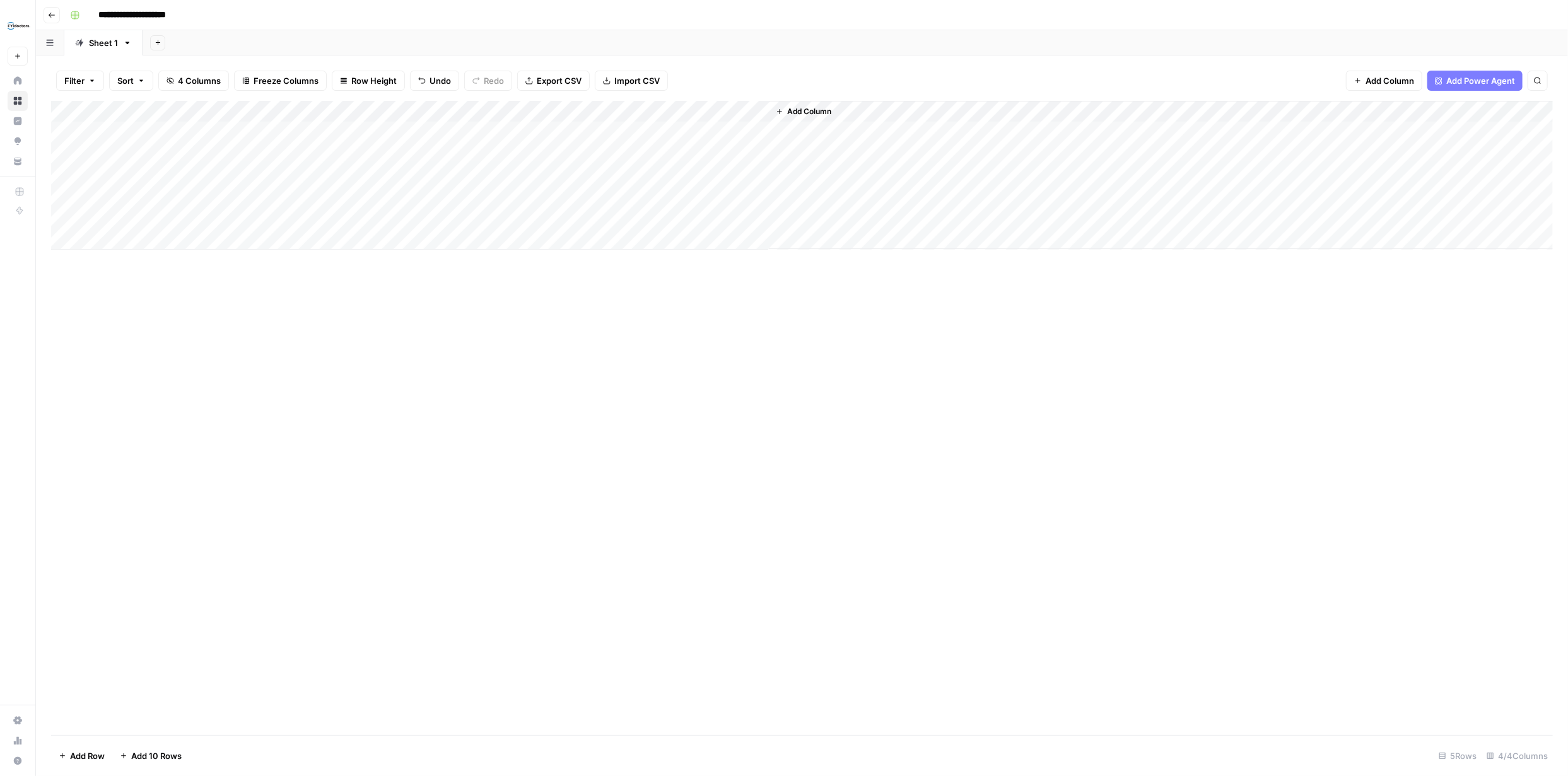
click at [743, 112] on div "Add Column" at bounding box center [802, 176] width 1502 height 149
click at [701, 233] on span "Edit Workflow" at bounding box center [720, 235] width 110 height 12
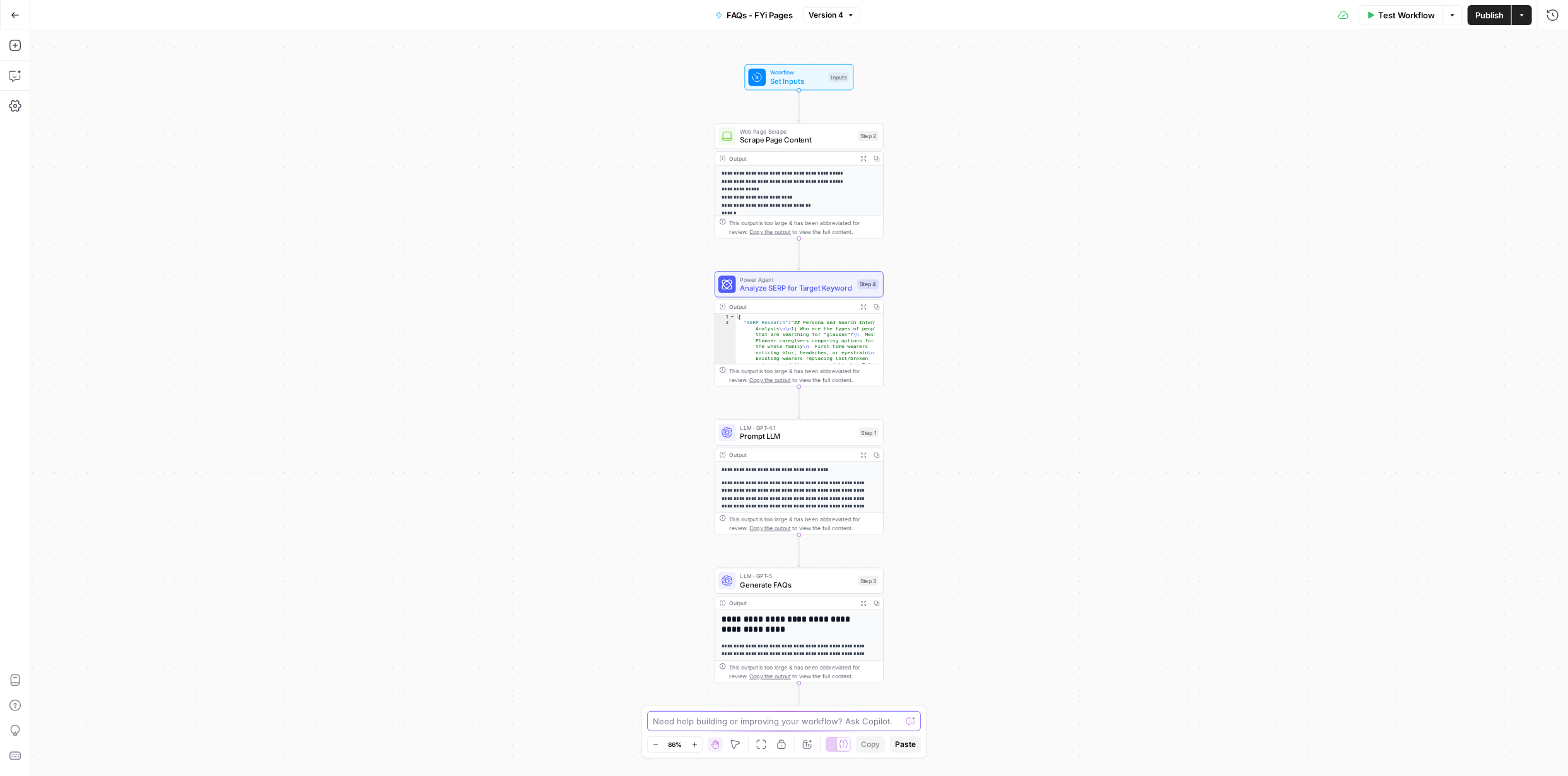
click at [793, 724] on textarea at bounding box center [777, 721] width 249 height 12
type textarea "I am getting error where I entered content without a webpage. Can you modify th…"
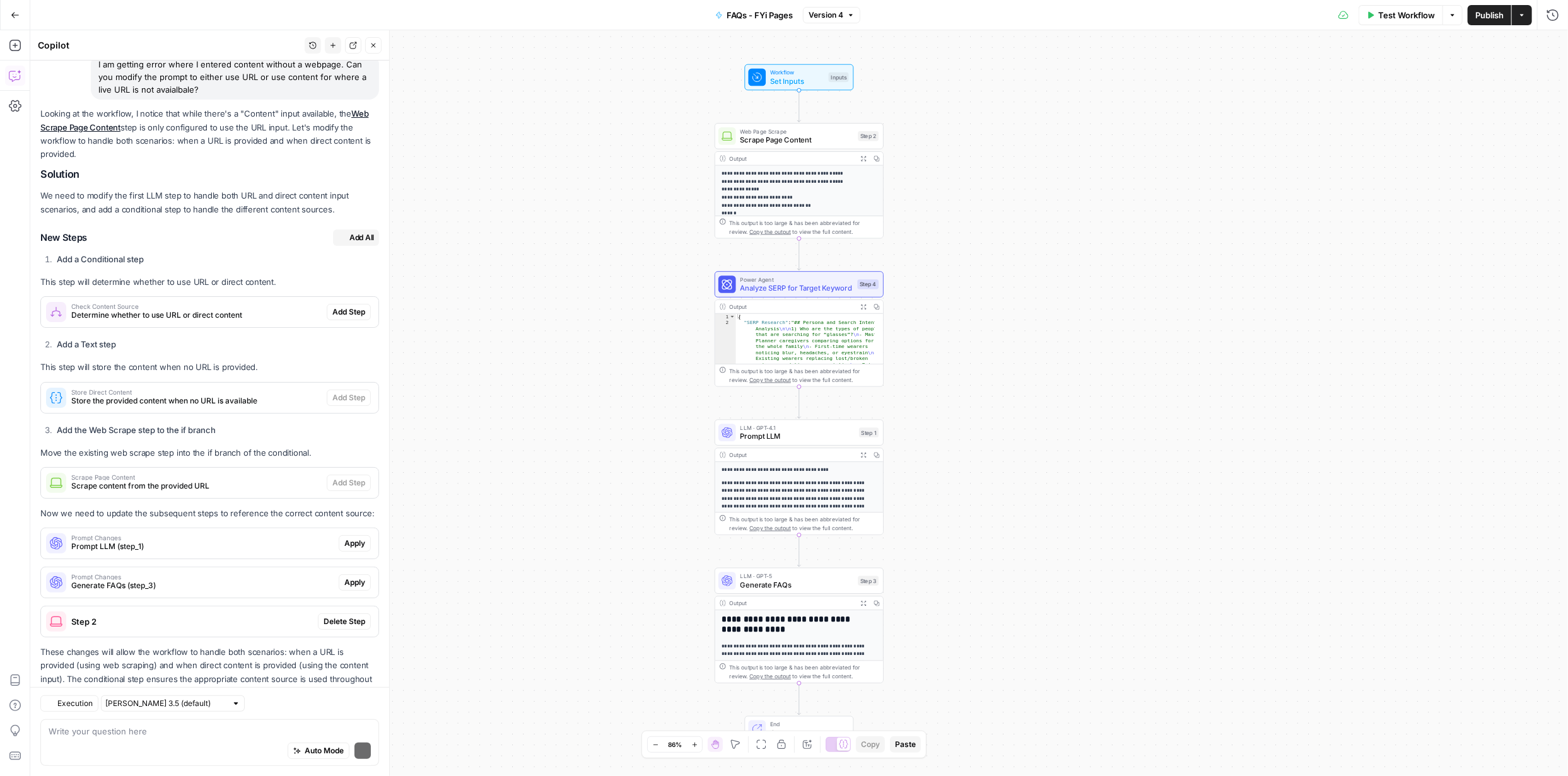
scroll to position [121, 0]
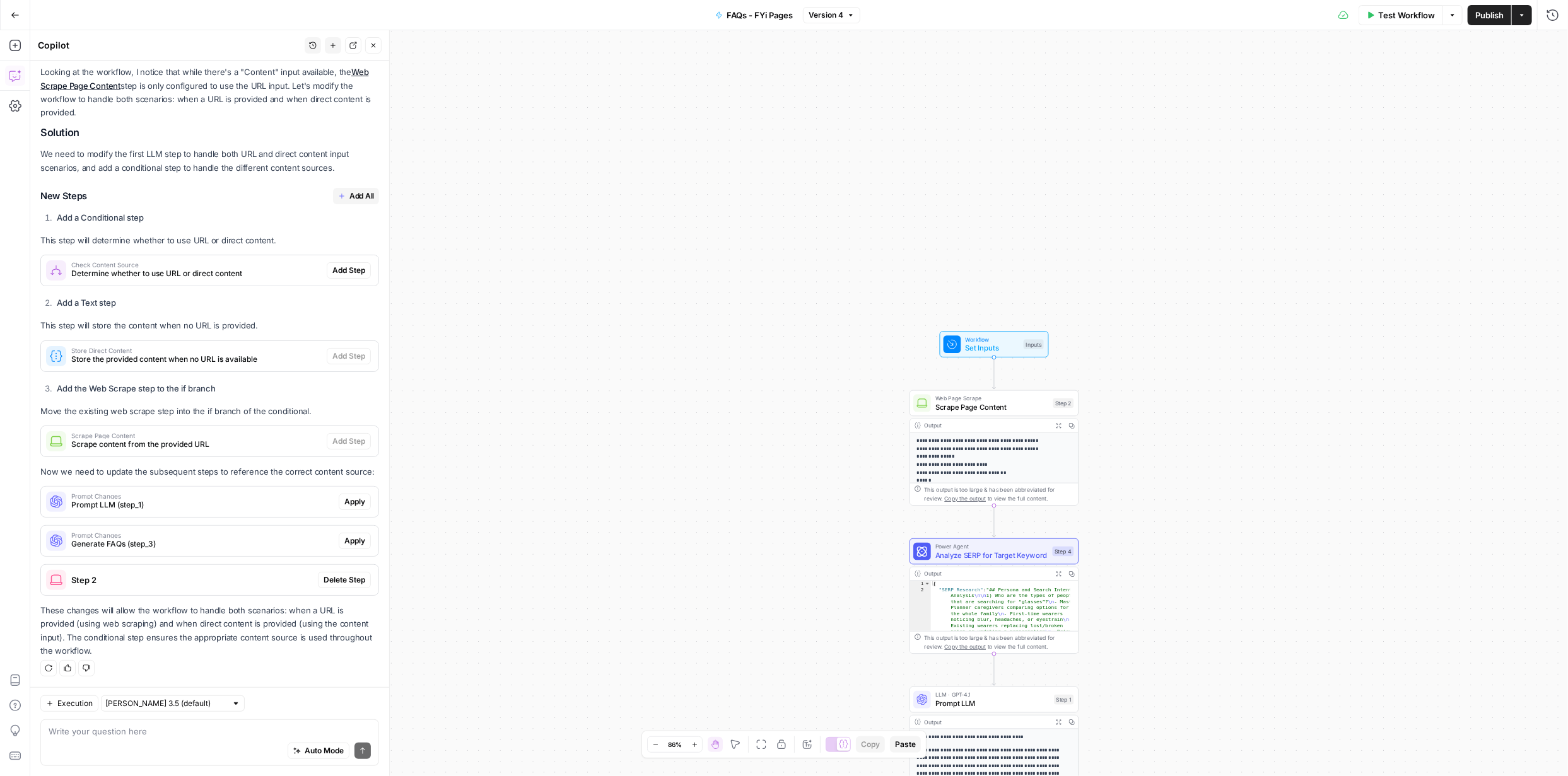
click at [351, 194] on span "Add All" at bounding box center [362, 196] width 25 height 11
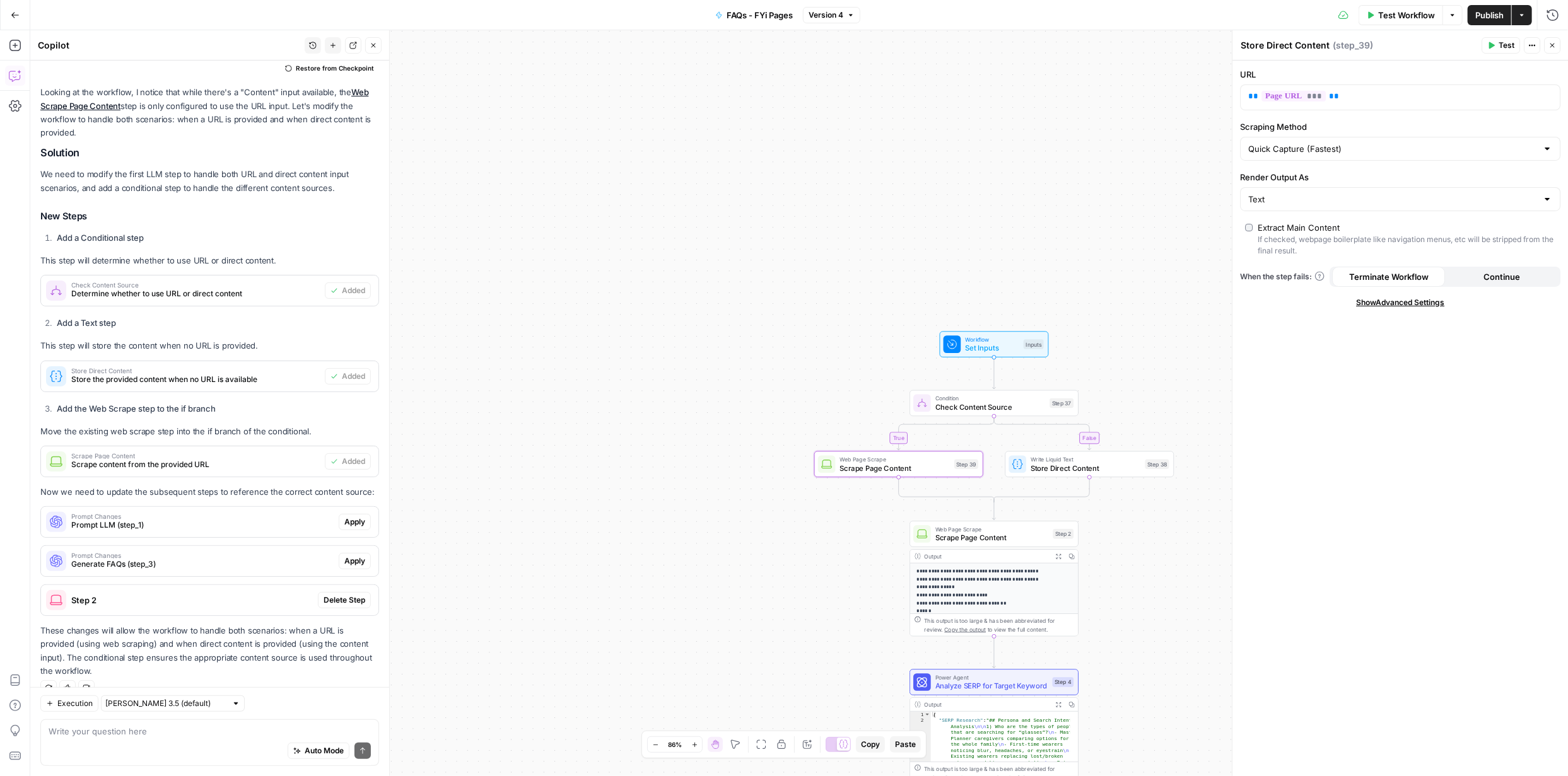
scroll to position [142, 0]
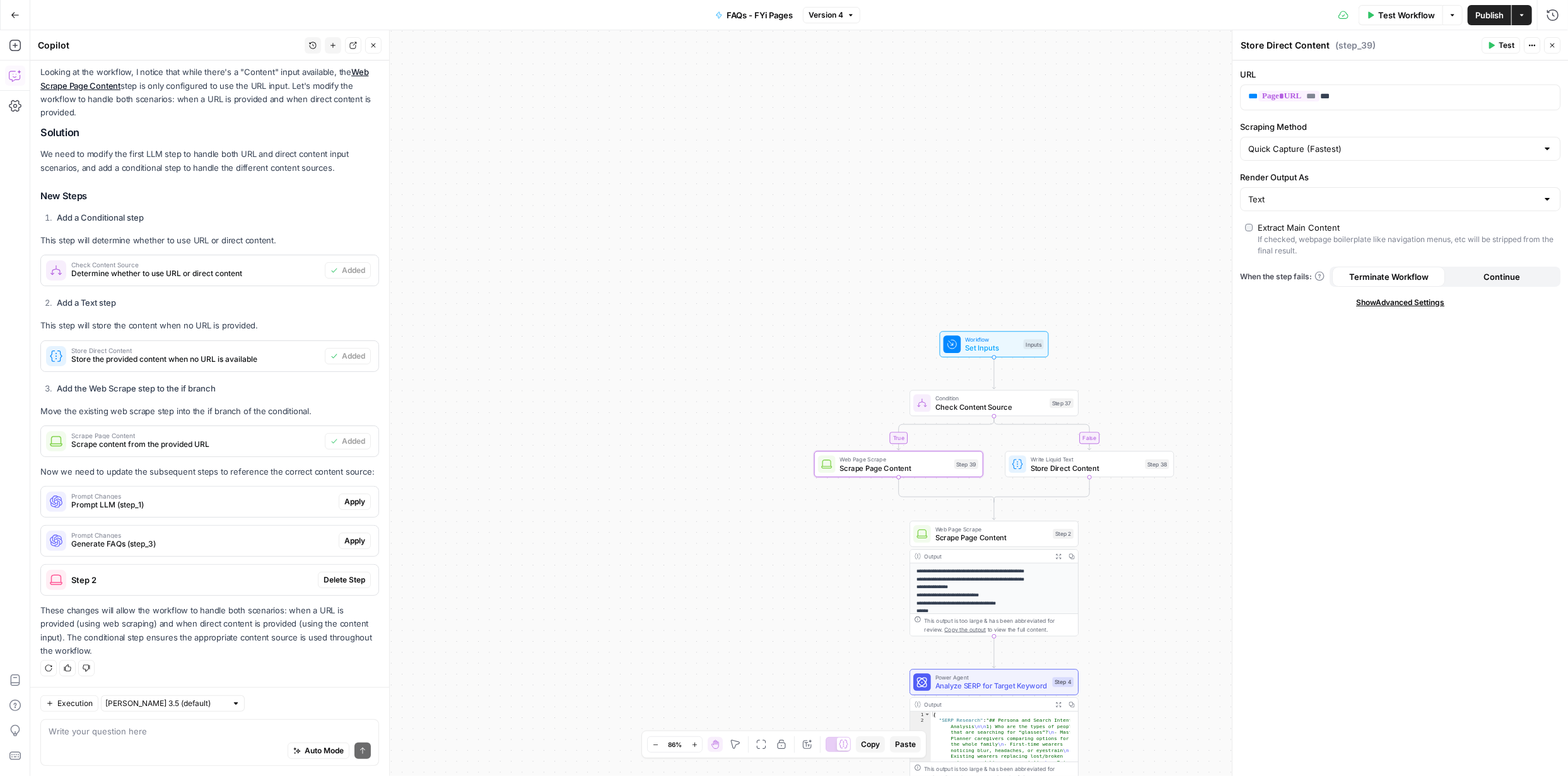
type textarea "Scrape Page Content"
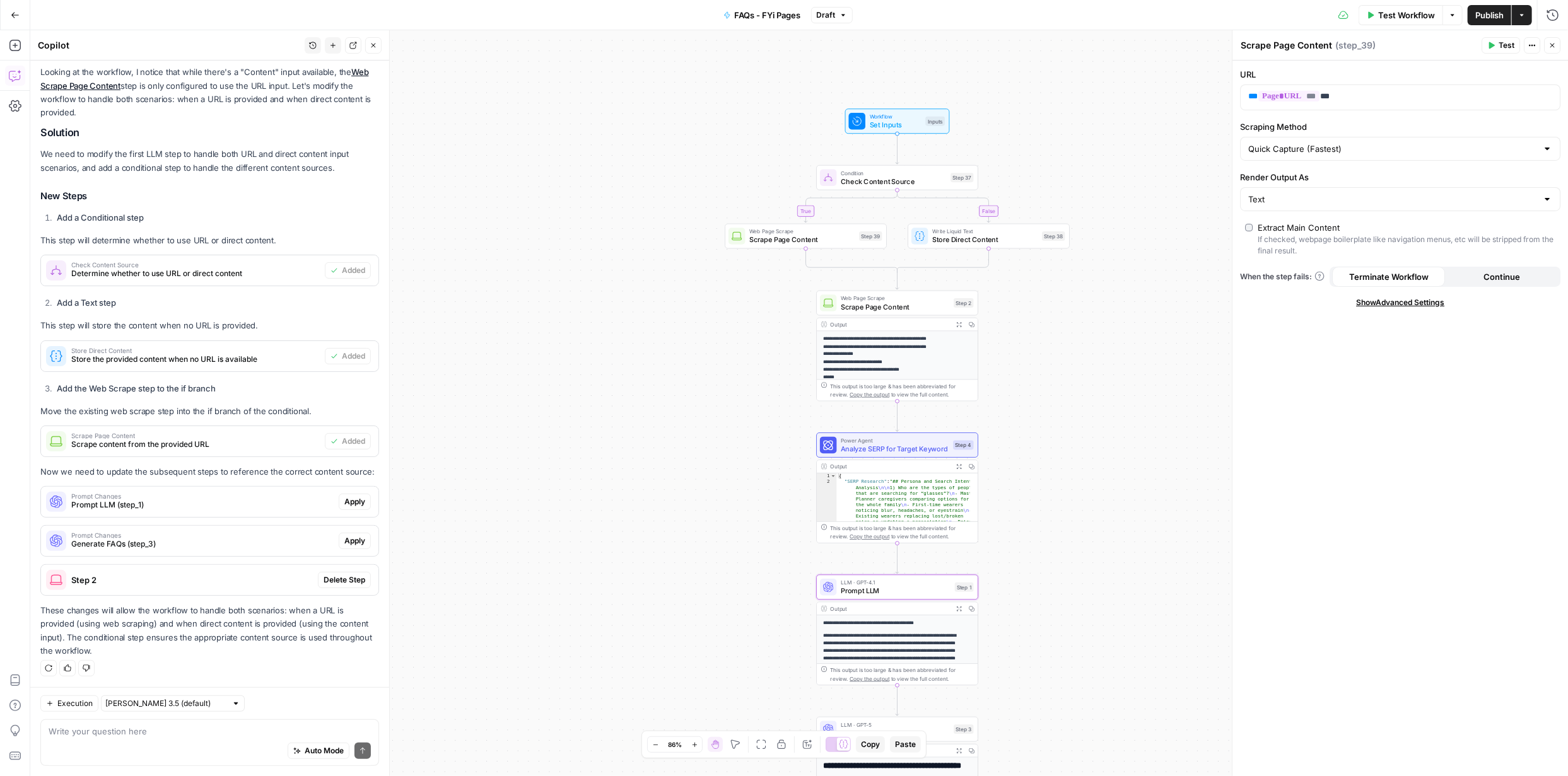
click at [347, 499] on span "Apply" at bounding box center [355, 501] width 21 height 11
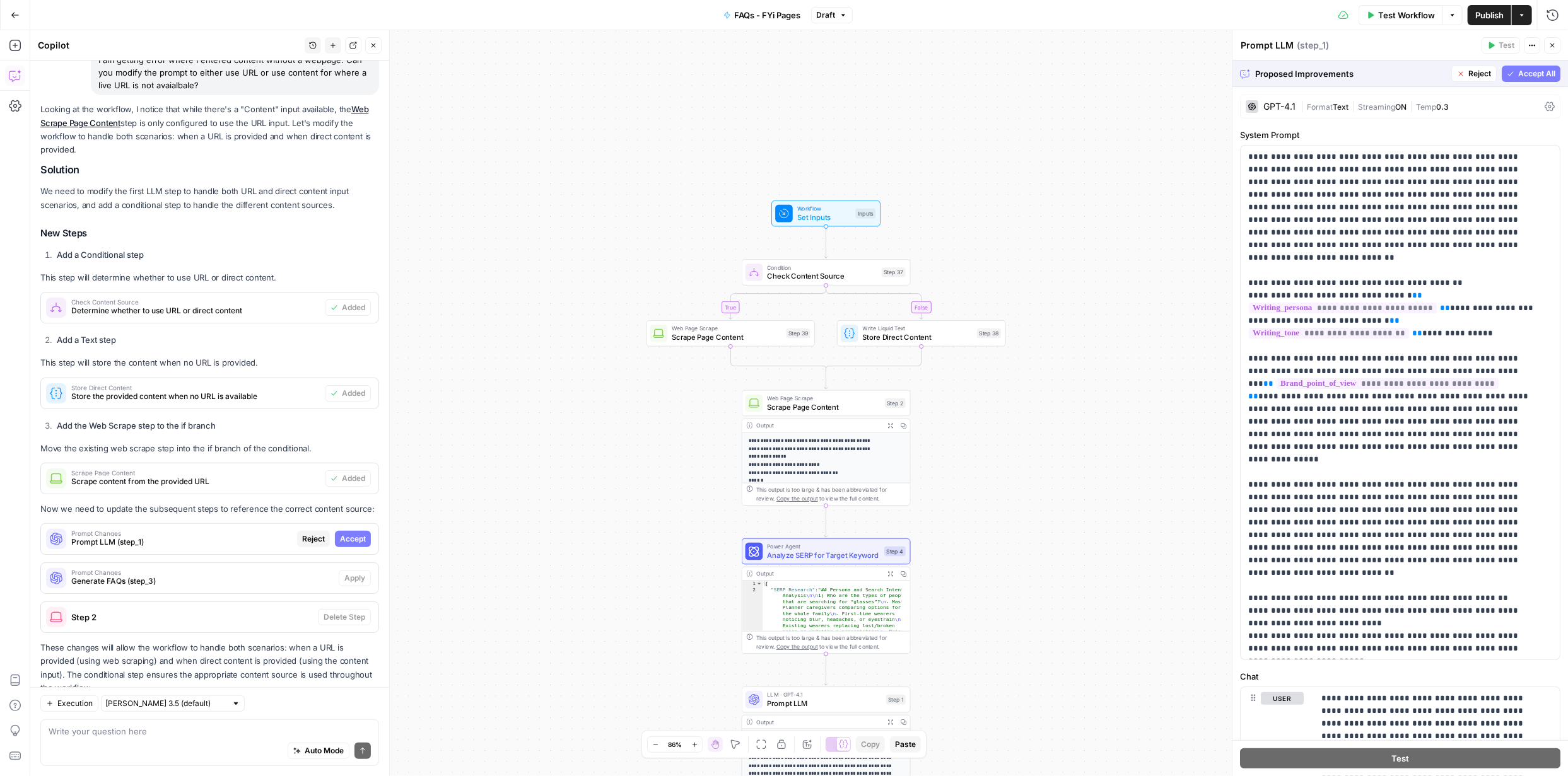
scroll to position [121, 0]
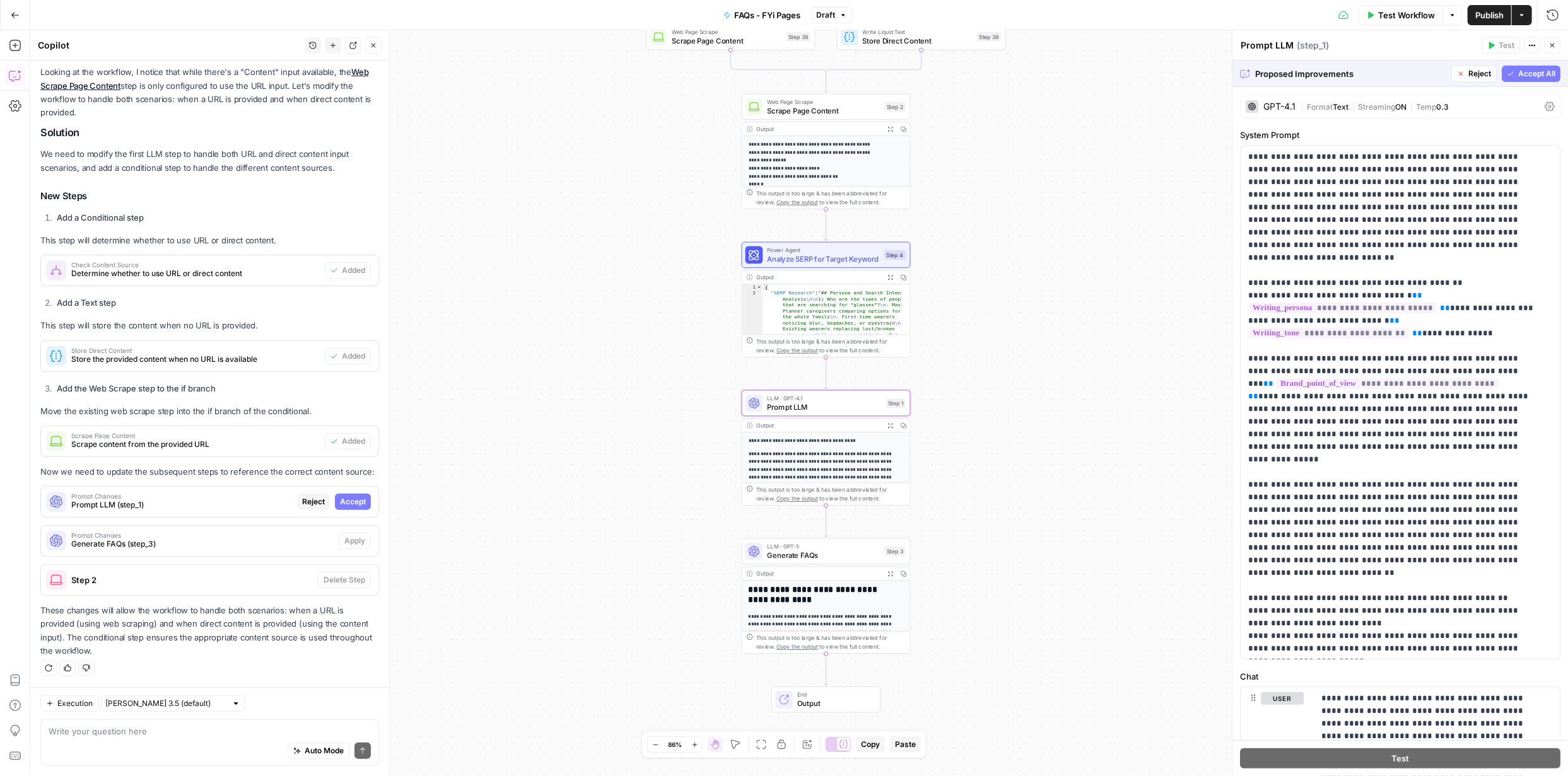
click at [342, 501] on span "Accept" at bounding box center [353, 501] width 26 height 11
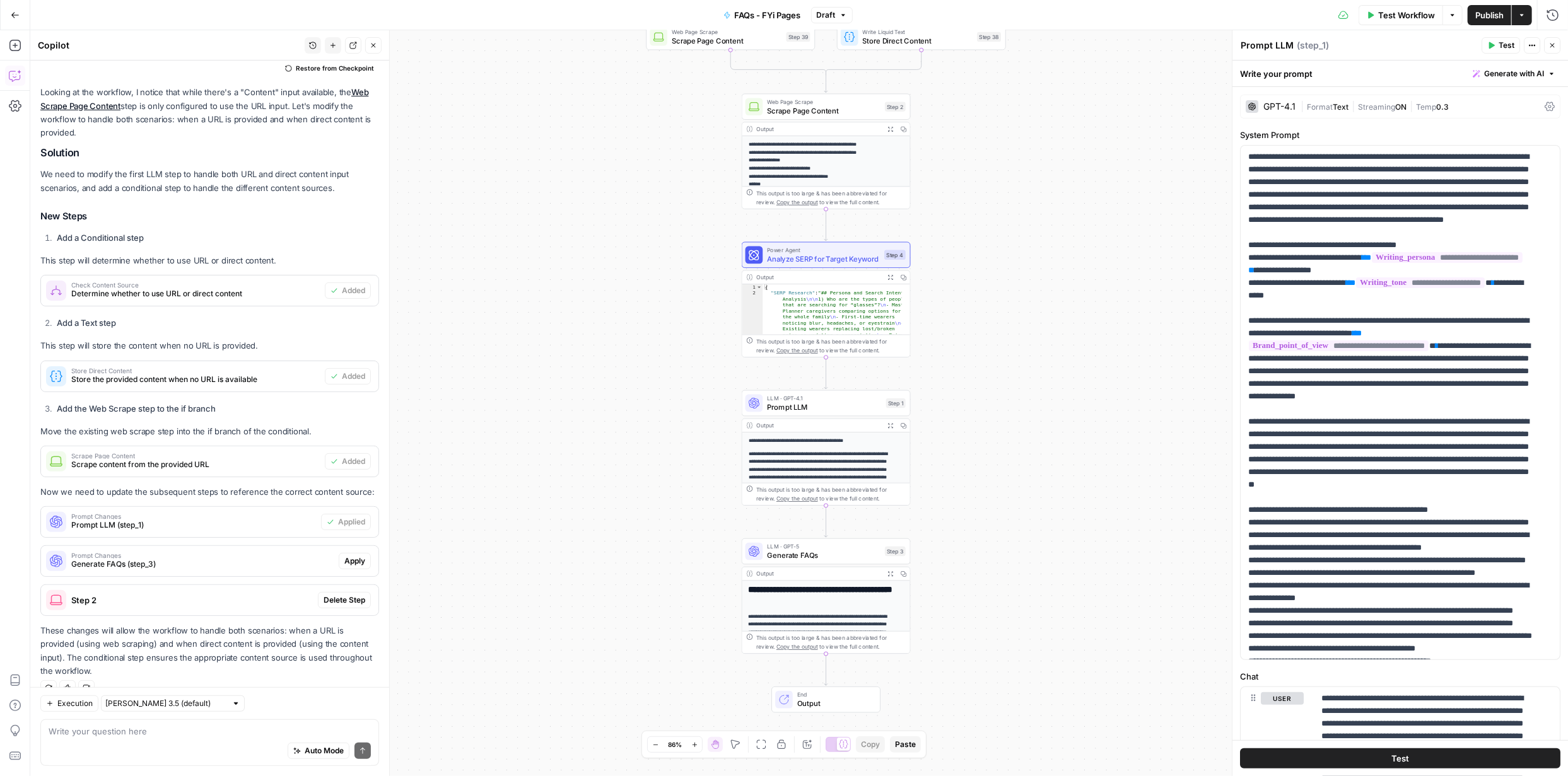
scroll to position [142, 0]
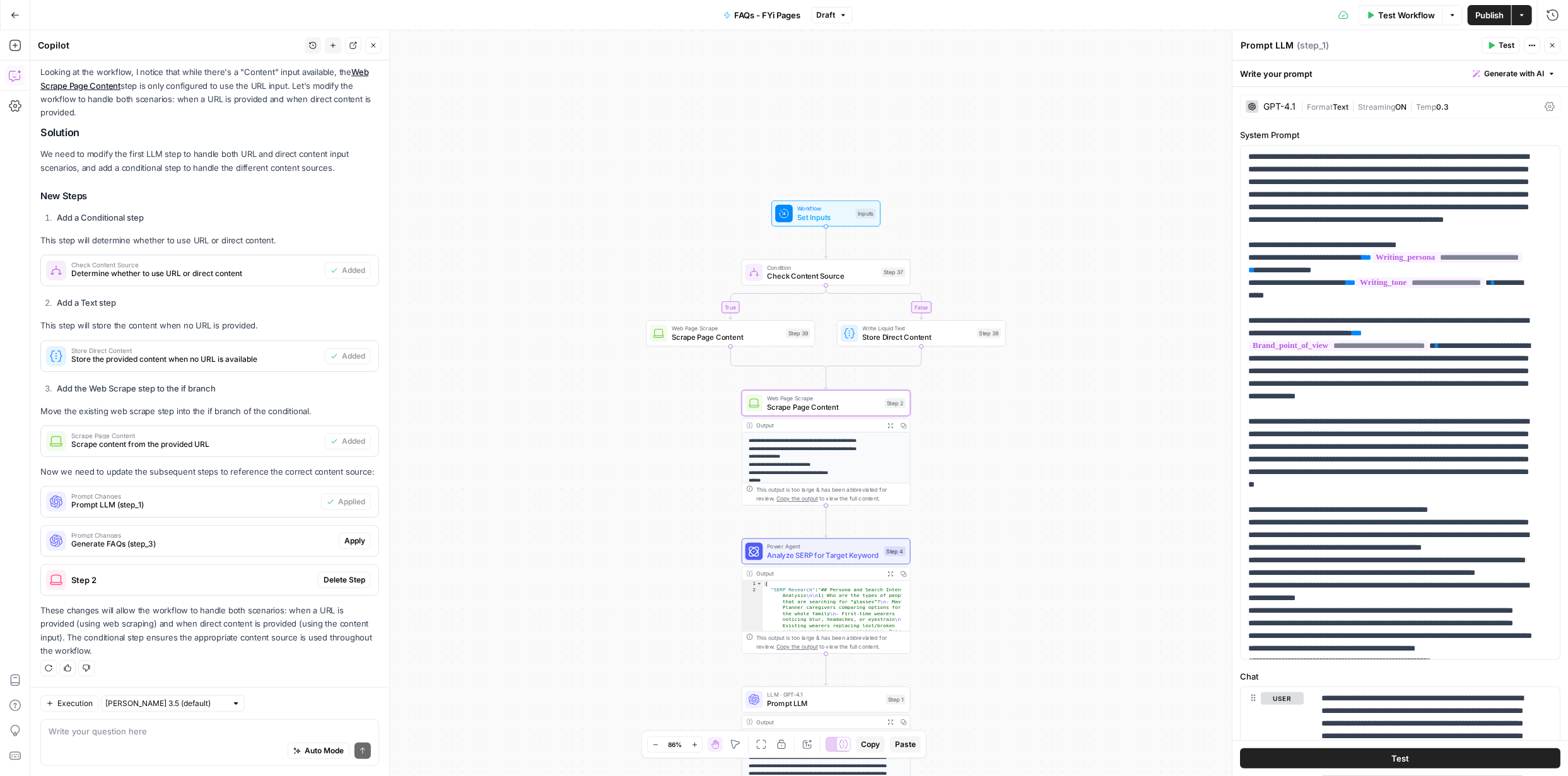
click at [331, 576] on span "Delete Step" at bounding box center [345, 580] width 42 height 11
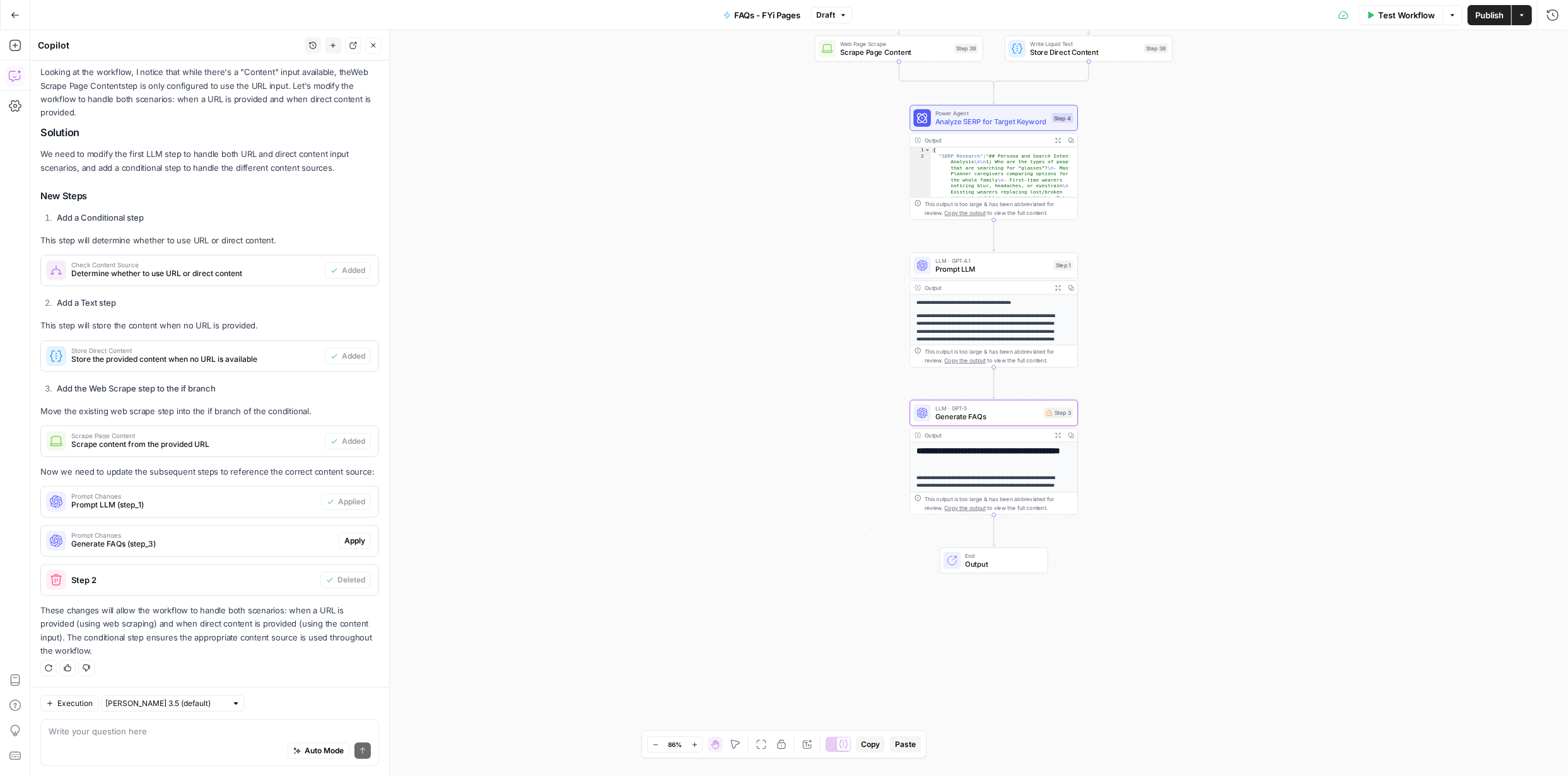
click at [344, 536] on span "Apply" at bounding box center [355, 540] width 21 height 11
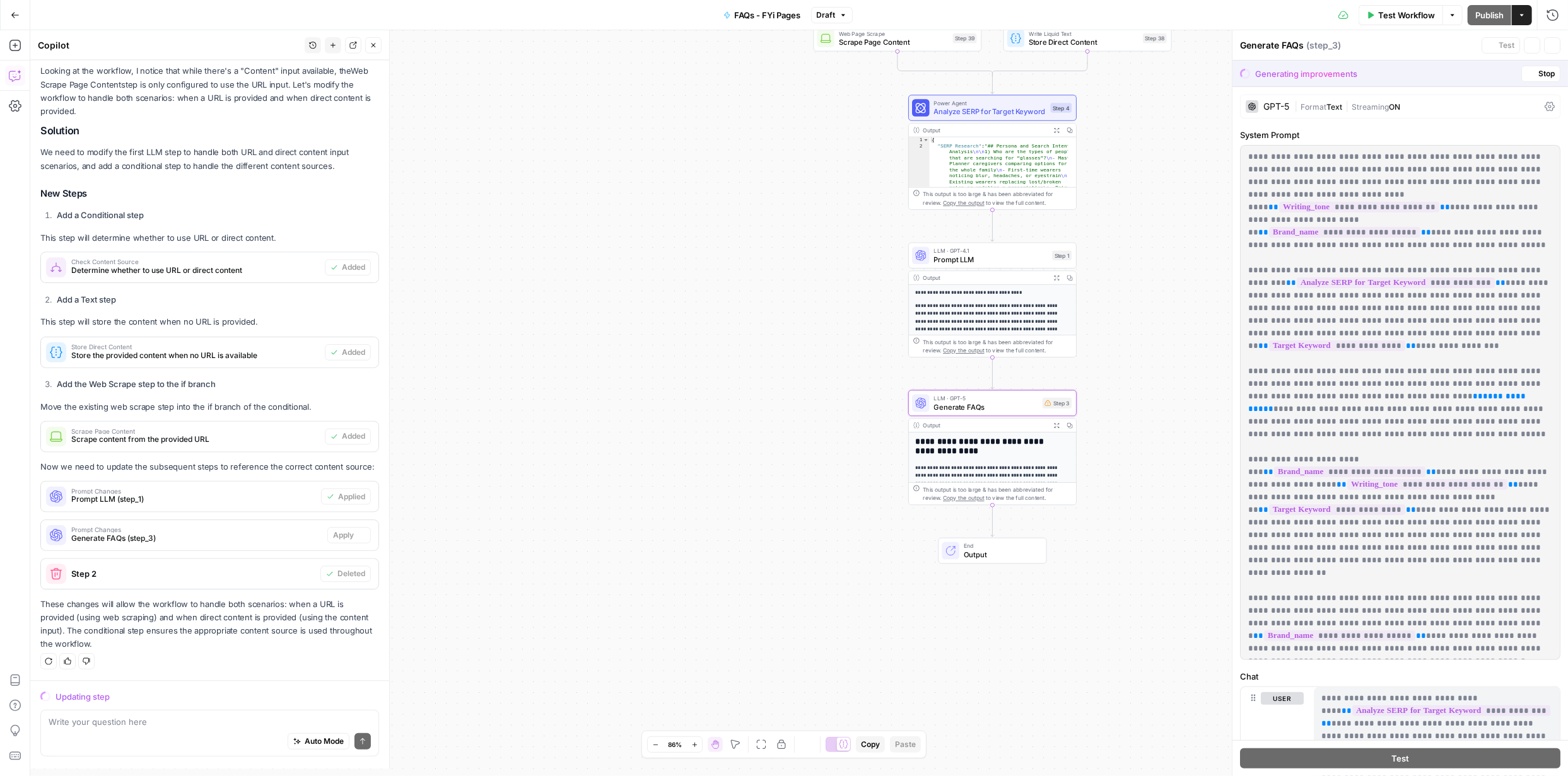
scroll to position [121, 0]
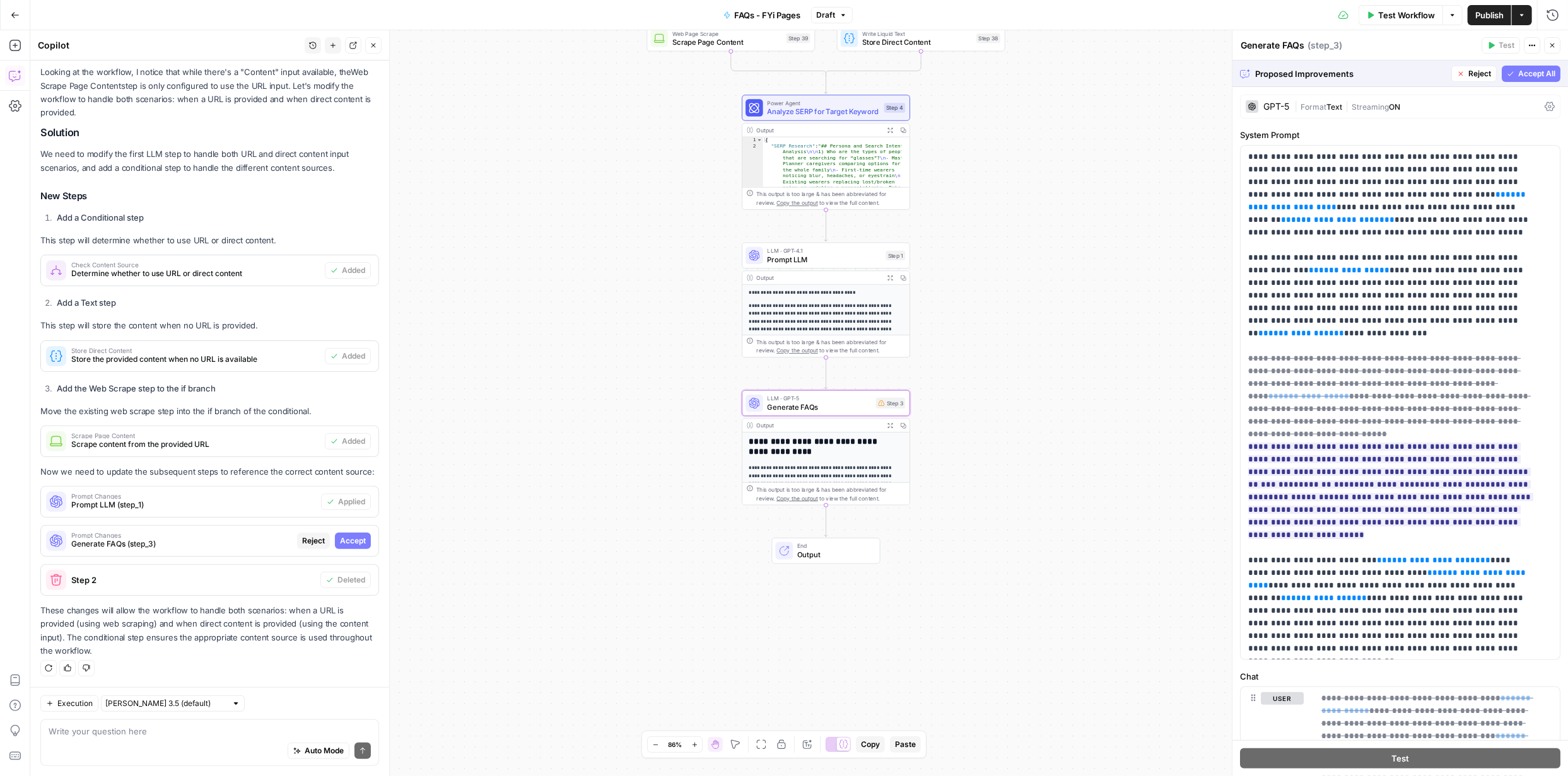
click at [353, 536] on span "Accept" at bounding box center [353, 540] width 26 height 11
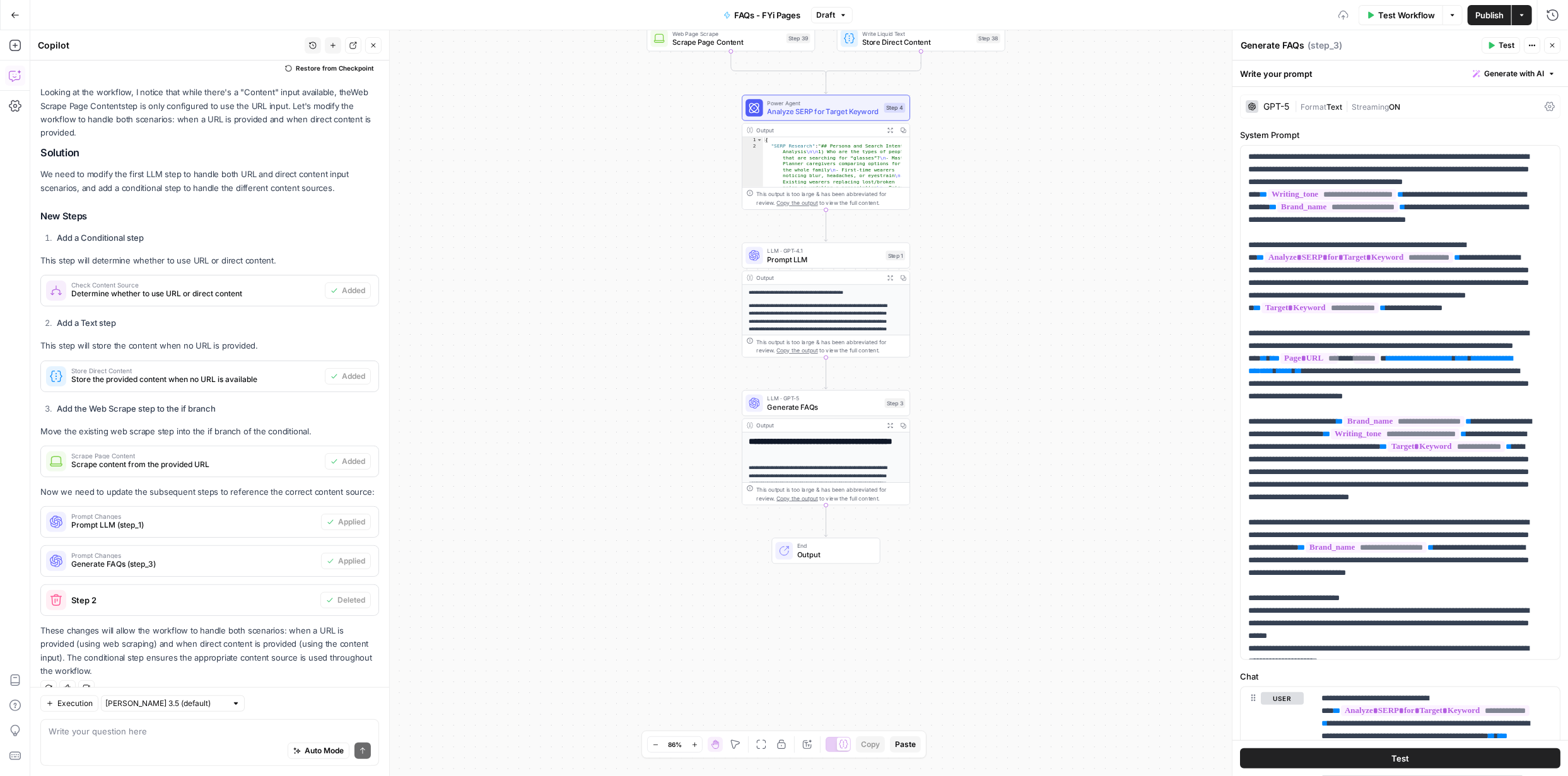
scroll to position [142, 0]
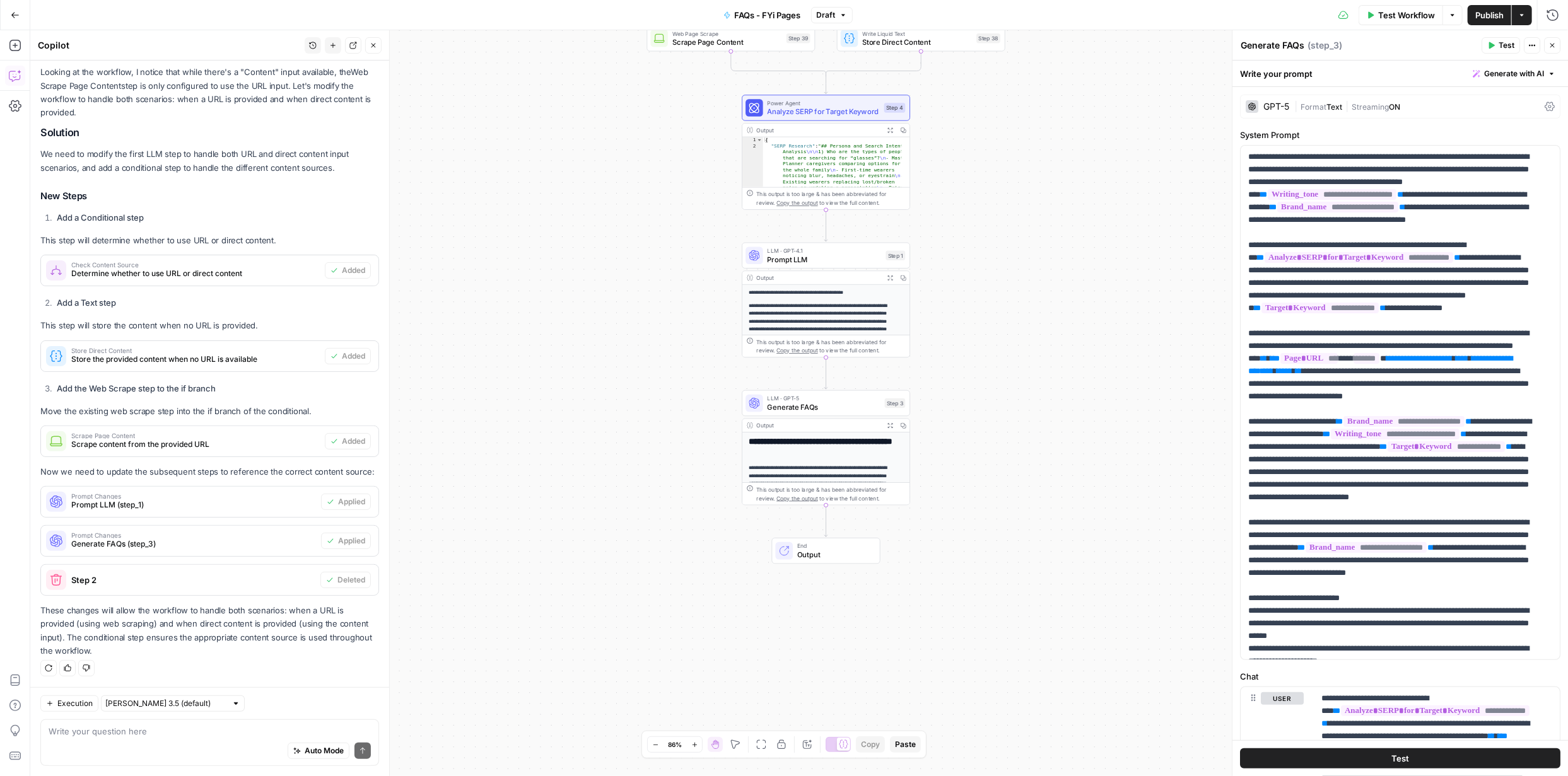
click at [1496, 16] on span "Publish" at bounding box center [1489, 15] width 28 height 12
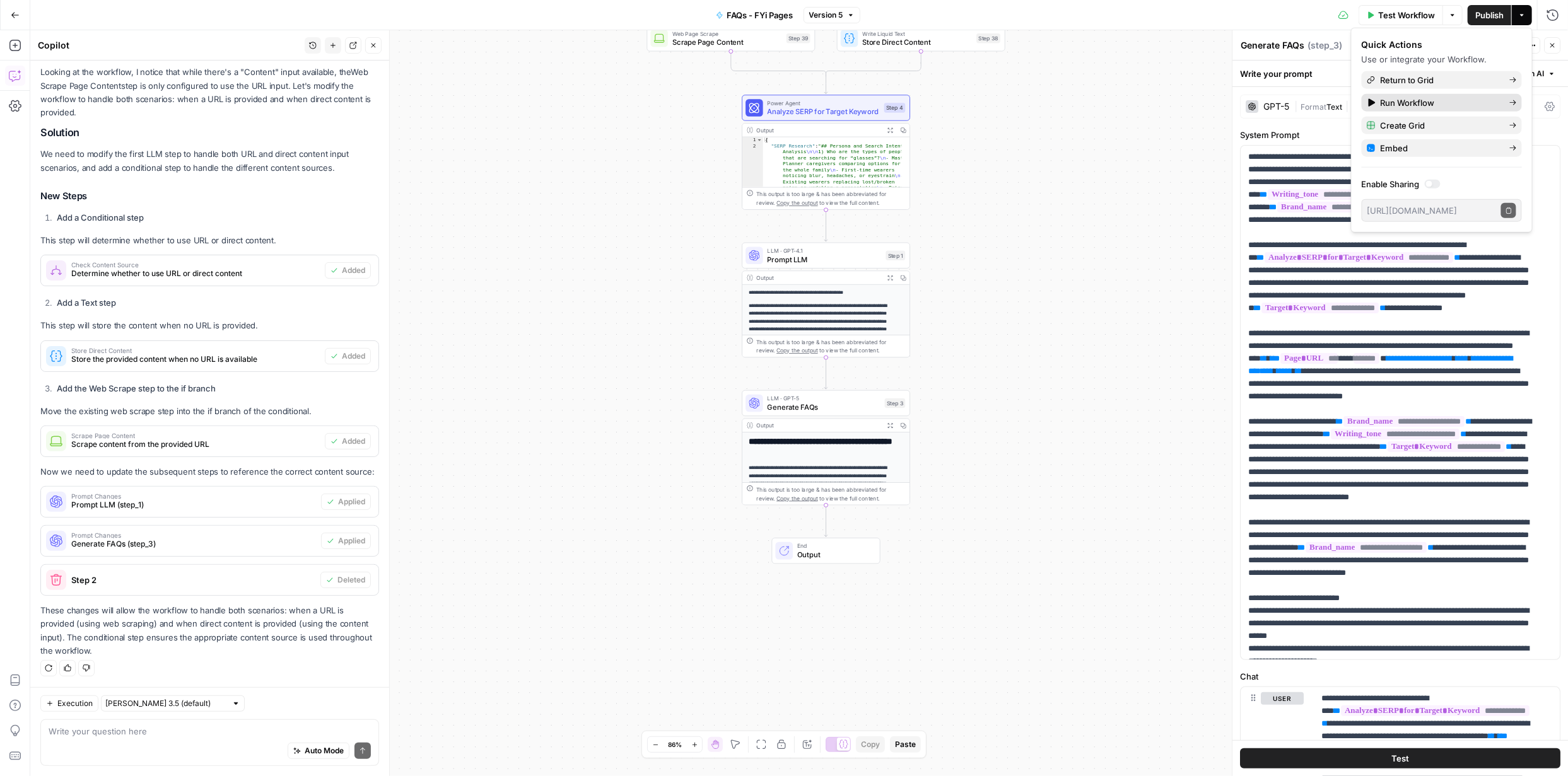
click at [1435, 102] on span "Run Workflow" at bounding box center [1440, 102] width 119 height 12
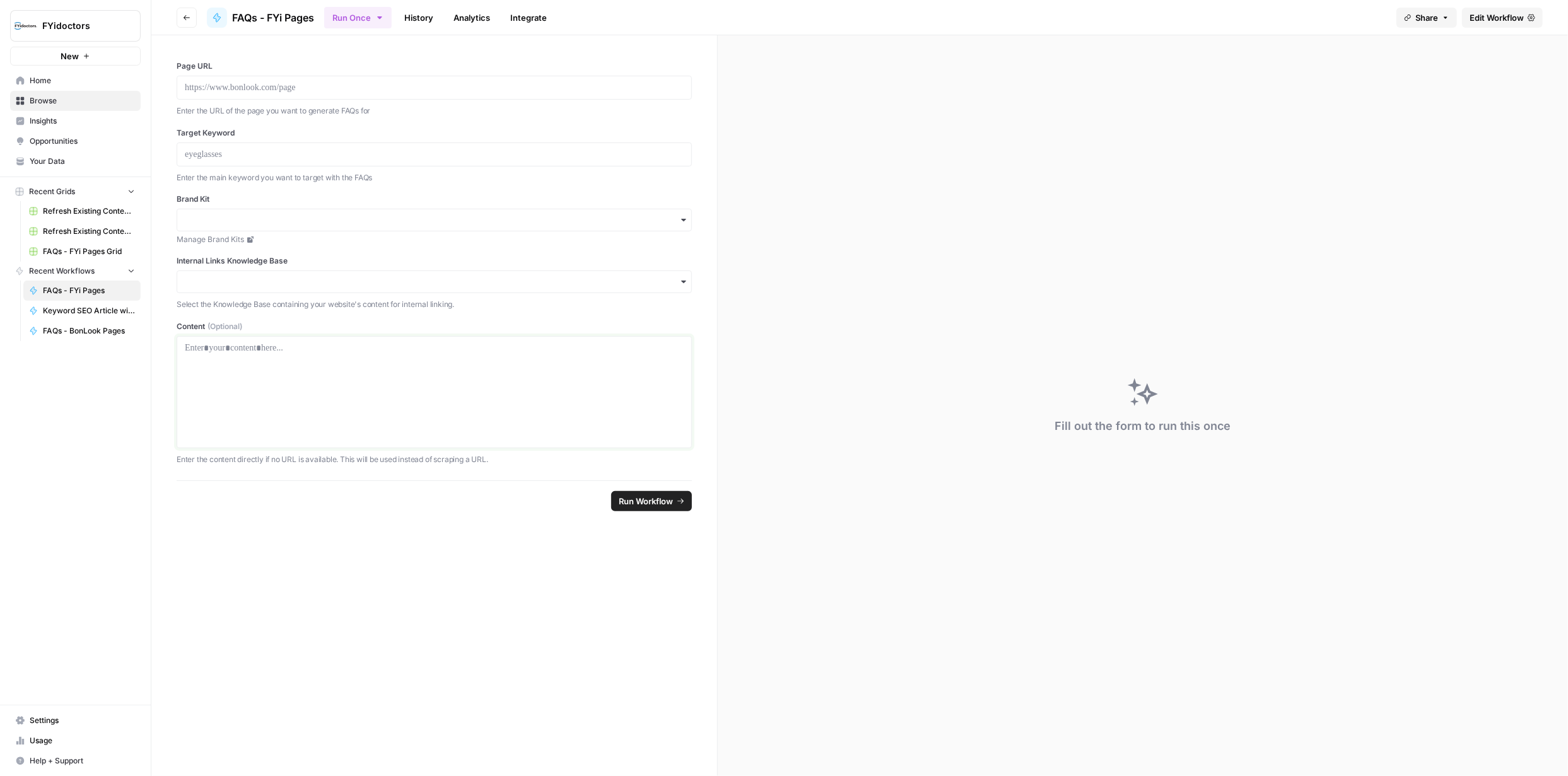
click at [347, 379] on div at bounding box center [434, 392] width 499 height 101
click at [340, 365] on div at bounding box center [434, 392] width 499 height 101
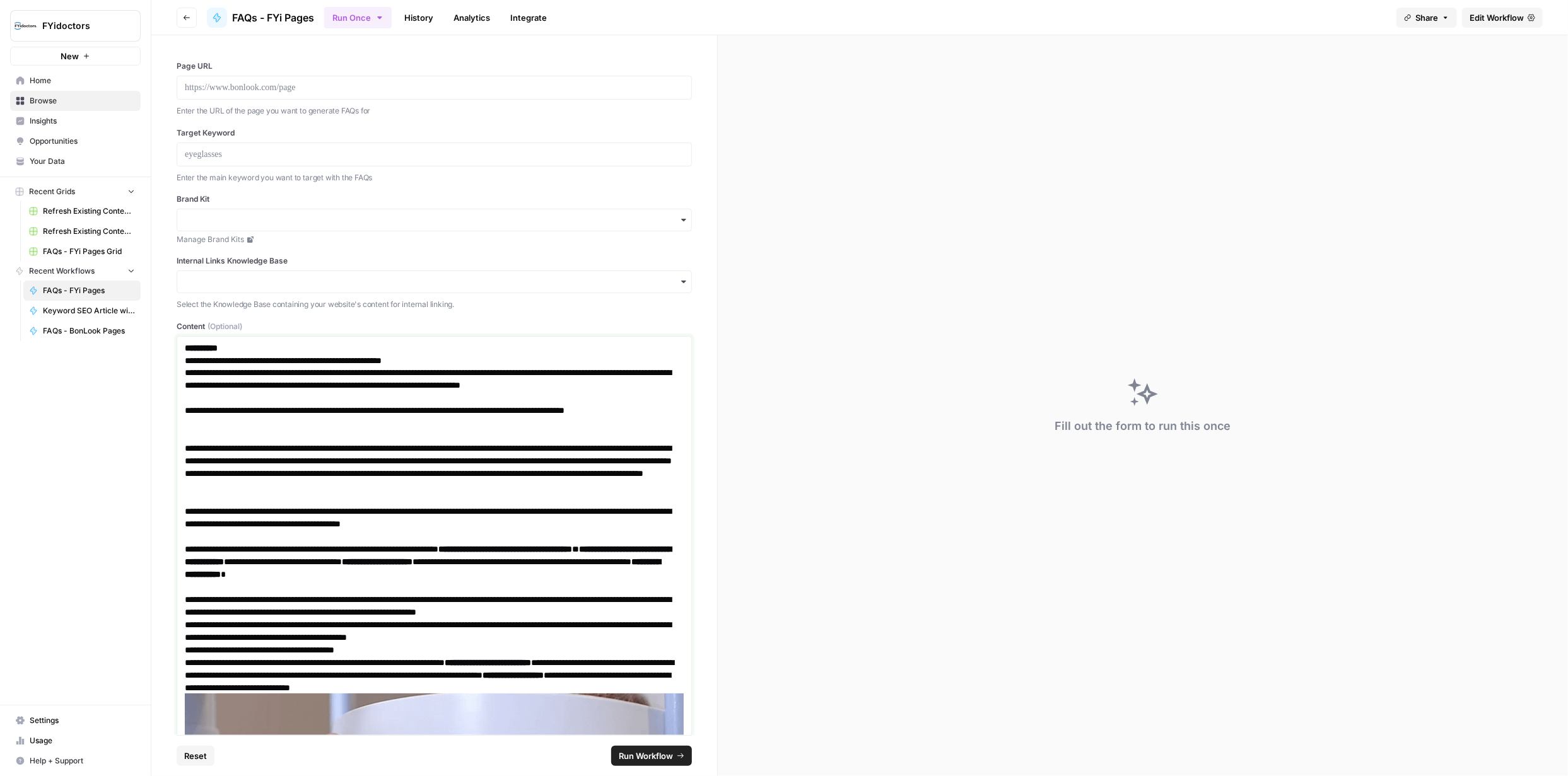
scroll to position [893, 0]
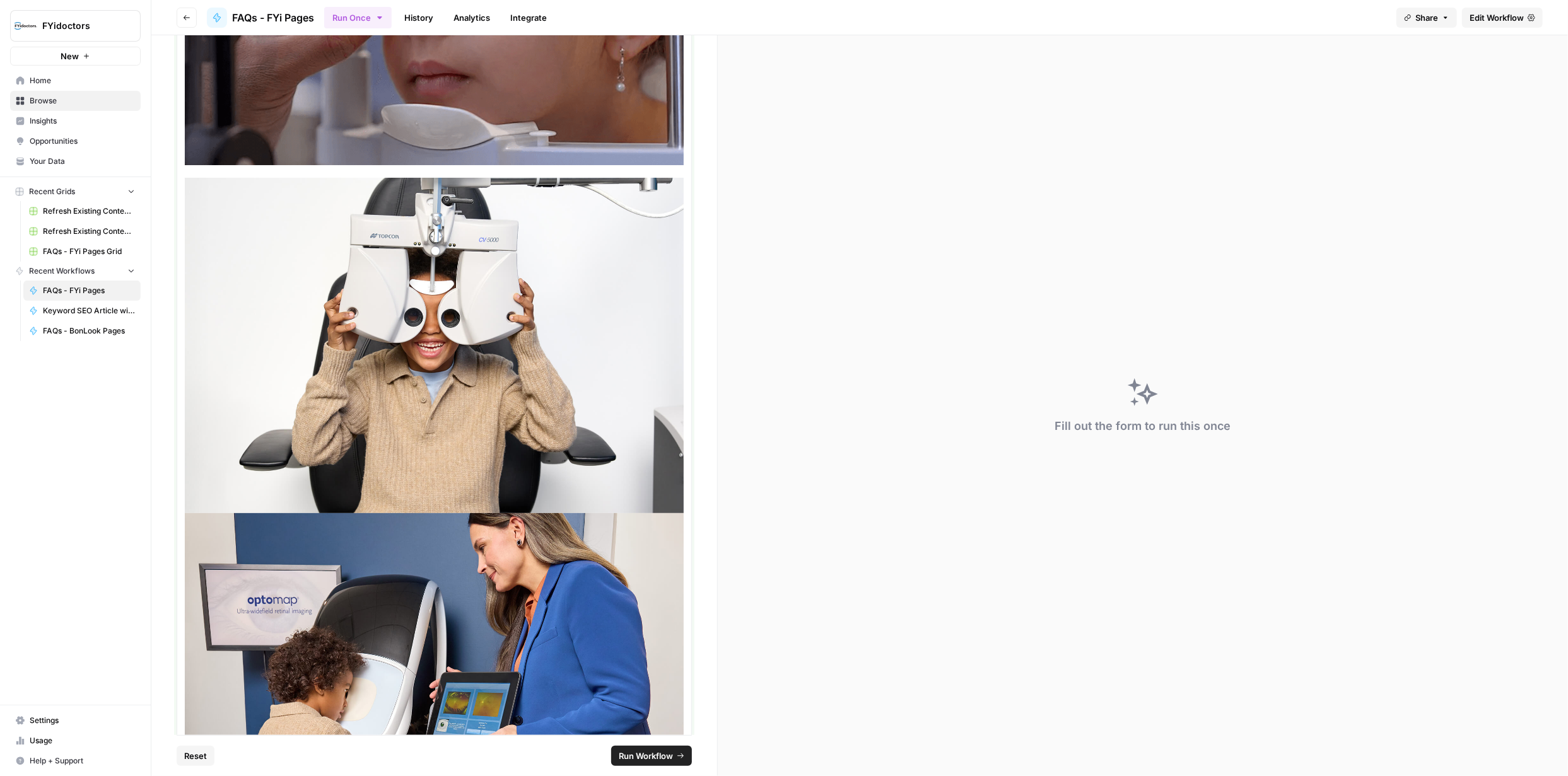
click at [602, 359] on img at bounding box center [434, 345] width 499 height 335
click at [603, 360] on img at bounding box center [434, 345] width 499 height 335
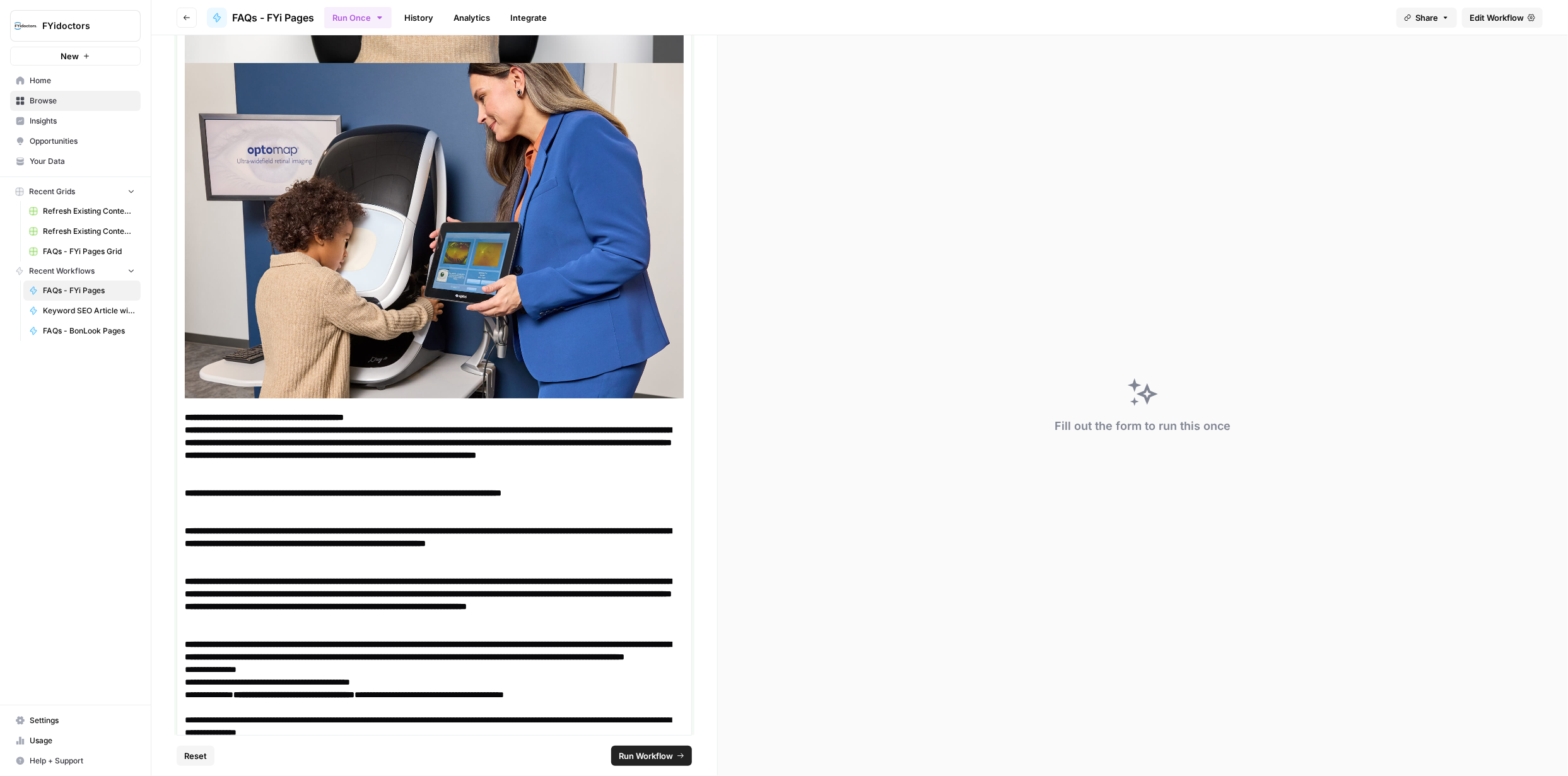
scroll to position [1348, 0]
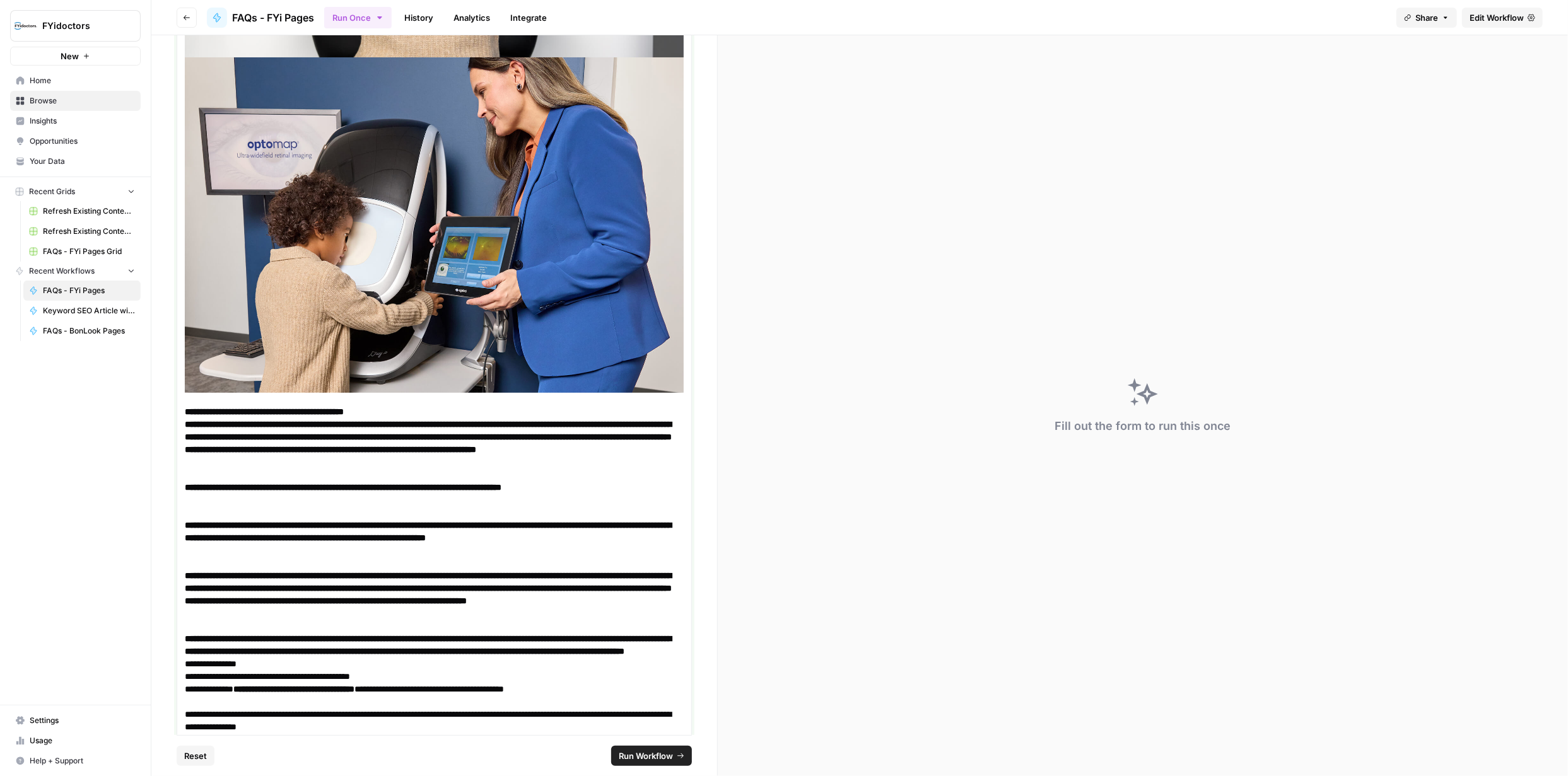
click at [491, 379] on p at bounding box center [434, 63] width 499 height 683
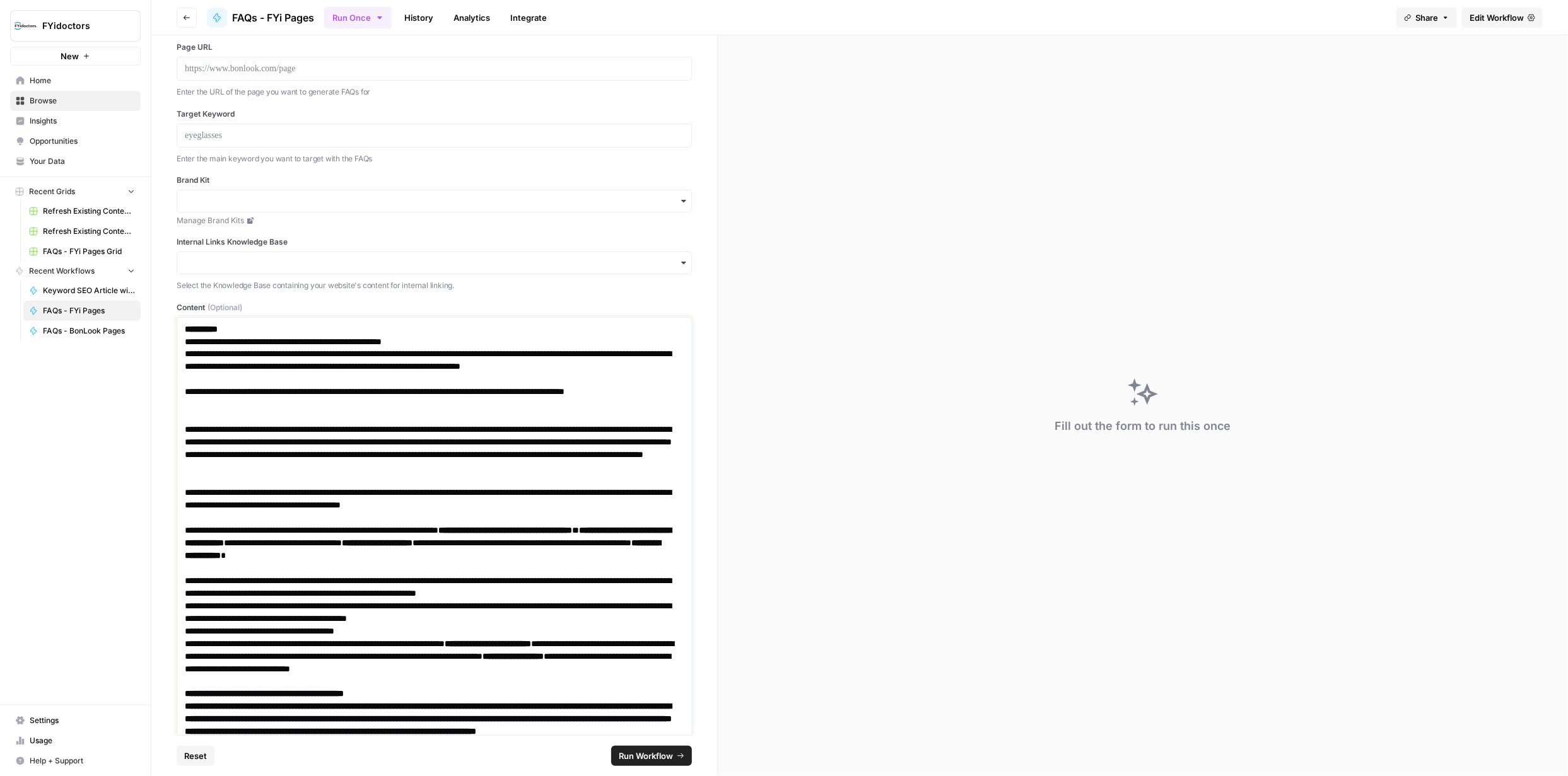
scroll to position [0, 0]
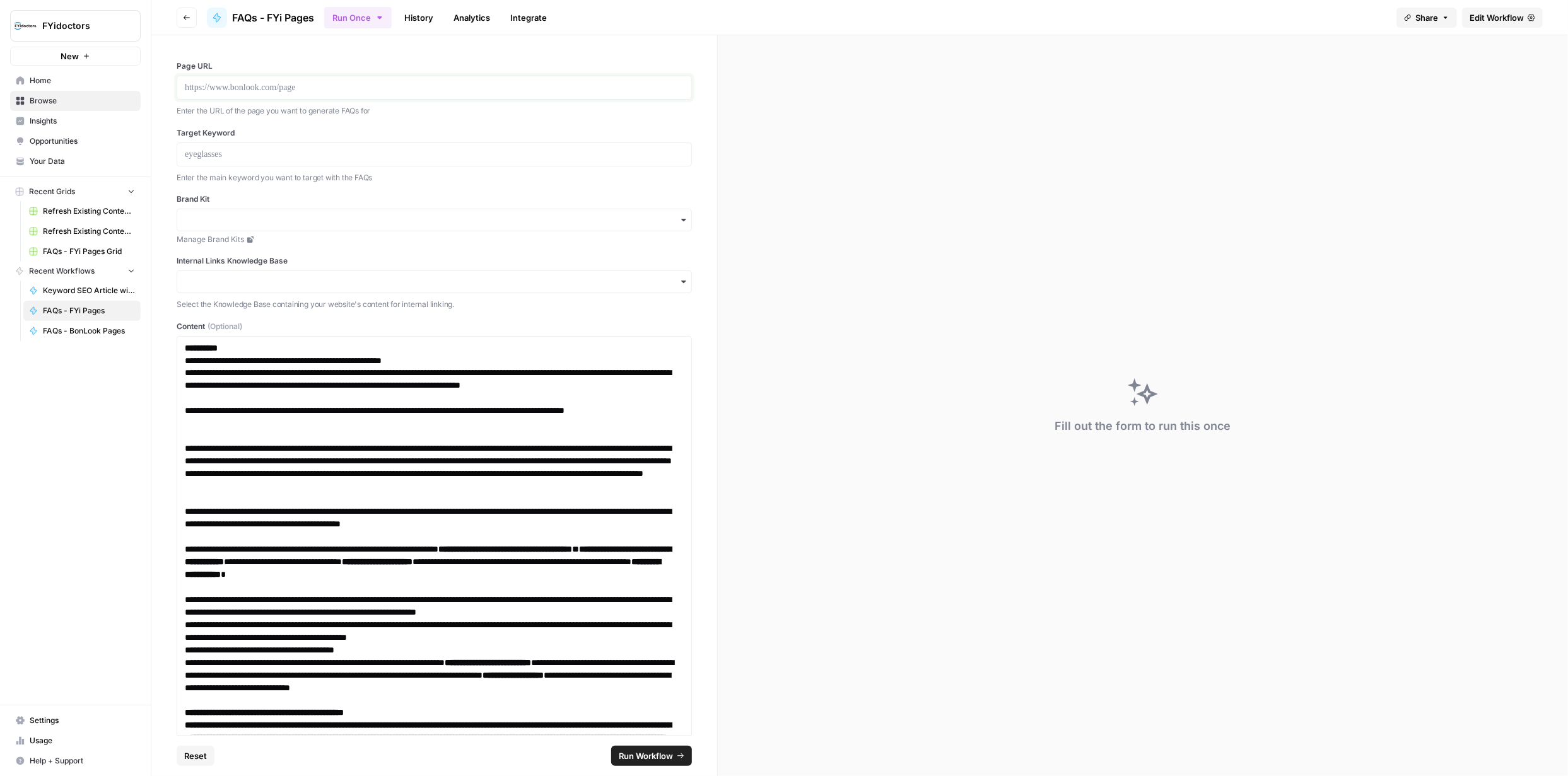
click at [328, 91] on p at bounding box center [434, 87] width 499 height 12
click at [347, 156] on p at bounding box center [434, 154] width 499 height 12
click at [659, 216] on input "Brand Kit" at bounding box center [434, 219] width 499 height 12
click at [300, 254] on div "FYidoctors" at bounding box center [430, 254] width 505 height 24
click at [665, 287] on input "Internal Links Knowledge Base" at bounding box center [434, 281] width 499 height 12
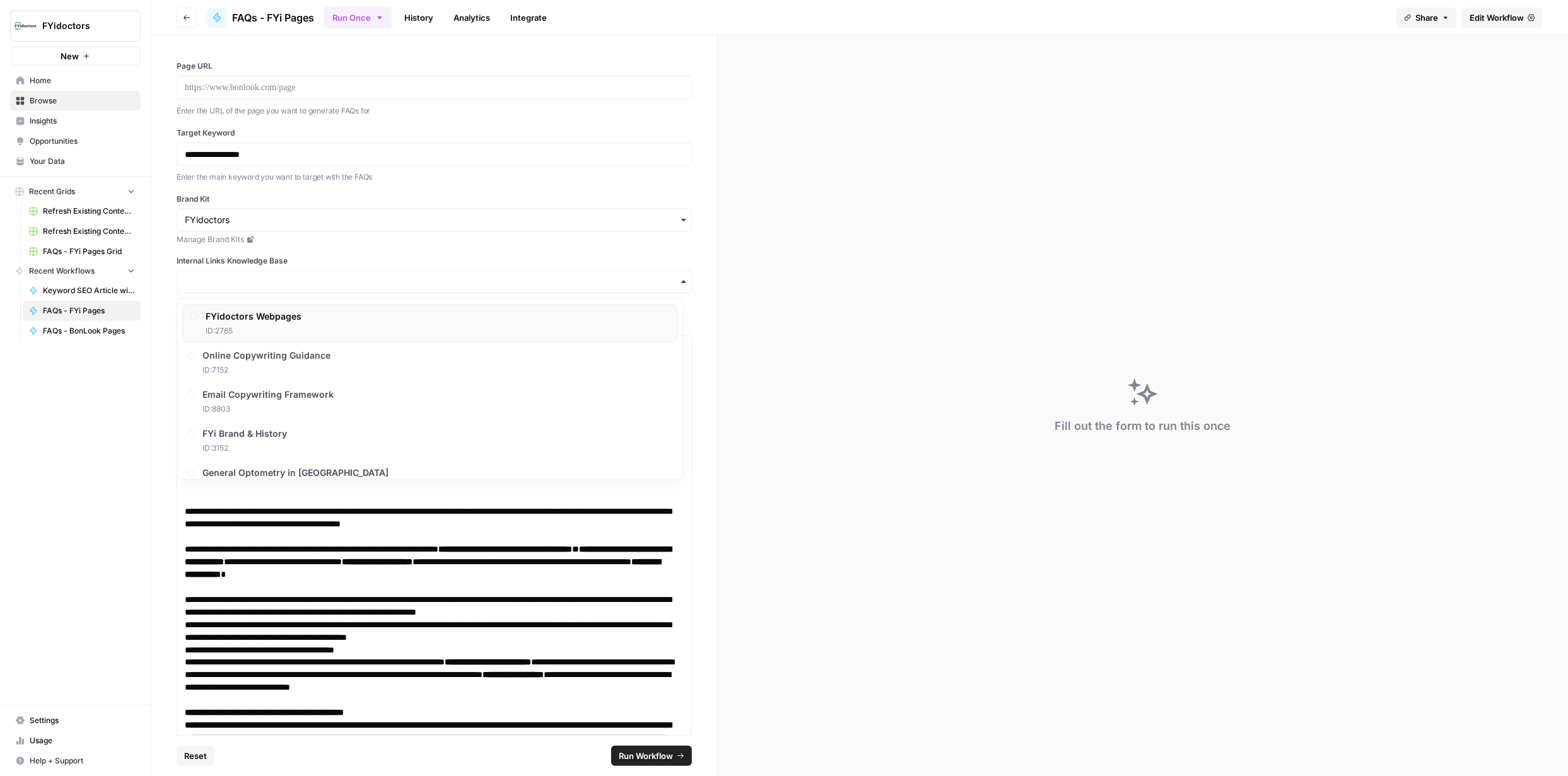
click at [328, 315] on div "FYidoctors Webpages ID: 2765" at bounding box center [430, 324] width 495 height 38
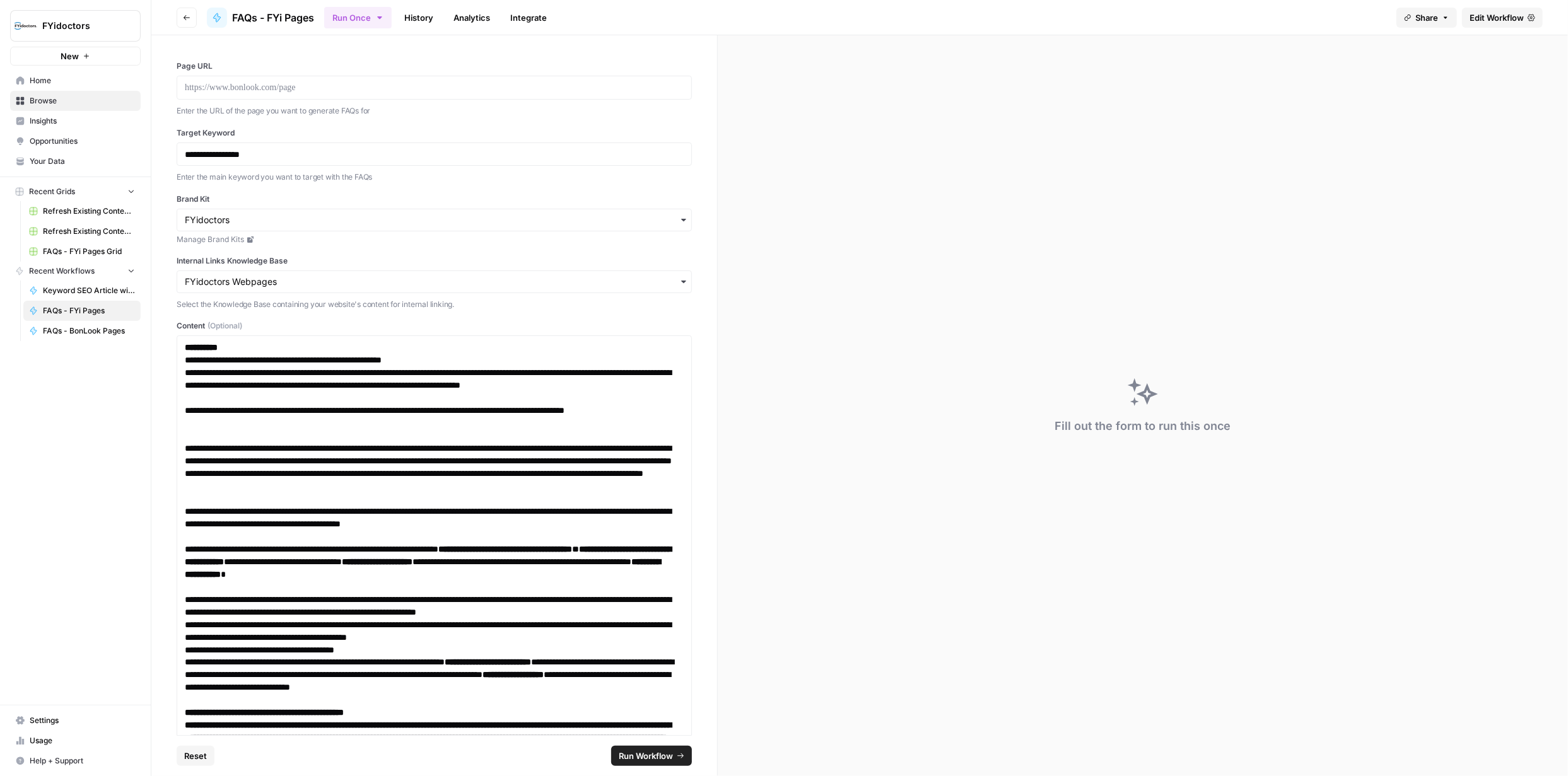
click at [650, 755] on span "Run Workflow" at bounding box center [646, 756] width 54 height 12
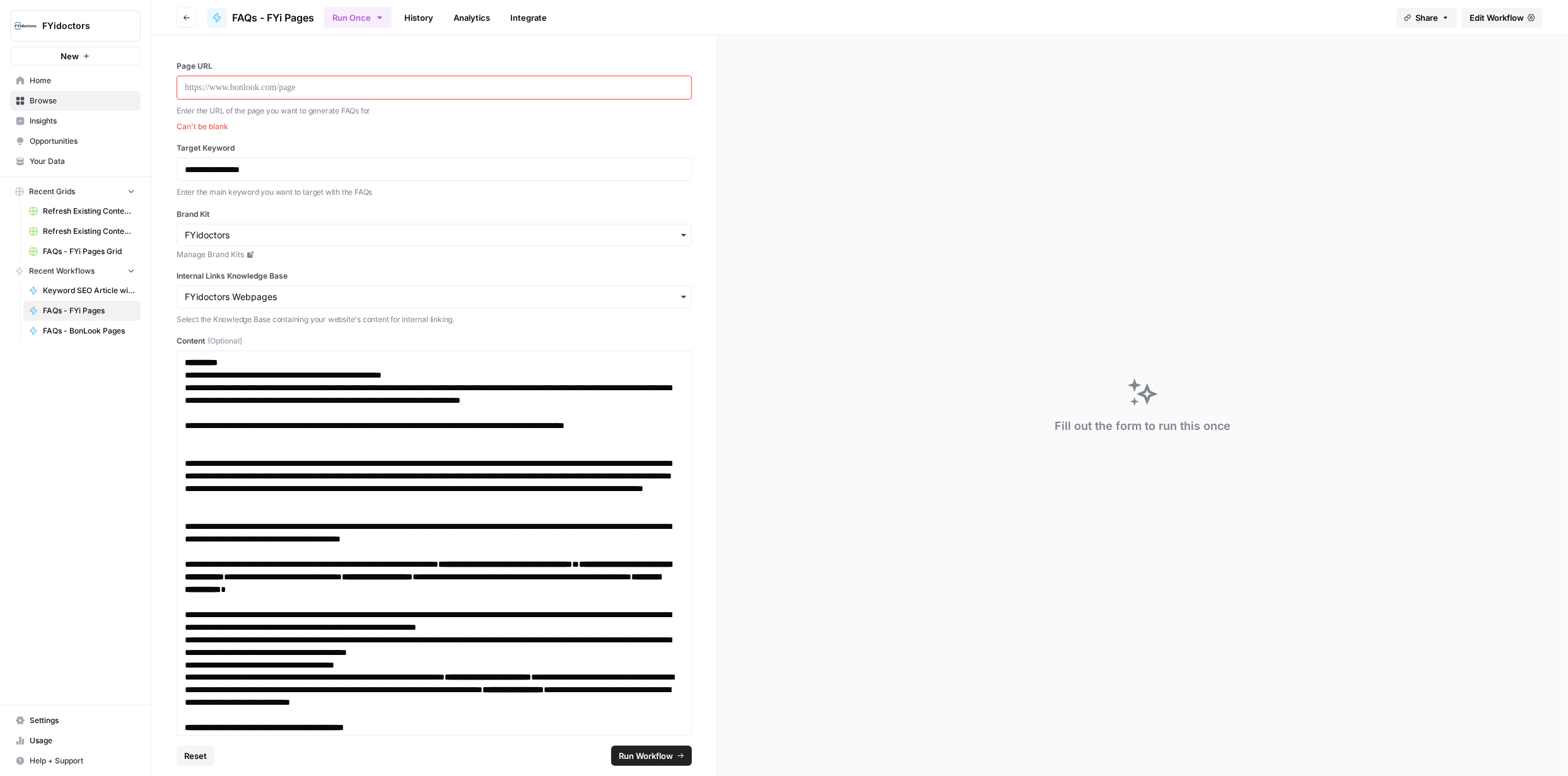
click at [190, 17] on span "Go back" at bounding box center [190, 17] width 1 height 1
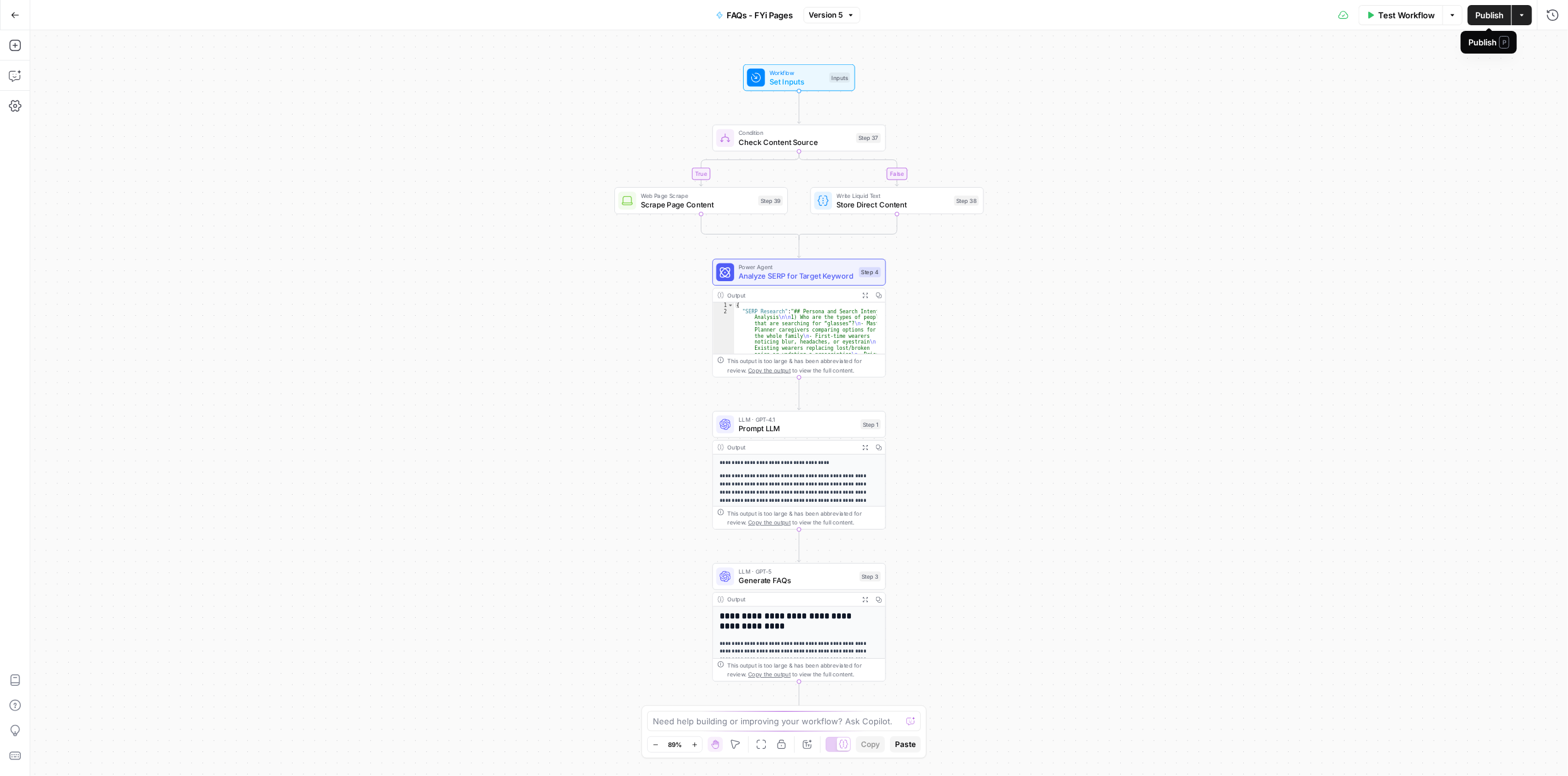
click at [1485, 23] on button "Publish" at bounding box center [1490, 15] width 44 height 20
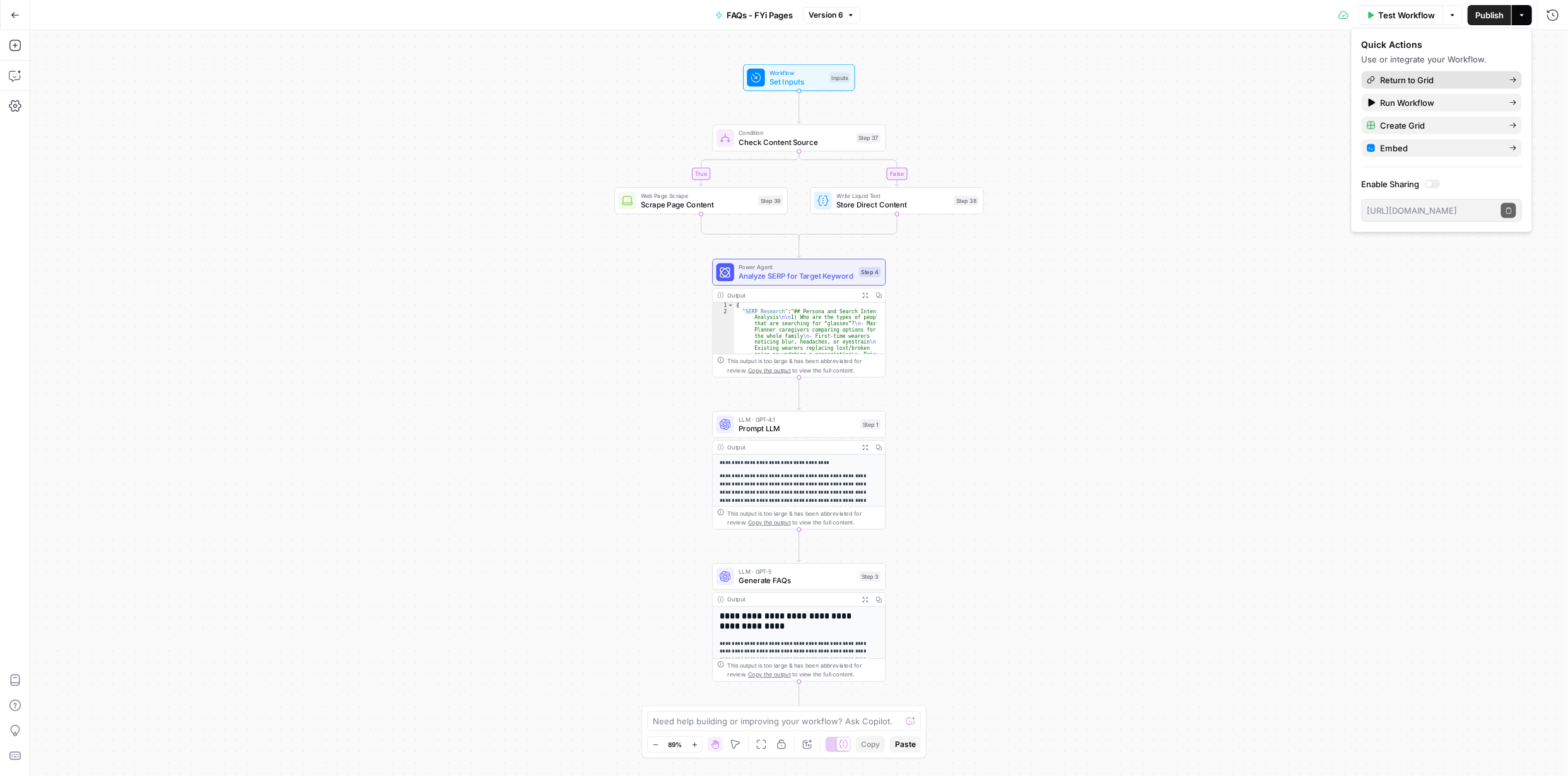
click at [1434, 80] on span "Return to Grid" at bounding box center [1440, 80] width 119 height 12
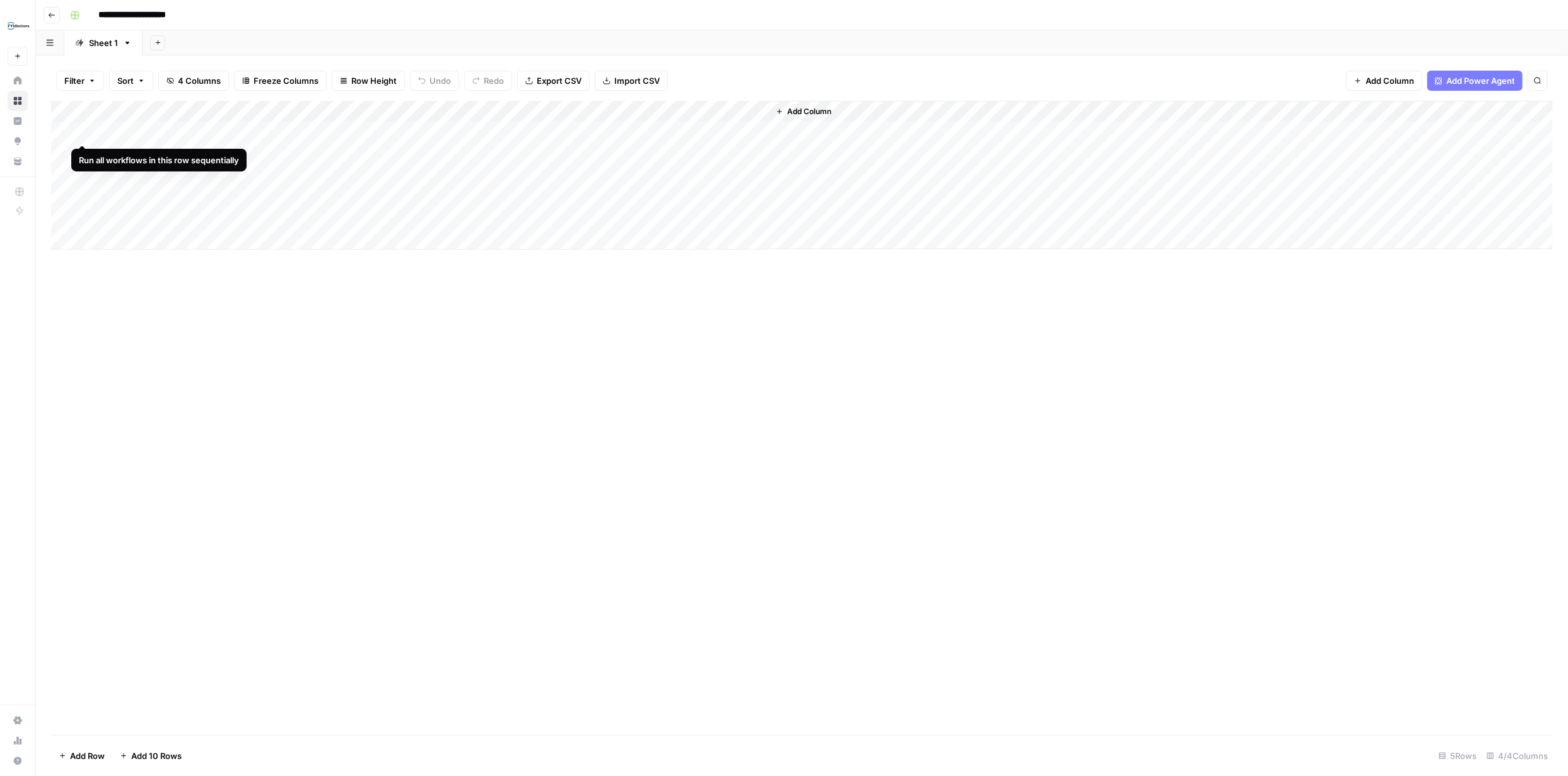
click at [84, 131] on div "Add Column" at bounding box center [802, 176] width 1502 height 149
click at [870, 133] on div "Add Column" at bounding box center [802, 176] width 1502 height 149
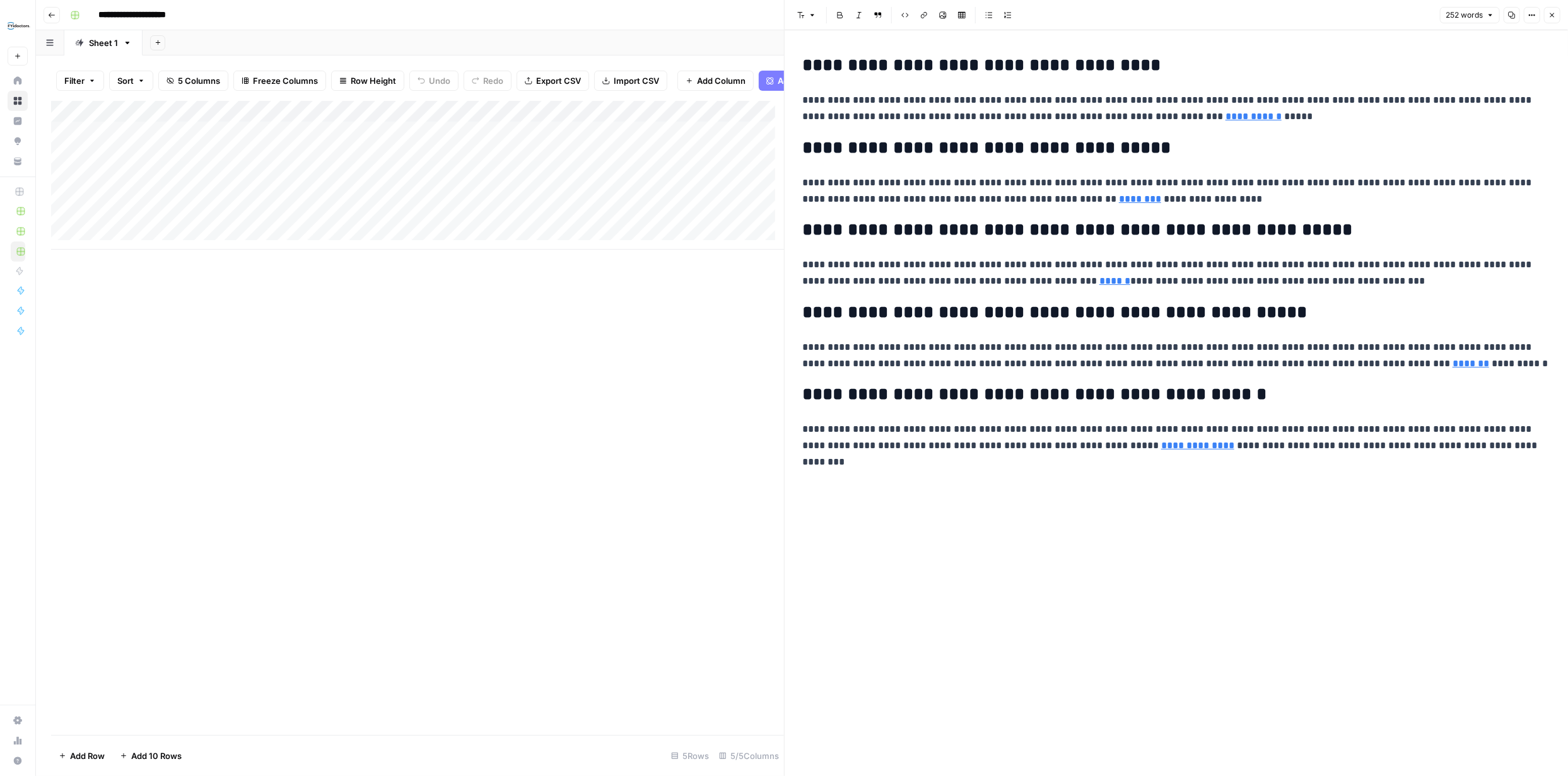
click at [889, 68] on h2 "**********" at bounding box center [1177, 65] width 748 height 20
copy h2 "**********"
click at [334, 141] on div "Add Column" at bounding box center [417, 176] width 733 height 149
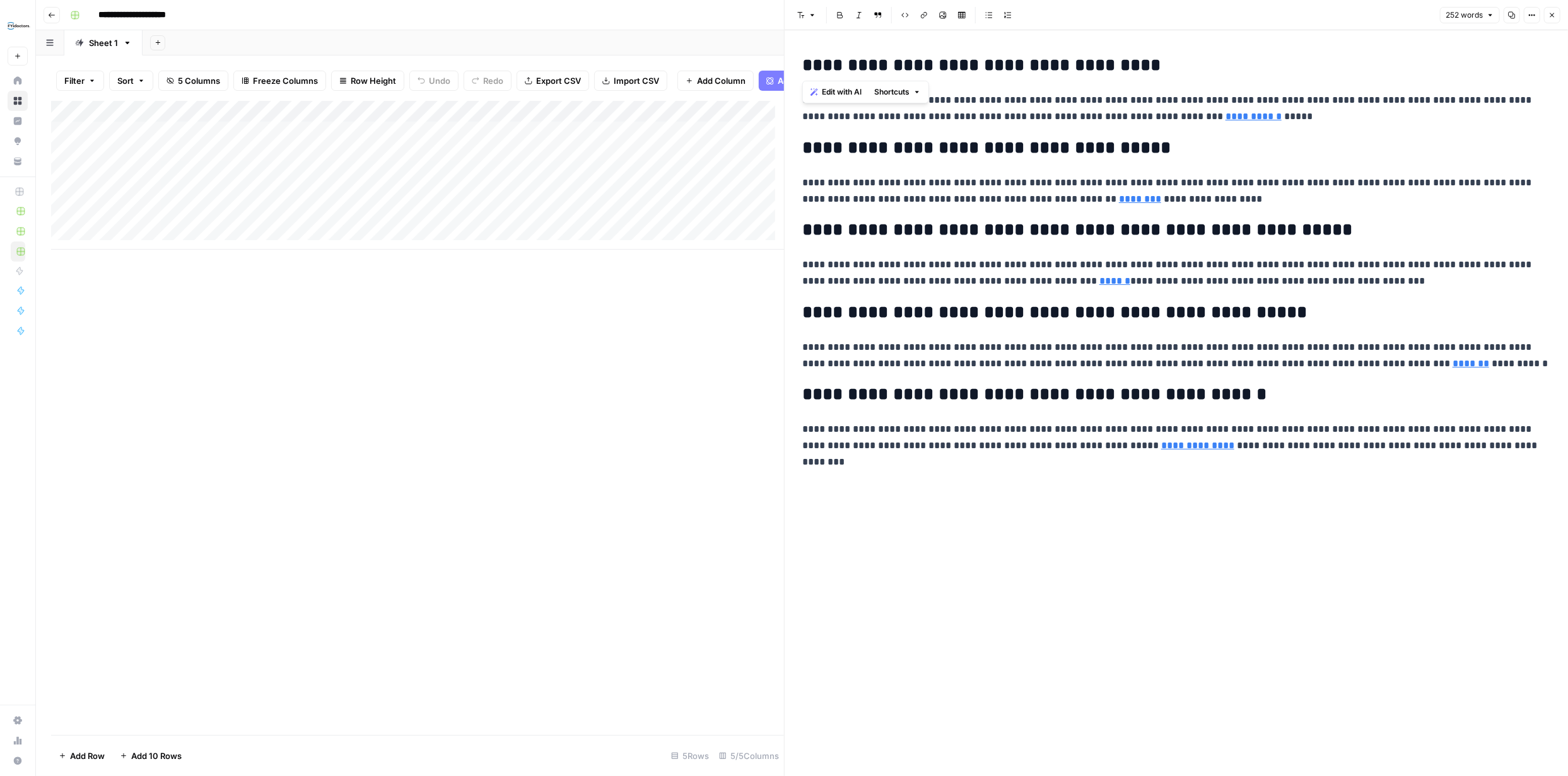
click at [317, 142] on div "Add Column" at bounding box center [417, 176] width 733 height 149
click at [313, 144] on textarea "**********" at bounding box center [377, 142] width 202 height 18
click at [340, 145] on textarea "**********" at bounding box center [377, 142] width 202 height 18
click at [340, 145] on textarea "**********" at bounding box center [377, 142] width 202 height 18
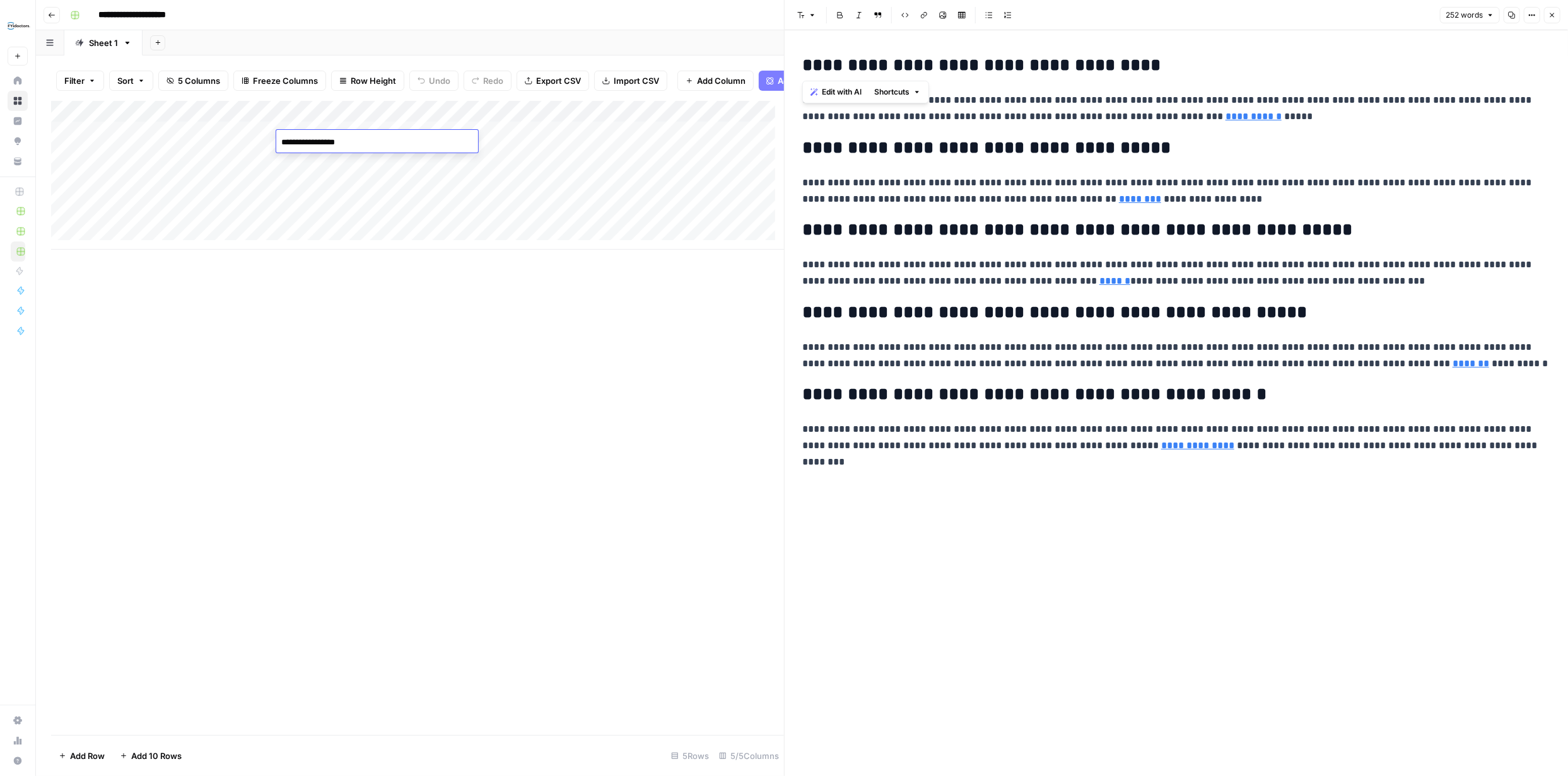
click at [418, 144] on textarea "**********" at bounding box center [377, 142] width 202 height 18
paste textarea "**"
type textarea "**********"
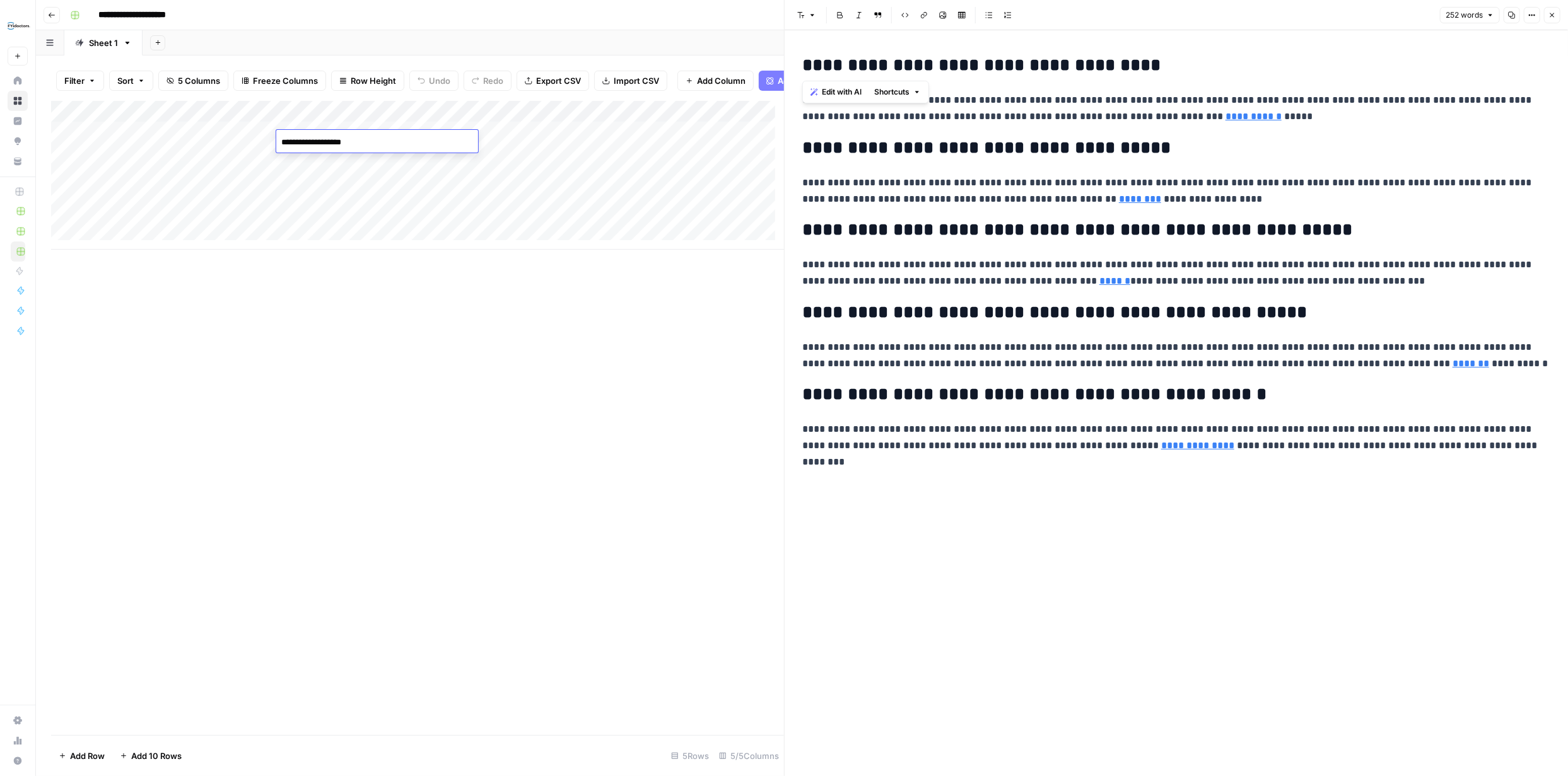
click at [460, 310] on div "Add Column" at bounding box center [417, 418] width 733 height 634
click at [232, 144] on div "Add Column" at bounding box center [417, 176] width 733 height 149
click at [255, 139] on div "Add Column" at bounding box center [417, 176] width 733 height 149
click at [255, 139] on textarea "**********" at bounding box center [195, 142] width 202 height 18
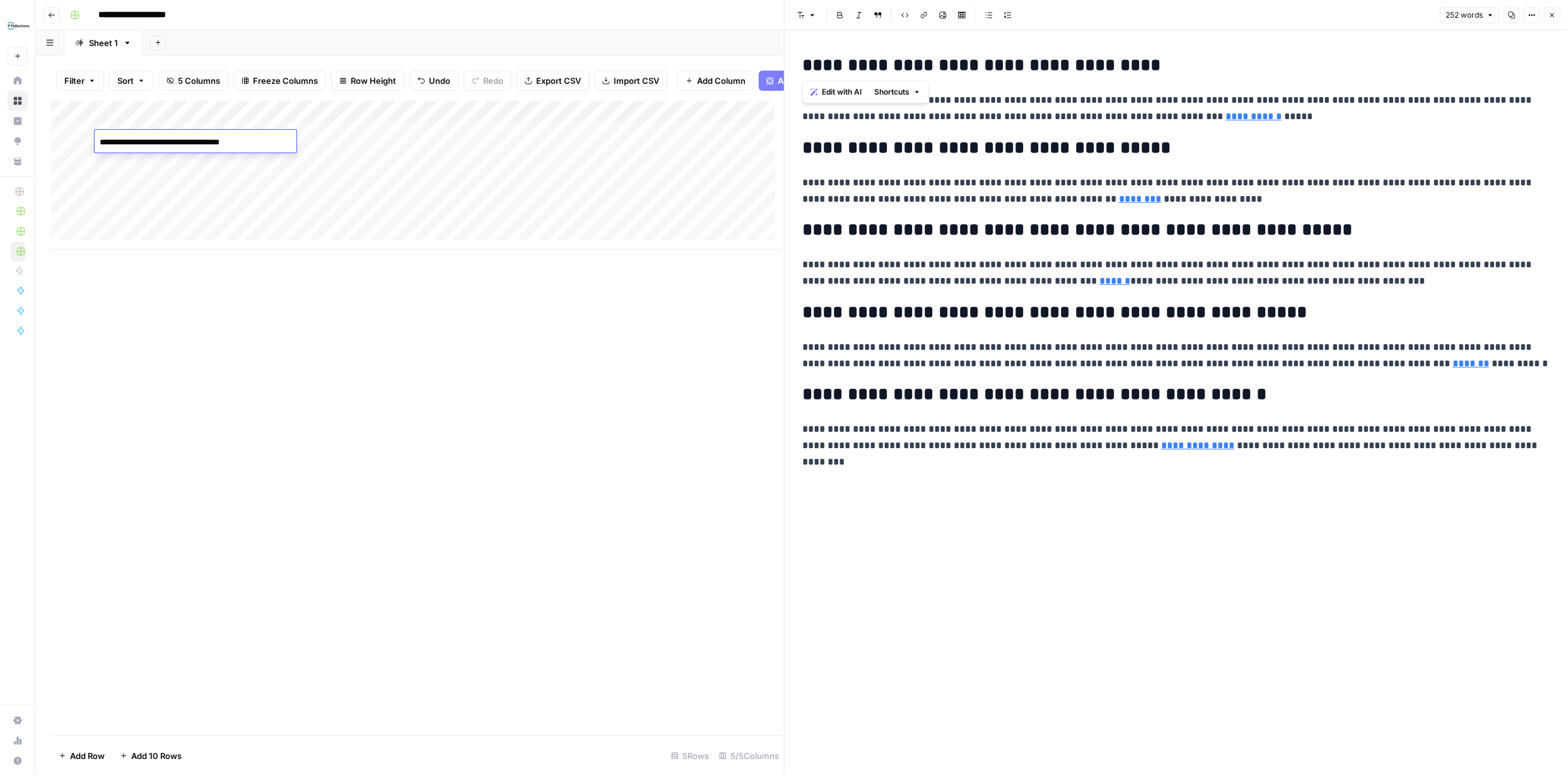
click at [255, 139] on textarea "**********" at bounding box center [195, 142] width 202 height 18
click at [286, 326] on div "Add Column" at bounding box center [417, 418] width 733 height 634
click at [503, 344] on div "Add Column" at bounding box center [417, 418] width 733 height 634
click at [83, 140] on div "Add Column" at bounding box center [417, 176] width 733 height 149
click at [1552, 15] on icon "button" at bounding box center [1552, 15] width 5 height 5
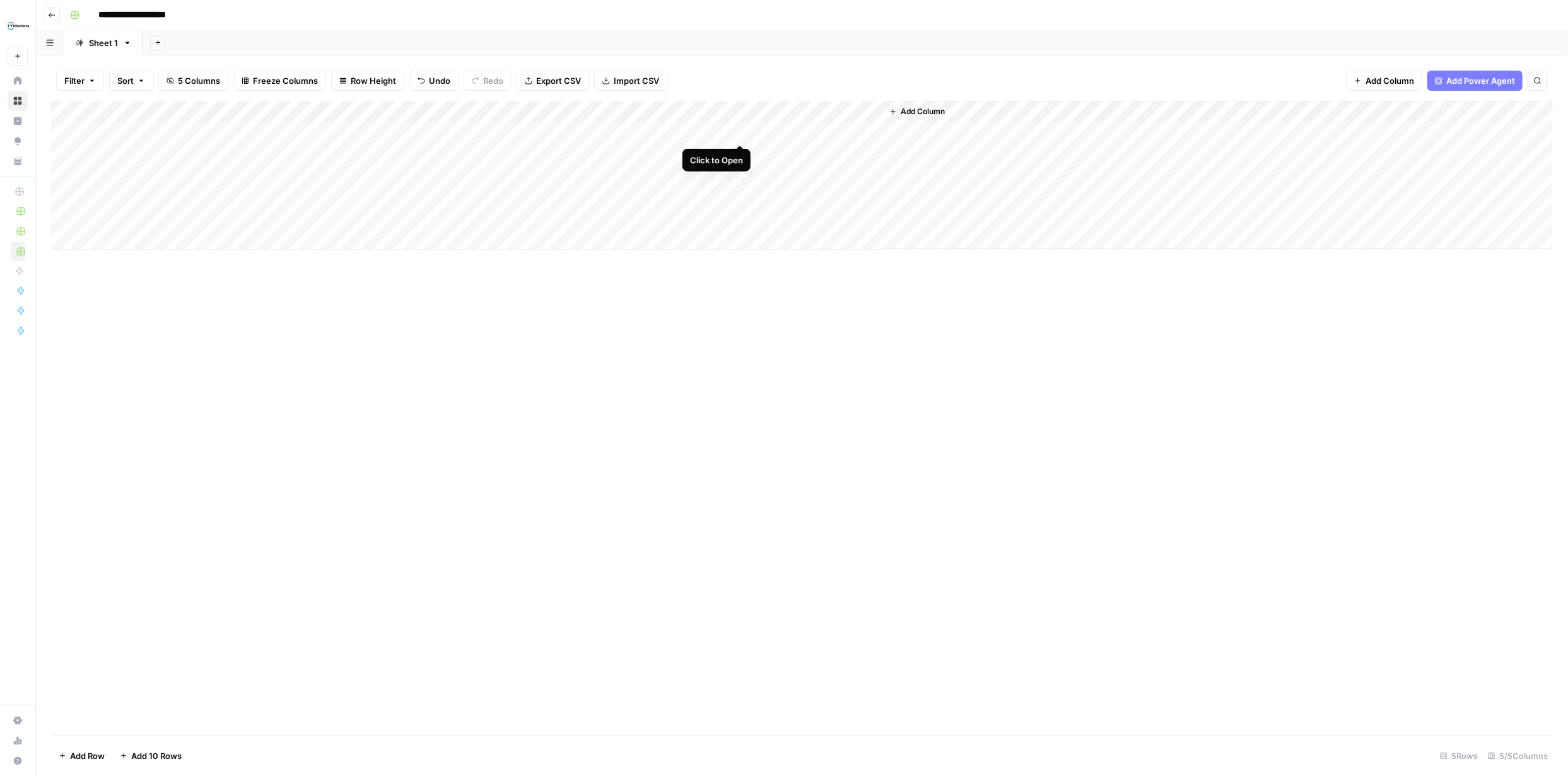
click at [737, 131] on div "Add Column" at bounding box center [802, 176] width 1502 height 149
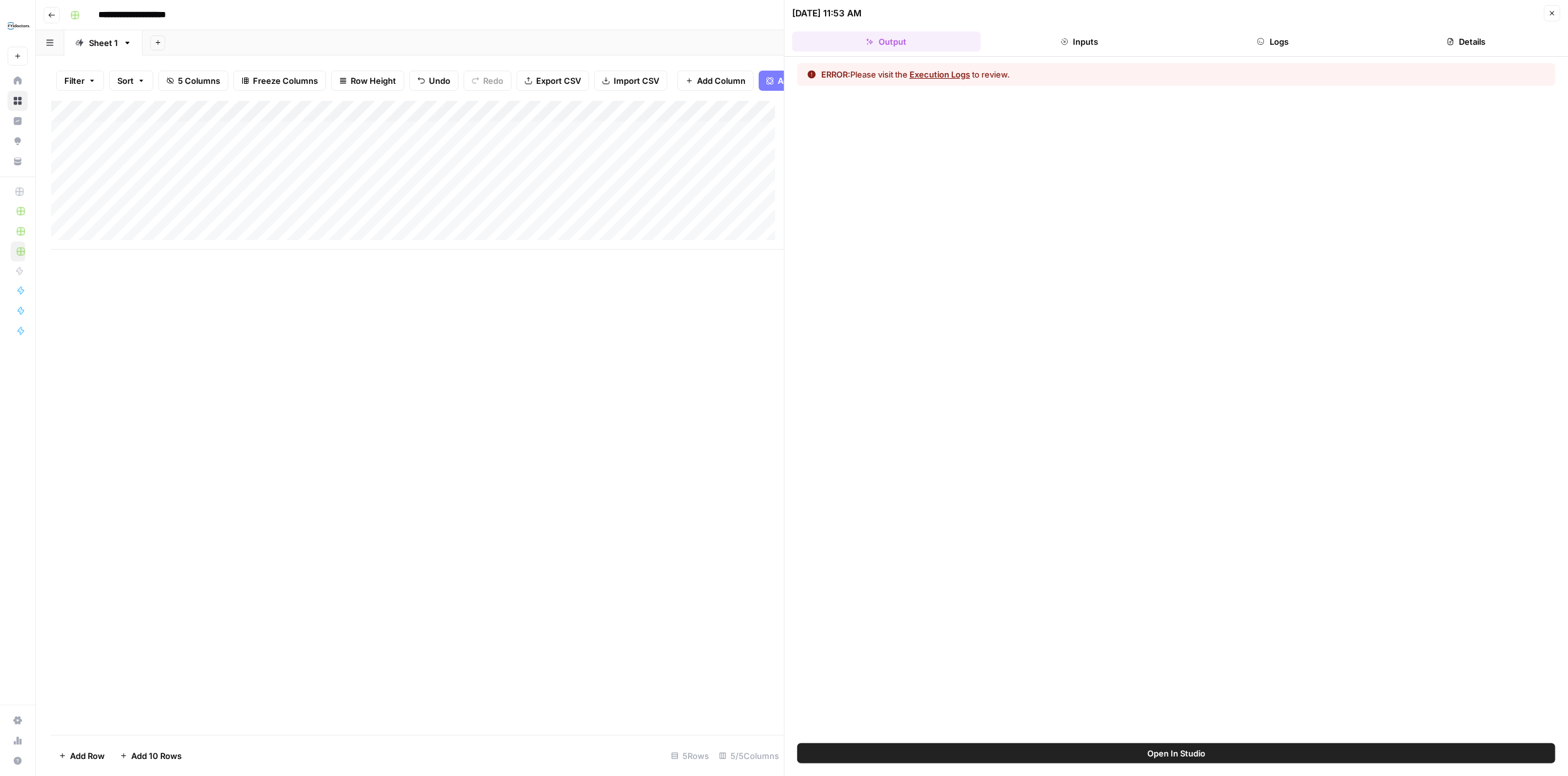
click at [932, 74] on button "Execution Logs" at bounding box center [940, 74] width 61 height 12
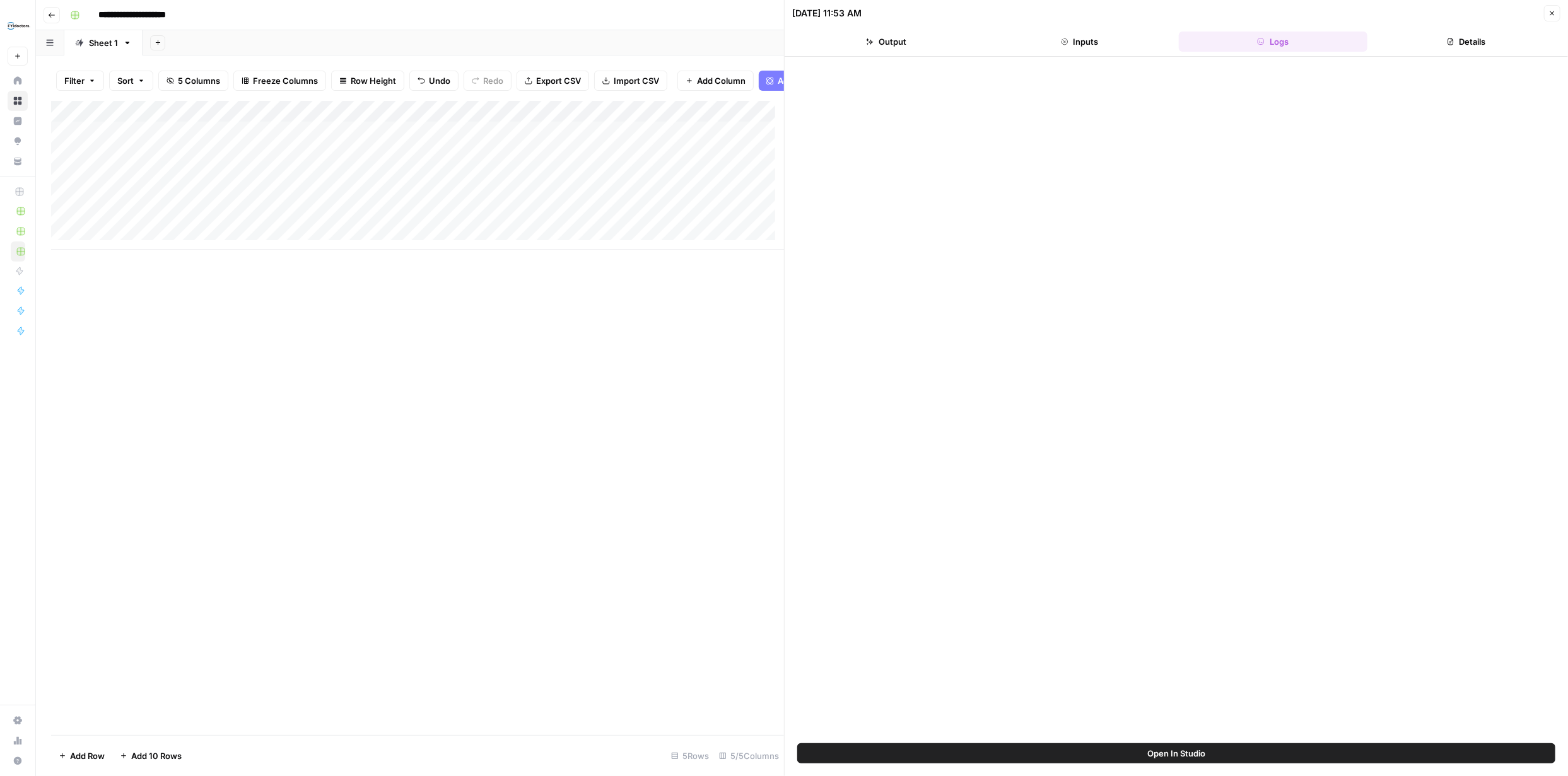
click at [1462, 37] on button "Details" at bounding box center [1467, 41] width 189 height 20
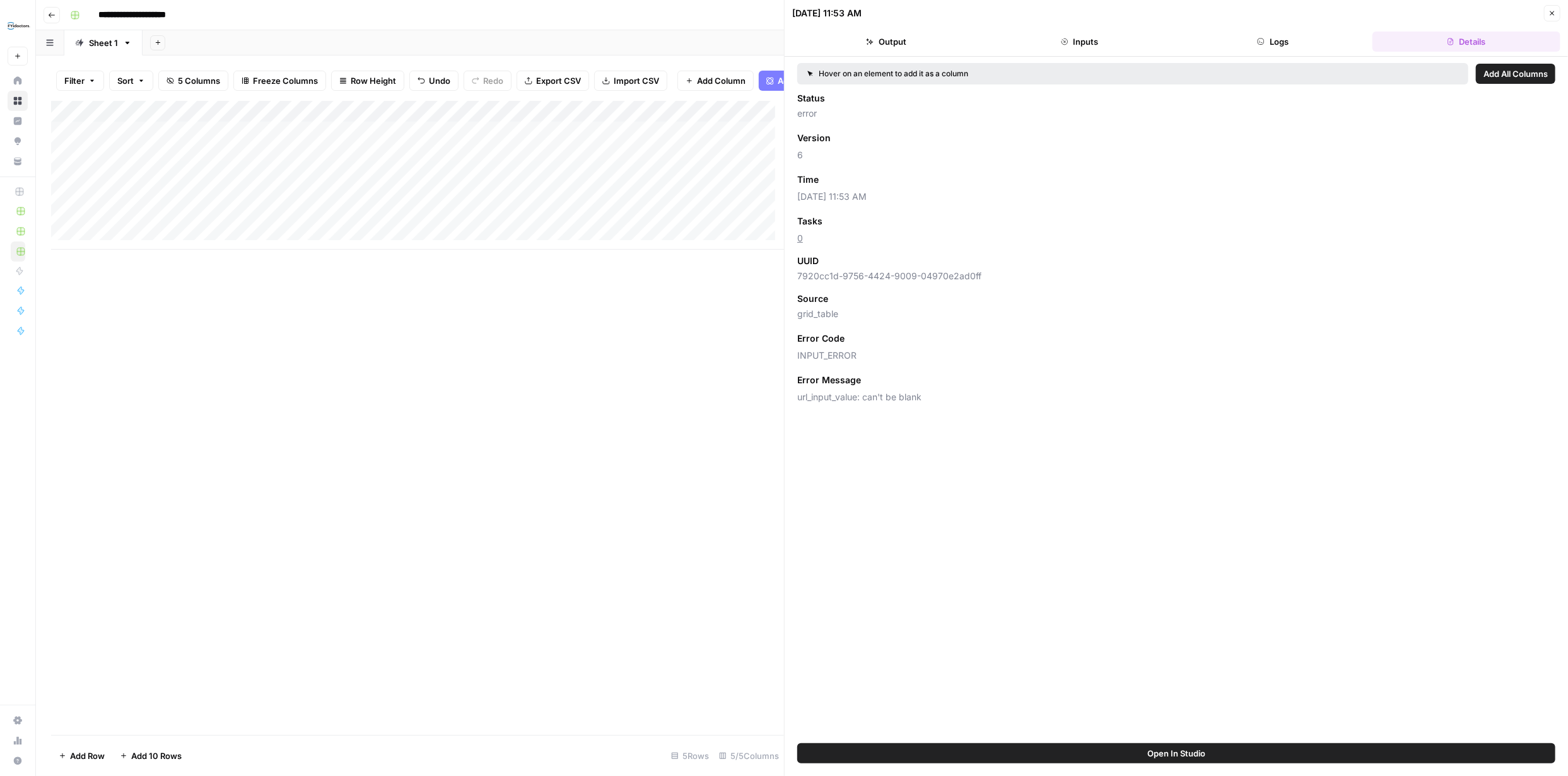
drag, startPoint x: 1309, startPoint y: 41, endPoint x: 1305, endPoint y: 46, distance: 6.4
click at [1309, 42] on button "Logs" at bounding box center [1273, 41] width 189 height 20
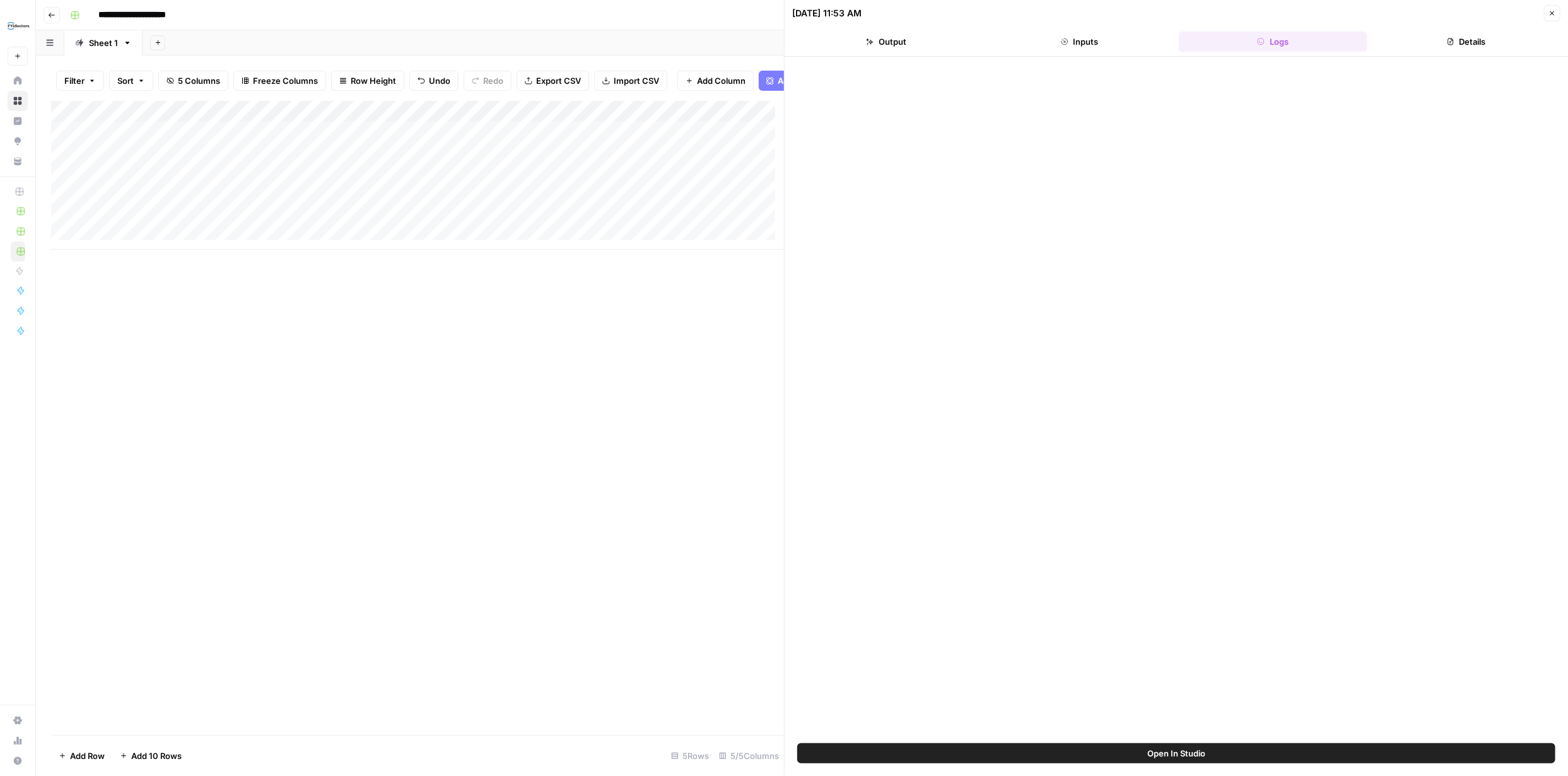
click at [906, 44] on button "Output" at bounding box center [886, 41] width 189 height 20
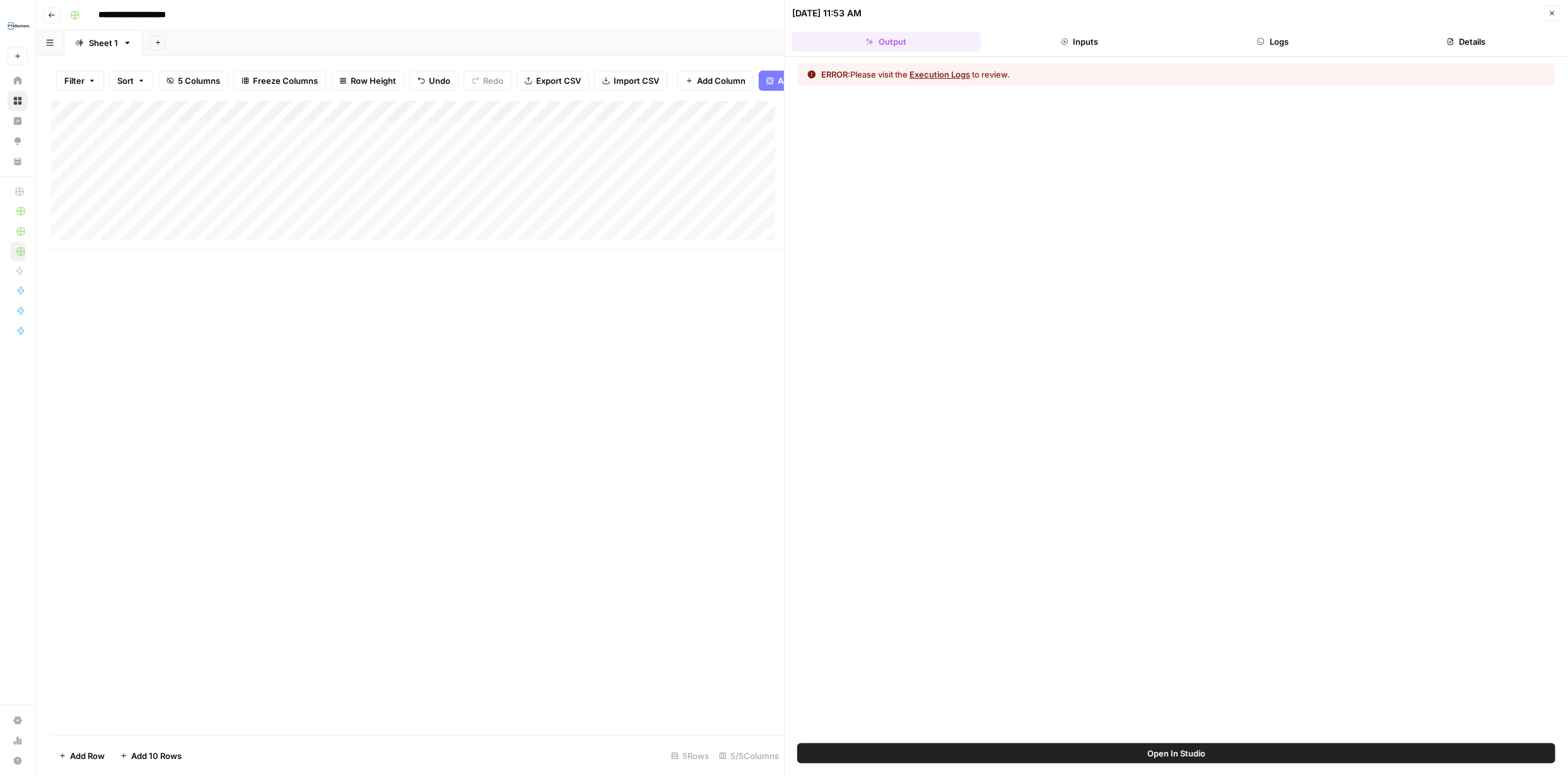
click at [942, 74] on button "Execution Logs" at bounding box center [940, 74] width 61 height 12
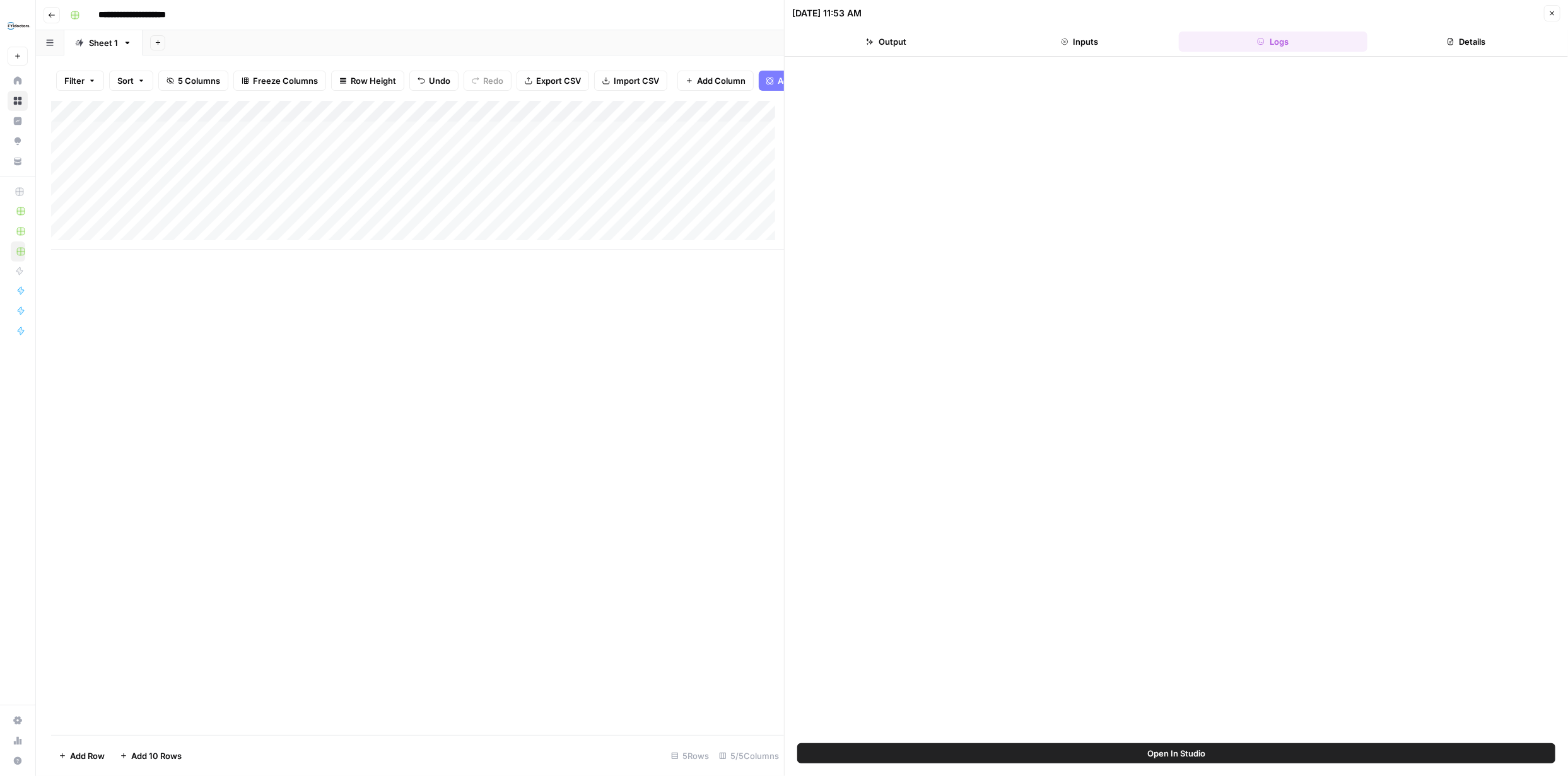
click at [1555, 9] on icon "button" at bounding box center [1552, 13] width 8 height 8
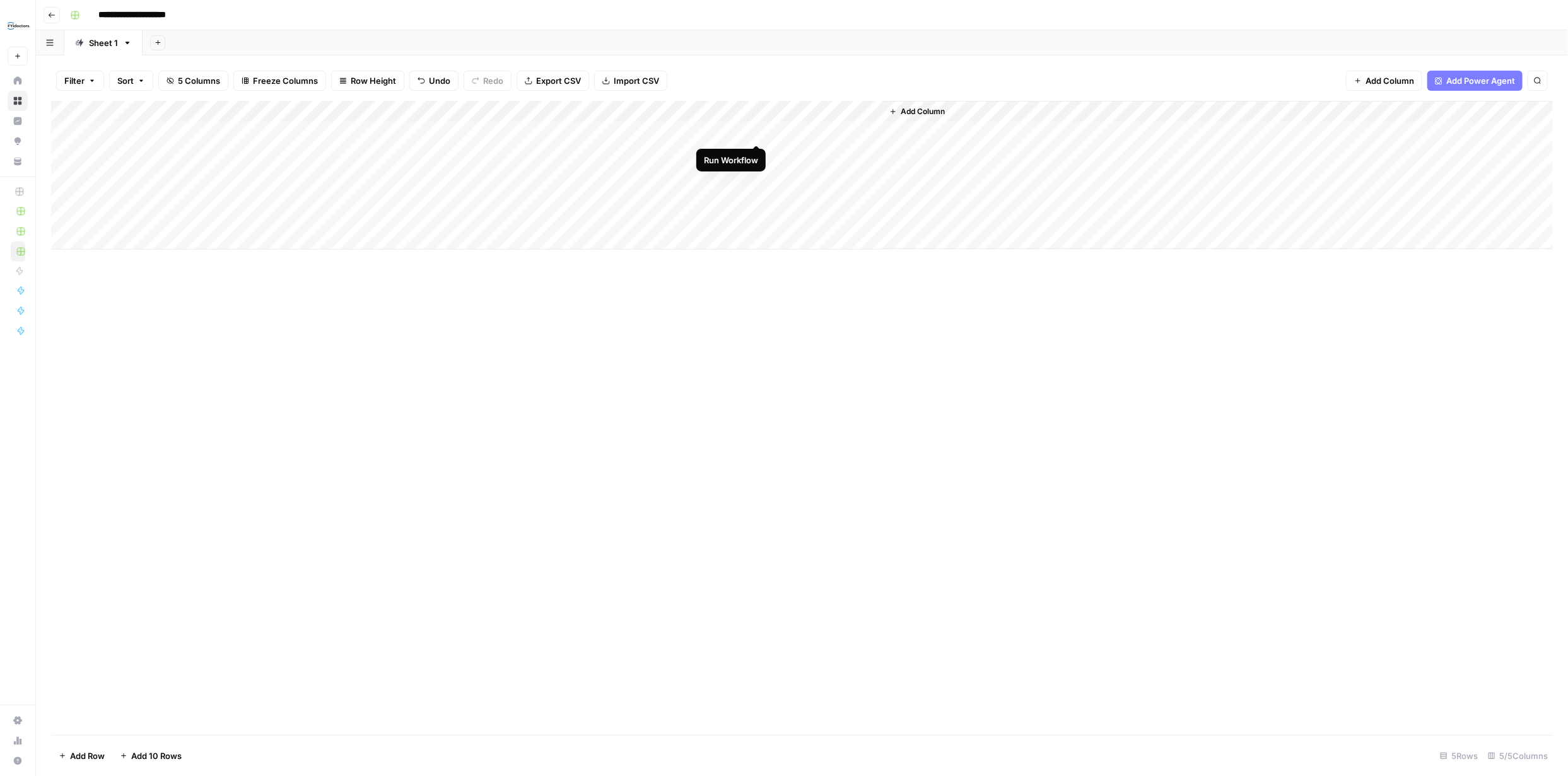
click at [759, 133] on div "Add Column" at bounding box center [802, 176] width 1502 height 149
click at [927, 112] on span "Add Column" at bounding box center [923, 111] width 44 height 11
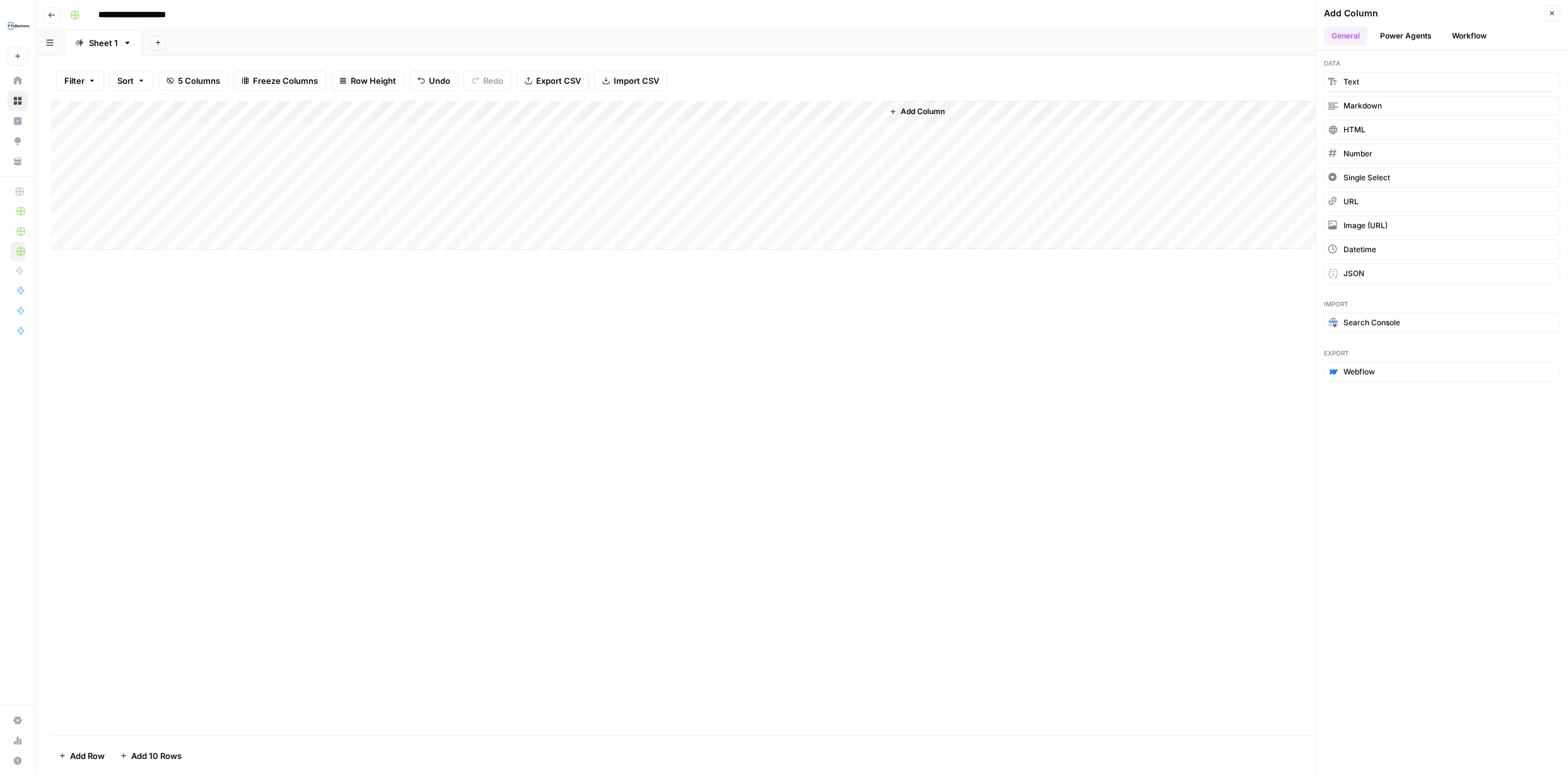
click at [1467, 35] on button "Workflow" at bounding box center [1469, 36] width 50 height 19
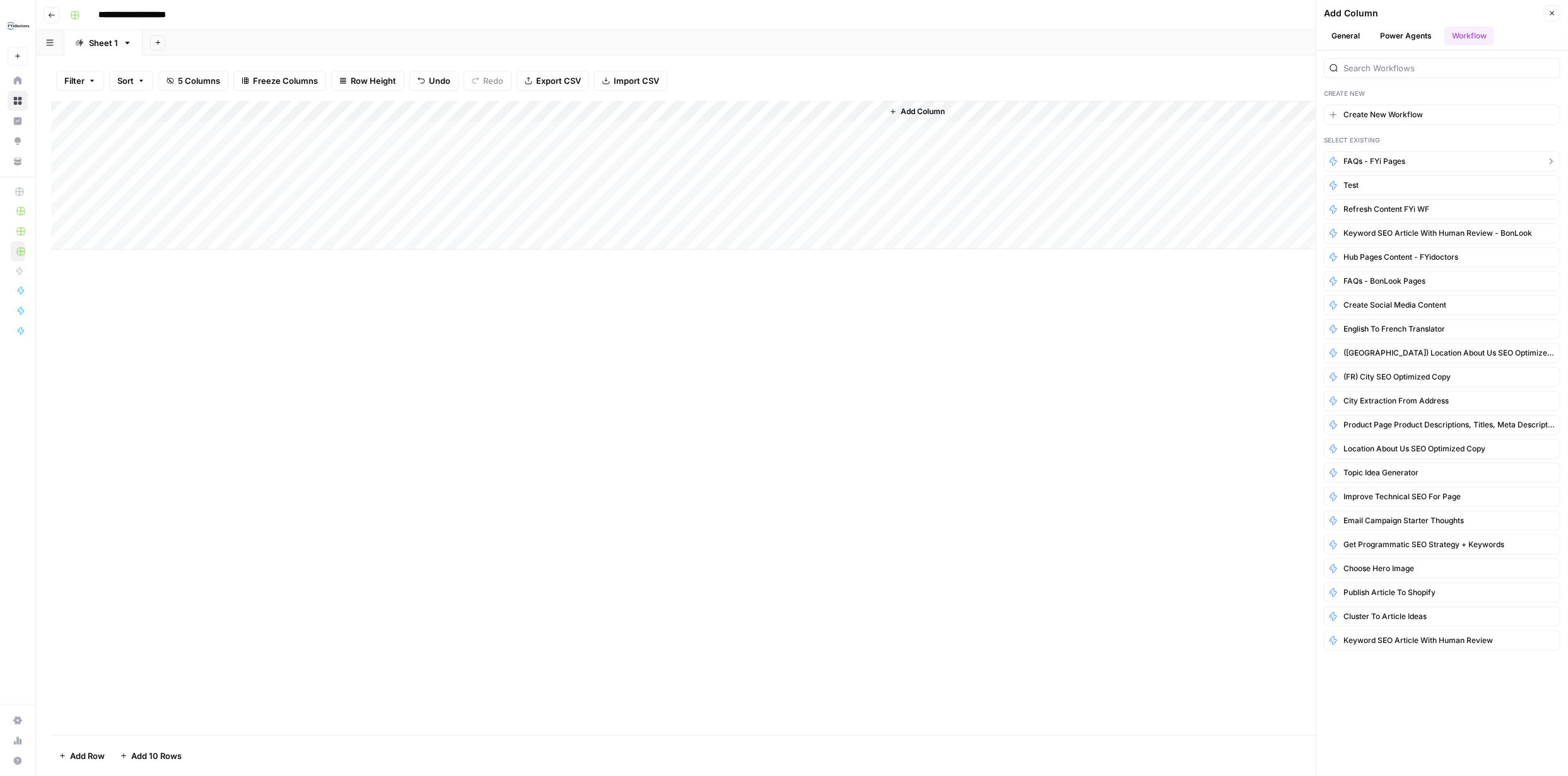
click at [1372, 161] on span "FAQs - FYi Pages" at bounding box center [1375, 161] width 62 height 11
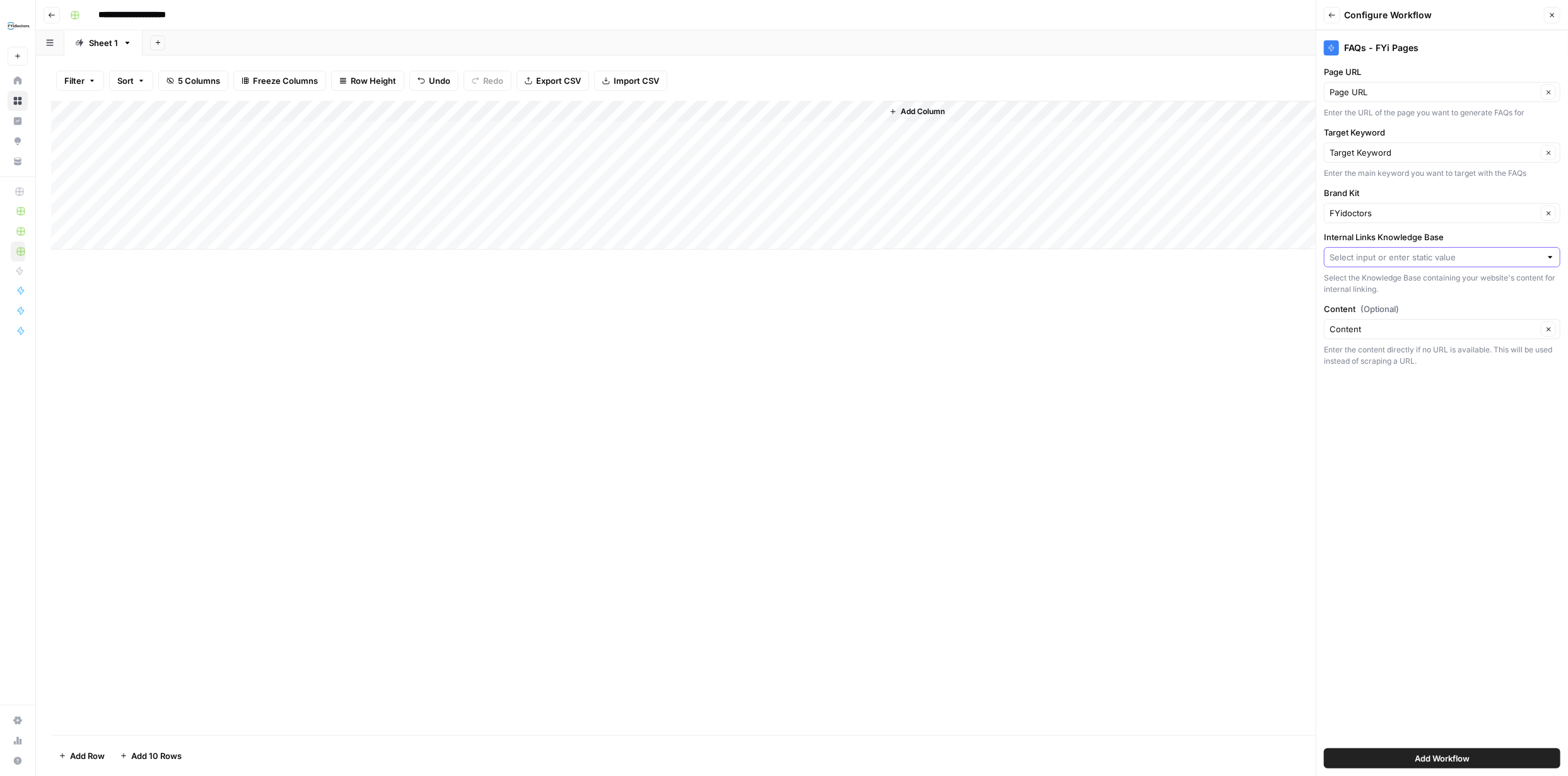
click at [1433, 256] on input "Internal Links Knowledge Base" at bounding box center [1435, 256] width 212 height 12
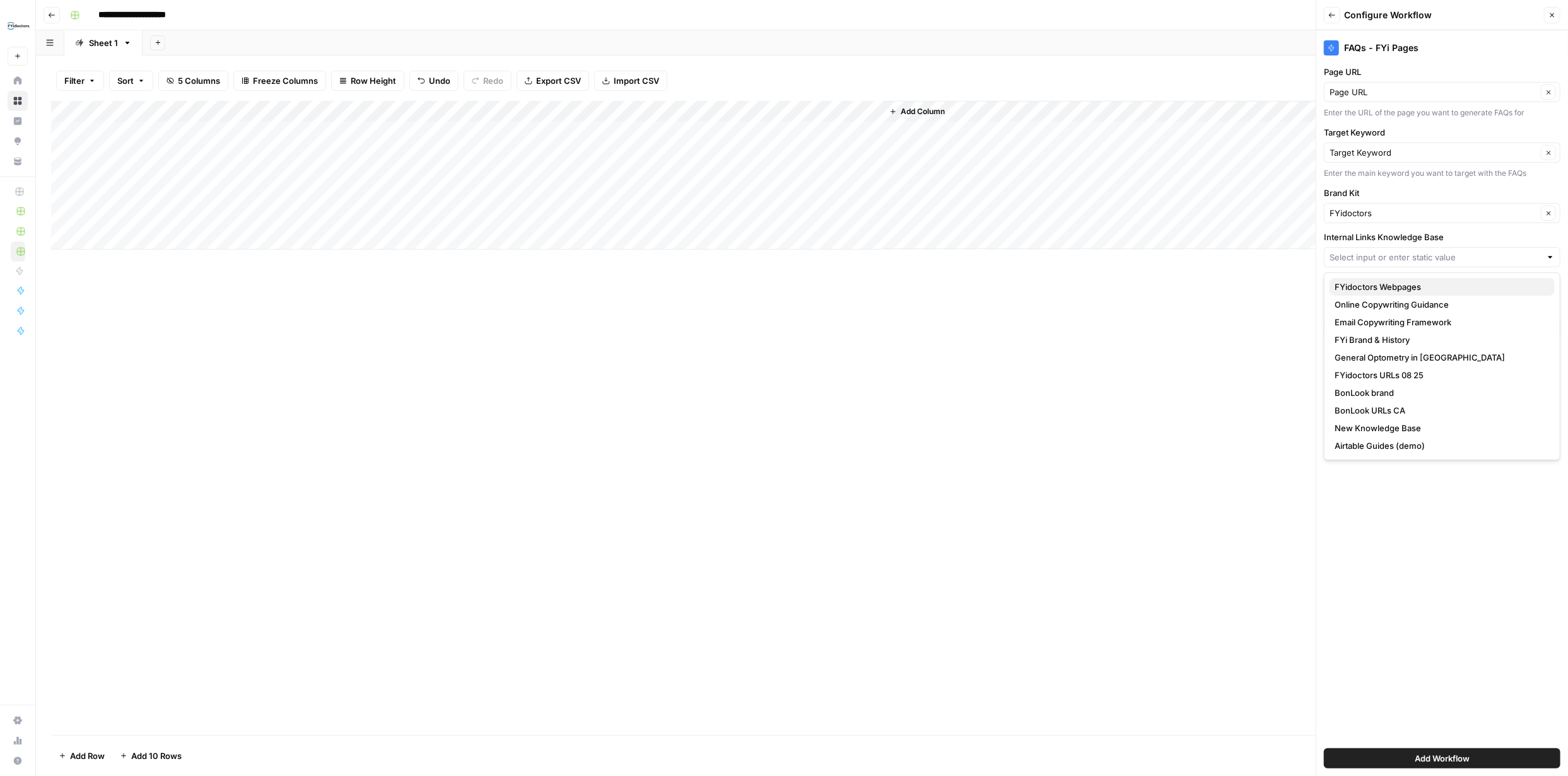
click at [1413, 287] on span "FYidoctors Webpages" at bounding box center [1440, 287] width 210 height 12
type input "FYidoctors Webpages"
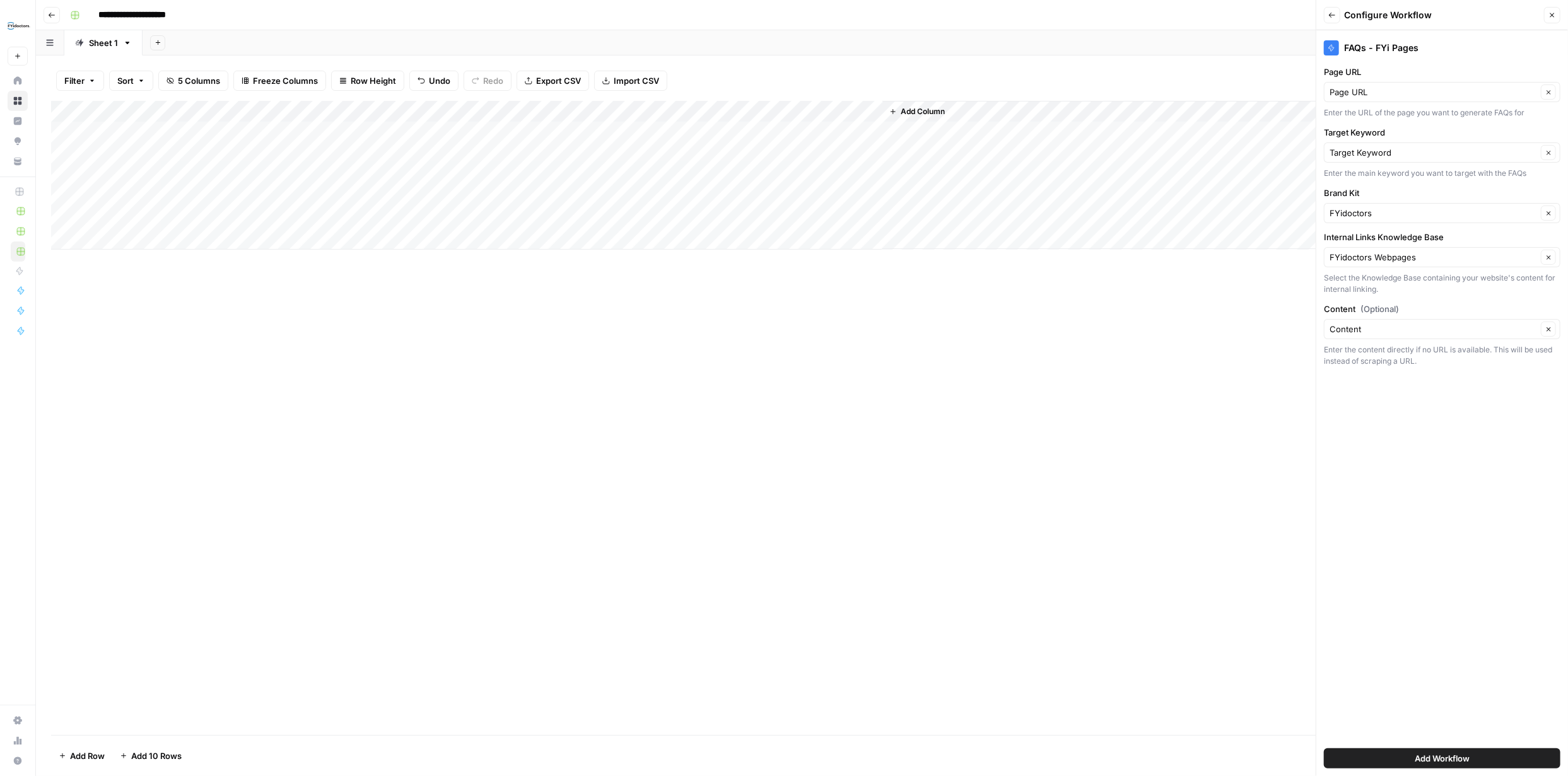
click at [1451, 754] on span "Add Workflow" at bounding box center [1443, 758] width 55 height 12
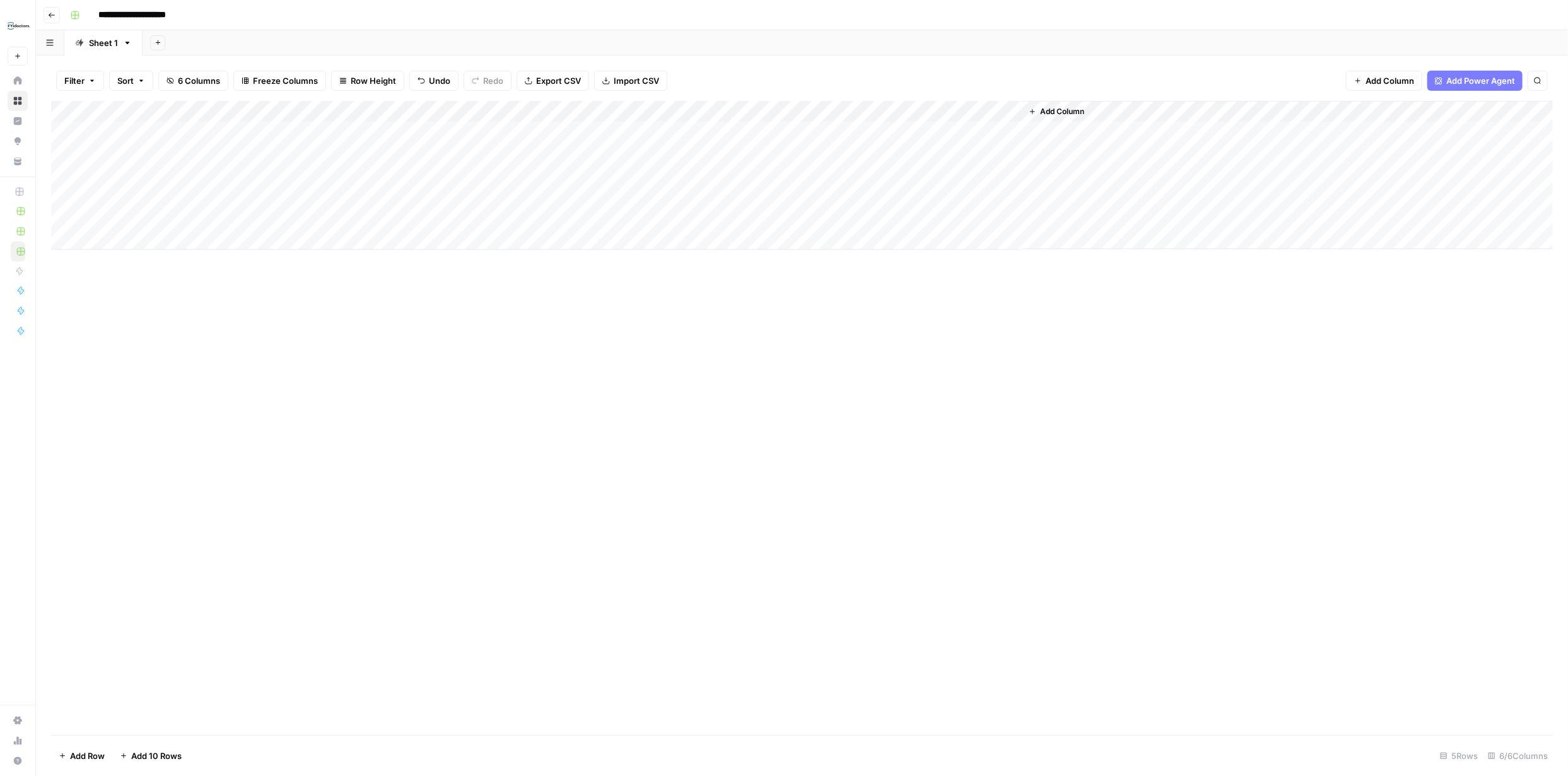
click at [952, 130] on div "Add Column" at bounding box center [802, 176] width 1502 height 149
click at [843, 131] on div "Add Column" at bounding box center [802, 176] width 1502 height 149
click at [869, 132] on div "Add Column" at bounding box center [802, 176] width 1502 height 149
click at [1550, 20] on button "Close" at bounding box center [1552, 15] width 16 height 16
click at [246, 132] on div "Add Column" at bounding box center [802, 176] width 1502 height 149
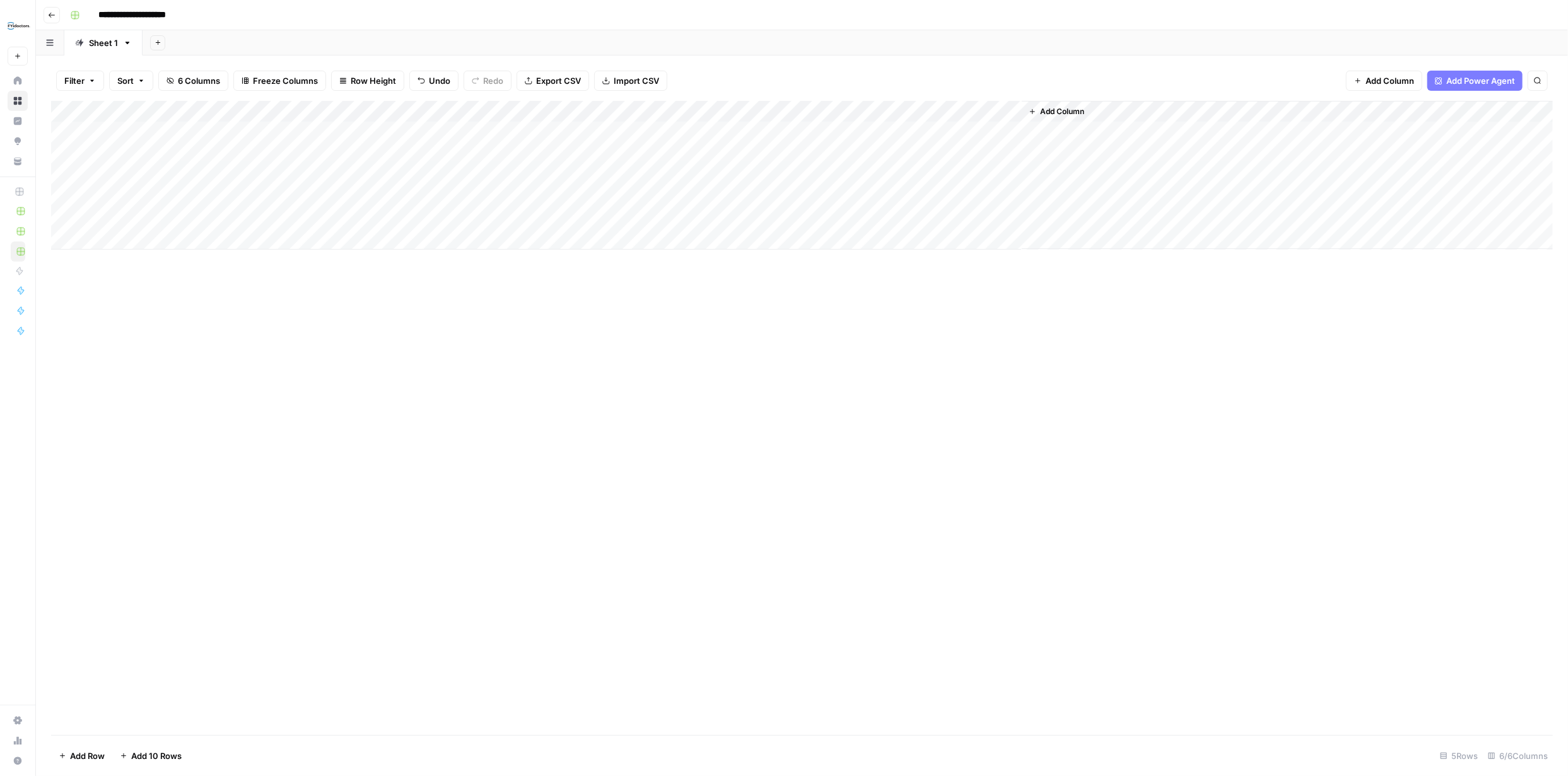
click at [250, 134] on div "Add Column" at bounding box center [802, 176] width 1502 height 149
click at [541, 476] on div "Add Column" at bounding box center [802, 418] width 1502 height 634
click at [202, 132] on div "Add Column" at bounding box center [802, 176] width 1502 height 149
type textarea "**********"
click at [84, 130] on div "Add Column" at bounding box center [802, 176] width 1502 height 149
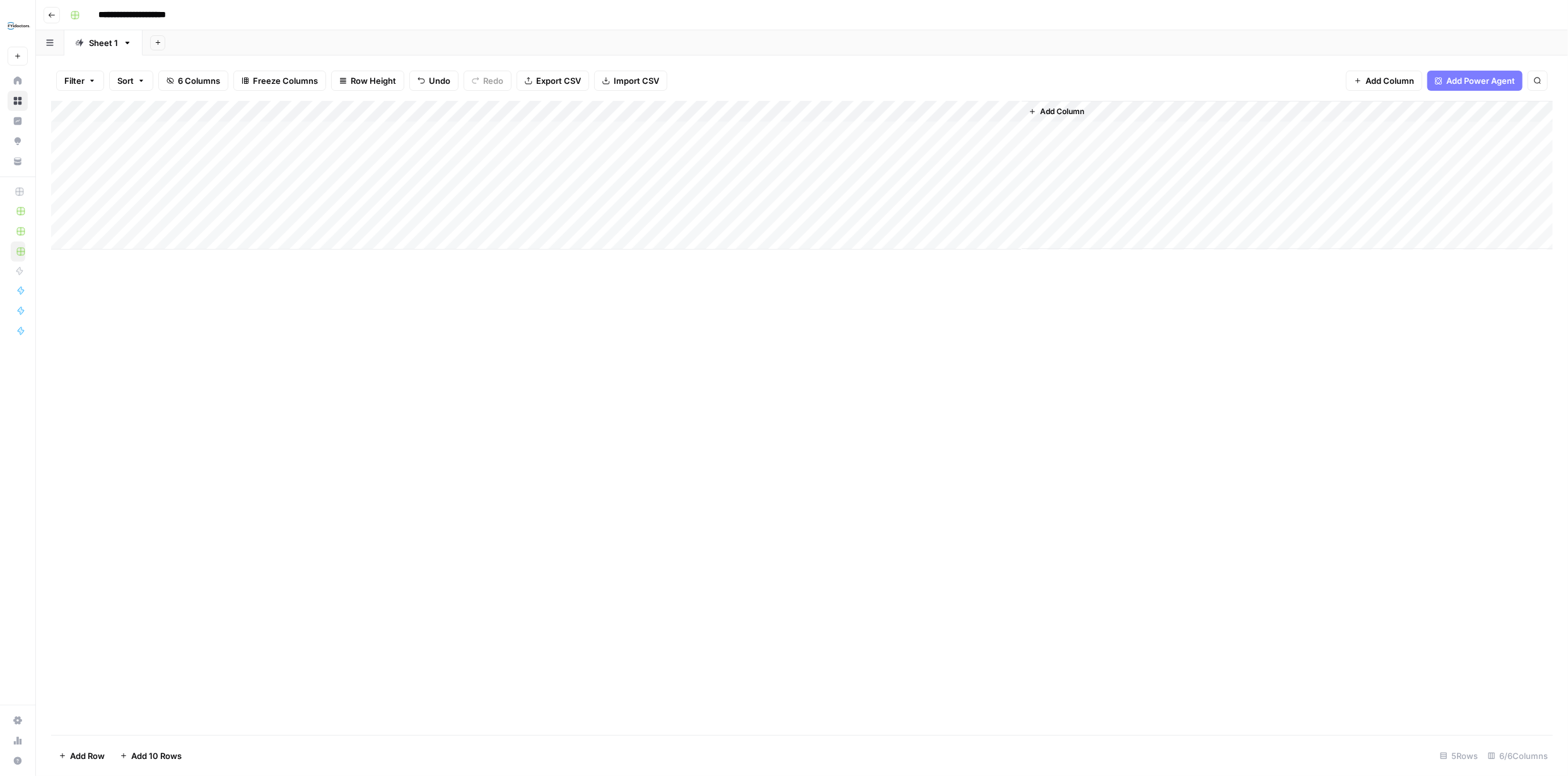
click at [995, 110] on div "Add Column" at bounding box center [802, 176] width 1502 height 149
click at [957, 326] on button "Remove Column" at bounding box center [957, 334] width 139 height 18
click at [746, 142] on span "Delete" at bounding box center [739, 142] width 27 height 12
click at [230, 149] on div "Add Column" at bounding box center [802, 176] width 1502 height 149
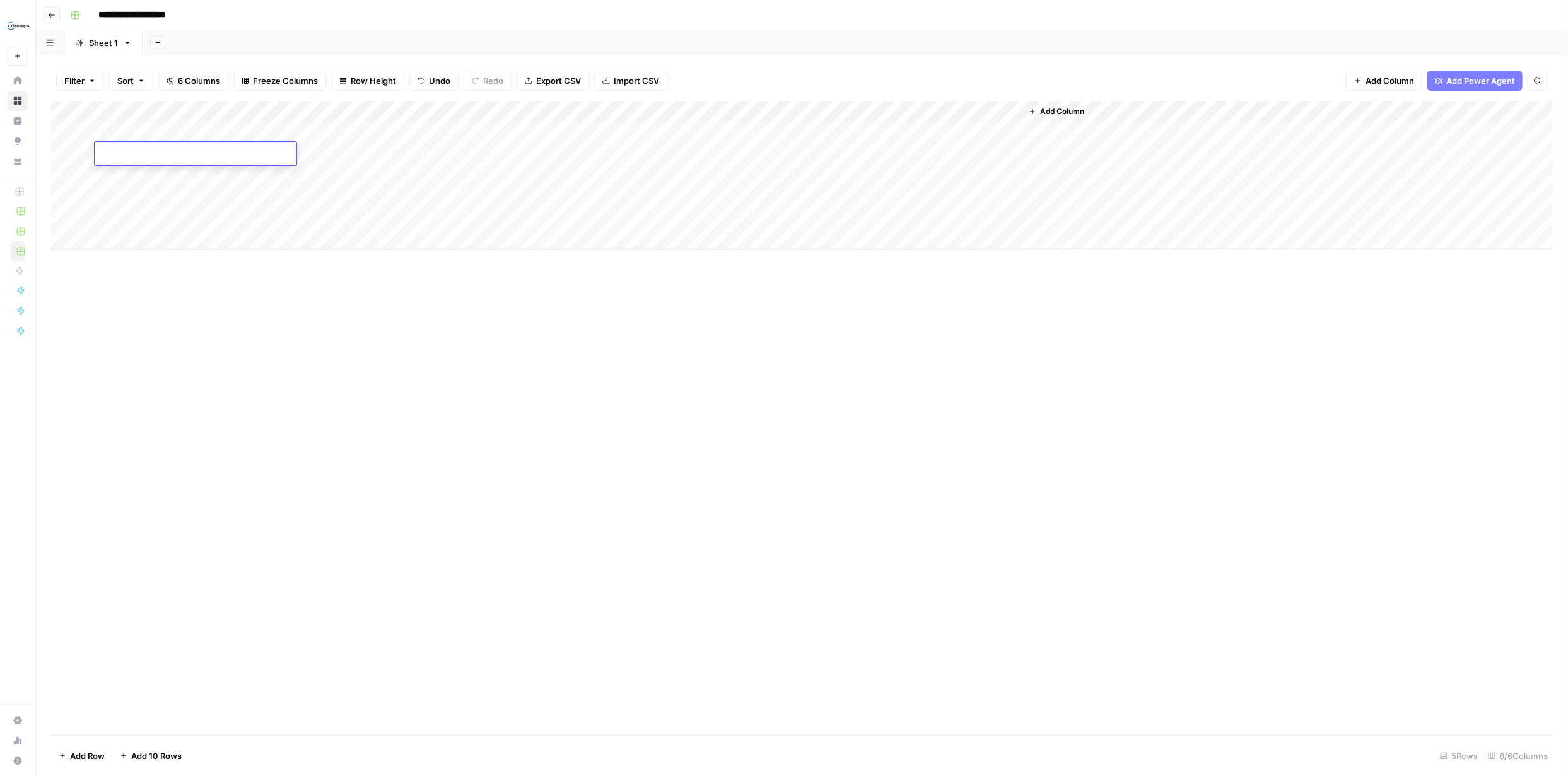
click at [201, 155] on textarea at bounding box center [195, 154] width 202 height 18
paste textarea "**********"
type textarea "**********"
click at [337, 298] on div "Add Column" at bounding box center [802, 418] width 1502 height 634
